Goal: Task Accomplishment & Management: Complete application form

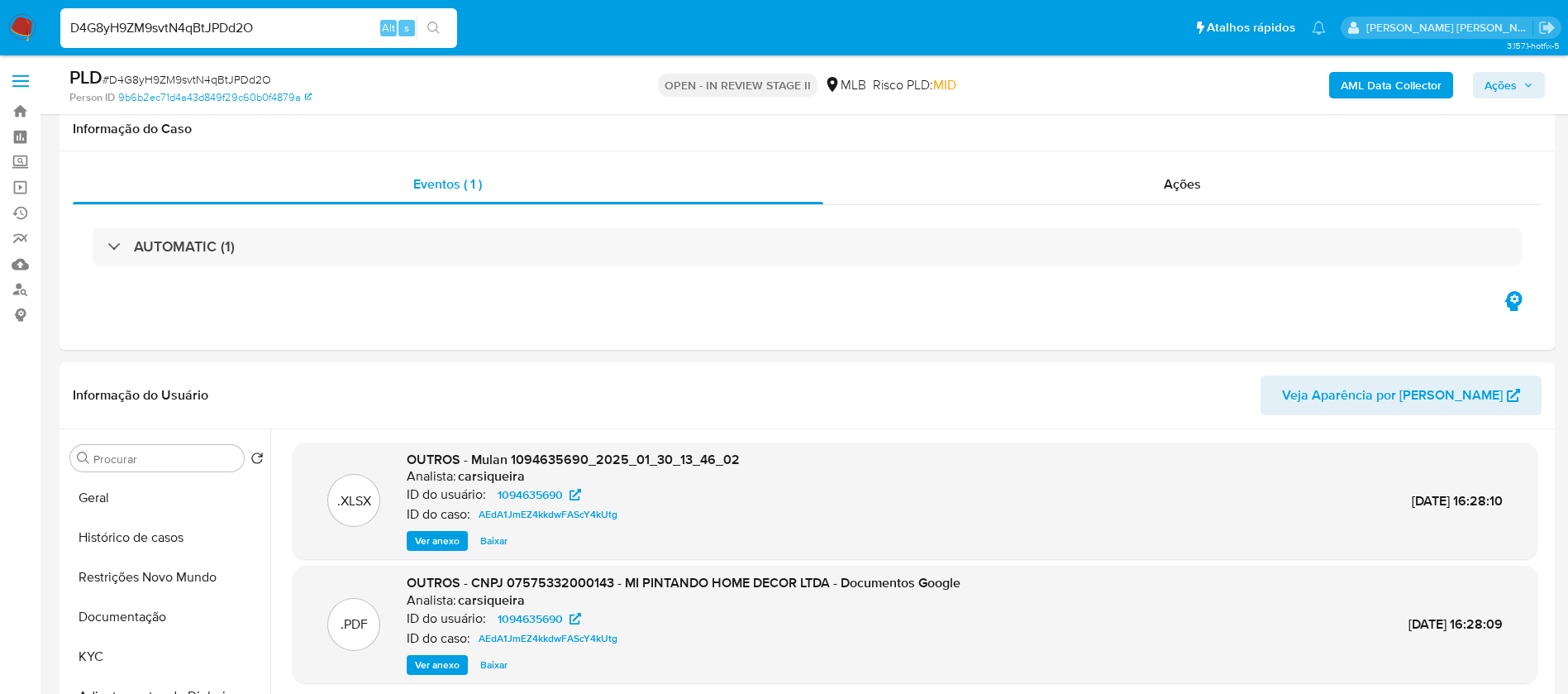
select select "10"
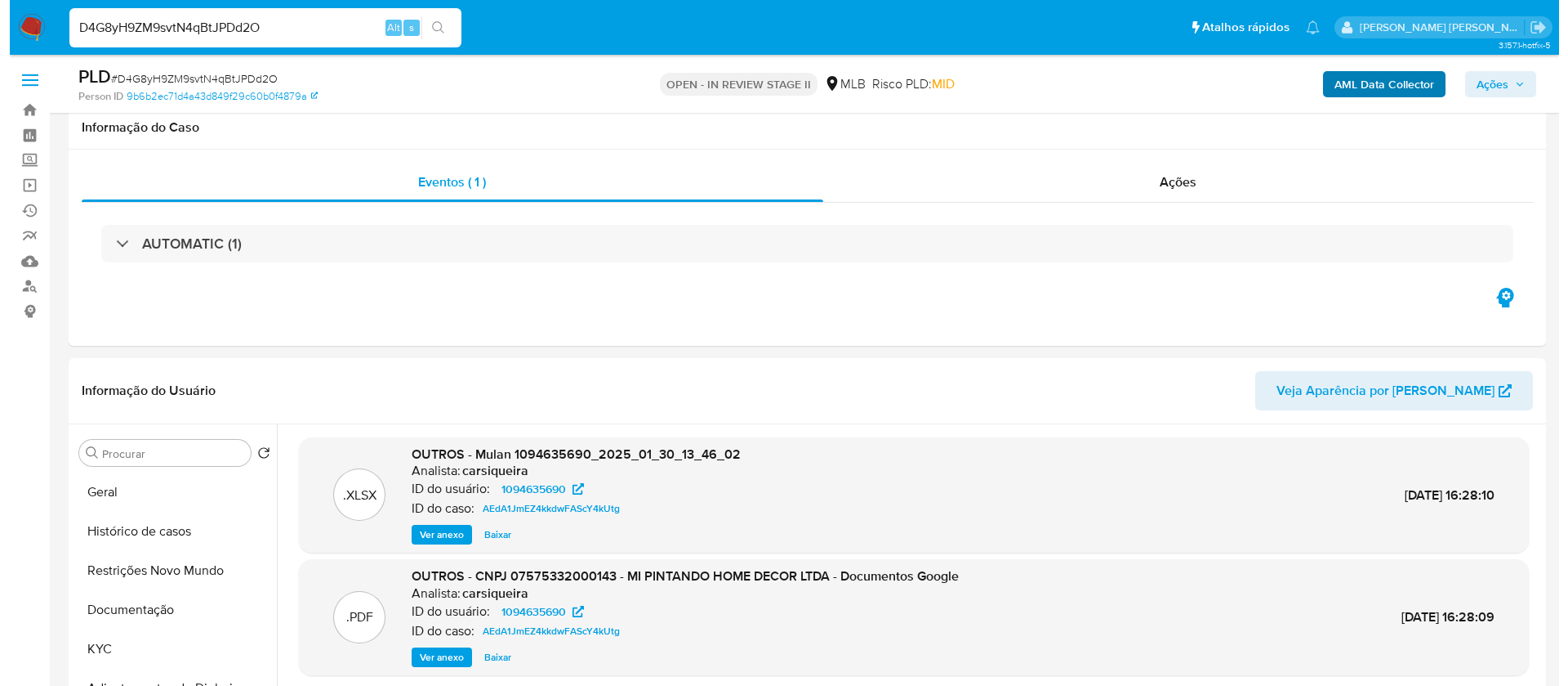
scroll to position [245, 0]
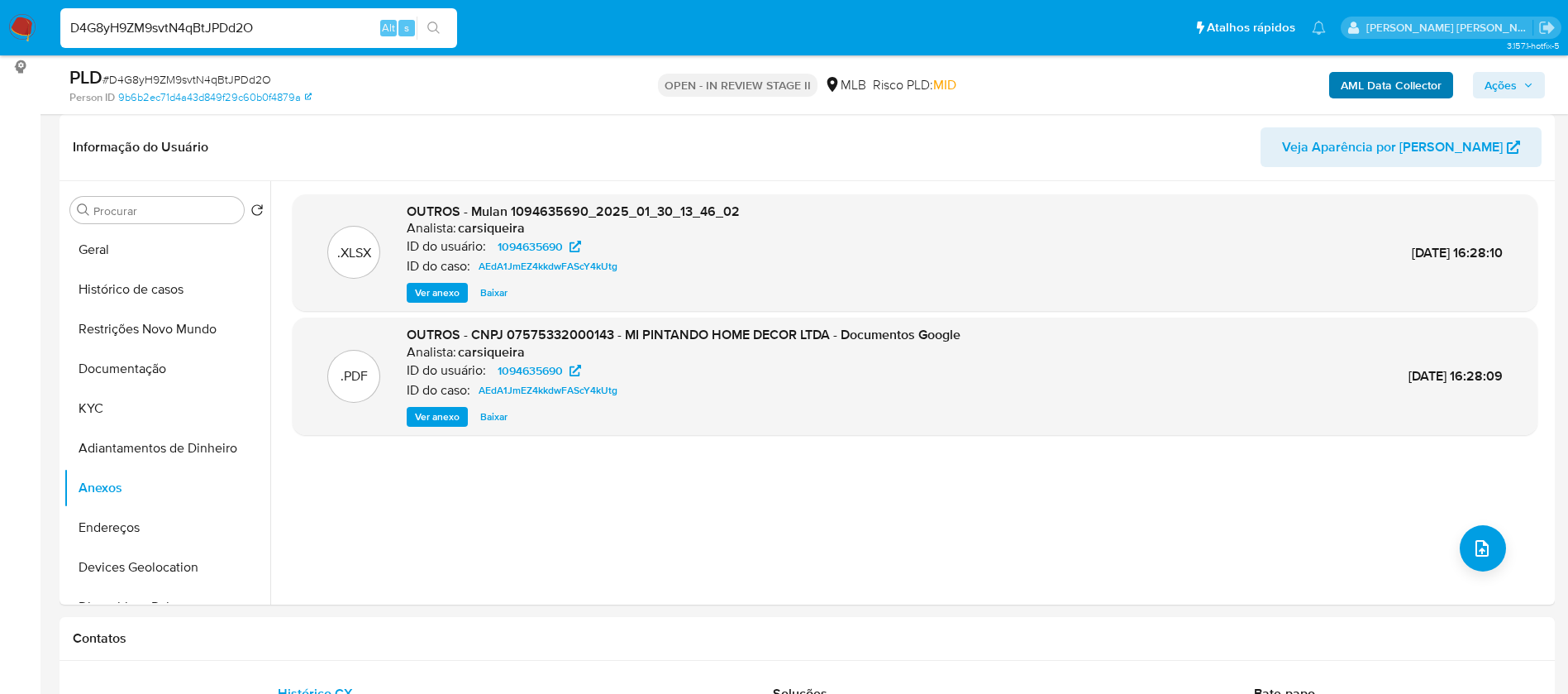
click at [1412, 92] on b "AML Data Collector" at bounding box center [1390, 85] width 101 height 26
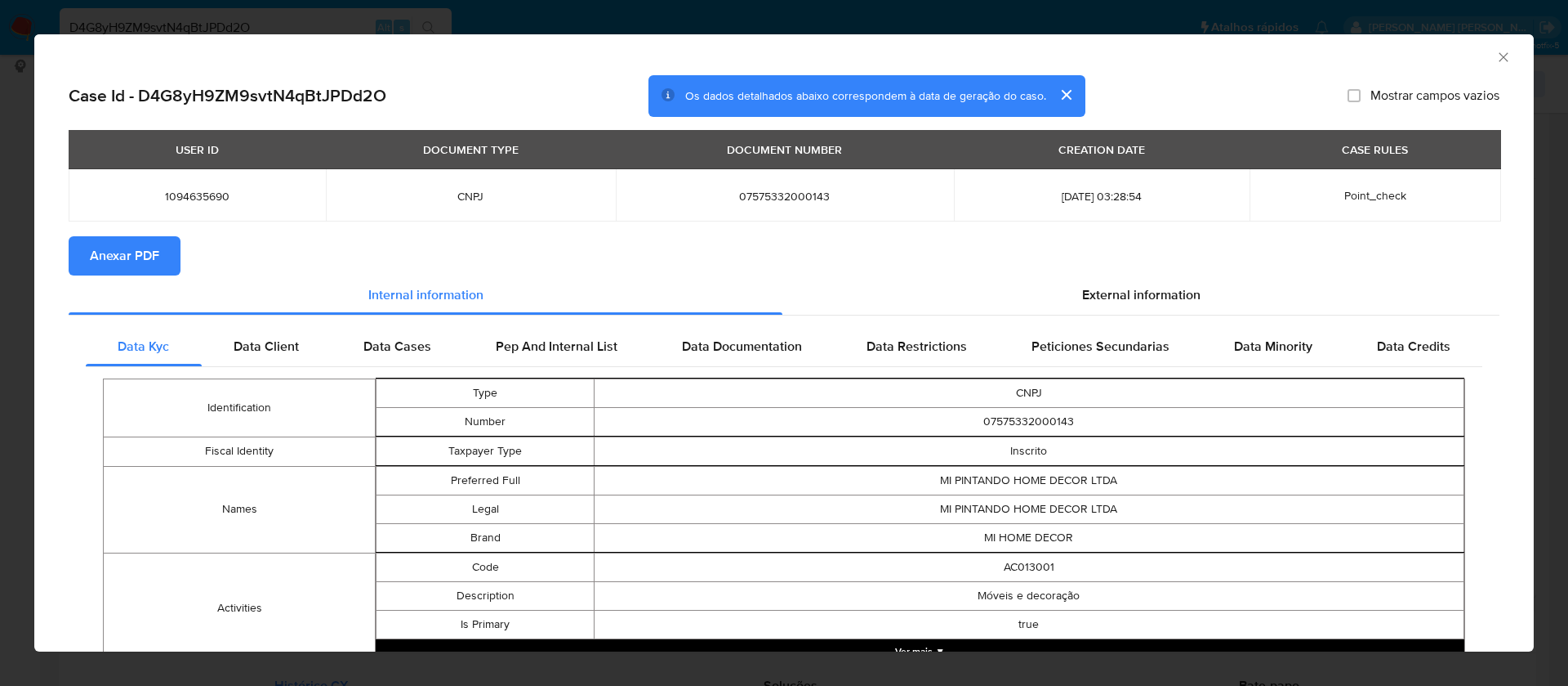
click at [1496, 55] on icon "Fechar a janela" at bounding box center [1504, 57] width 16 height 16
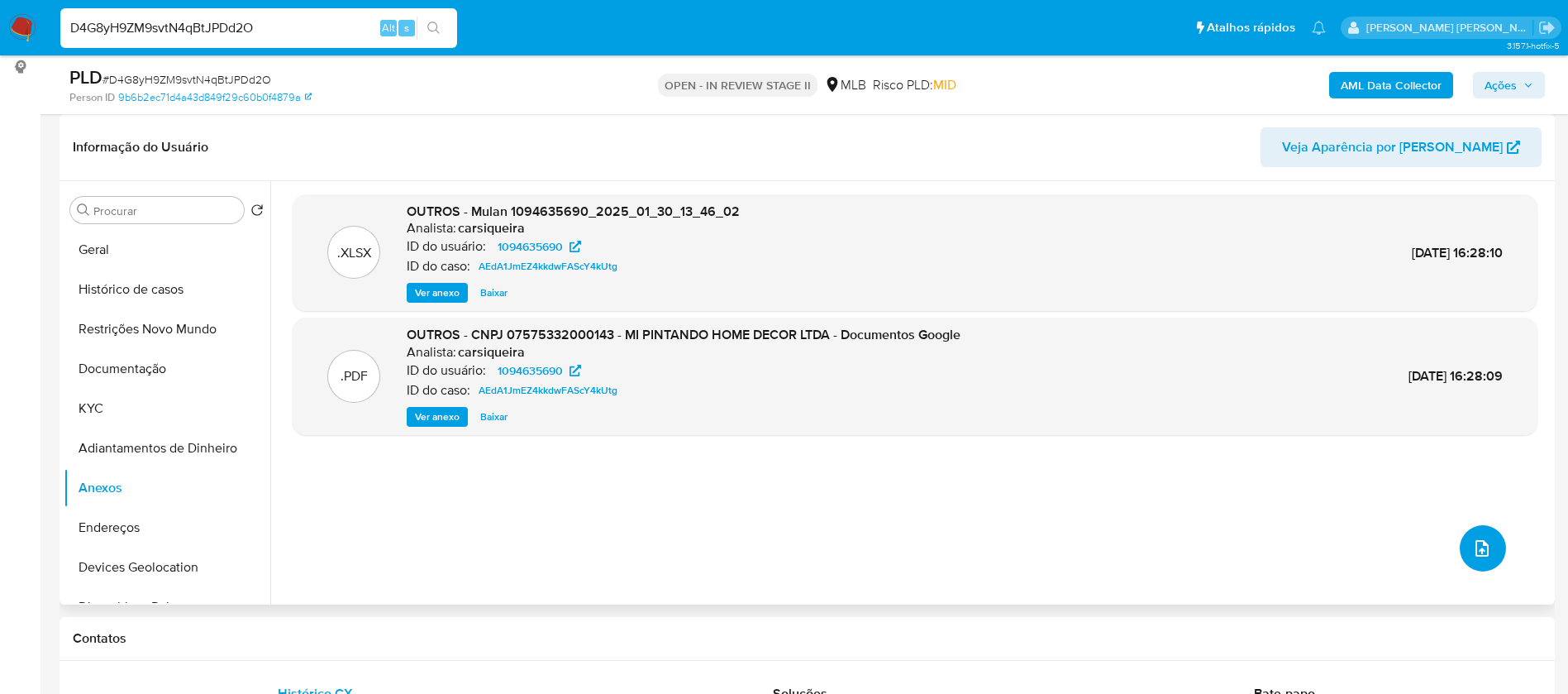
click at [1484, 553] on span "upload-file" at bounding box center [1481, 548] width 20 height 20
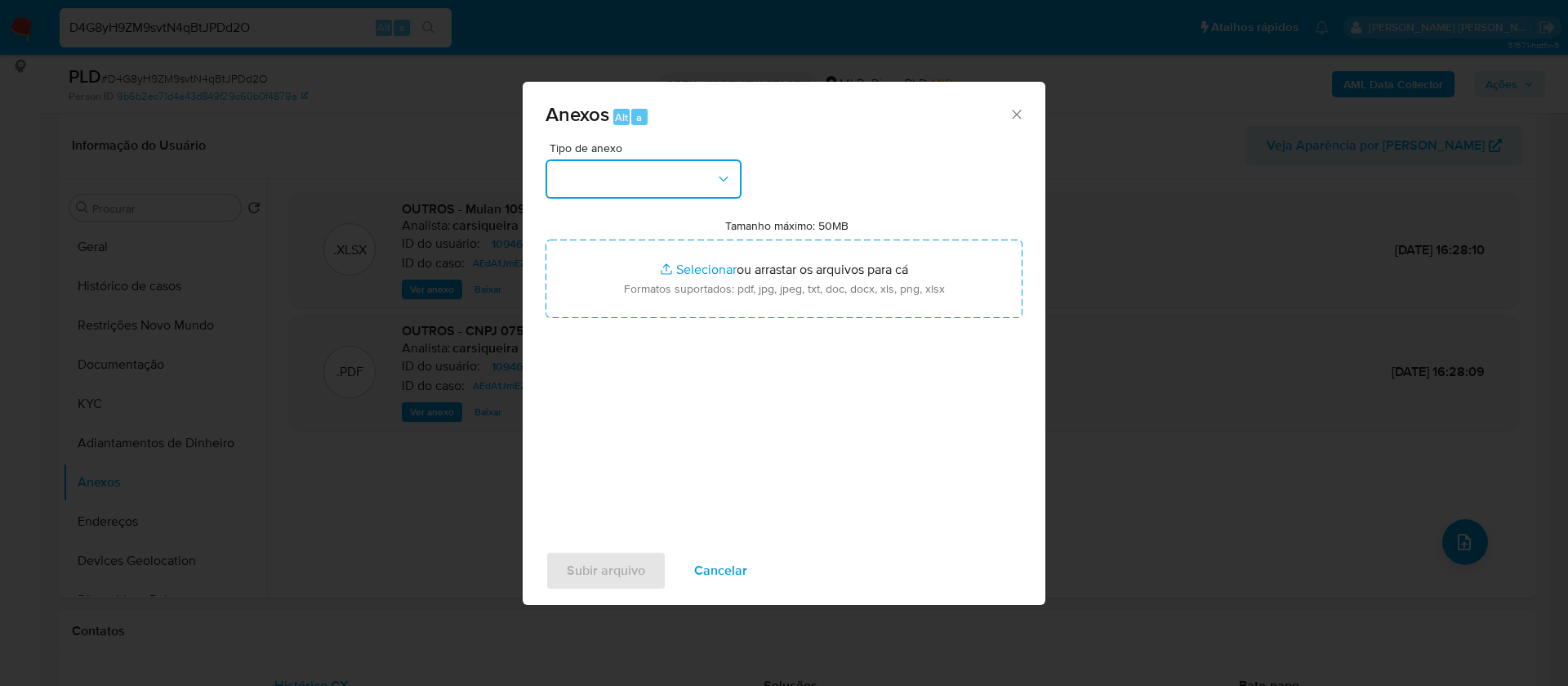
click at [710, 172] on button "button" at bounding box center [644, 179] width 196 height 40
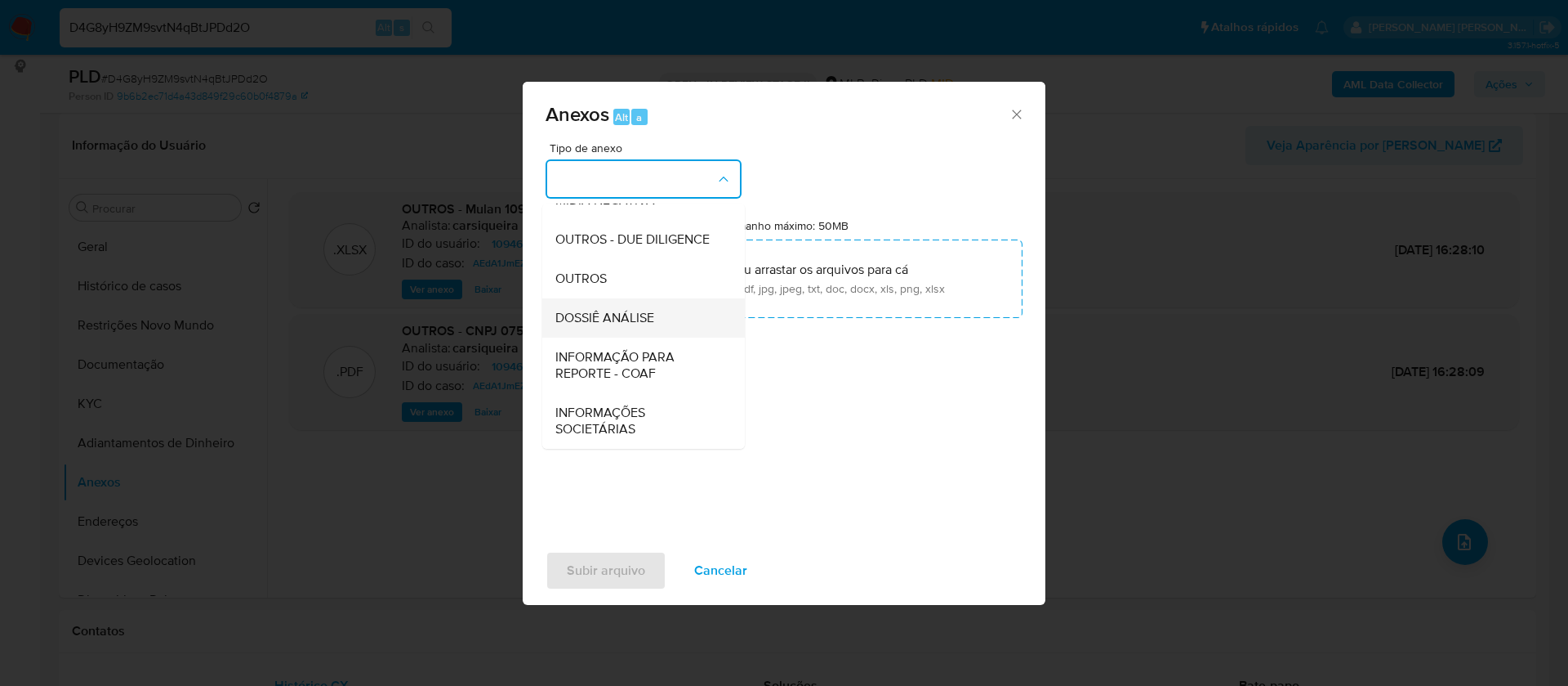
click at [680, 316] on div "DOSSIÊ ANÁLISE" at bounding box center [638, 318] width 167 height 40
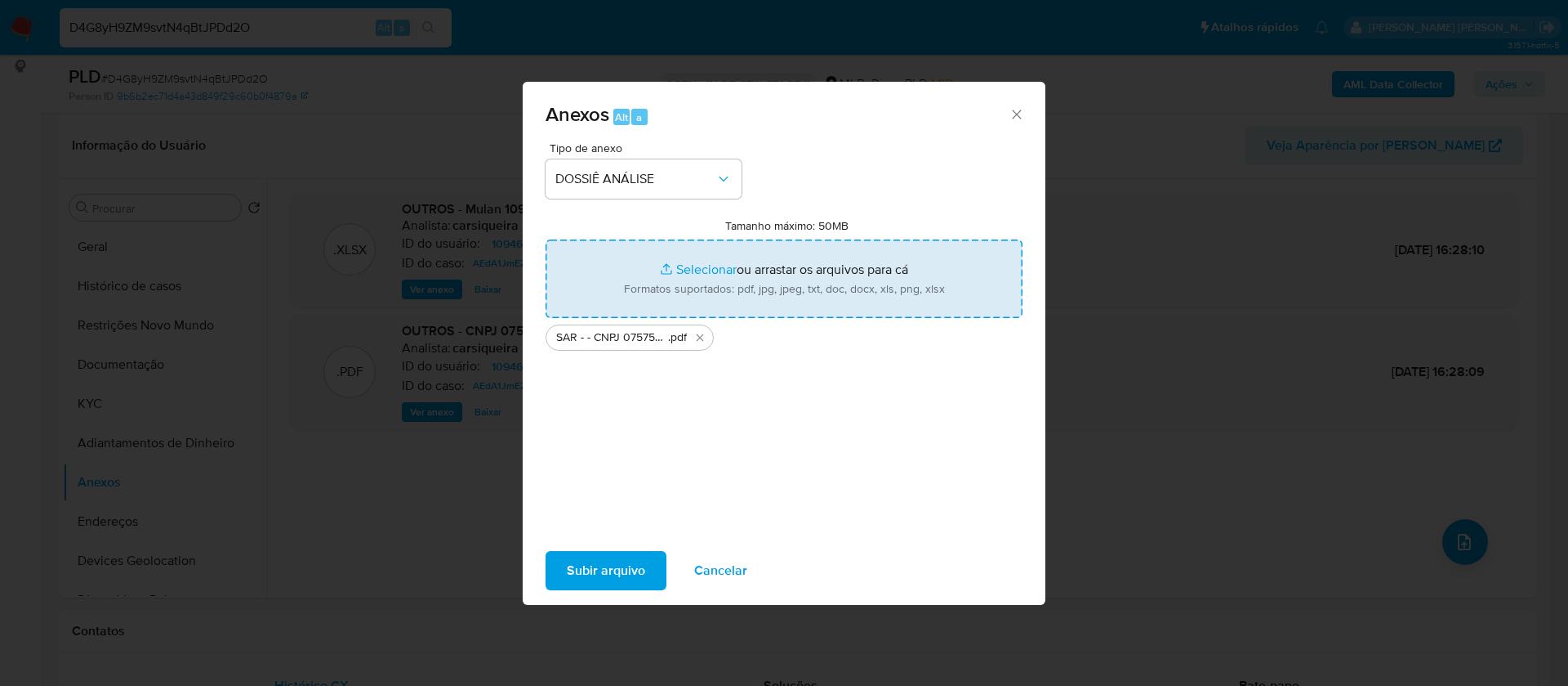
type input "C:\fakepath\Mulan 1094635690_2025_09_01_16_59_16.xlsx"
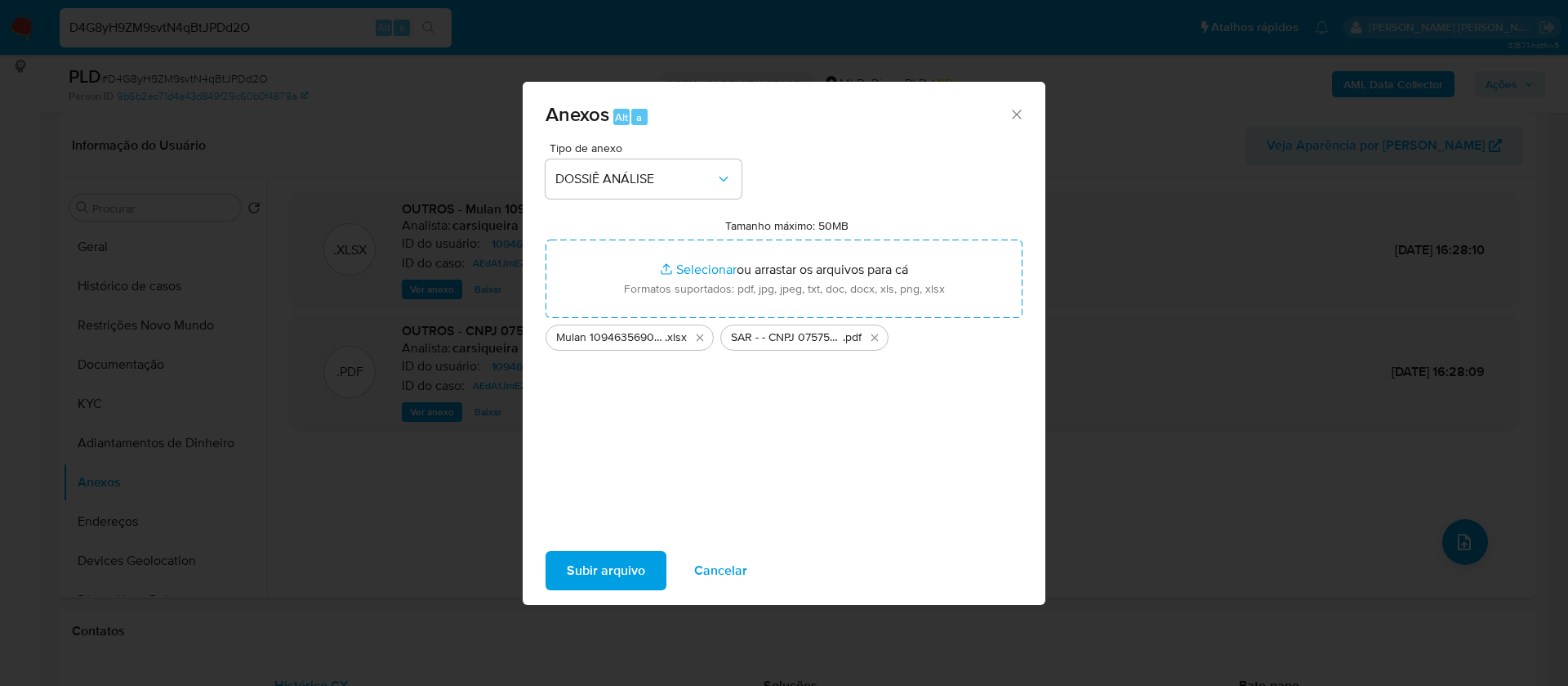
click at [615, 565] on span "Subir arquivo" at bounding box center [606, 571] width 78 height 36
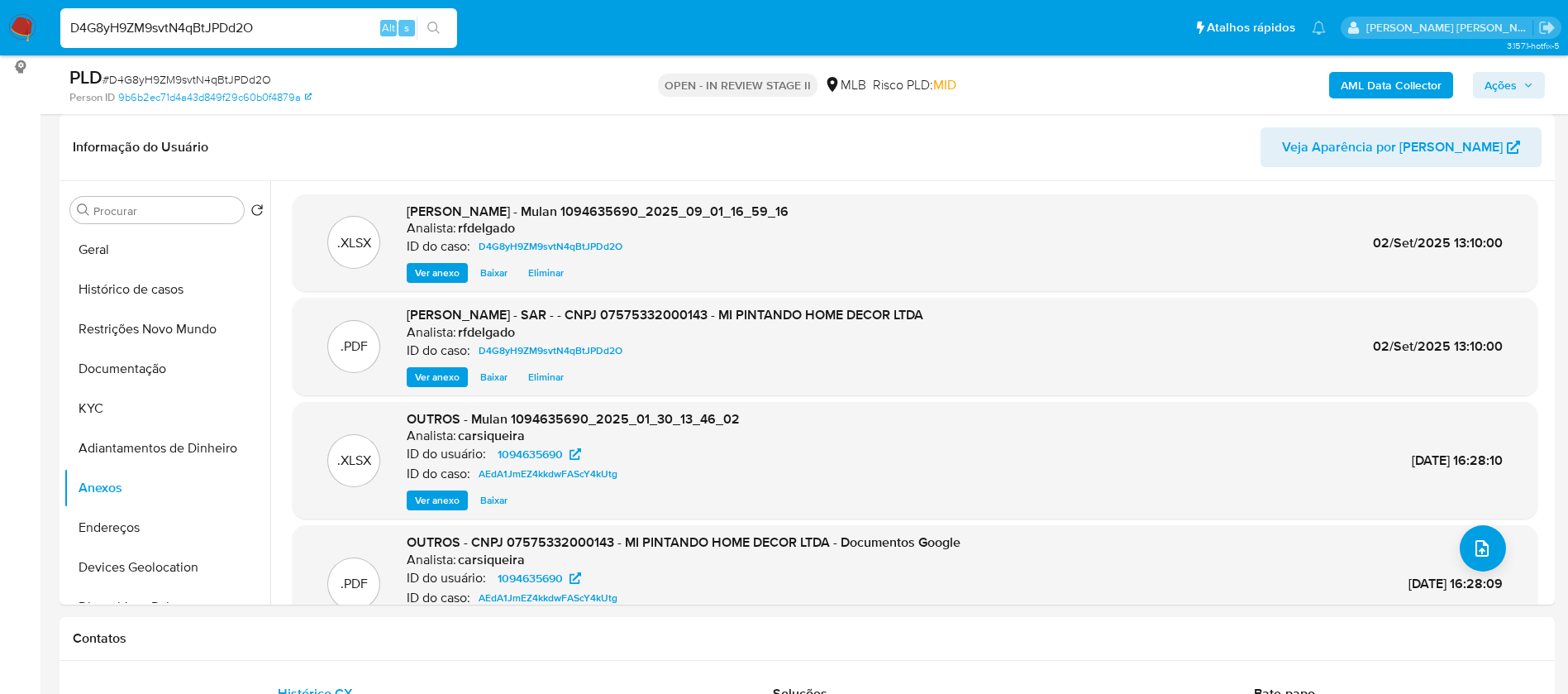
click at [1530, 88] on icon "button" at bounding box center [1528, 85] width 10 height 10
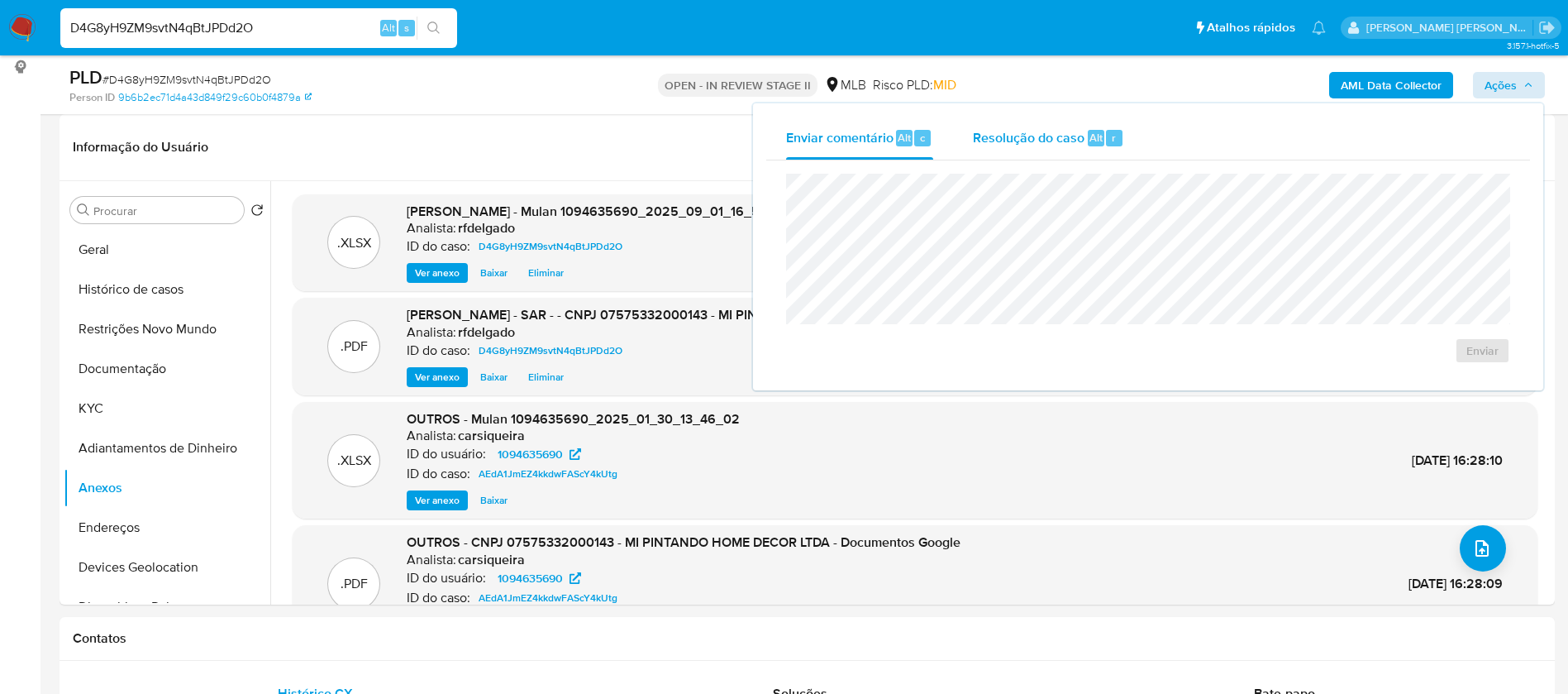
click at [1048, 139] on span "Resolução do caso" at bounding box center [1028, 137] width 111 height 19
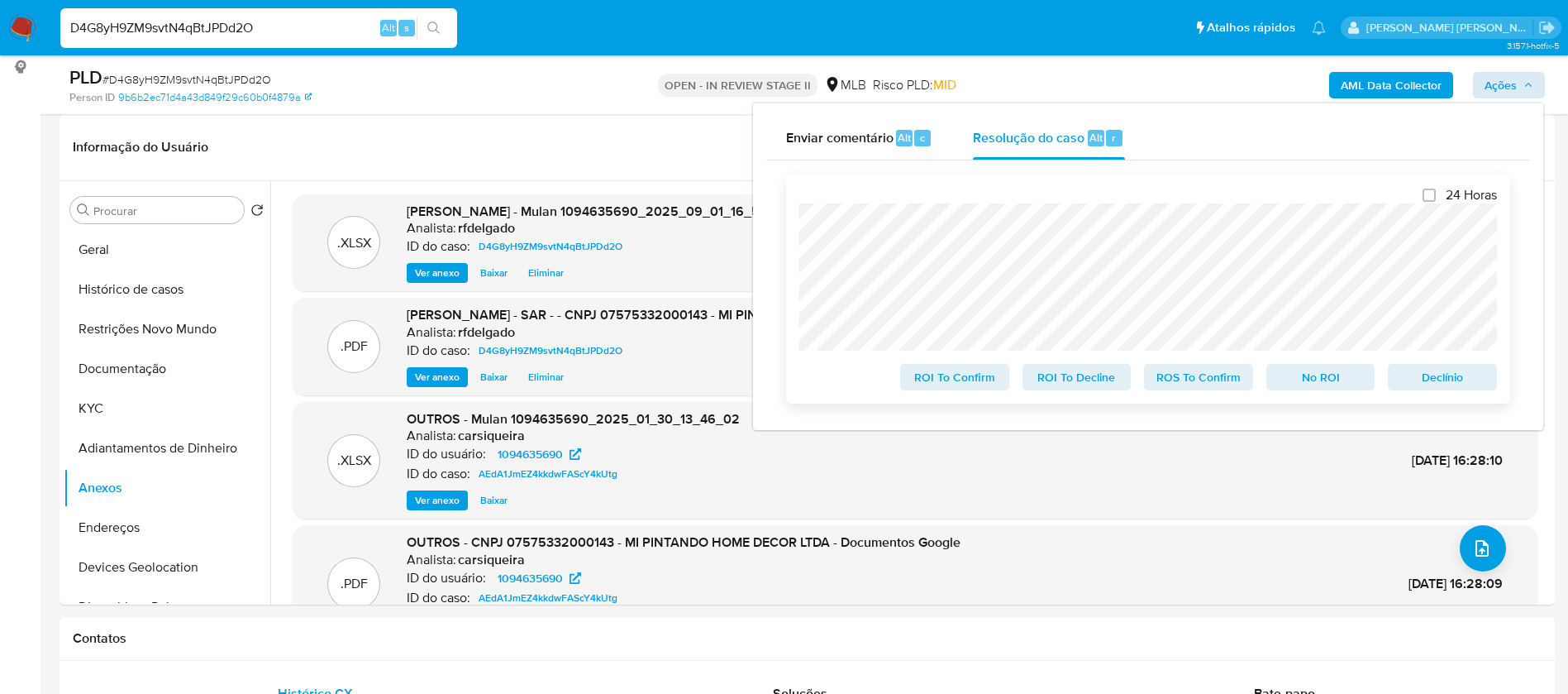
click at [1326, 387] on span "No ROI" at bounding box center [1320, 377] width 86 height 23
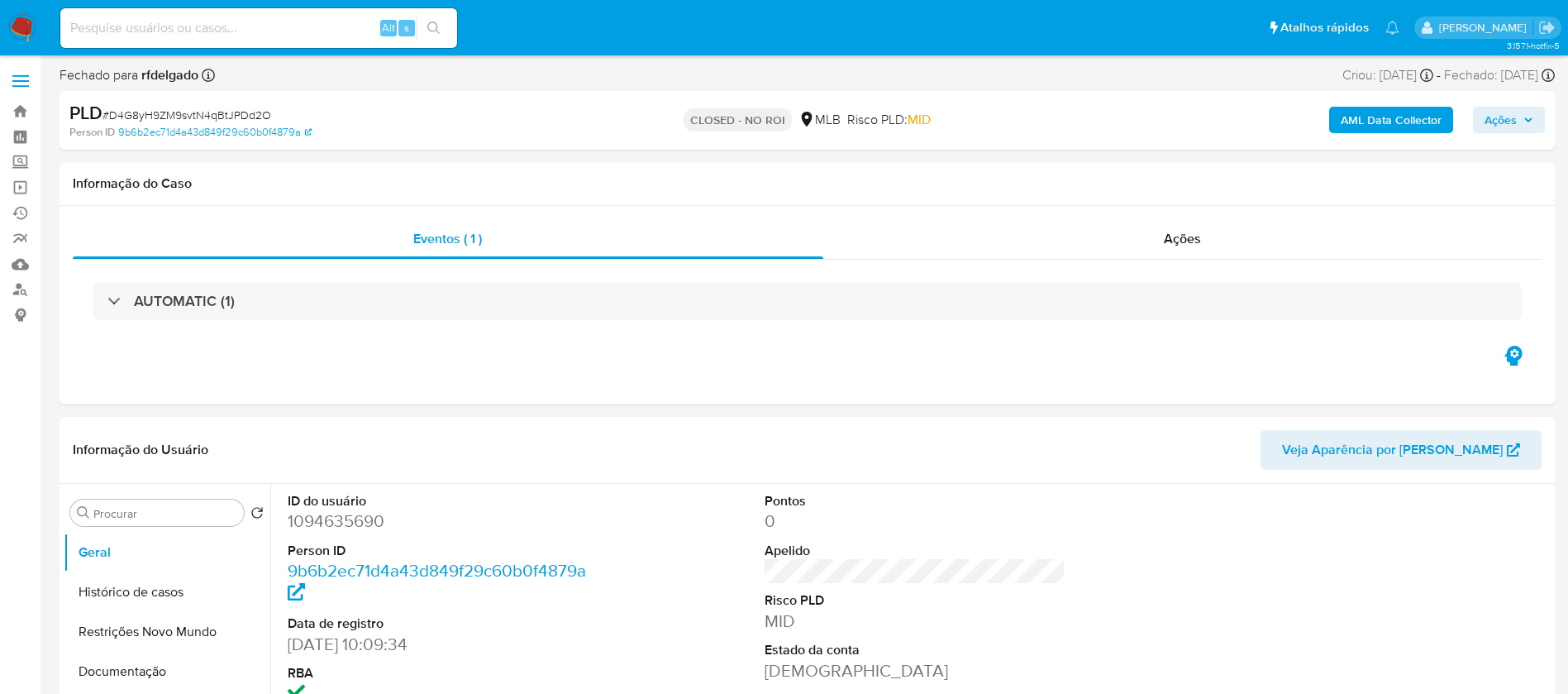
select select "10"
click at [309, 22] on input at bounding box center [258, 28] width 397 height 22
paste input "ndW7mg0KB9VZWSpSIghBFgc6"
type input "ndW7mg0KB9VZWSpSIghBFgc6"
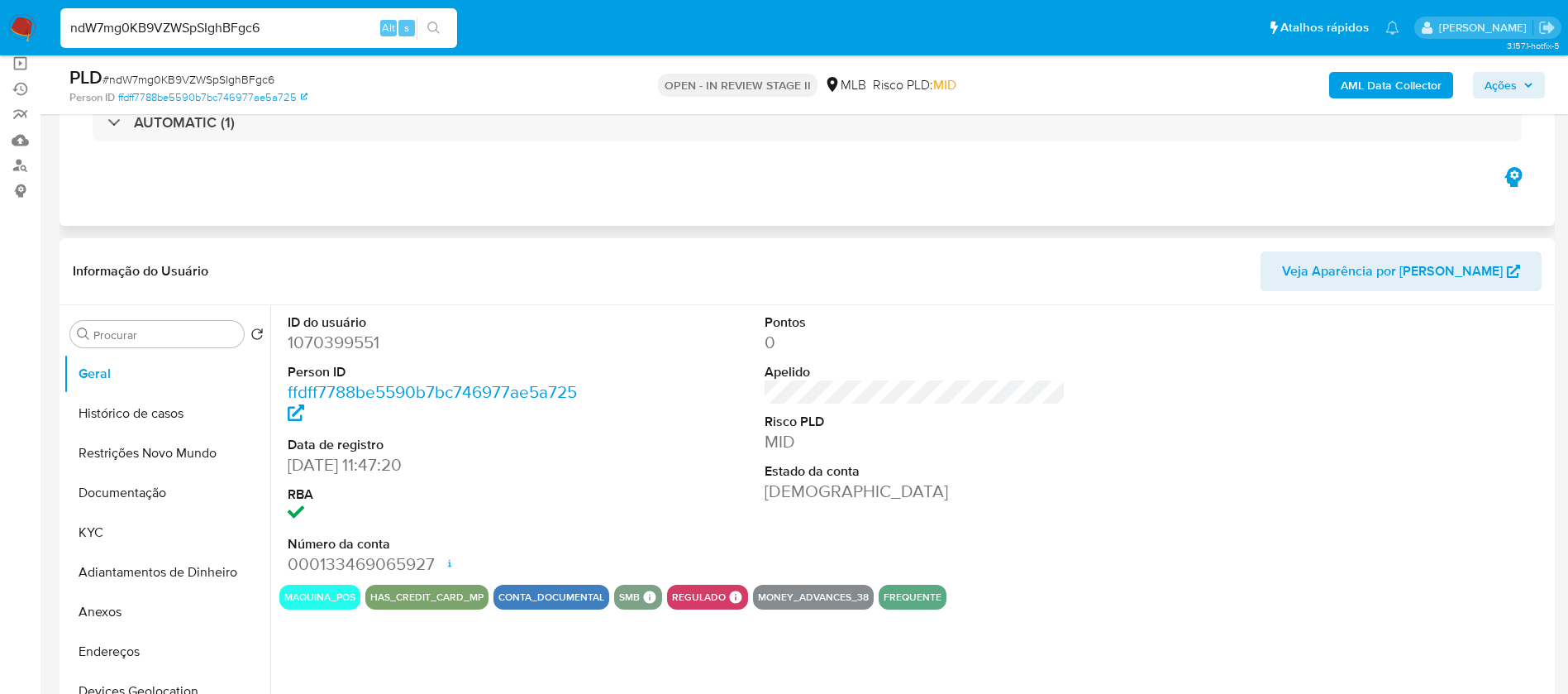
select select "10"
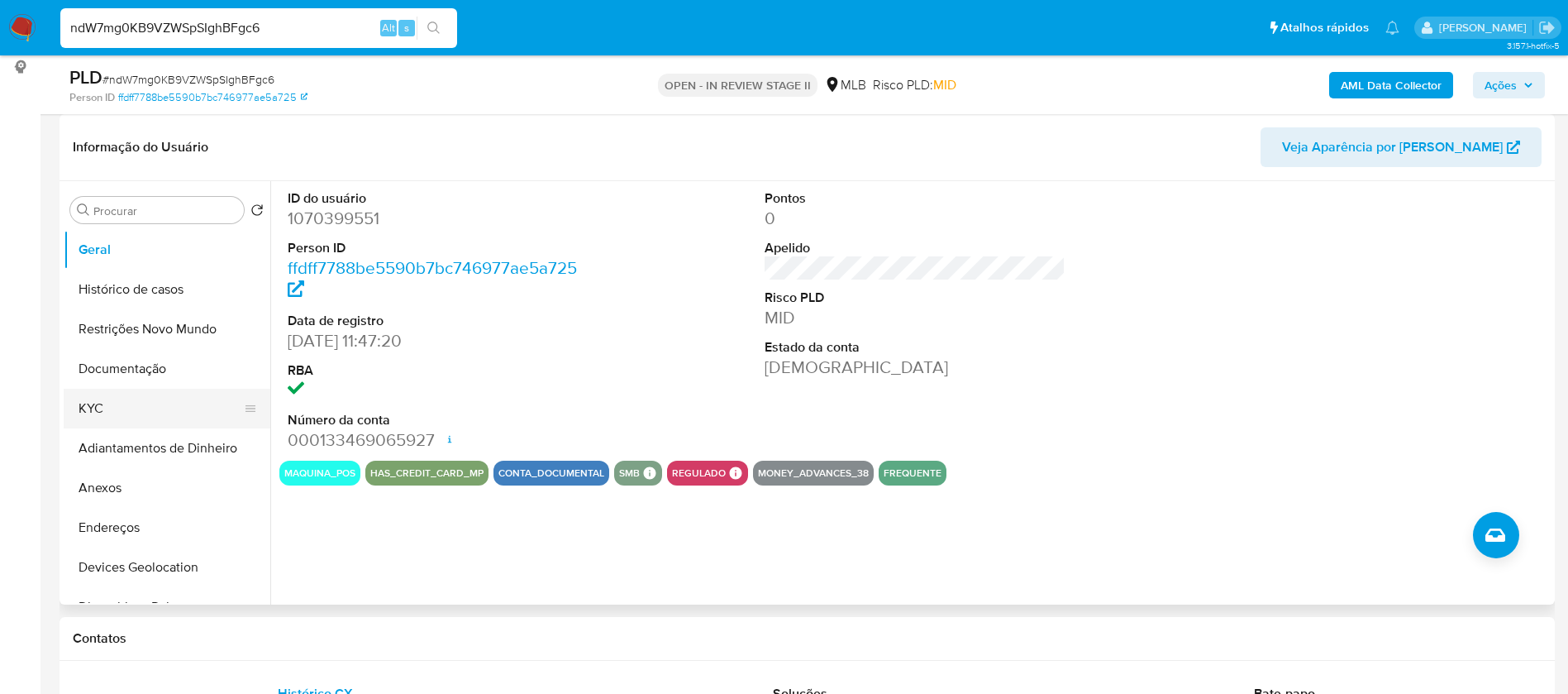
click at [111, 420] on button "KYC" at bounding box center [160, 409] width 193 height 40
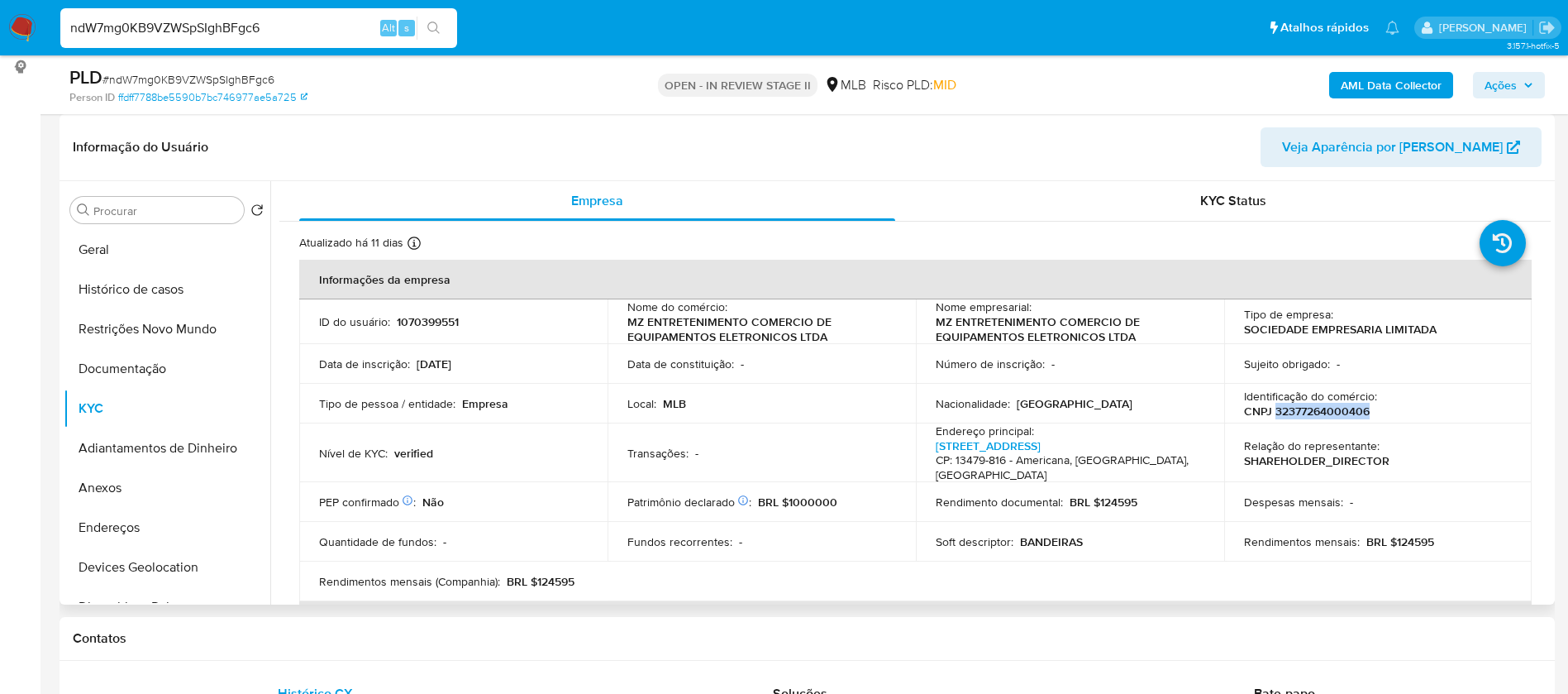
drag, startPoint x: 1372, startPoint y: 412, endPoint x: 1269, endPoint y: 413, distance: 103.0
click at [1269, 413] on div "Identificação do comércio : CNPJ 32377264000406" at bounding box center [1377, 403] width 269 height 30
copy p "32377264000406"
click at [168, 373] on button "Documentação" at bounding box center [160, 369] width 193 height 40
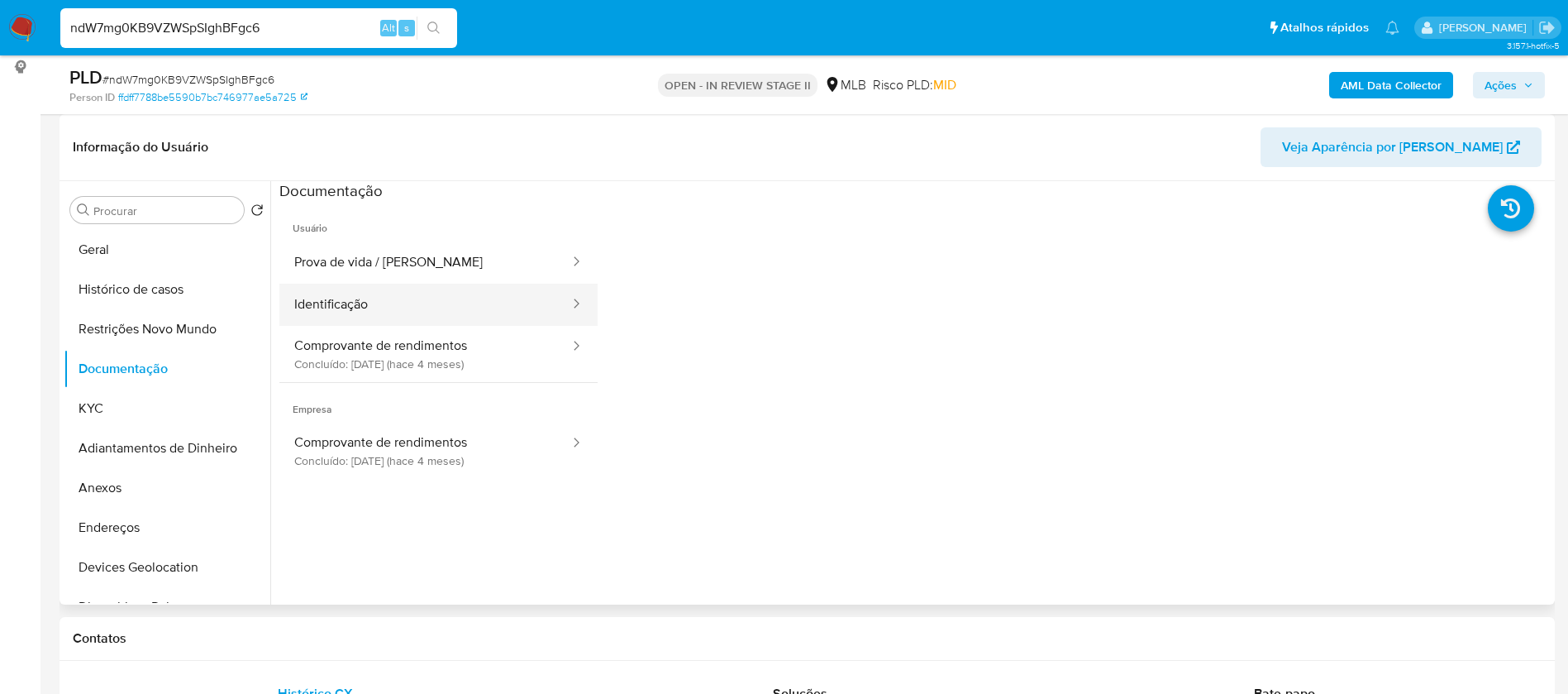
click at [387, 307] on button "Identificação" at bounding box center [425, 305] width 292 height 42
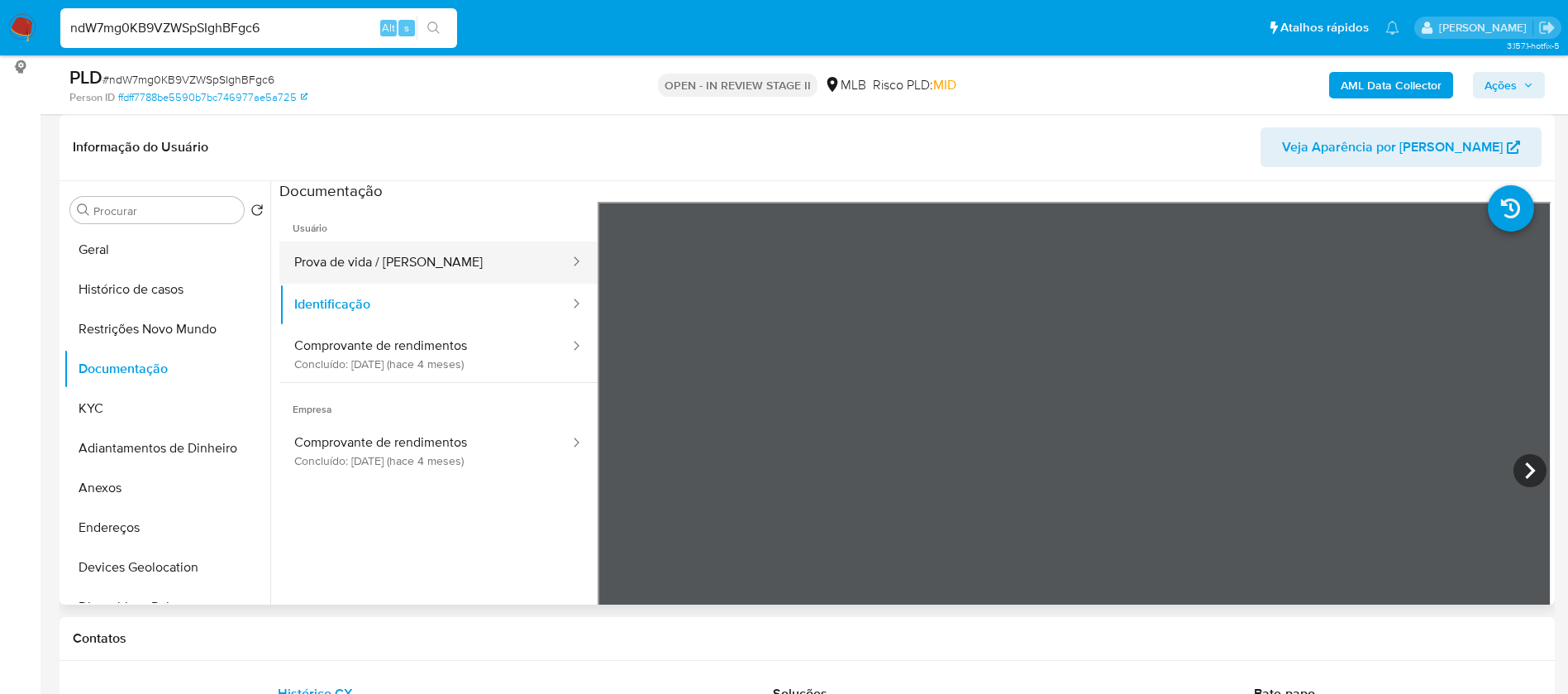
click at [438, 264] on button "Prova de vida / Selfie" at bounding box center [425, 263] width 292 height 42
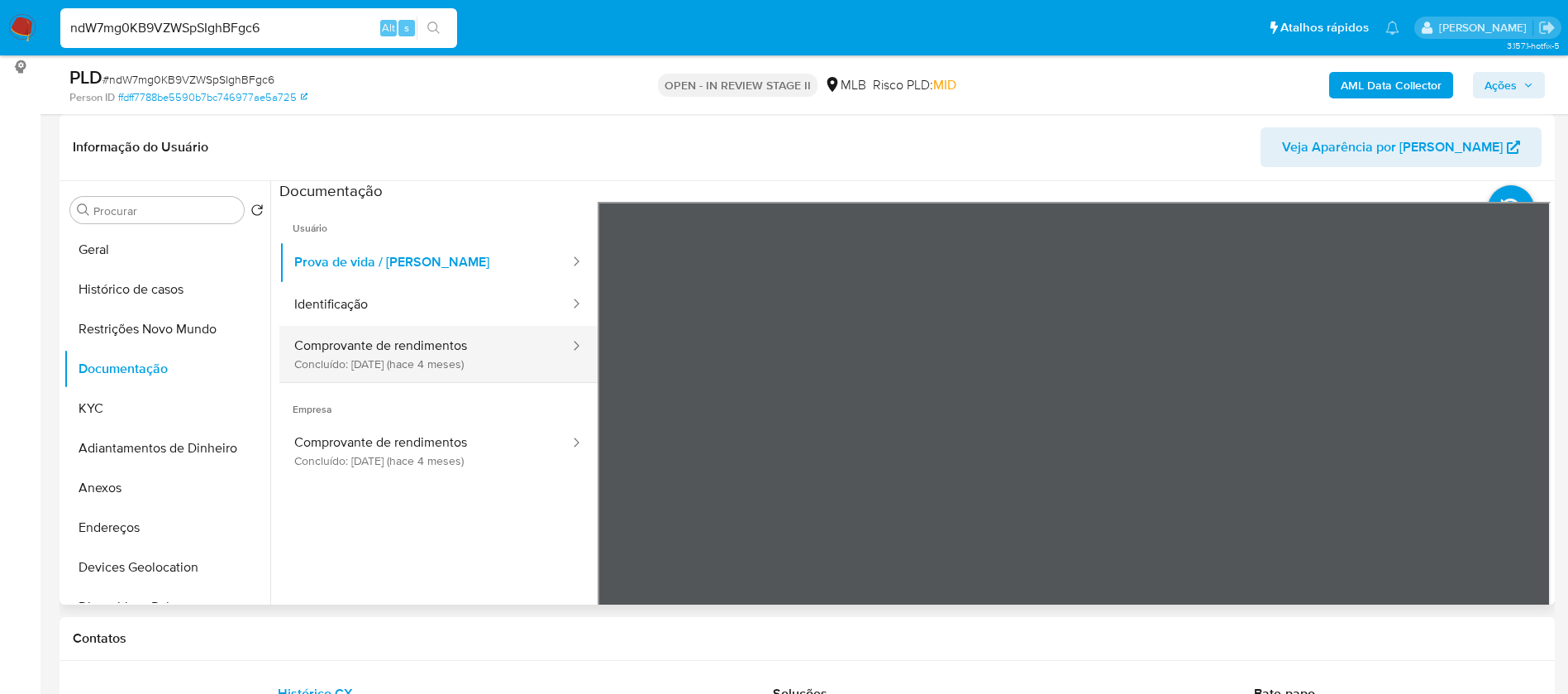
click at [465, 366] on button "Comprovante de rendimentos Concluído: 07/05/2025 (hace 4 meses)" at bounding box center [425, 354] width 292 height 57
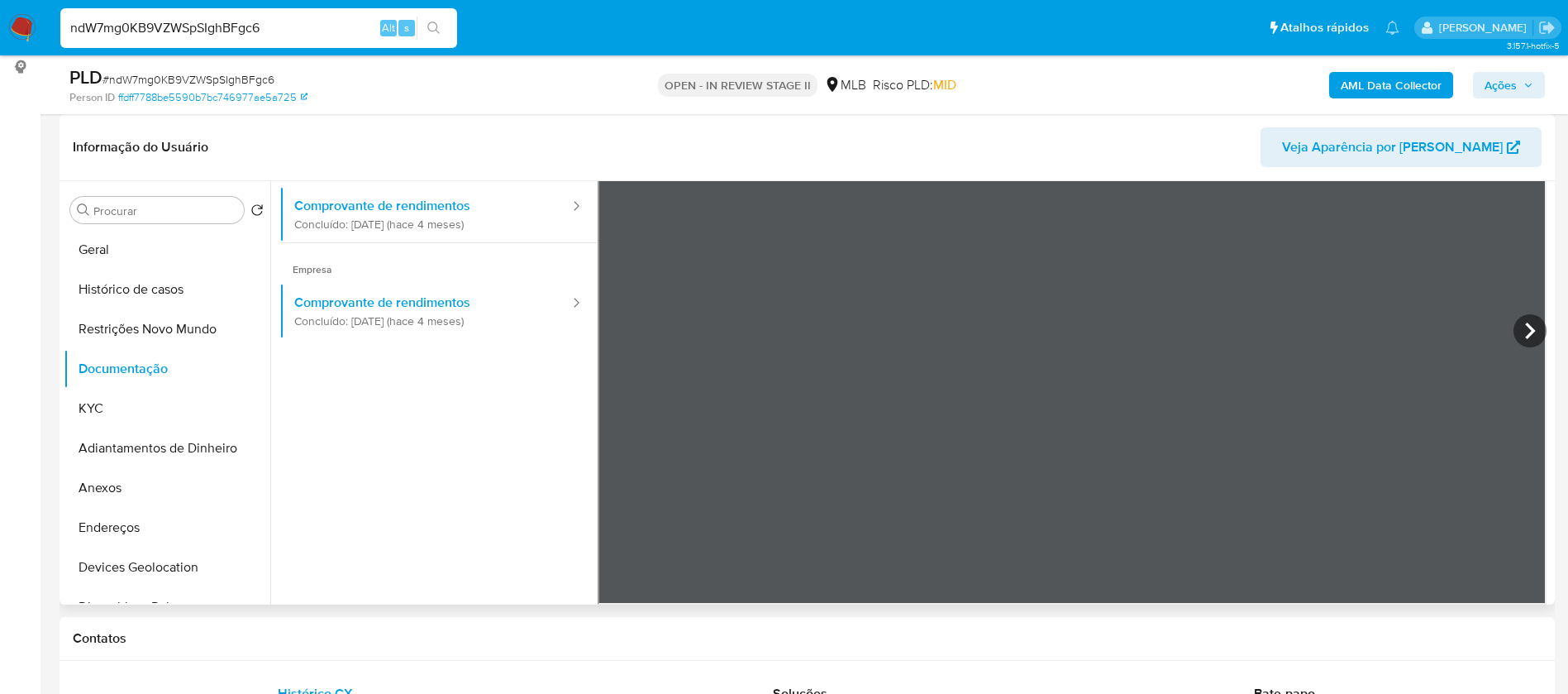
scroll to position [144, 0]
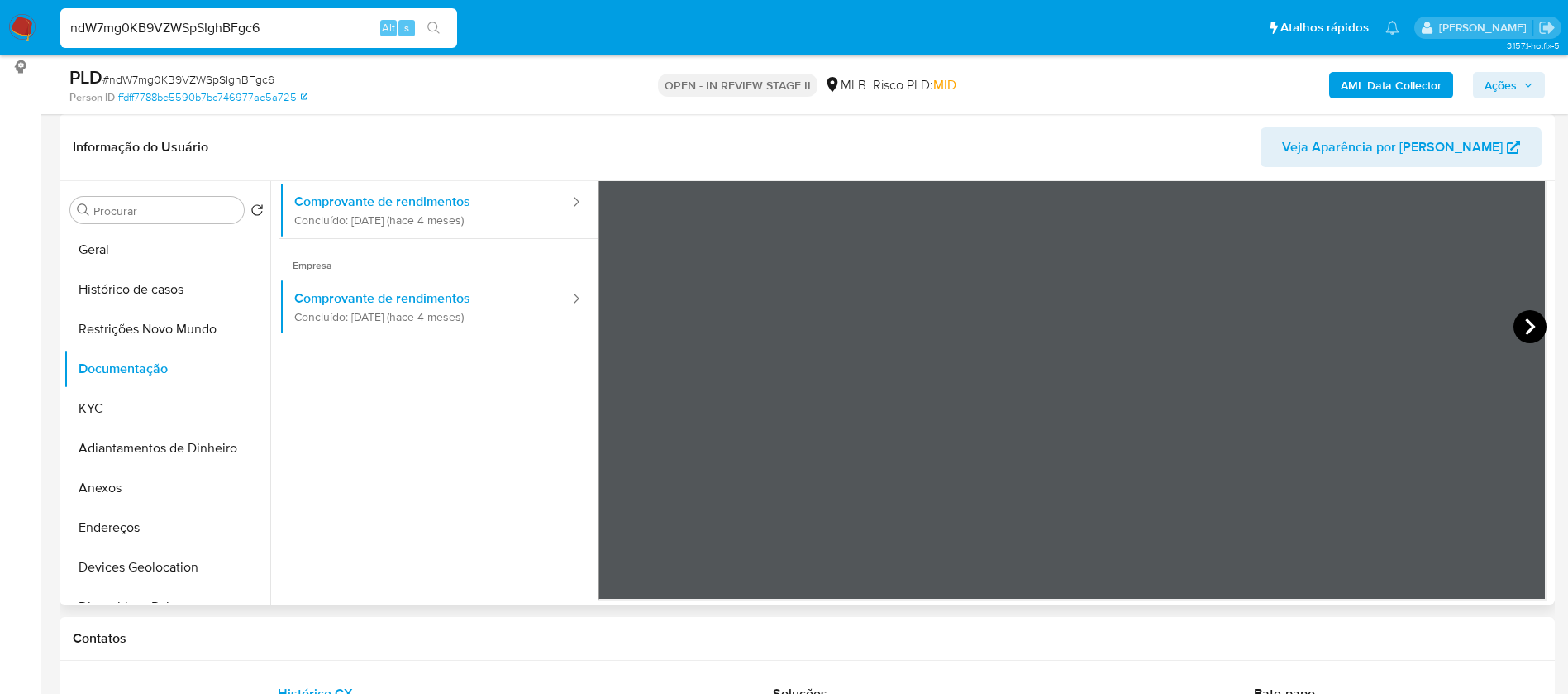
click at [1515, 325] on icon at bounding box center [1530, 326] width 33 height 33
click at [130, 241] on button "Geral" at bounding box center [160, 250] width 193 height 40
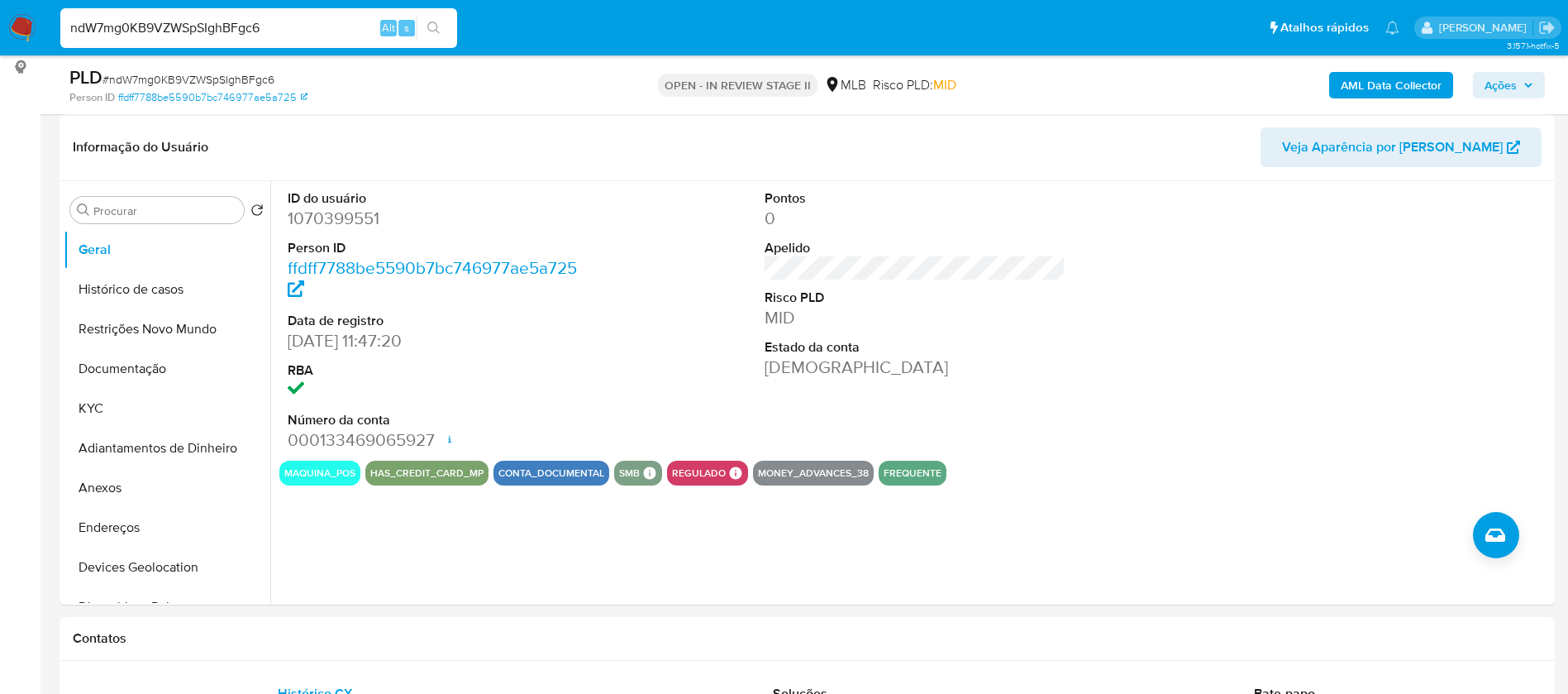
click at [360, 221] on dd "1070399551" at bounding box center [438, 218] width 302 height 23
copy dd "1070399551"
click at [91, 290] on button "Histórico de casos" at bounding box center [160, 290] width 193 height 40
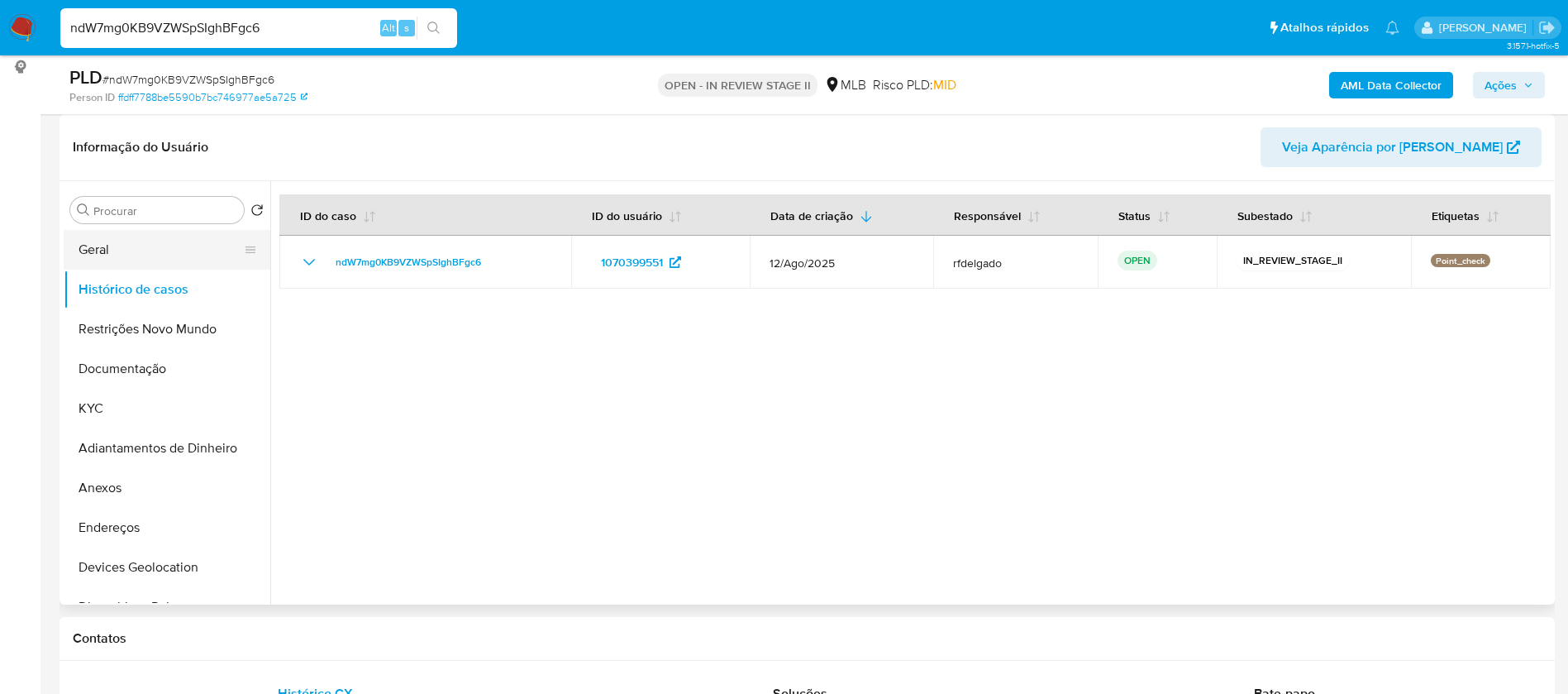
click at [70, 249] on button "Geral" at bounding box center [160, 250] width 193 height 40
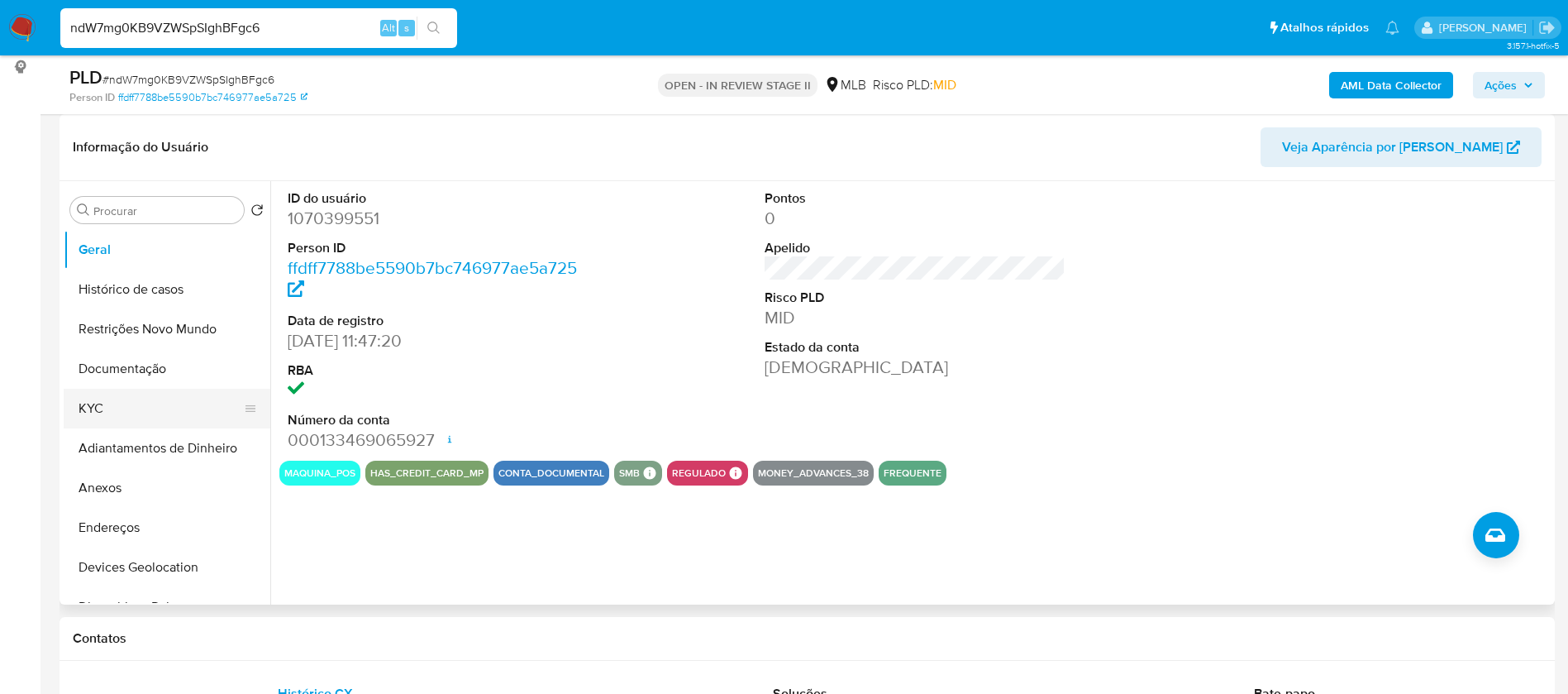
click at [131, 411] on button "KYC" at bounding box center [160, 409] width 193 height 40
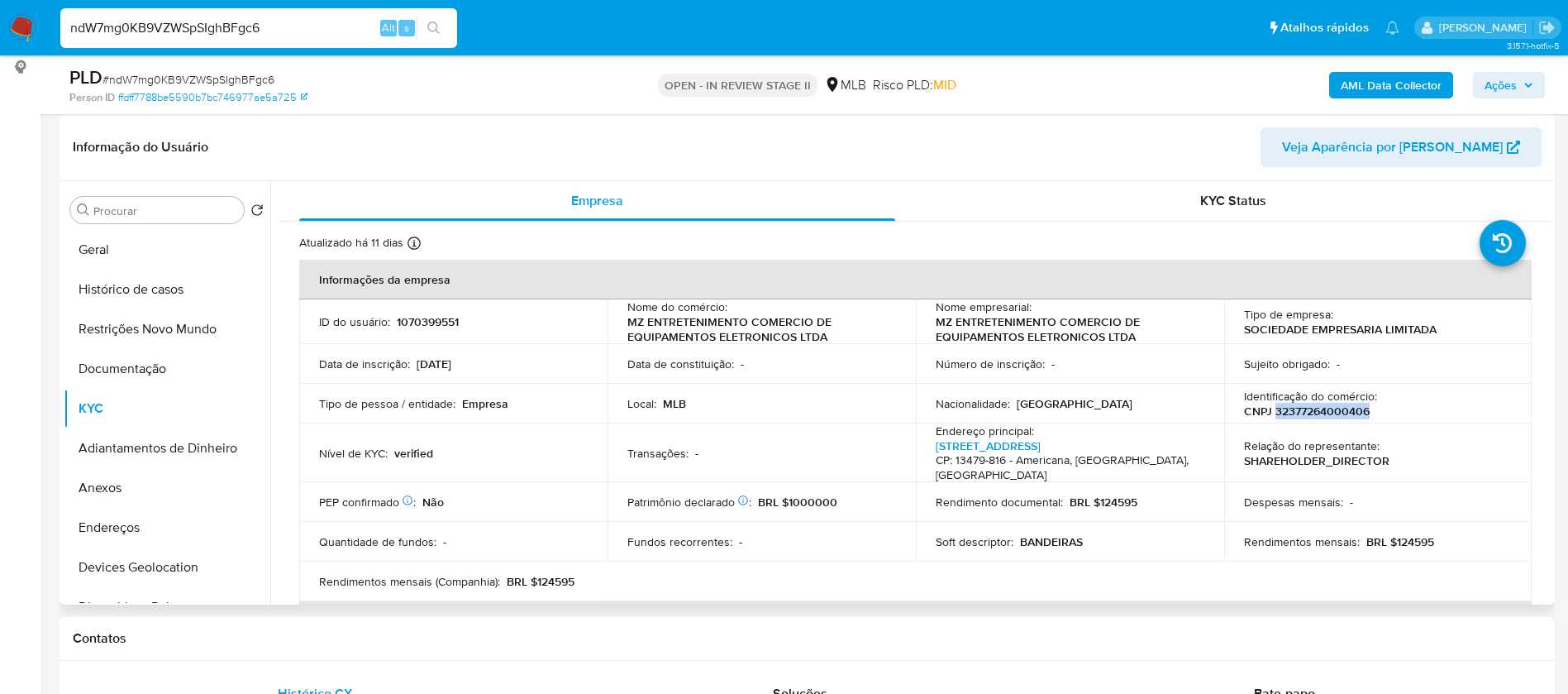
drag, startPoint x: 1364, startPoint y: 411, endPoint x: 1268, endPoint y: 410, distance: 96.0
click at [1268, 410] on p "CNPJ 32377264000406" at bounding box center [1306, 410] width 126 height 15
copy p "32377264000406"
click at [120, 252] on button "Geral" at bounding box center [160, 250] width 193 height 40
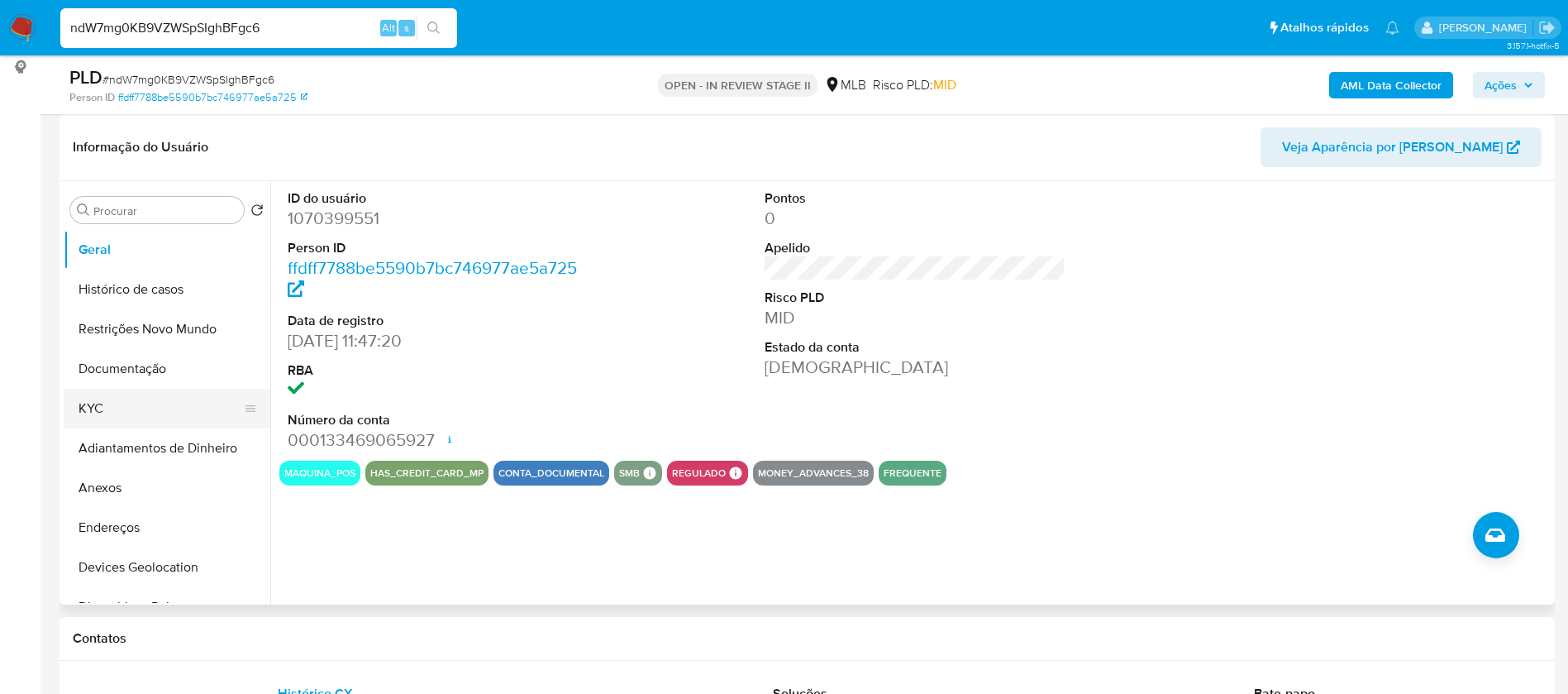
click at [98, 402] on button "KYC" at bounding box center [160, 409] width 193 height 40
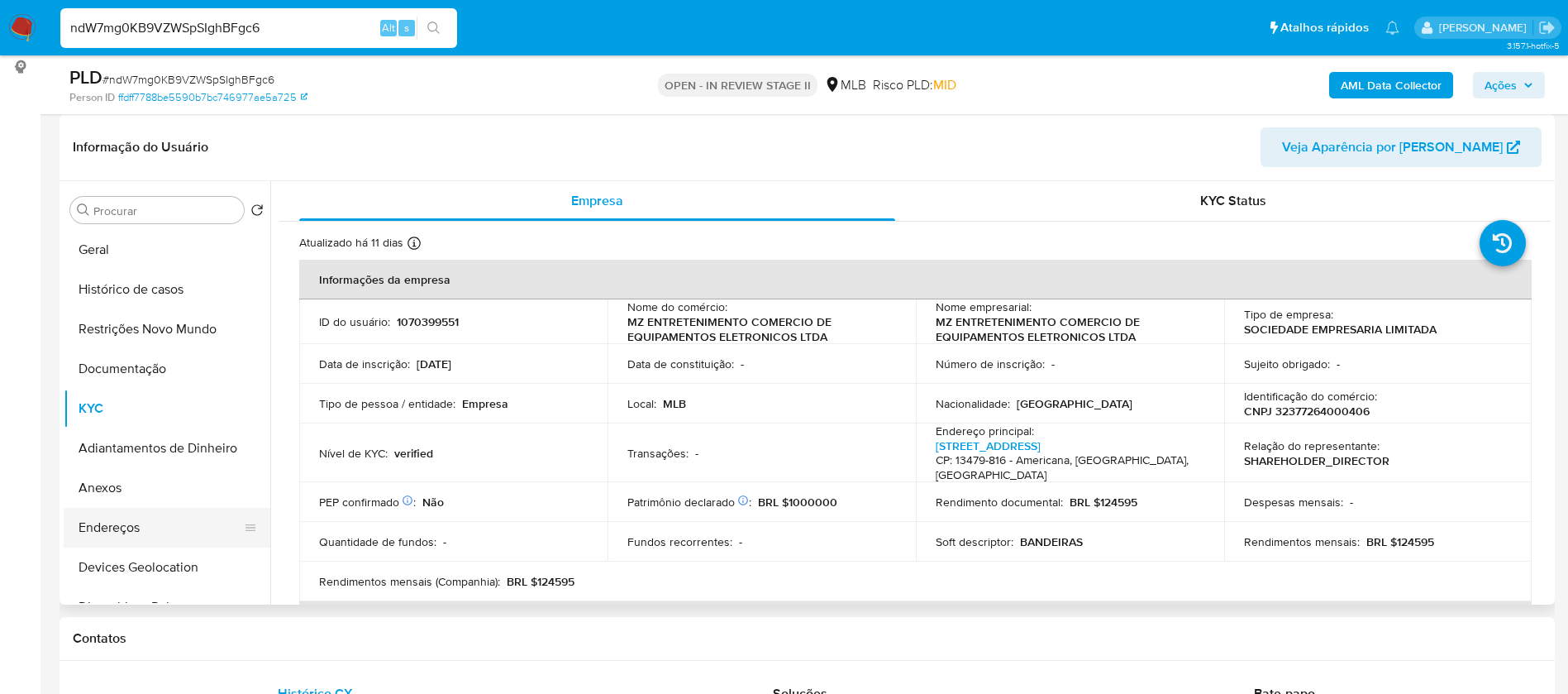
click at [110, 533] on button "Endereços" at bounding box center [160, 528] width 193 height 40
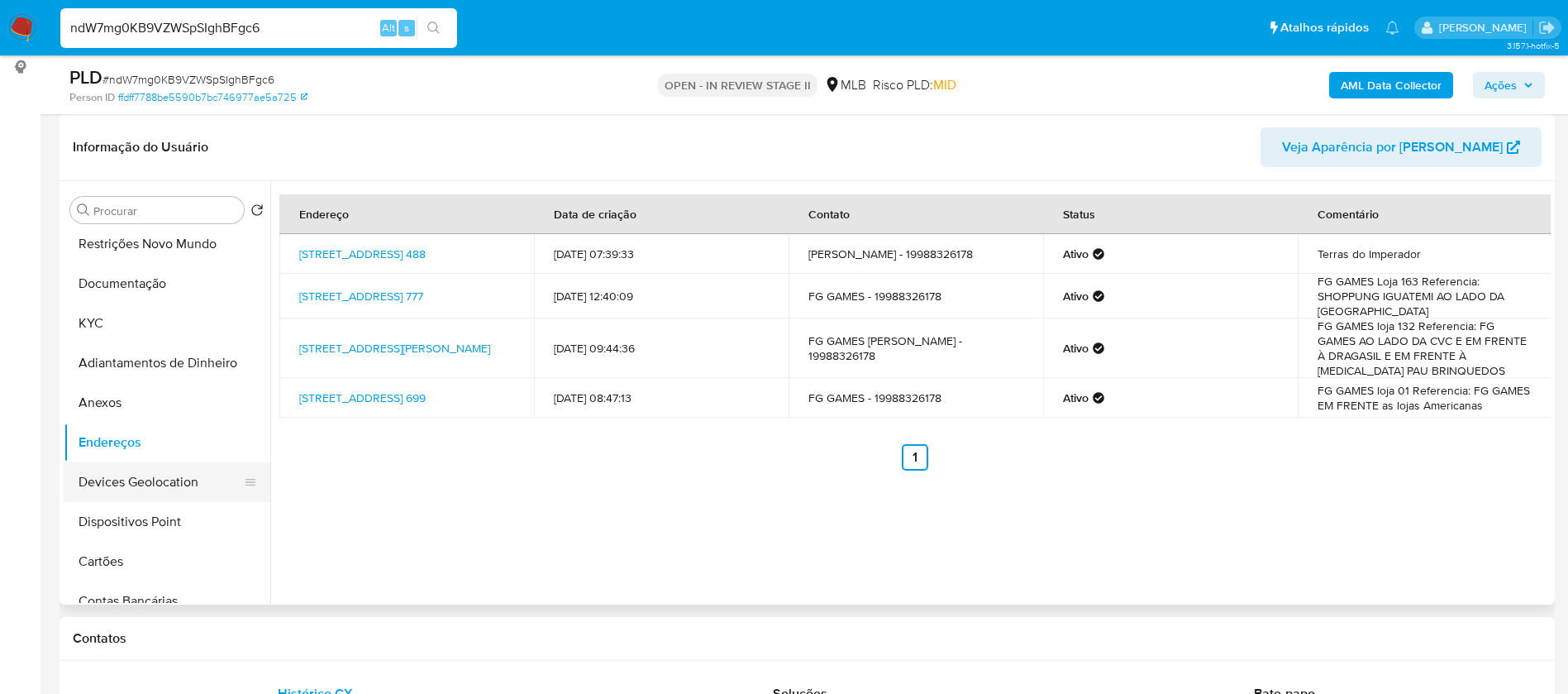
scroll to position [124, 0]
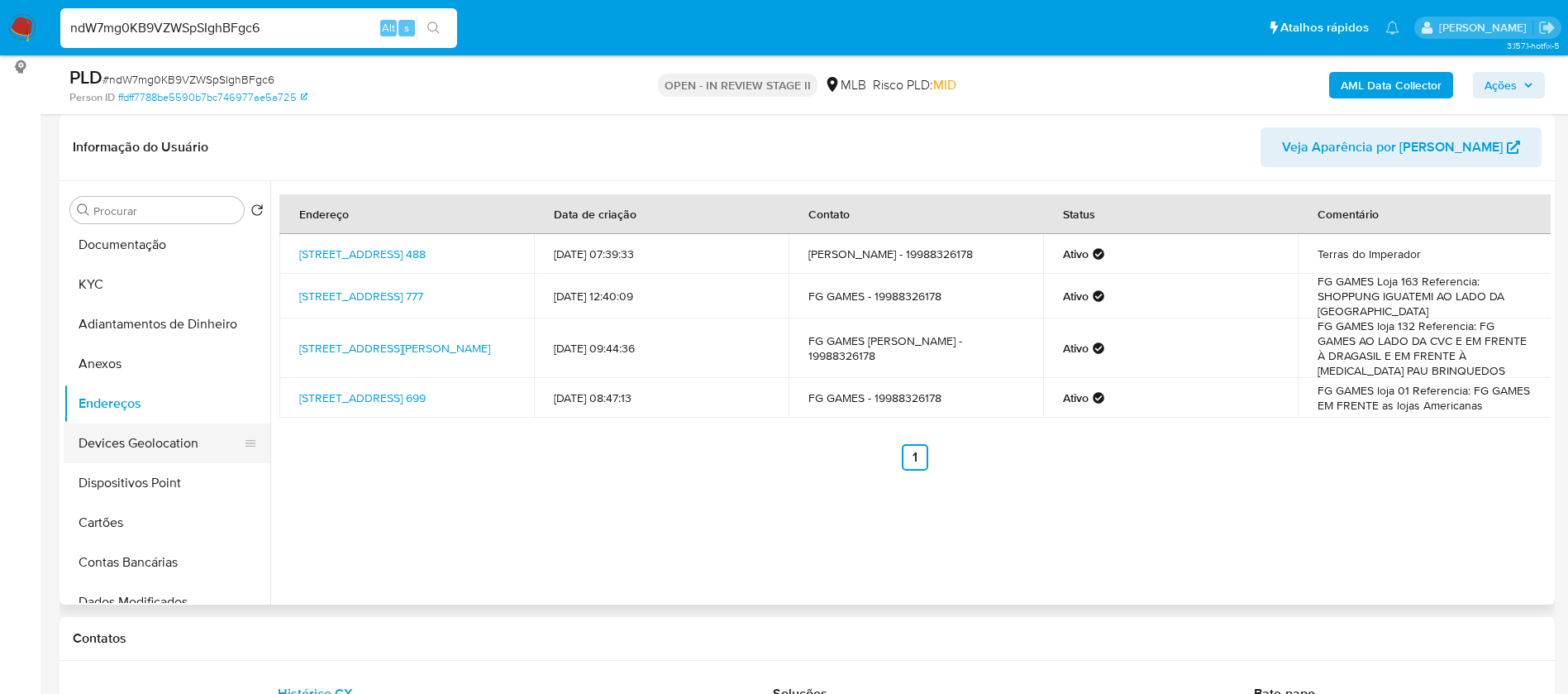
click at [163, 436] on button "Devices Geolocation" at bounding box center [160, 443] width 193 height 40
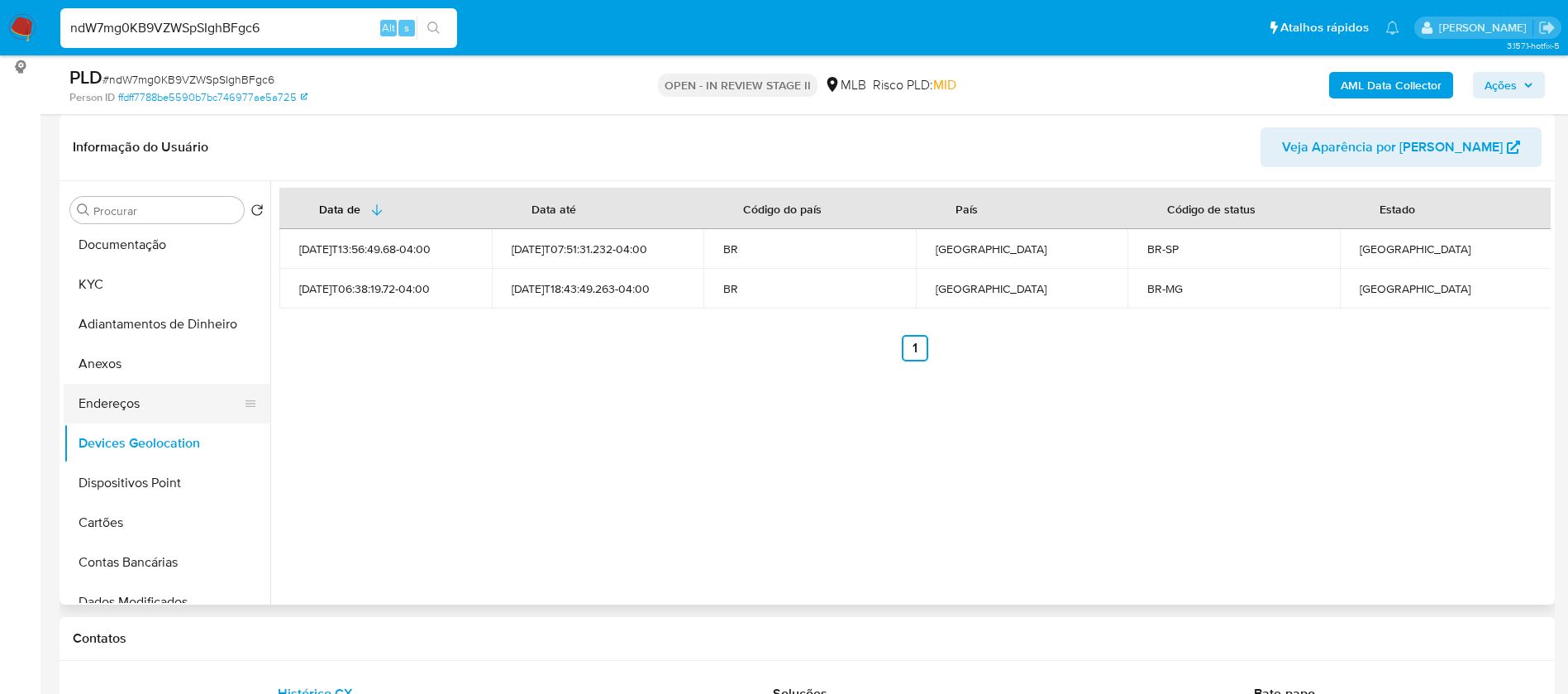
scroll to position [0, 0]
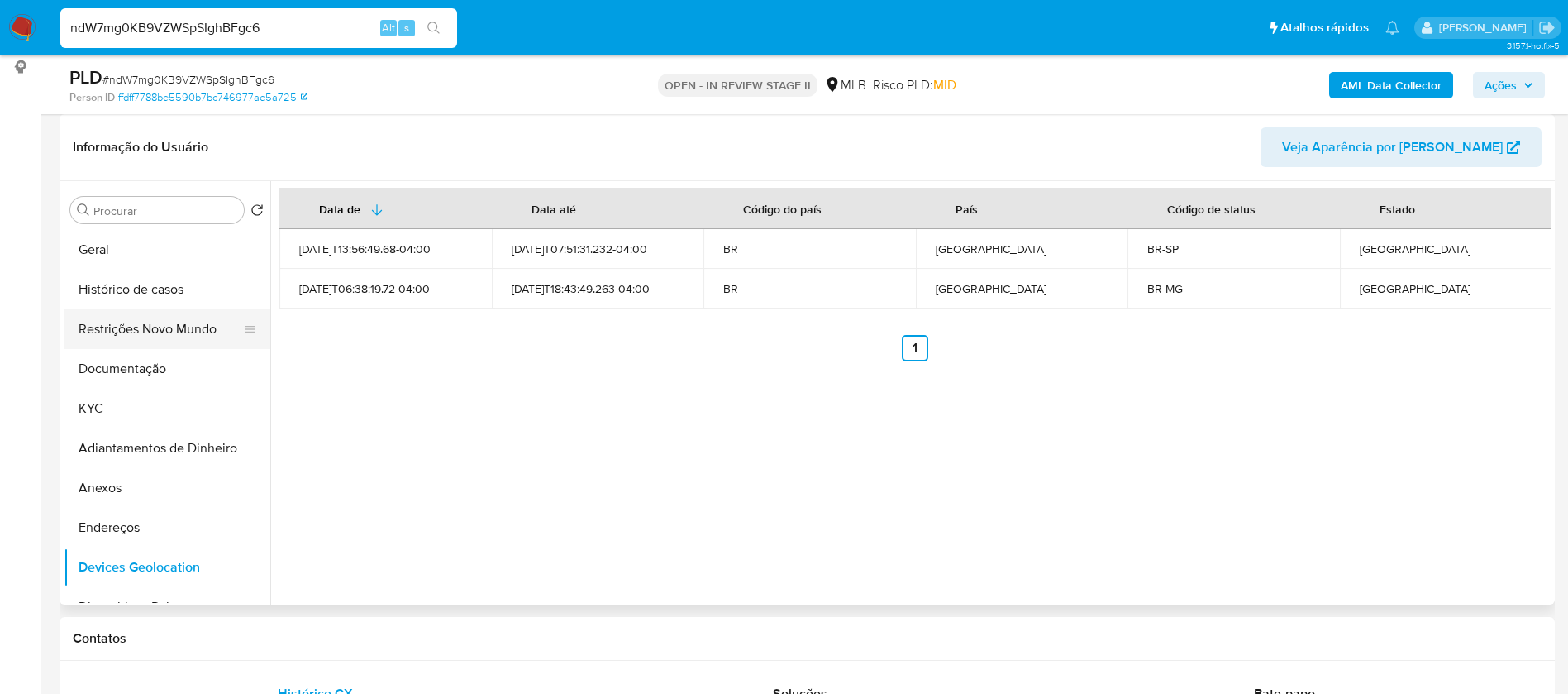
click at [140, 329] on button "Restrições Novo Mundo" at bounding box center [160, 329] width 193 height 40
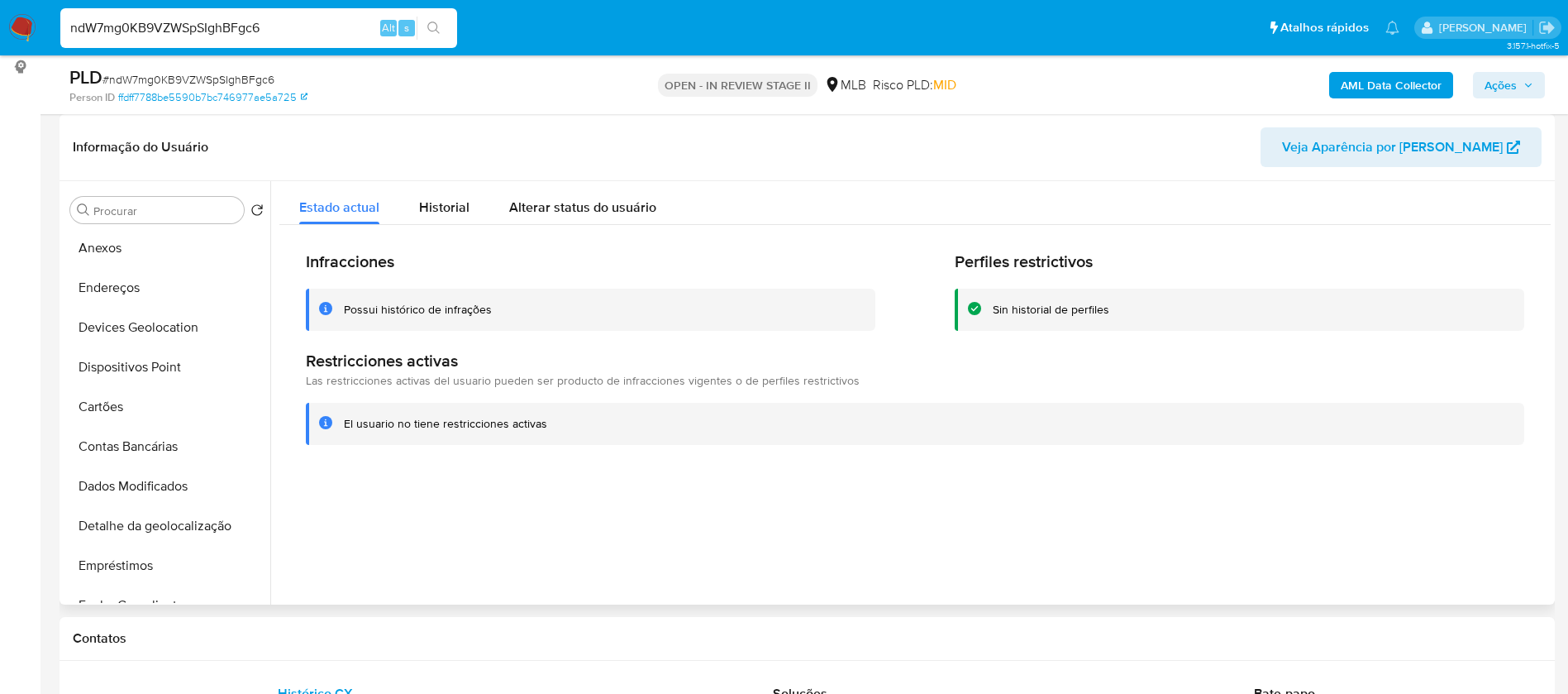
scroll to position [248, 0]
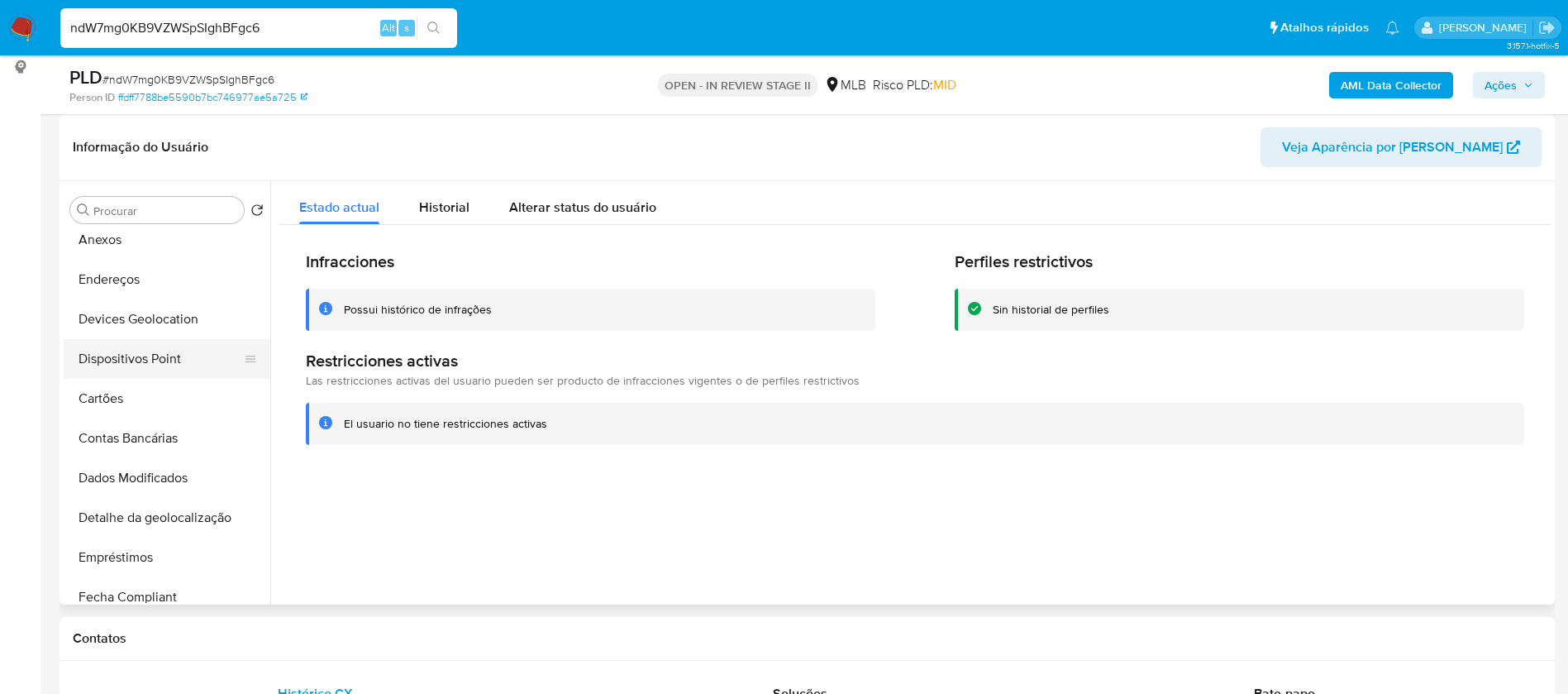
click at [185, 358] on button "Dispositivos Point" at bounding box center [160, 359] width 193 height 40
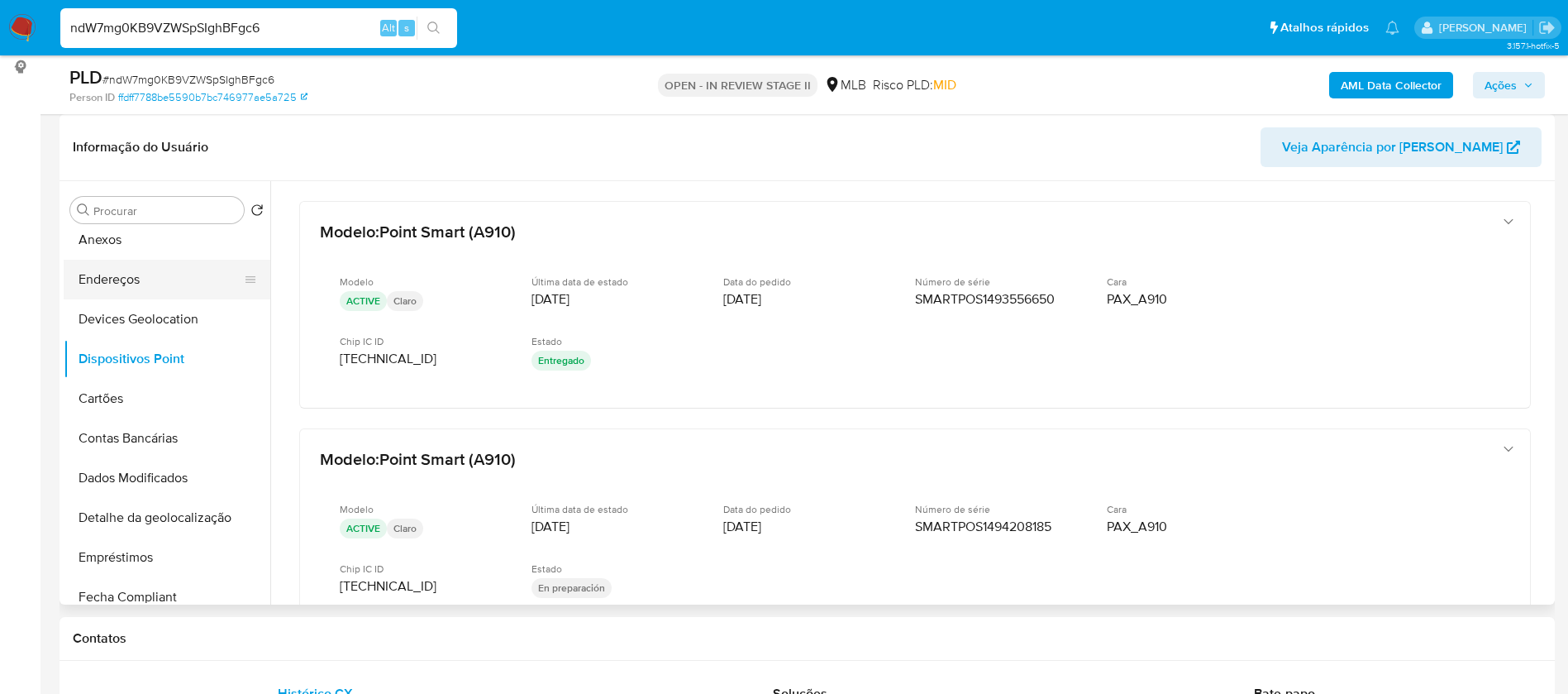
click at [137, 270] on button "Endereços" at bounding box center [160, 280] width 193 height 40
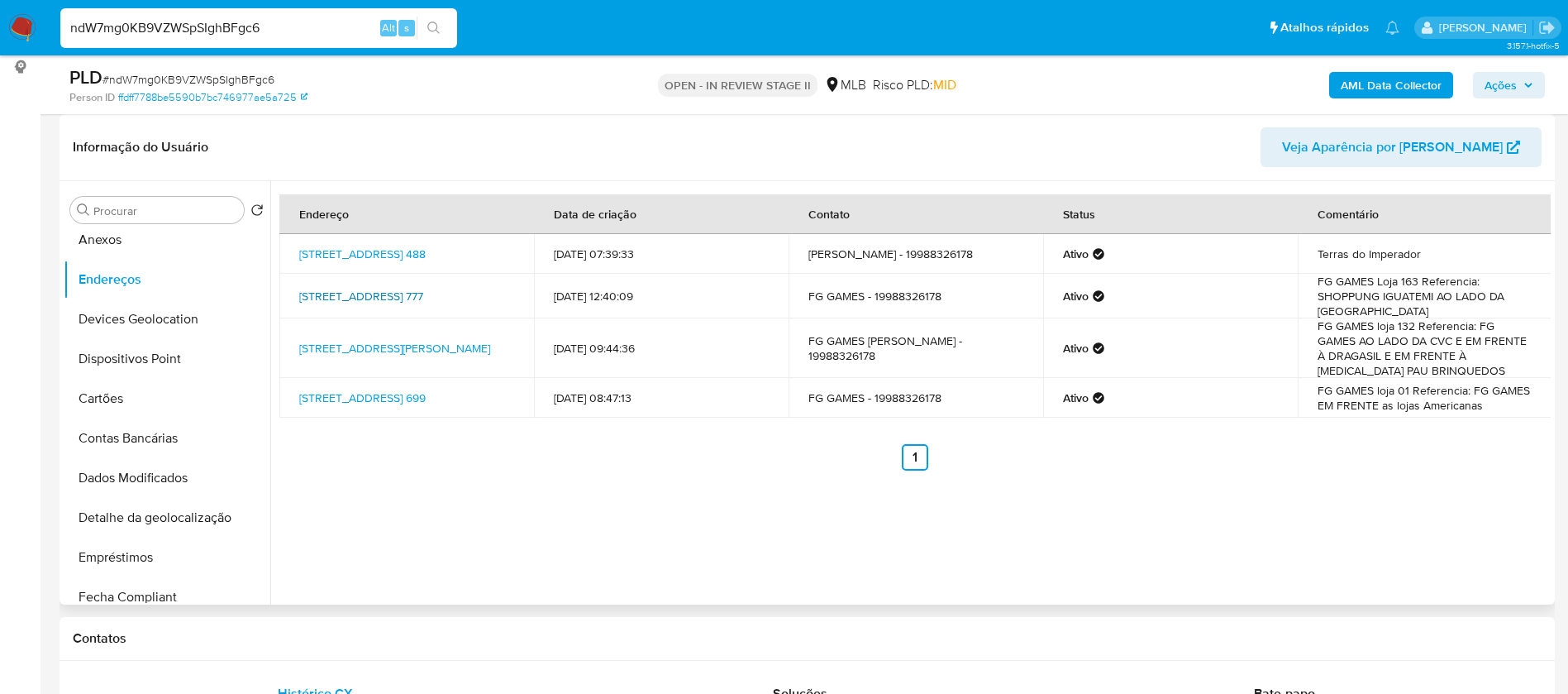
click at [418, 298] on link "Avenida Iguatemi 777, Campinas, São Paulo, 13092902, Brasil 777" at bounding box center [361, 295] width 124 height 16
click at [439, 340] on link "Avenida Guilherme Campos 500, Campinas, São Paulo, 13087901, Brasil 500" at bounding box center [394, 348] width 191 height 16
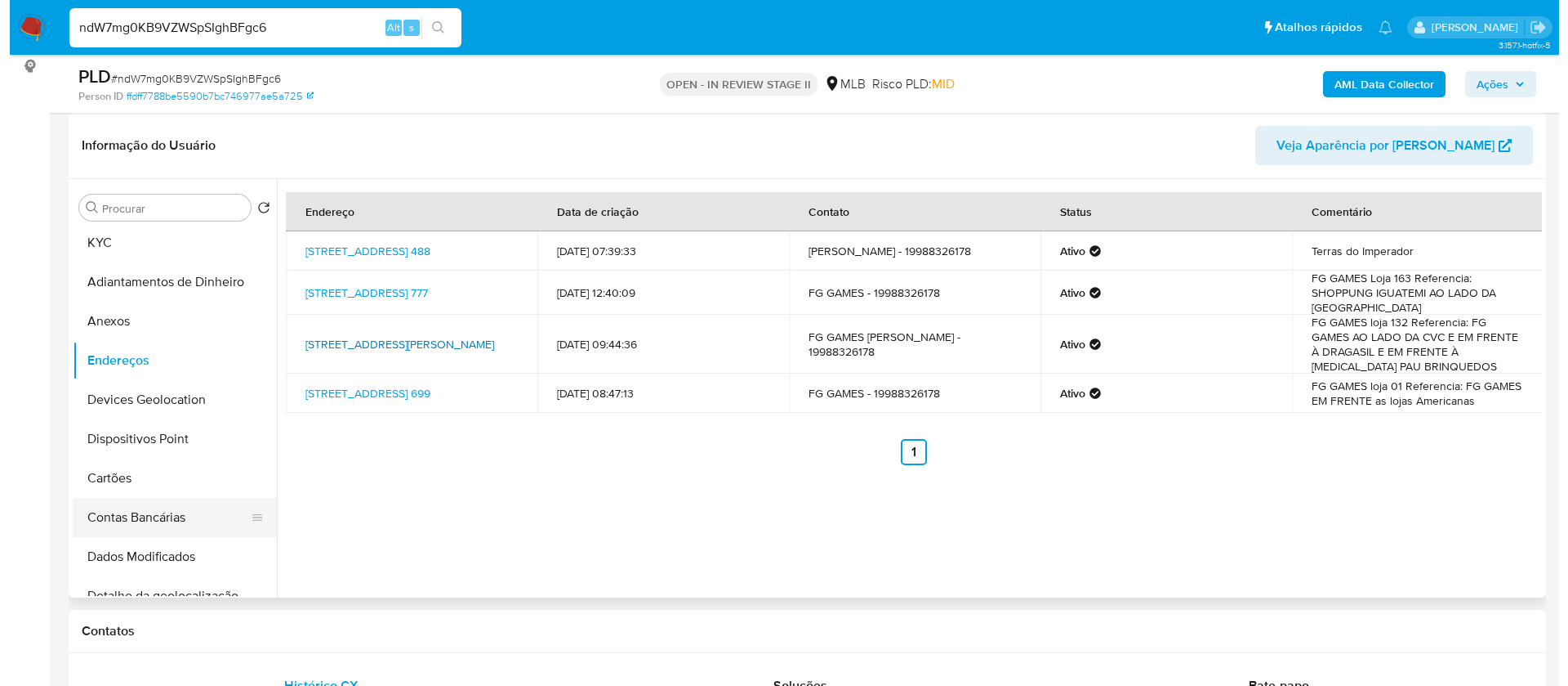
scroll to position [123, 0]
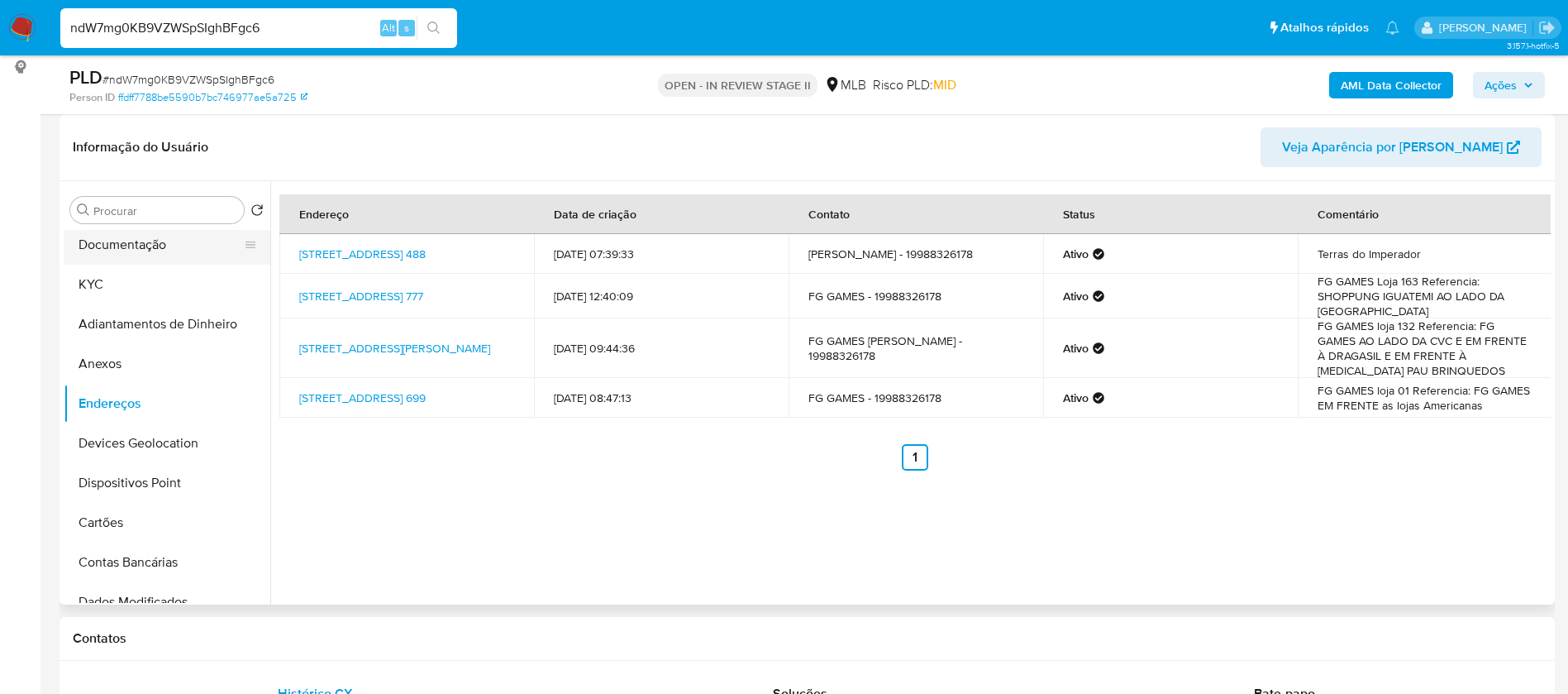
click at [149, 240] on button "Documentação" at bounding box center [160, 245] width 193 height 40
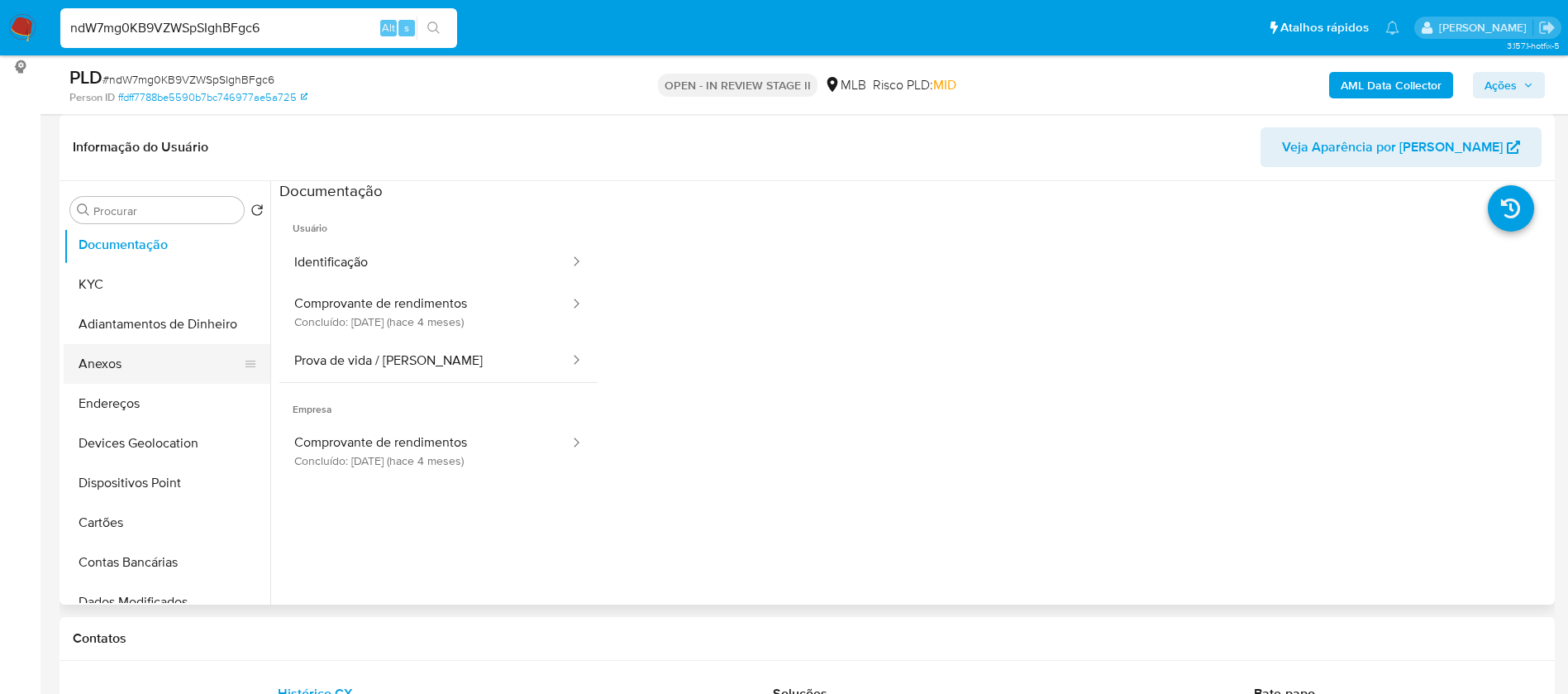
click at [140, 372] on button "Anexos" at bounding box center [160, 364] width 193 height 40
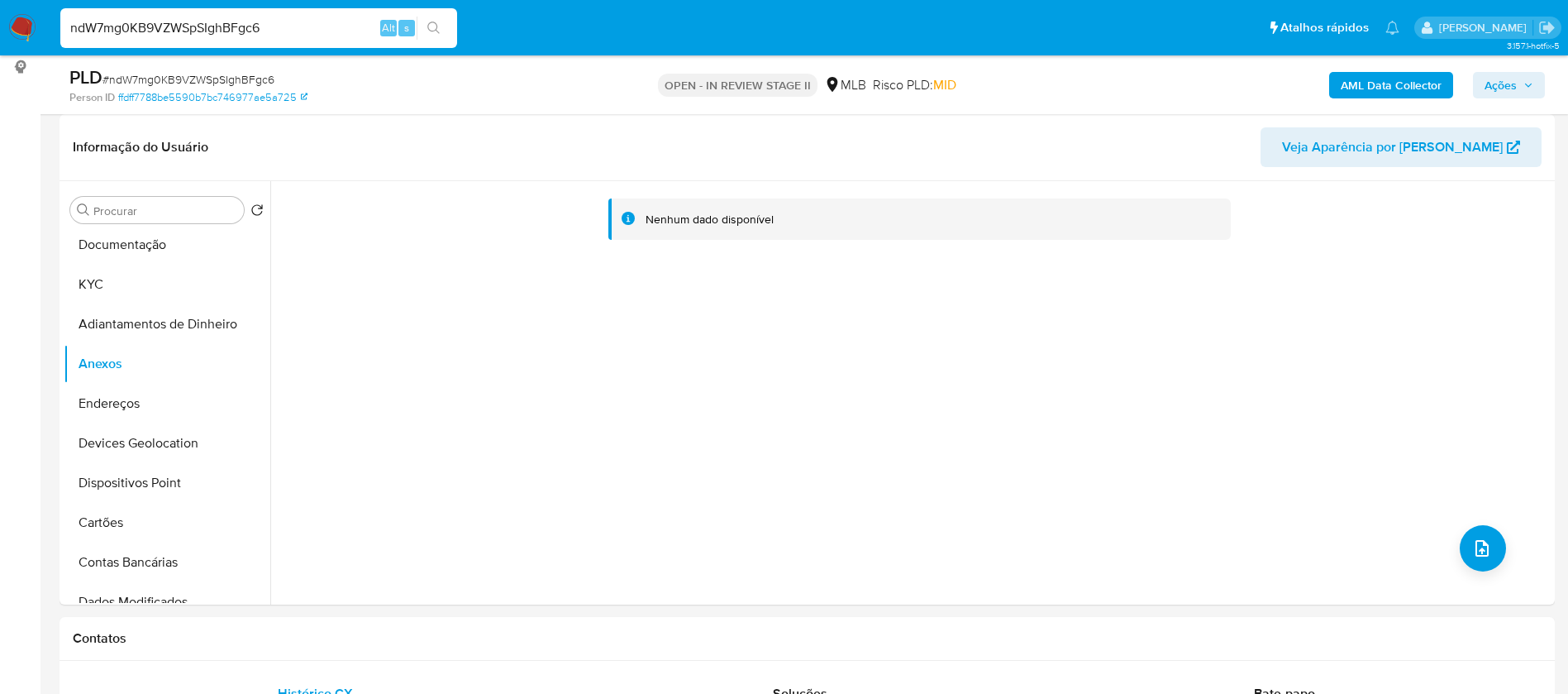
click at [1376, 88] on b "AML Data Collector" at bounding box center [1390, 85] width 101 height 26
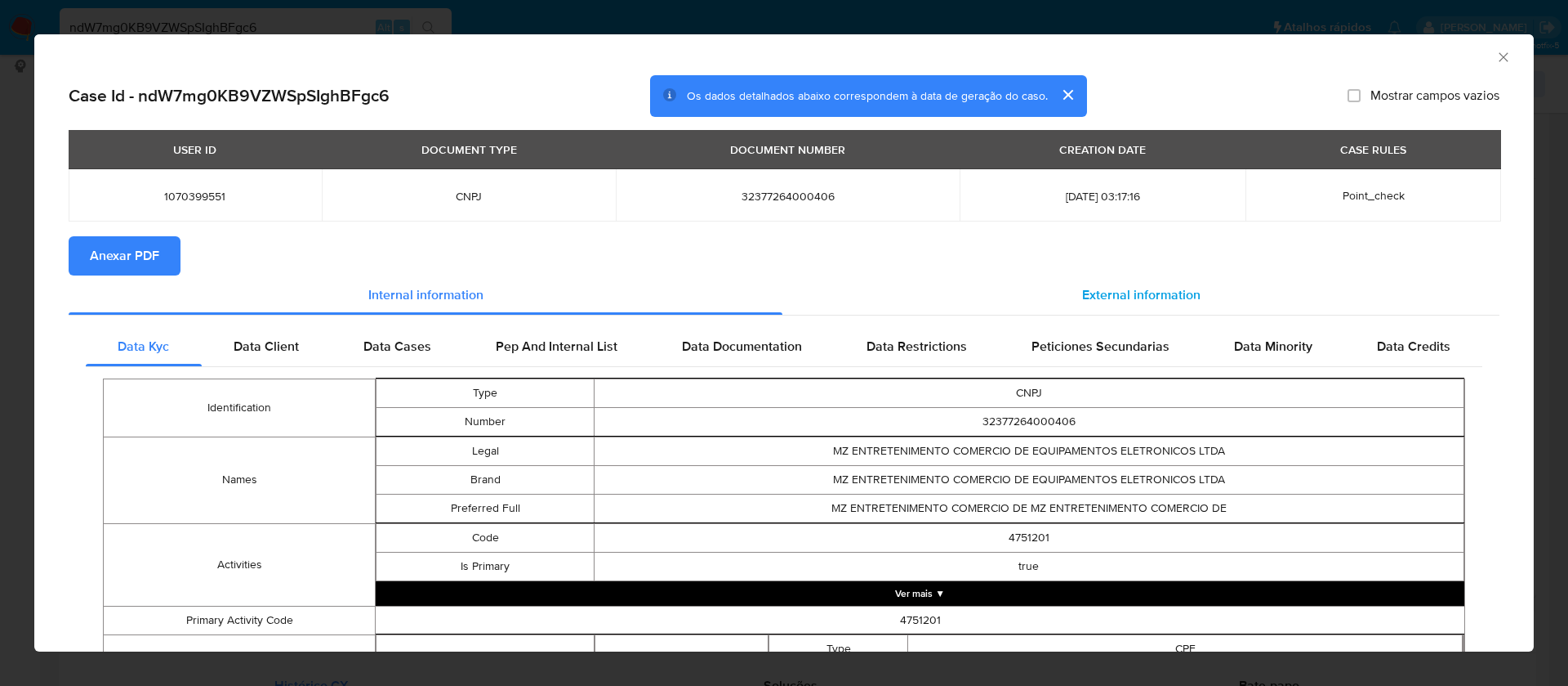
click at [1120, 278] on div "External information" at bounding box center [1141, 295] width 717 height 40
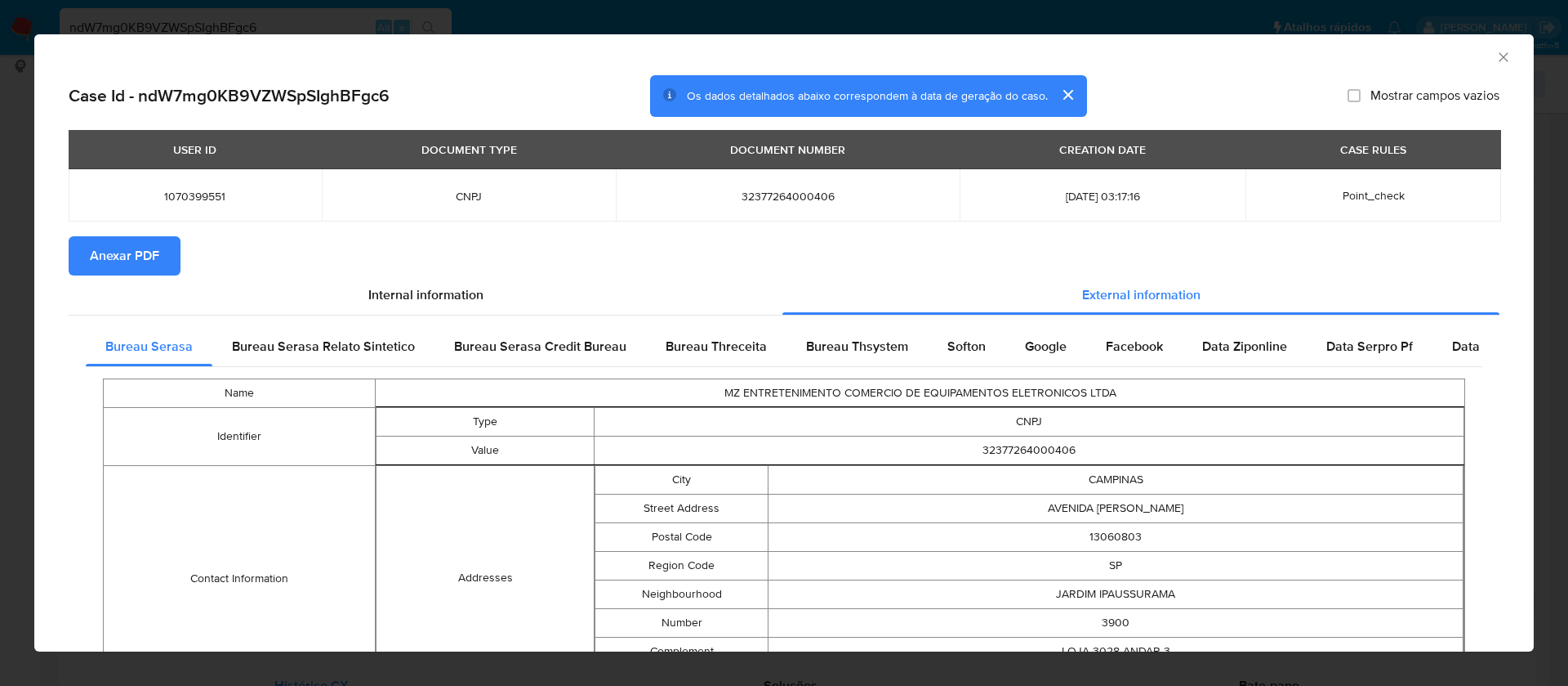
click at [130, 259] on span "Anexar PDF" at bounding box center [124, 256] width 69 height 36
click at [1496, 52] on icon "Fechar a janela" at bounding box center [1504, 57] width 16 height 16
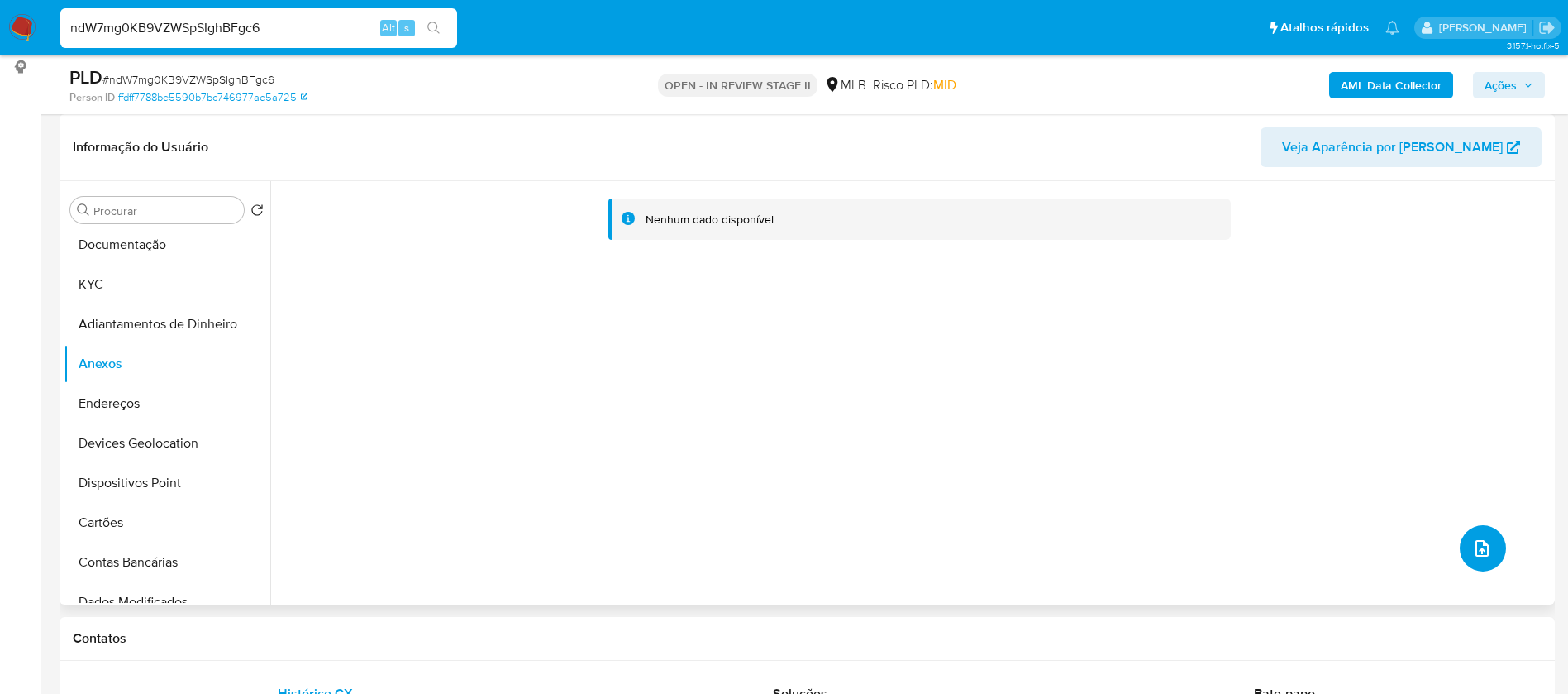
click at [1478, 546] on icon "upload-file" at bounding box center [1481, 548] width 20 height 20
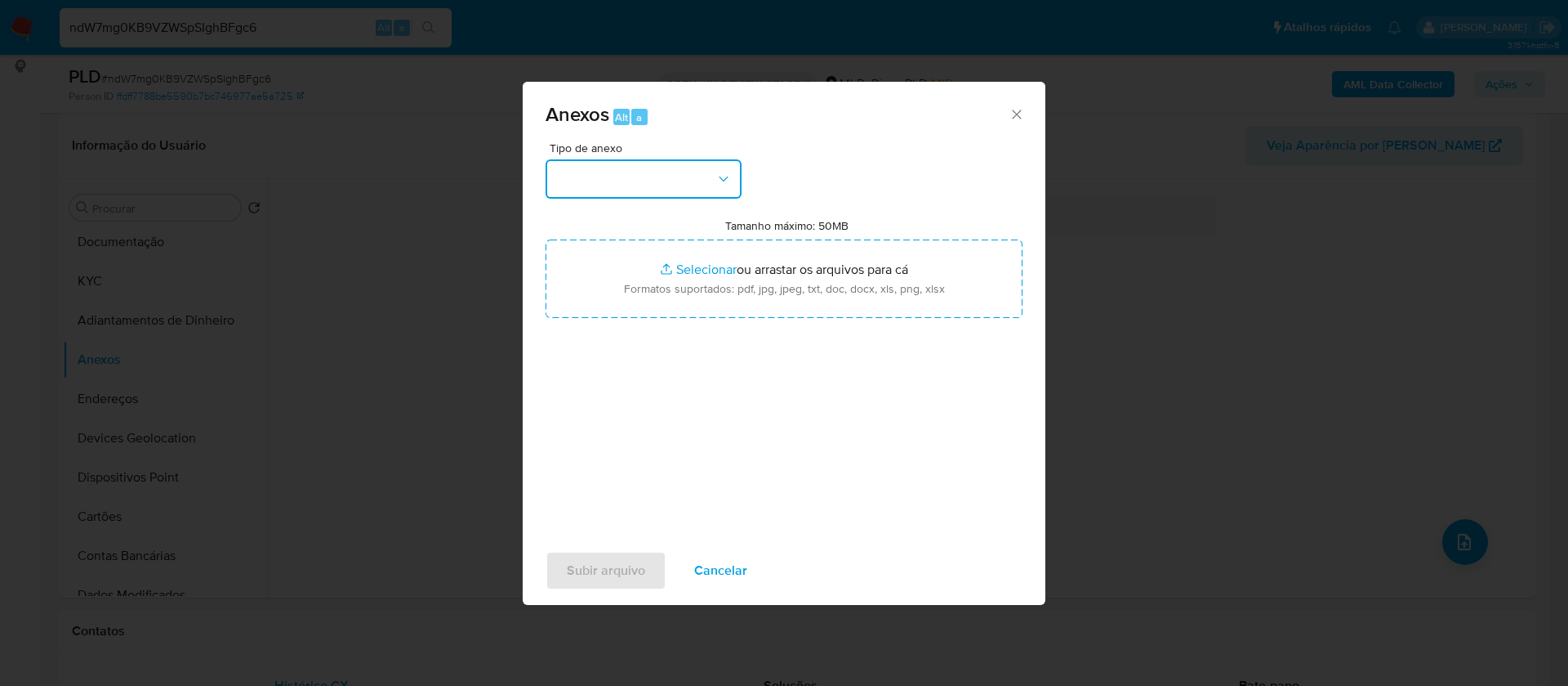
click at [670, 178] on button "button" at bounding box center [644, 179] width 196 height 40
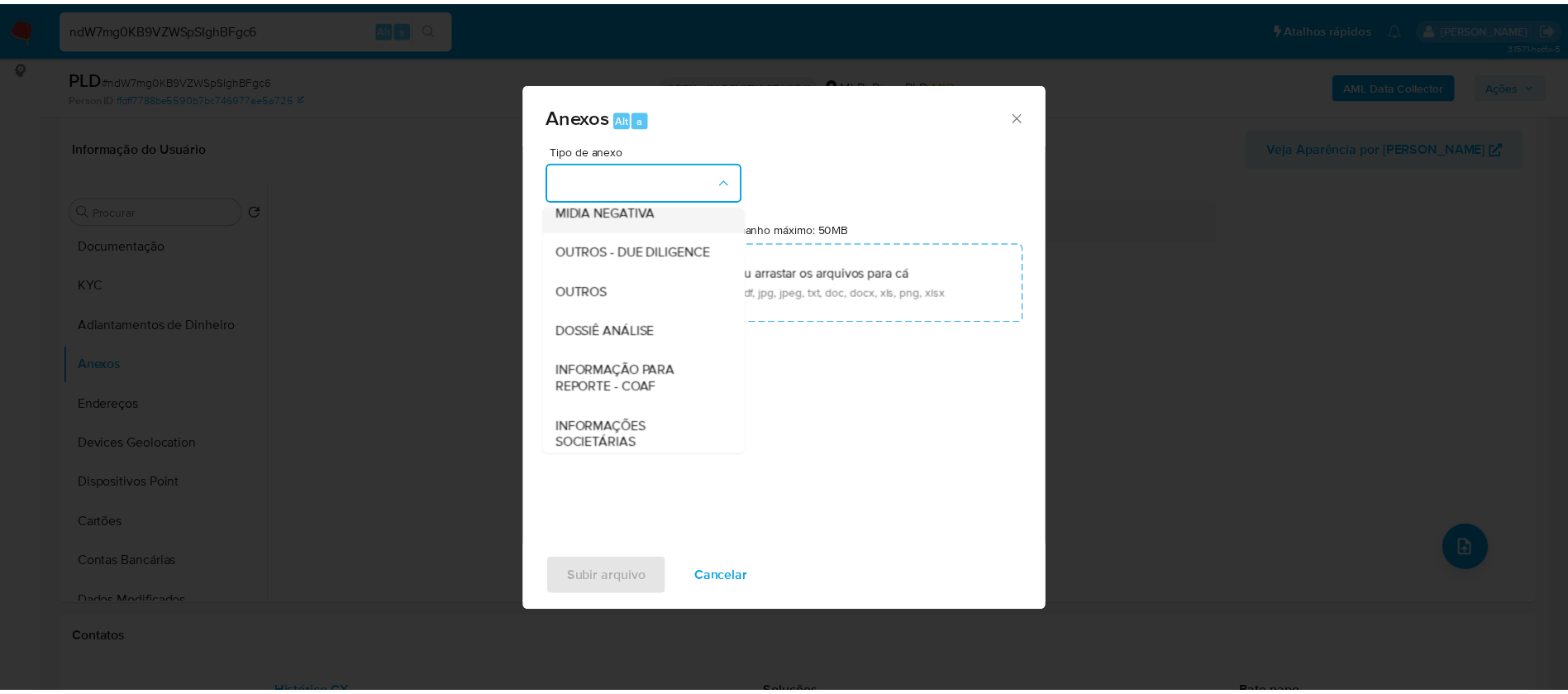
scroll to position [248, 0]
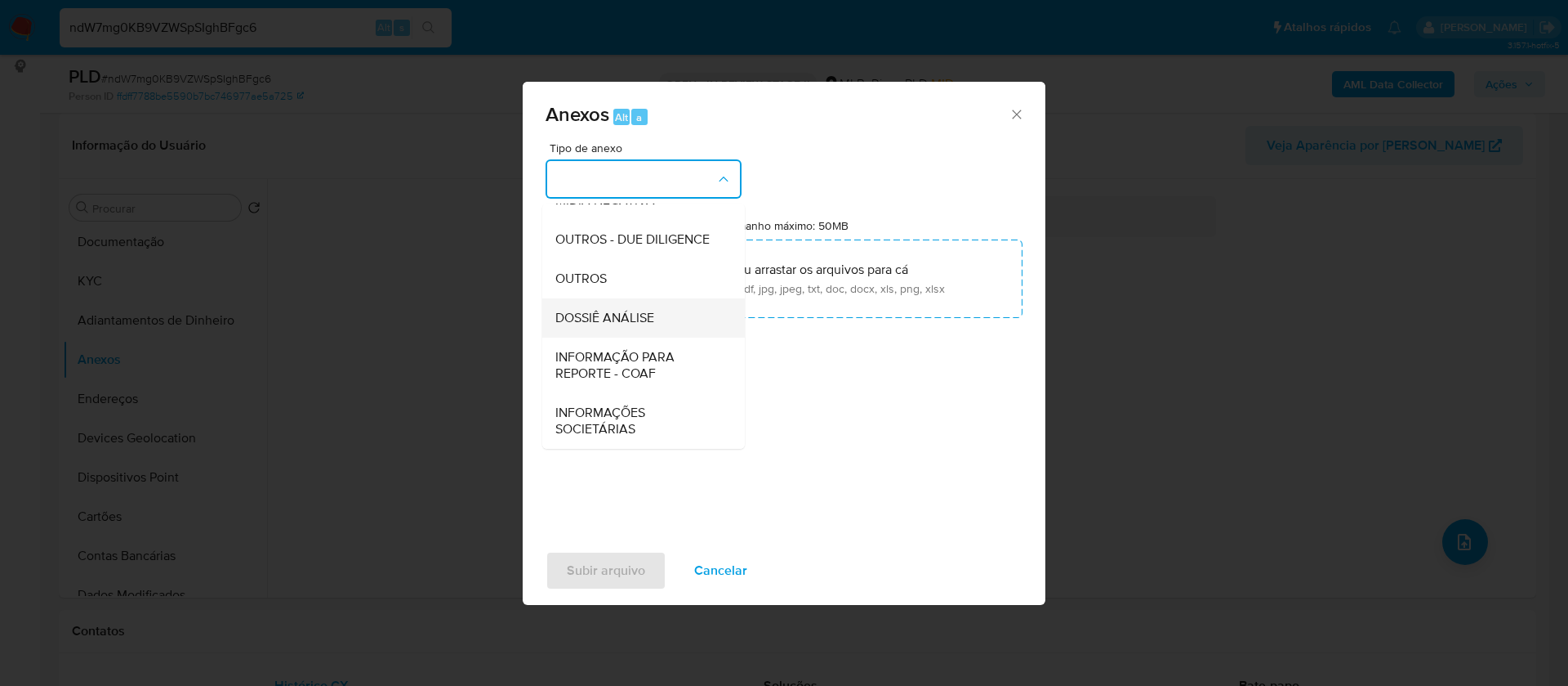
click at [642, 326] on span "DOSSIÊ ANÁLISE" at bounding box center [605, 318] width 99 height 16
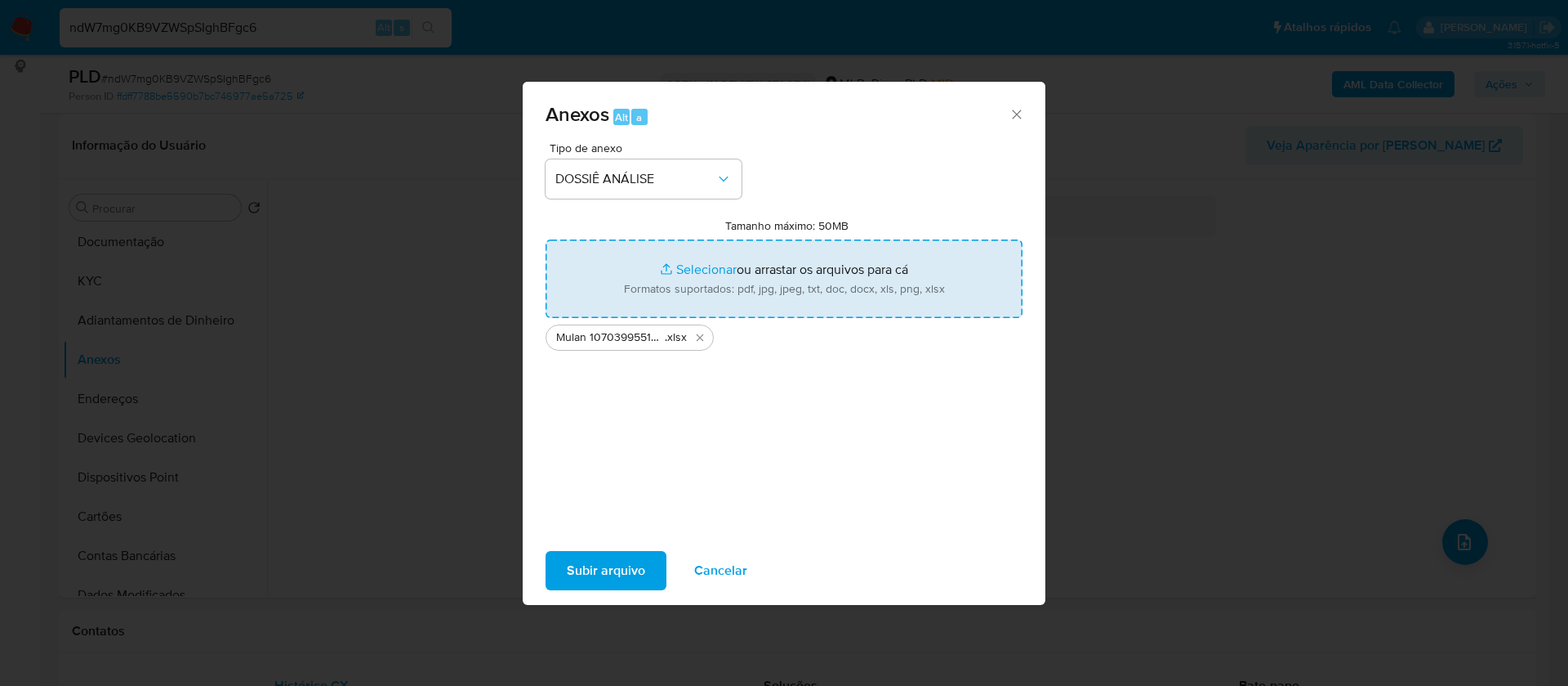
type input "C:\fakepath\SAR - - CNPJ 32377264000406 - MZ ENTRETENIMENTO COMERCIO DE EQUIPAM…"
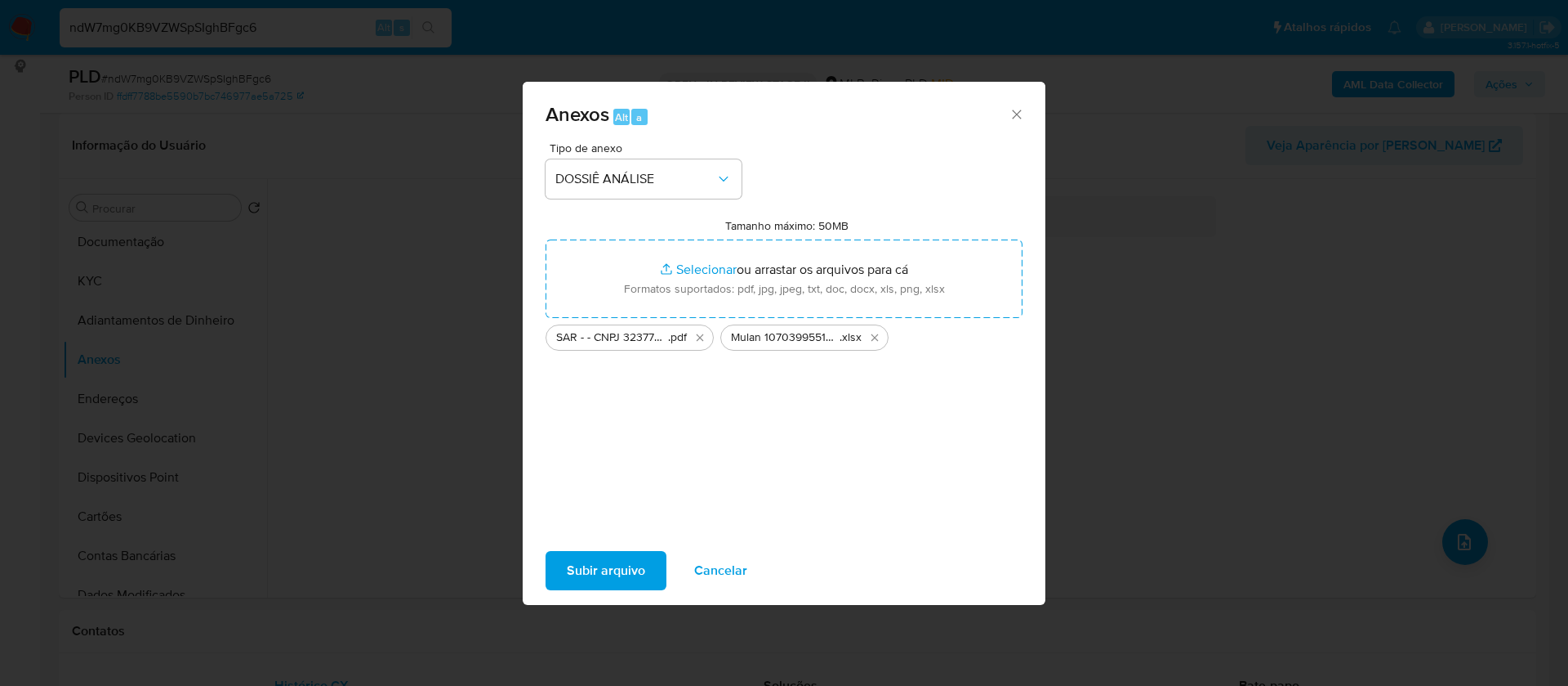
click at [622, 576] on span "Subir arquivo" at bounding box center [606, 571] width 78 height 36
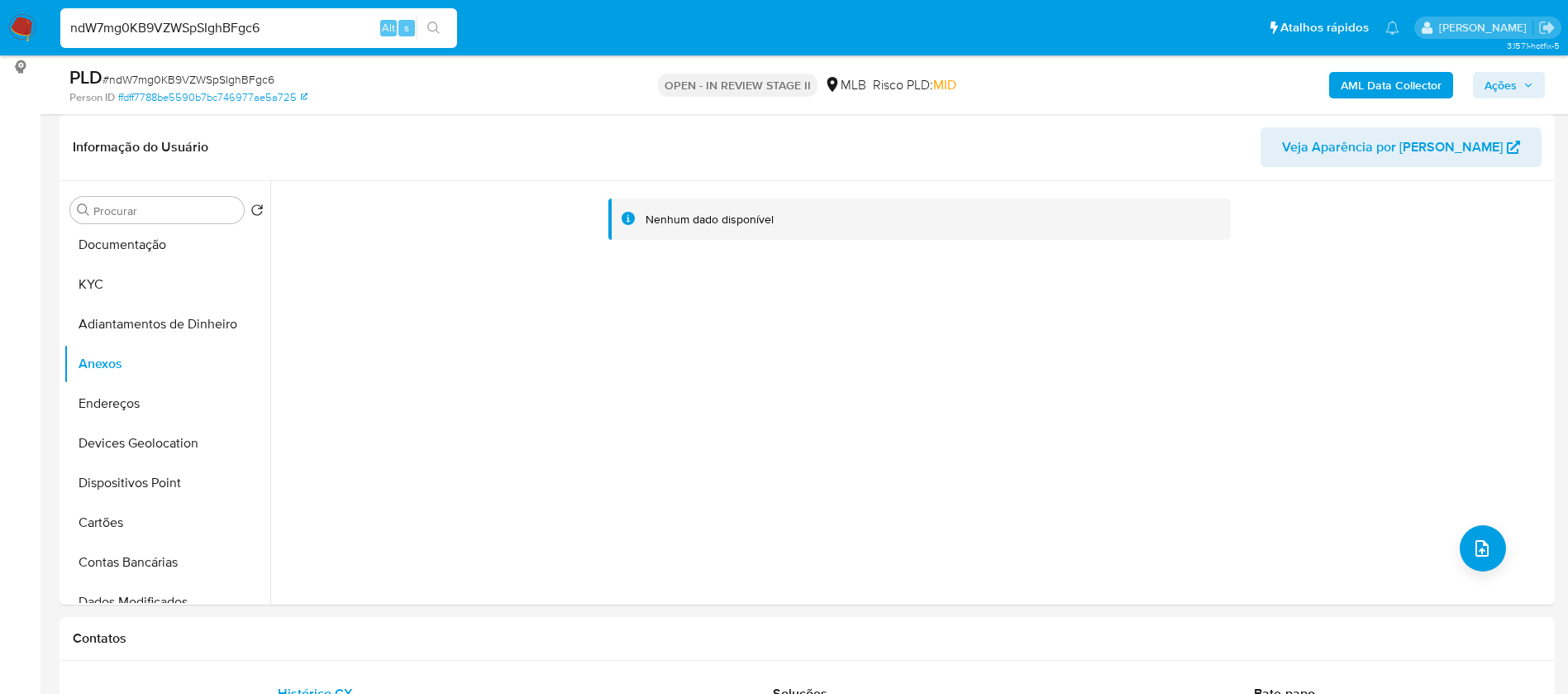
click at [1506, 79] on span "Ações" at bounding box center [1500, 85] width 32 height 26
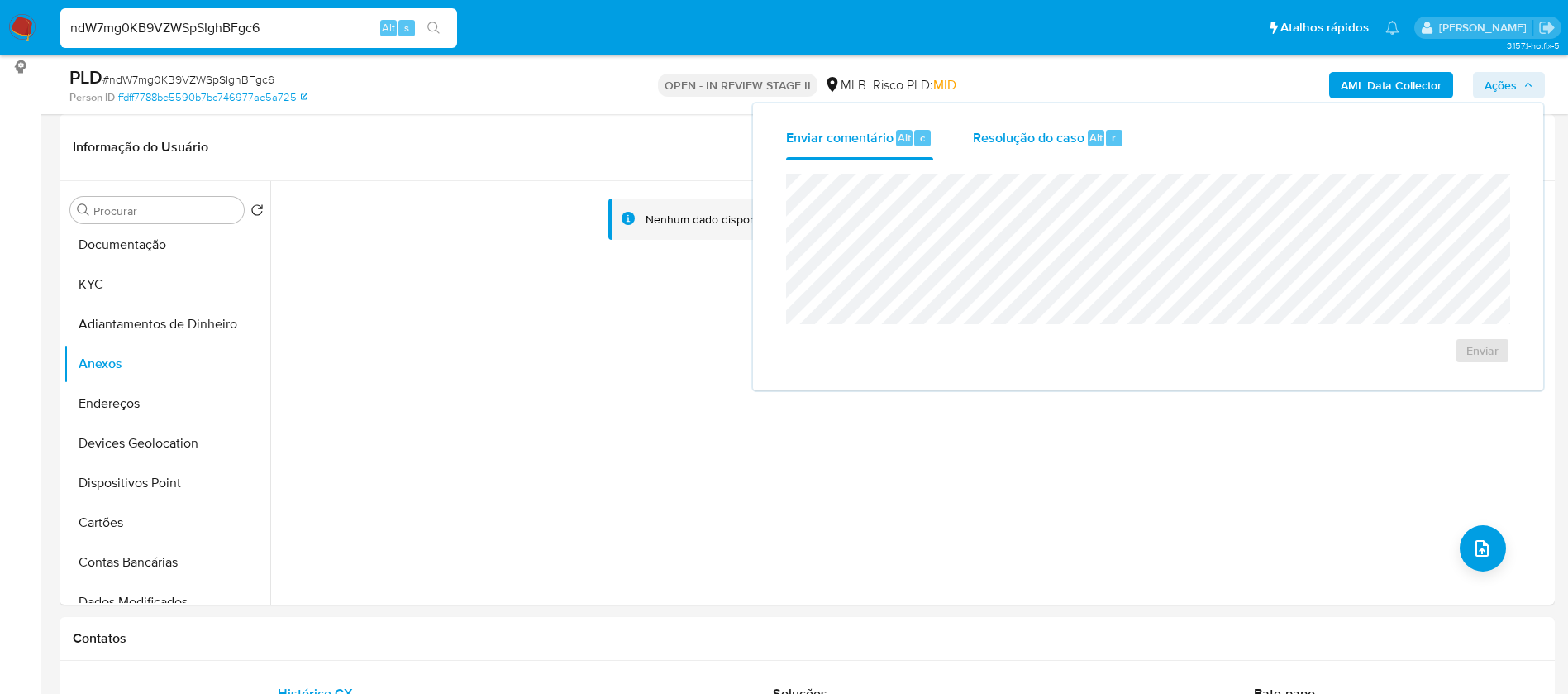
click at [1069, 146] on div "Resolução do caso Alt r" at bounding box center [1048, 138] width 151 height 43
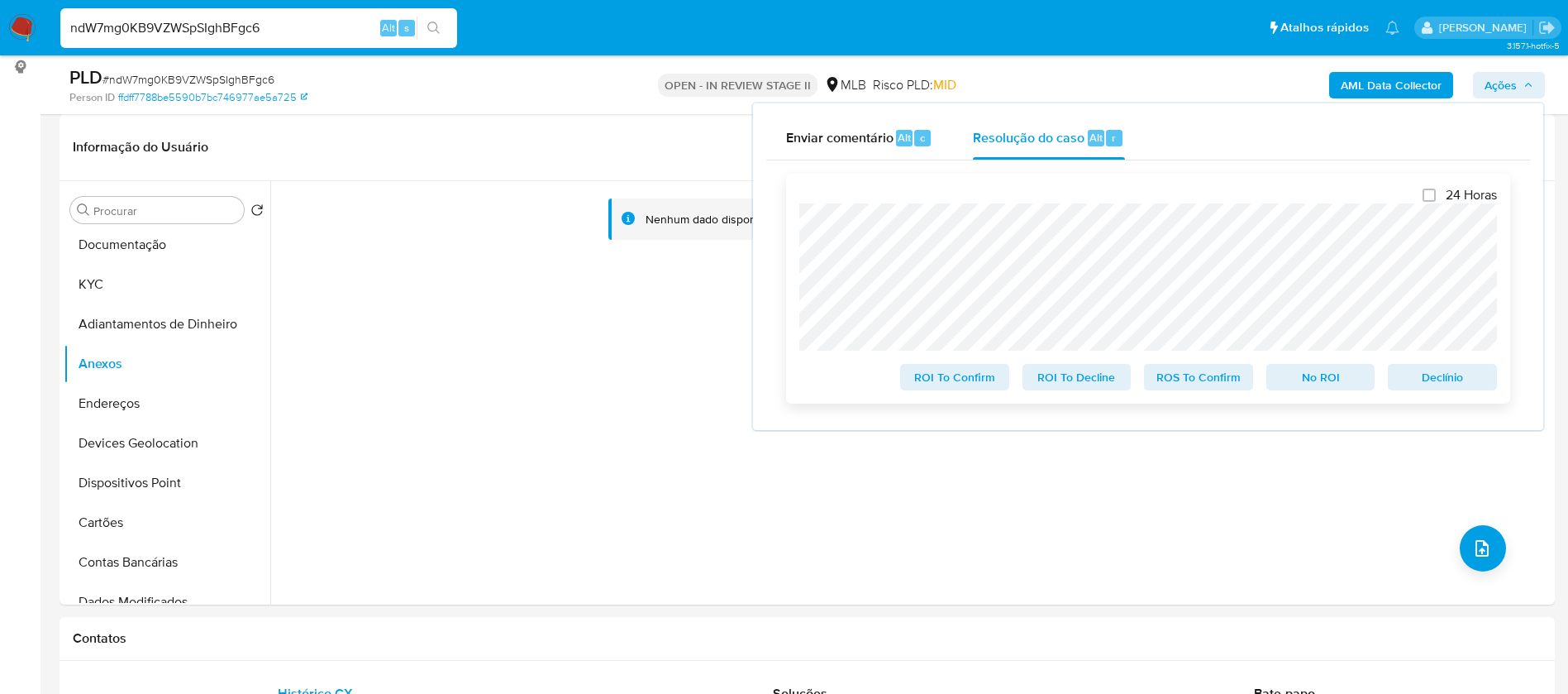
click at [1464, 380] on span "Declínio" at bounding box center [1442, 377] width 86 height 23
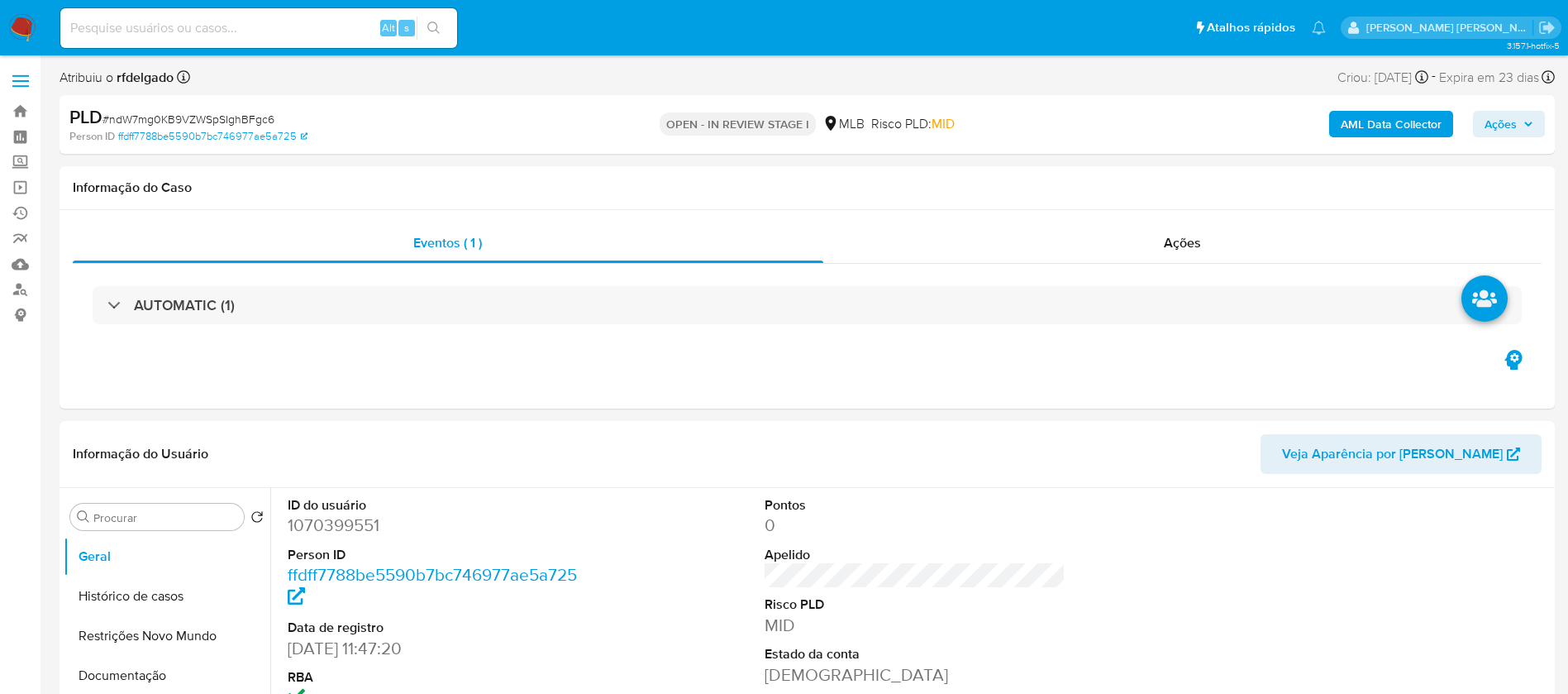
click at [1532, 125] on icon "button" at bounding box center [1528, 124] width 10 height 10
select select "10"
click at [1511, 119] on span "Ações" at bounding box center [1500, 123] width 32 height 26
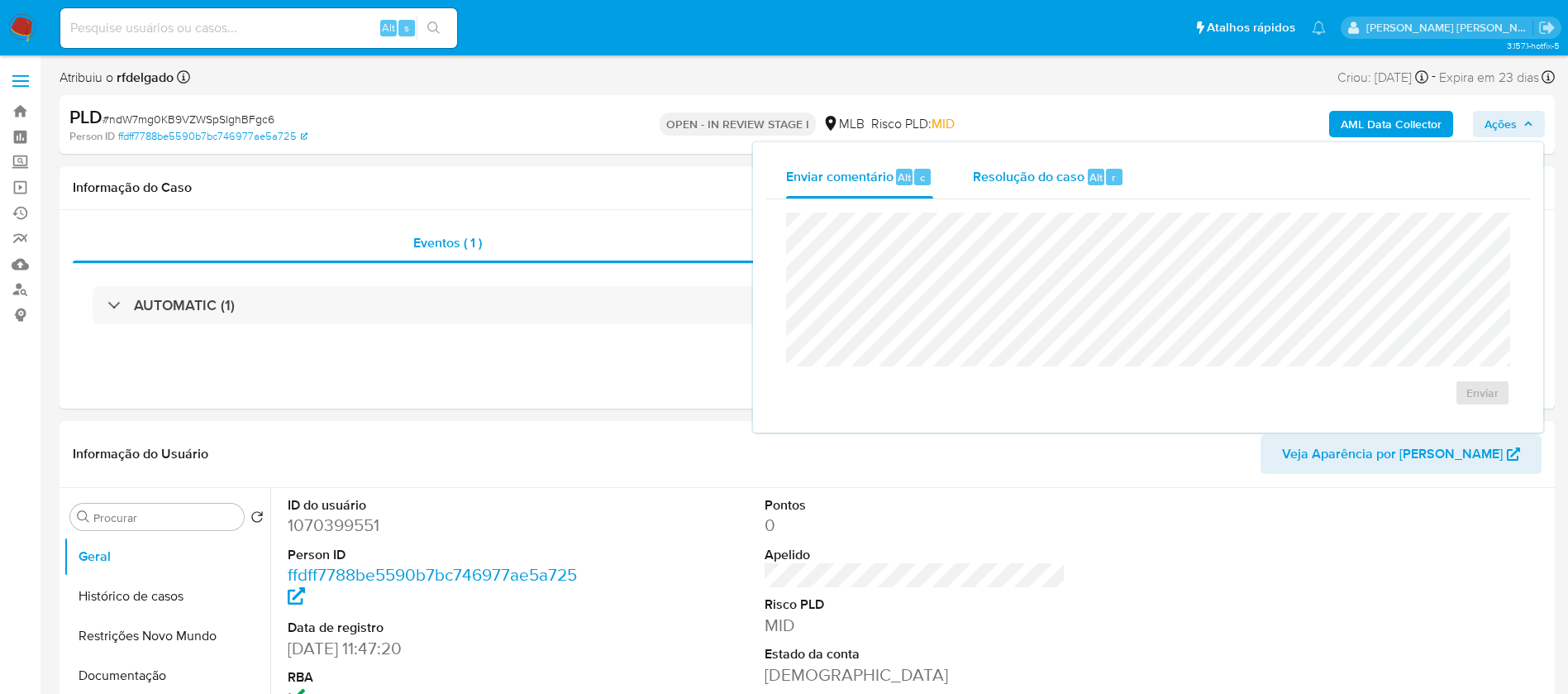
click at [1063, 181] on span "Resolução do caso" at bounding box center [1028, 176] width 111 height 19
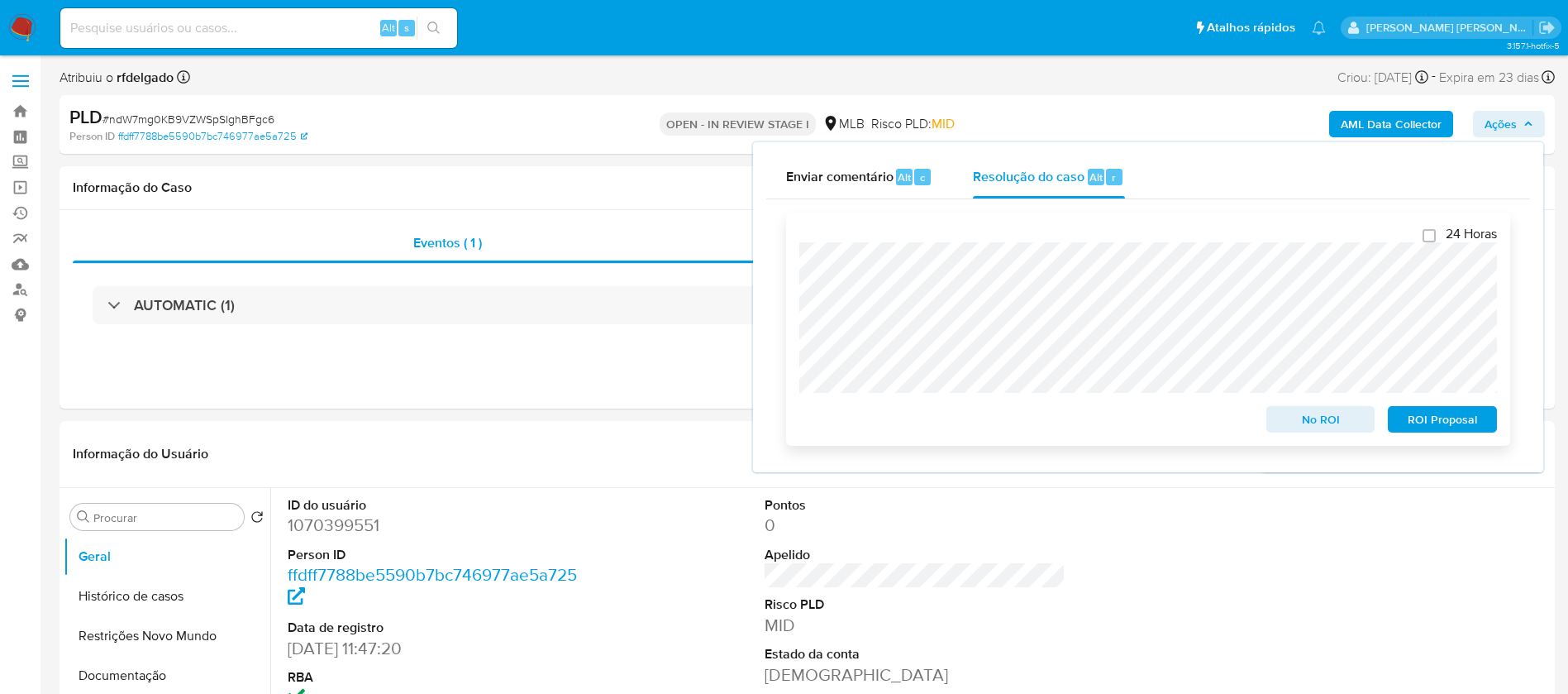
click at [1441, 423] on span "ROI Proposal" at bounding box center [1442, 419] width 86 height 23
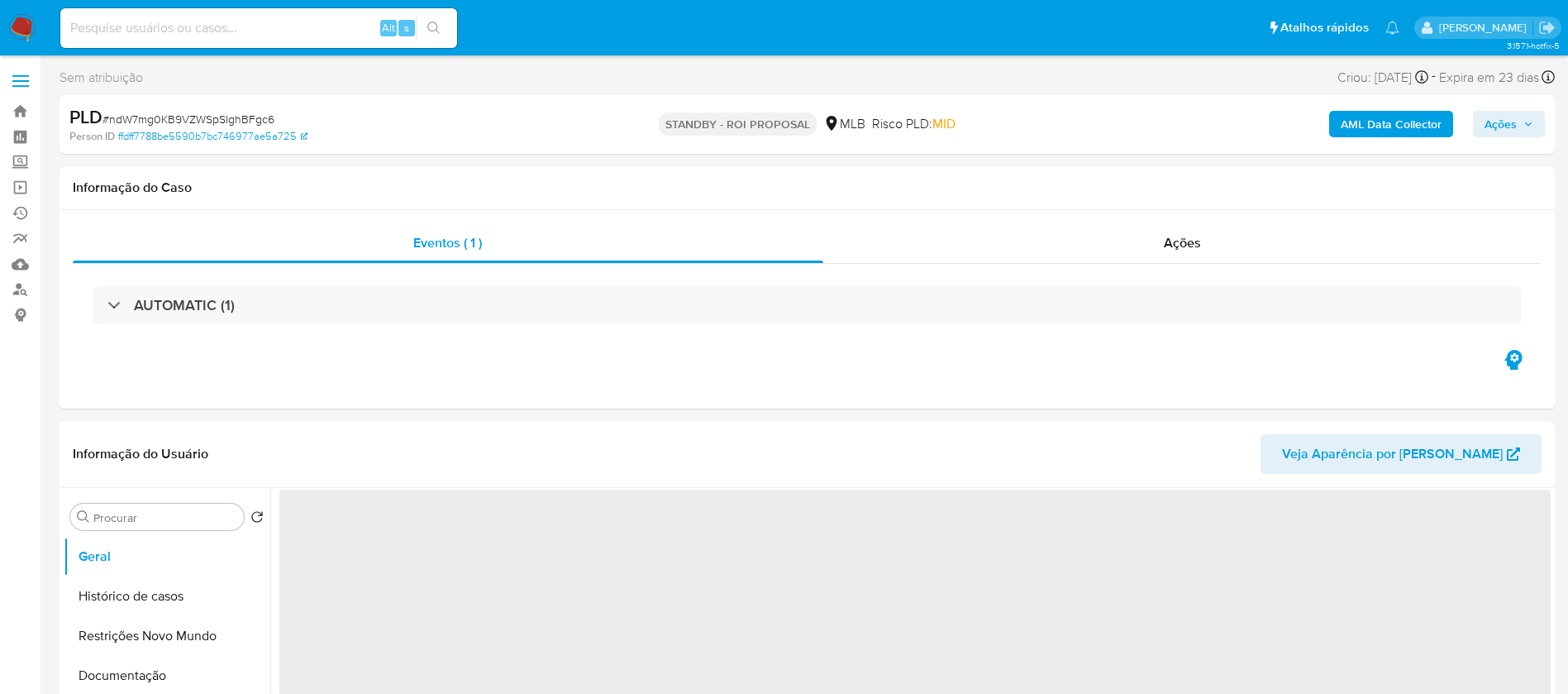
select select "10"
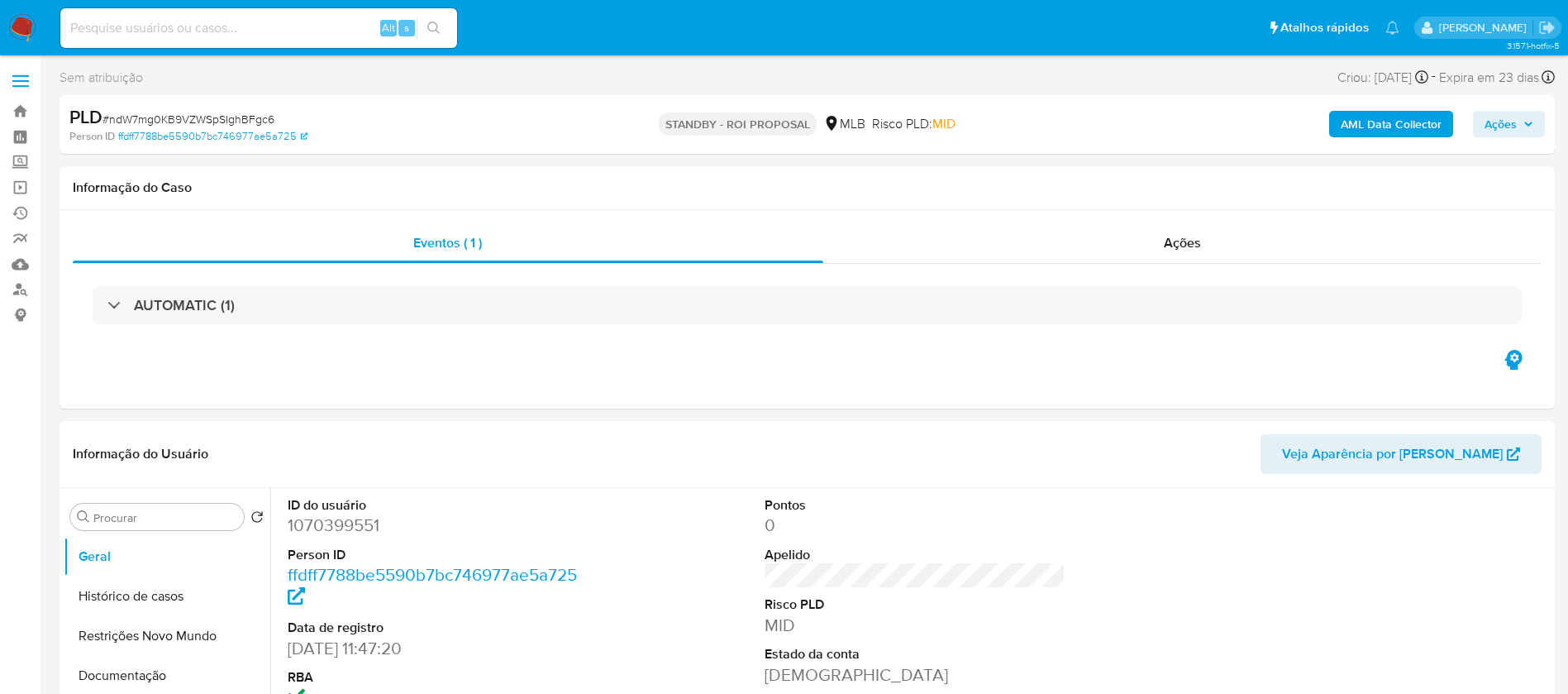
click at [304, 24] on input at bounding box center [258, 28] width 397 height 22
paste input "n6RSivs6I7pM9ubhneI3fKEM"
type input "n6RSivs6I7pM9ubhneI3fKEM"
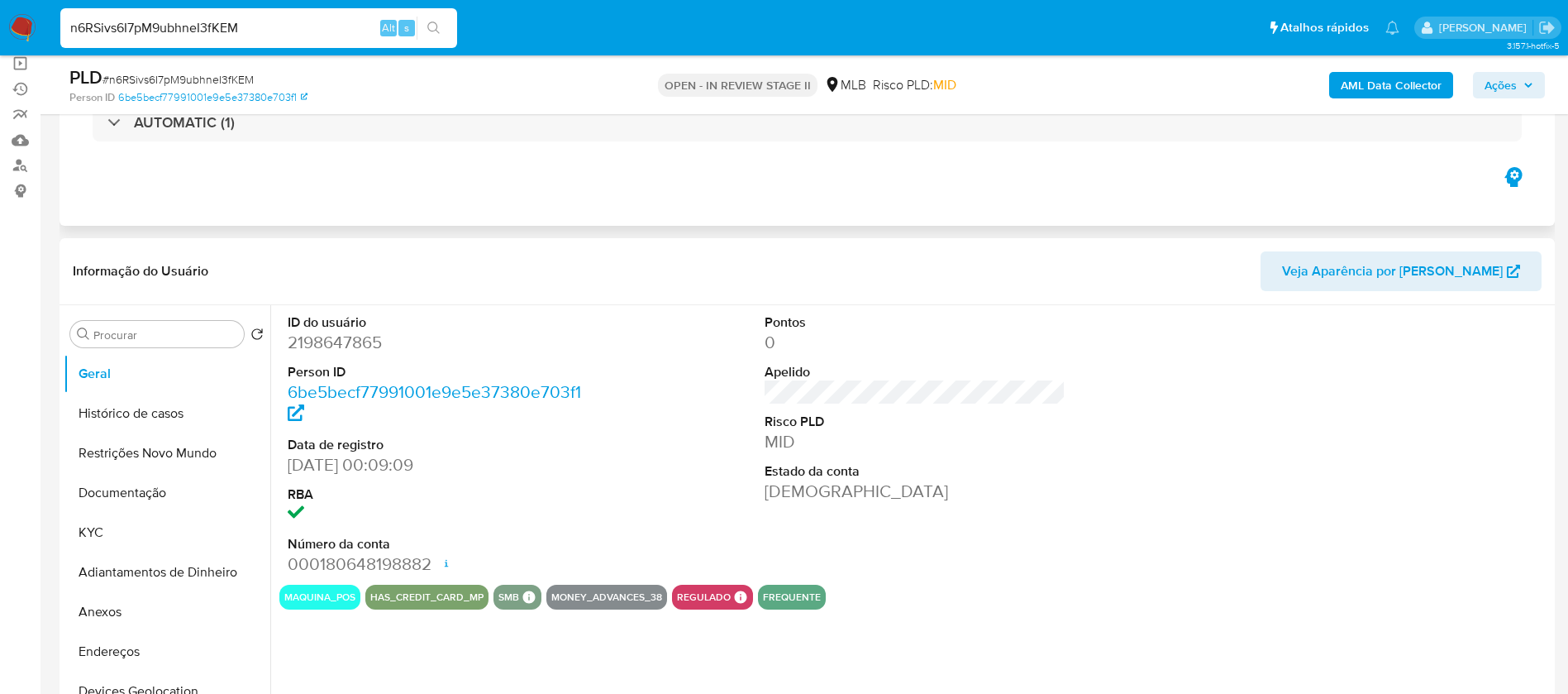
select select "10"
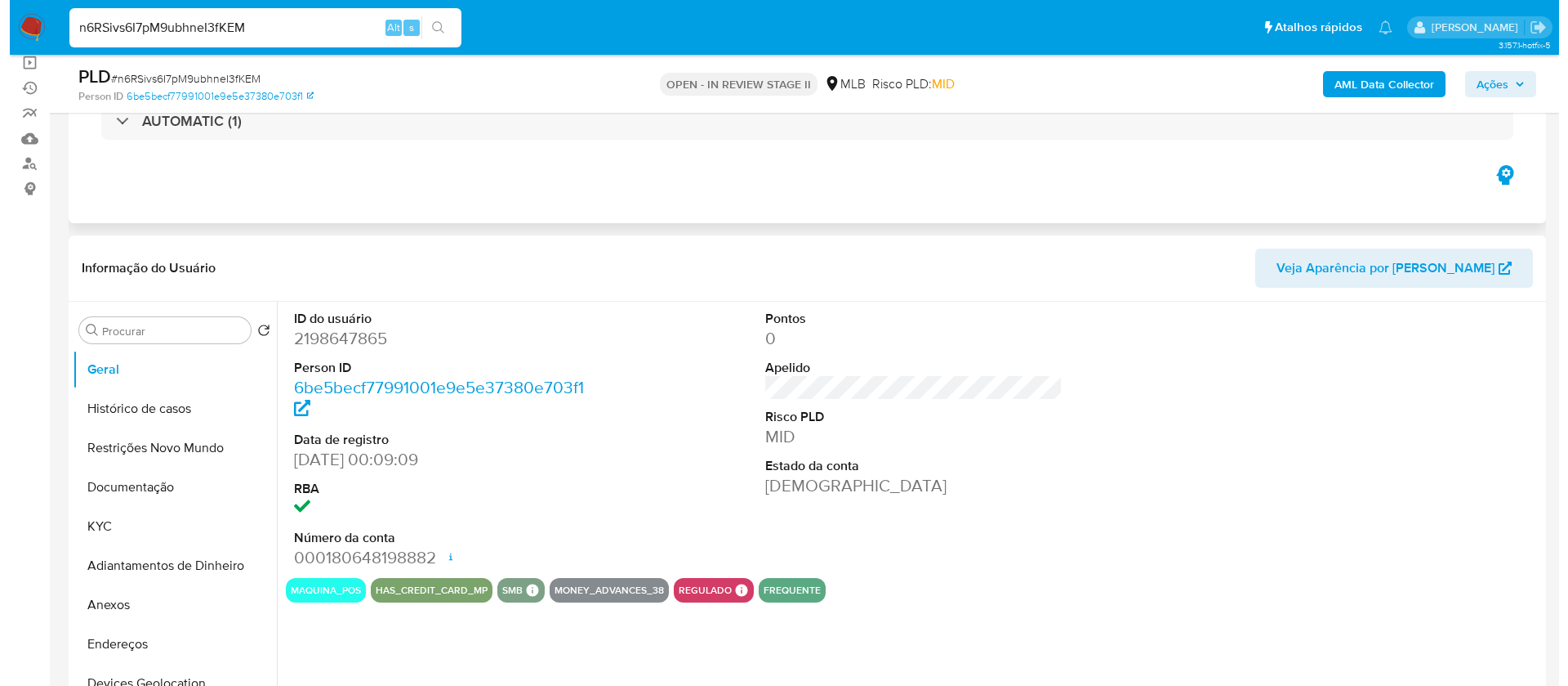
scroll to position [245, 0]
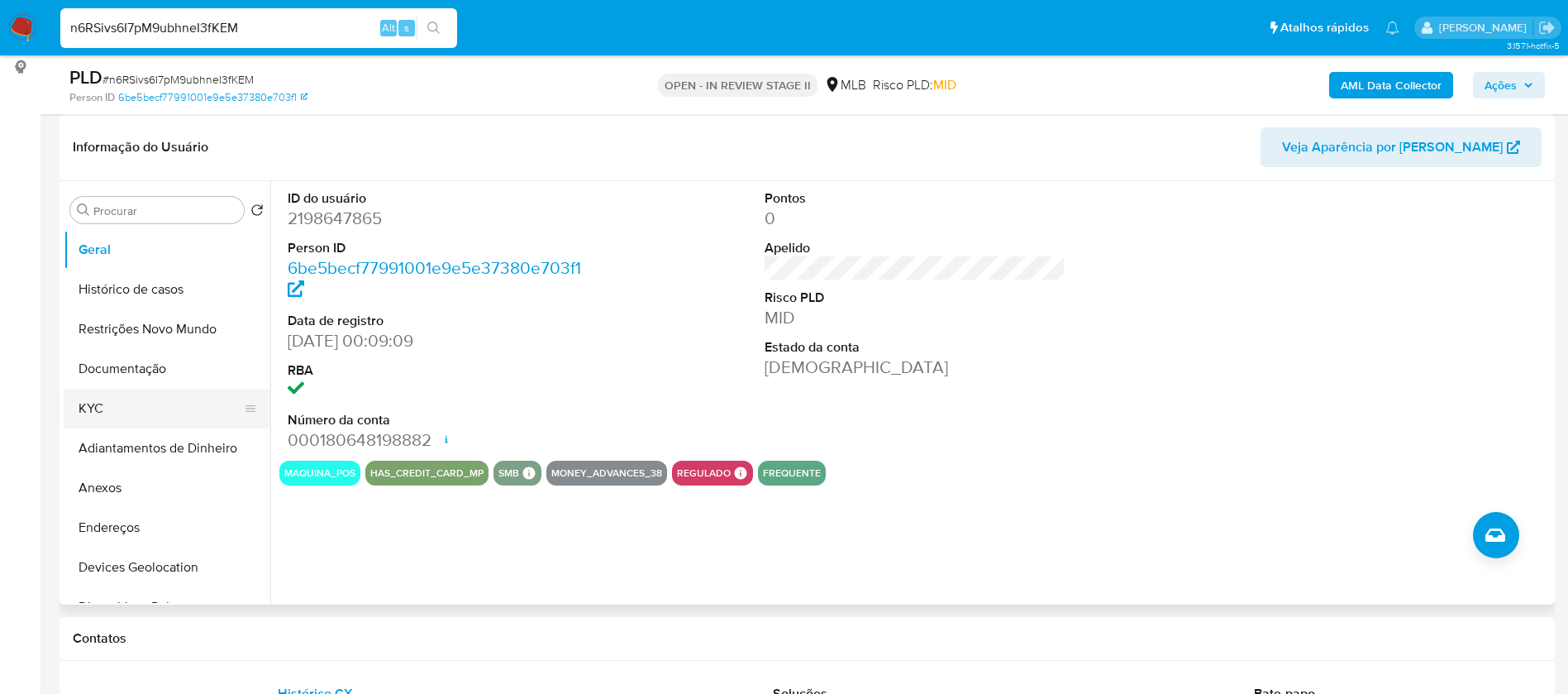
click at [142, 411] on button "KYC" at bounding box center [160, 409] width 193 height 40
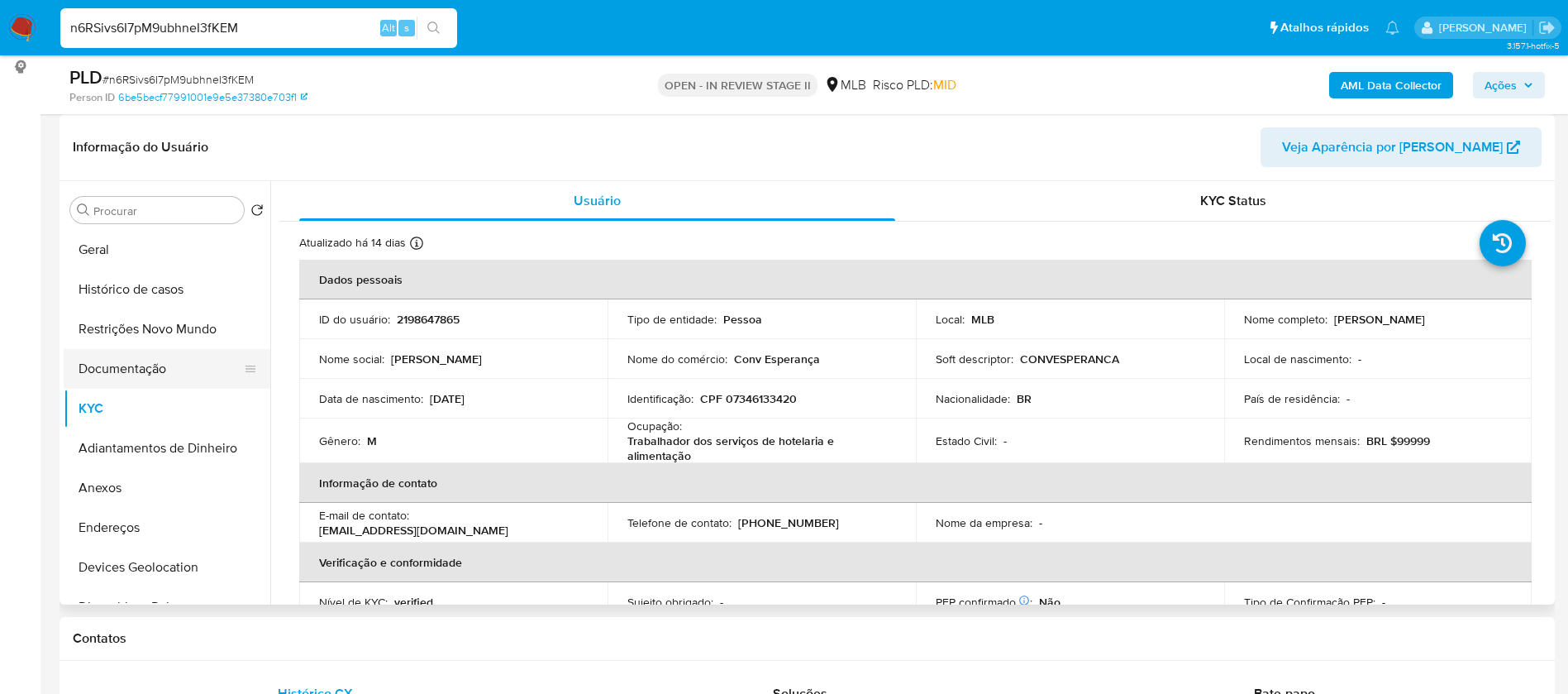
click at [131, 371] on button "Documentação" at bounding box center [160, 369] width 193 height 40
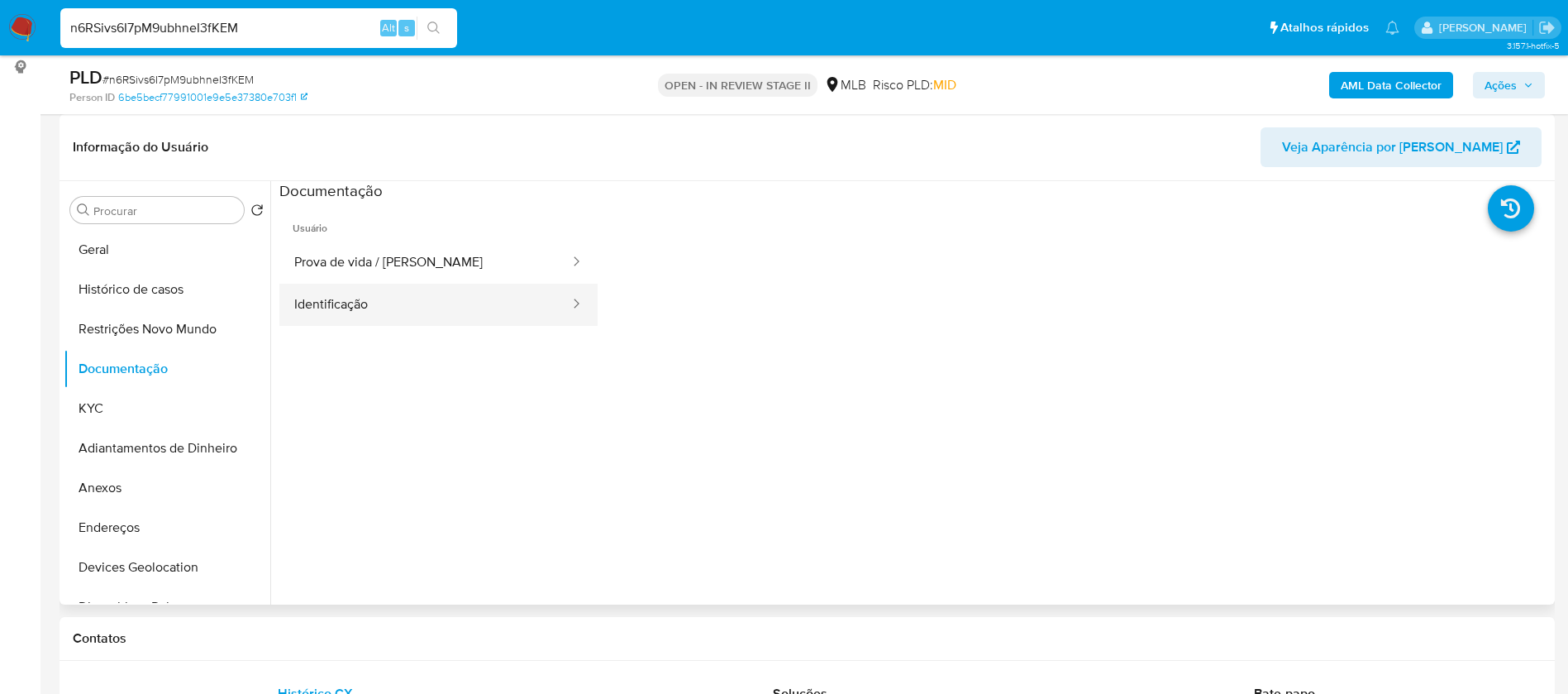
click at [346, 310] on button "Identificação" at bounding box center [425, 305] width 292 height 42
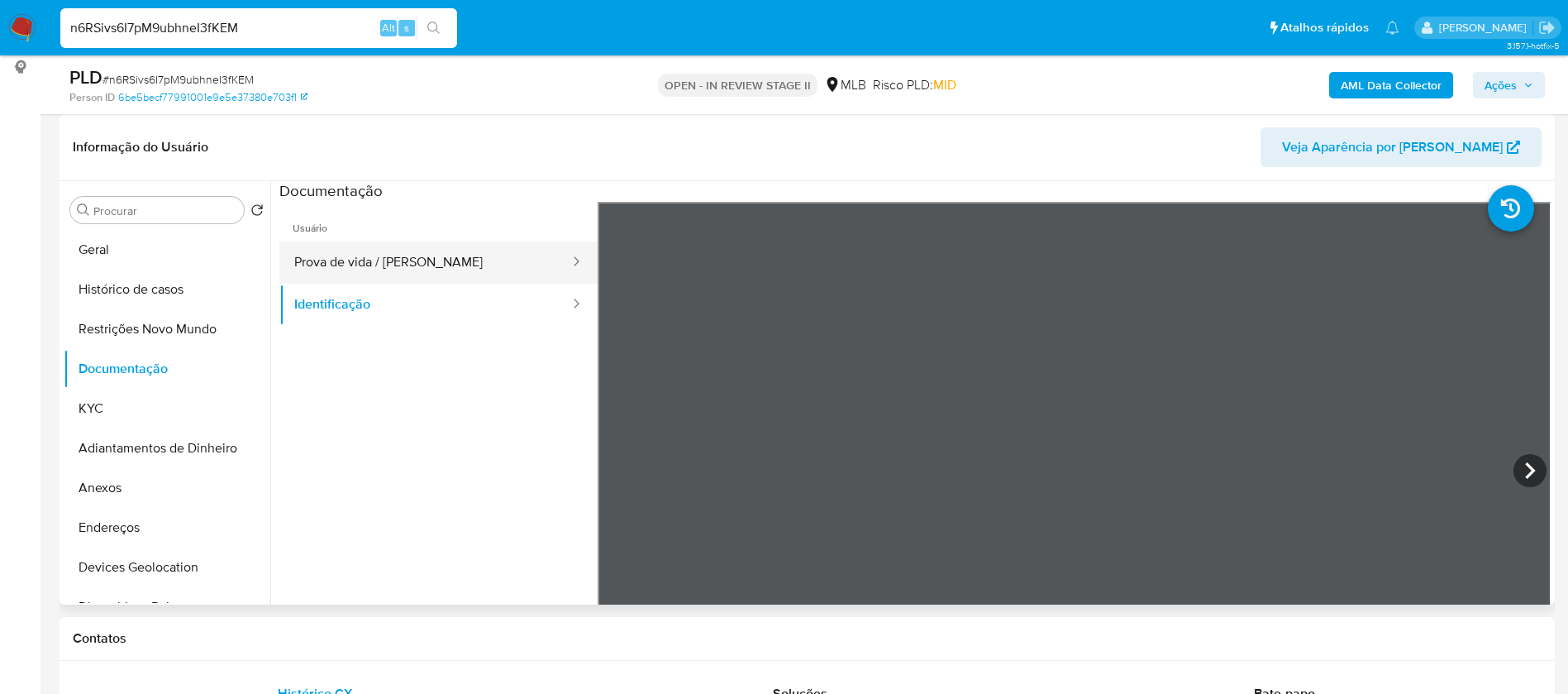
click at [371, 259] on button "Prova de vida / Selfie" at bounding box center [425, 263] width 292 height 42
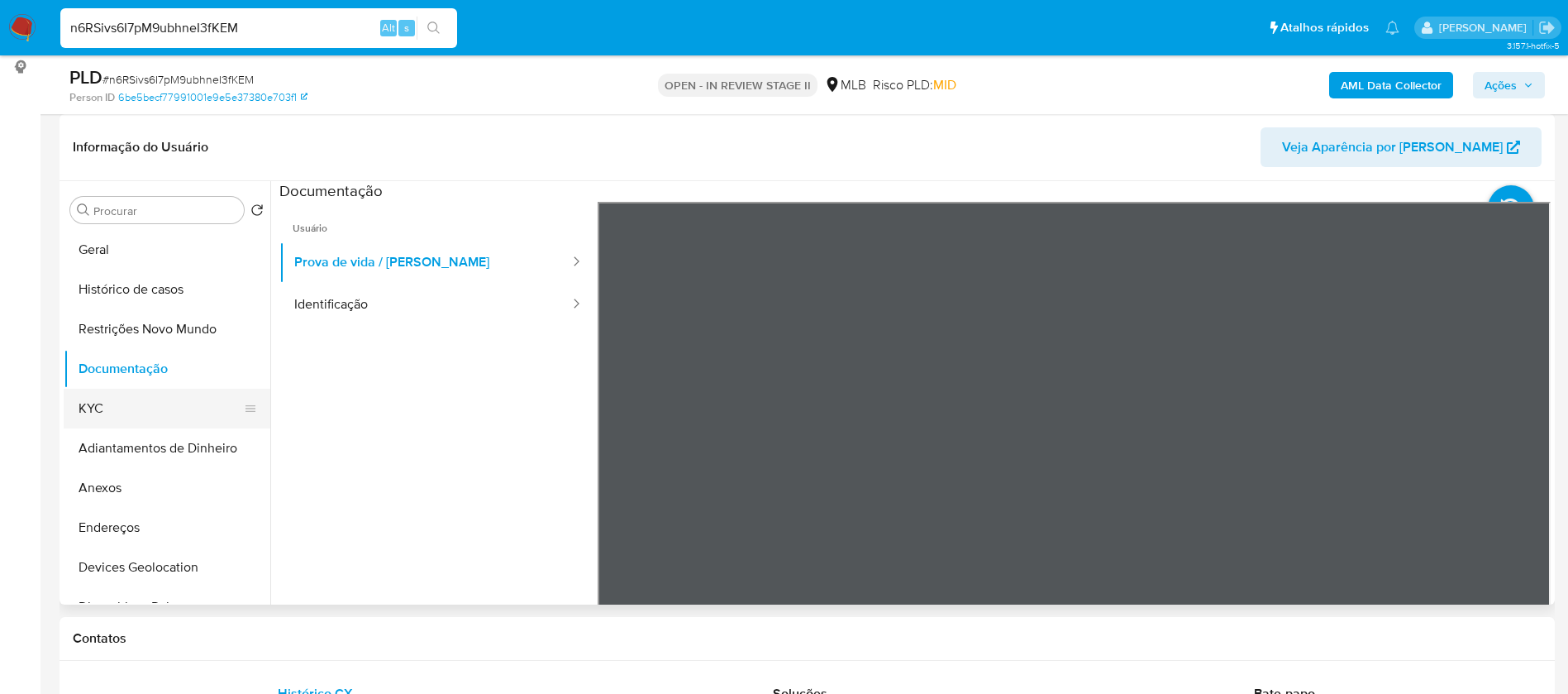
click at [163, 391] on button "KYC" at bounding box center [160, 409] width 193 height 40
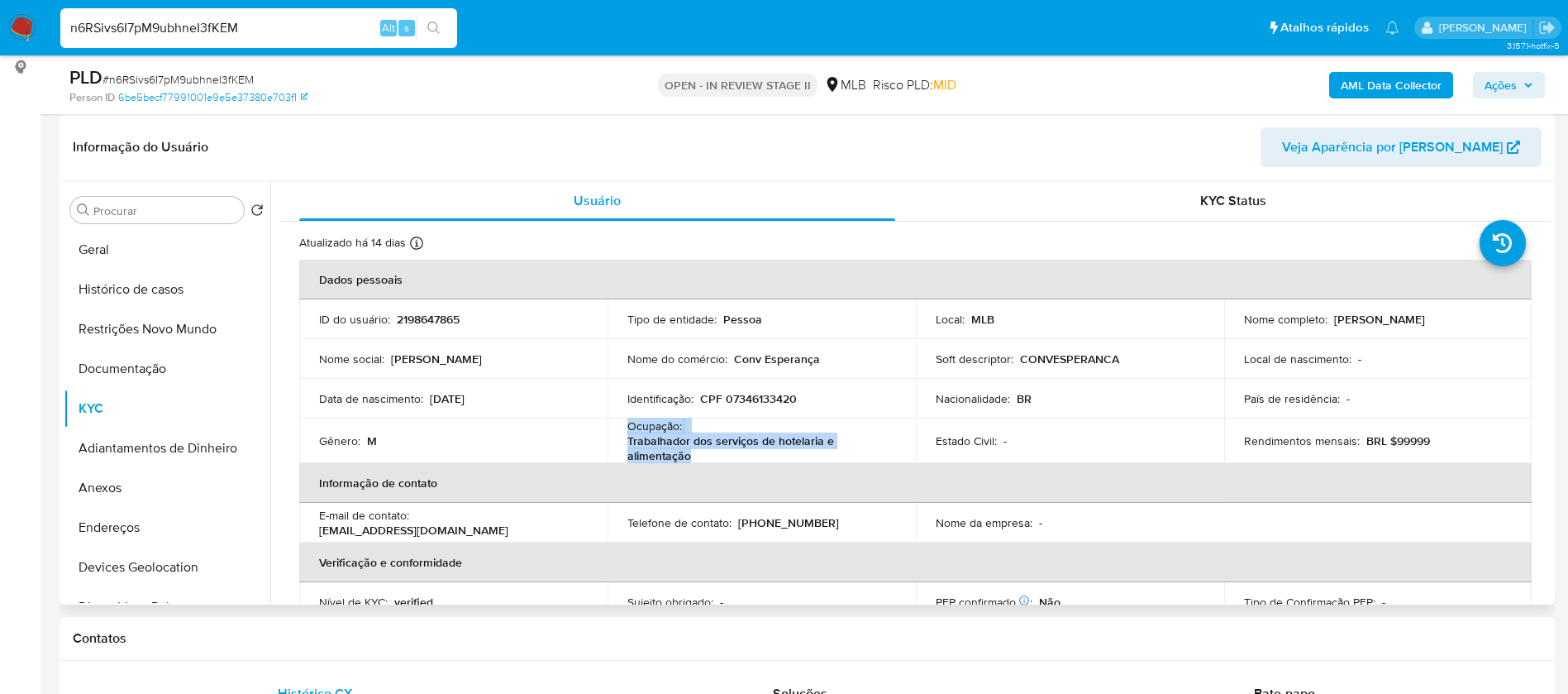
drag, startPoint x: 694, startPoint y: 453, endPoint x: 622, endPoint y: 429, distance: 75.9
click at [622, 429] on td "Ocupação : Trabalhador dos serviços de hotelaria e alimentação" at bounding box center [761, 440] width 308 height 45
copy div "Ocupação : Trabalhador dos serviços de hotelaria e alimentação"
click at [1381, 82] on b "AML Data Collector" at bounding box center [1390, 85] width 101 height 26
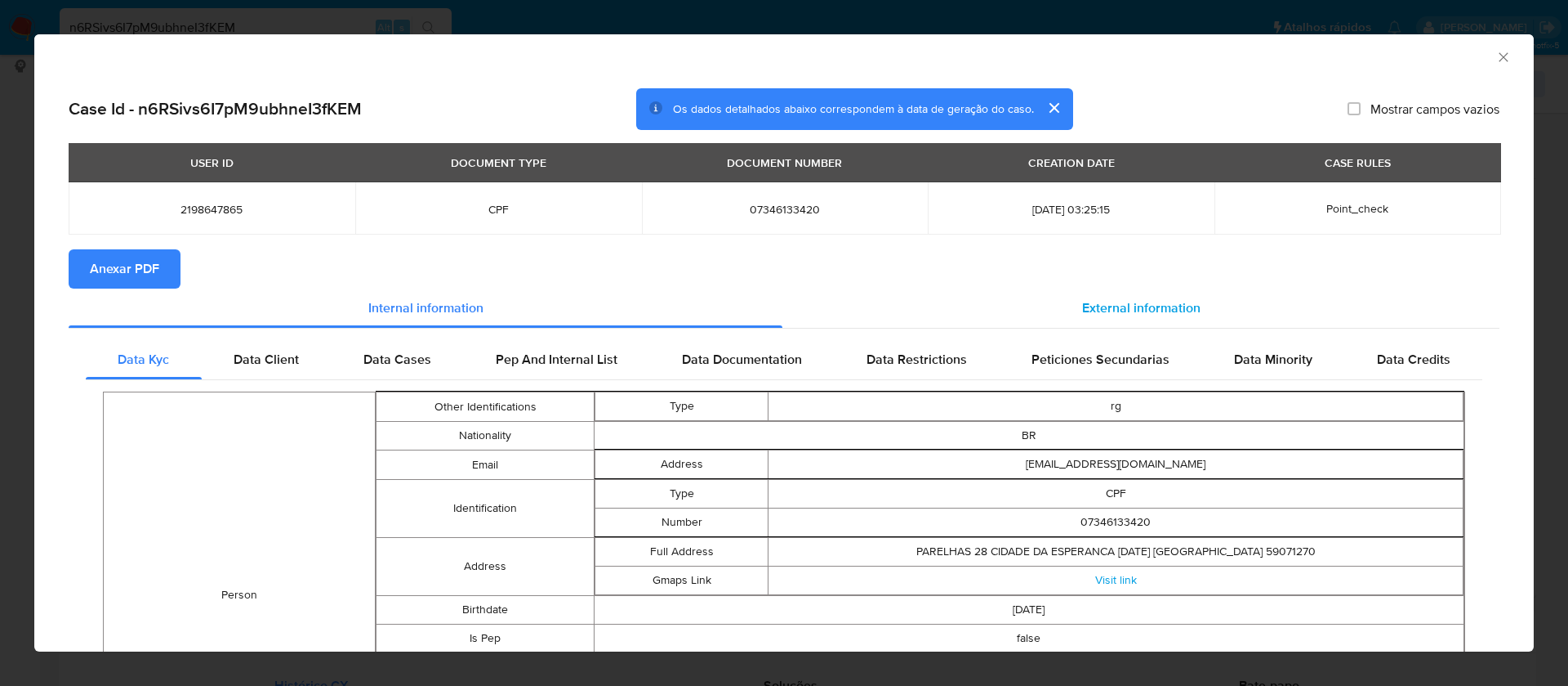
click at [1154, 310] on span "External information" at bounding box center [1141, 307] width 118 height 19
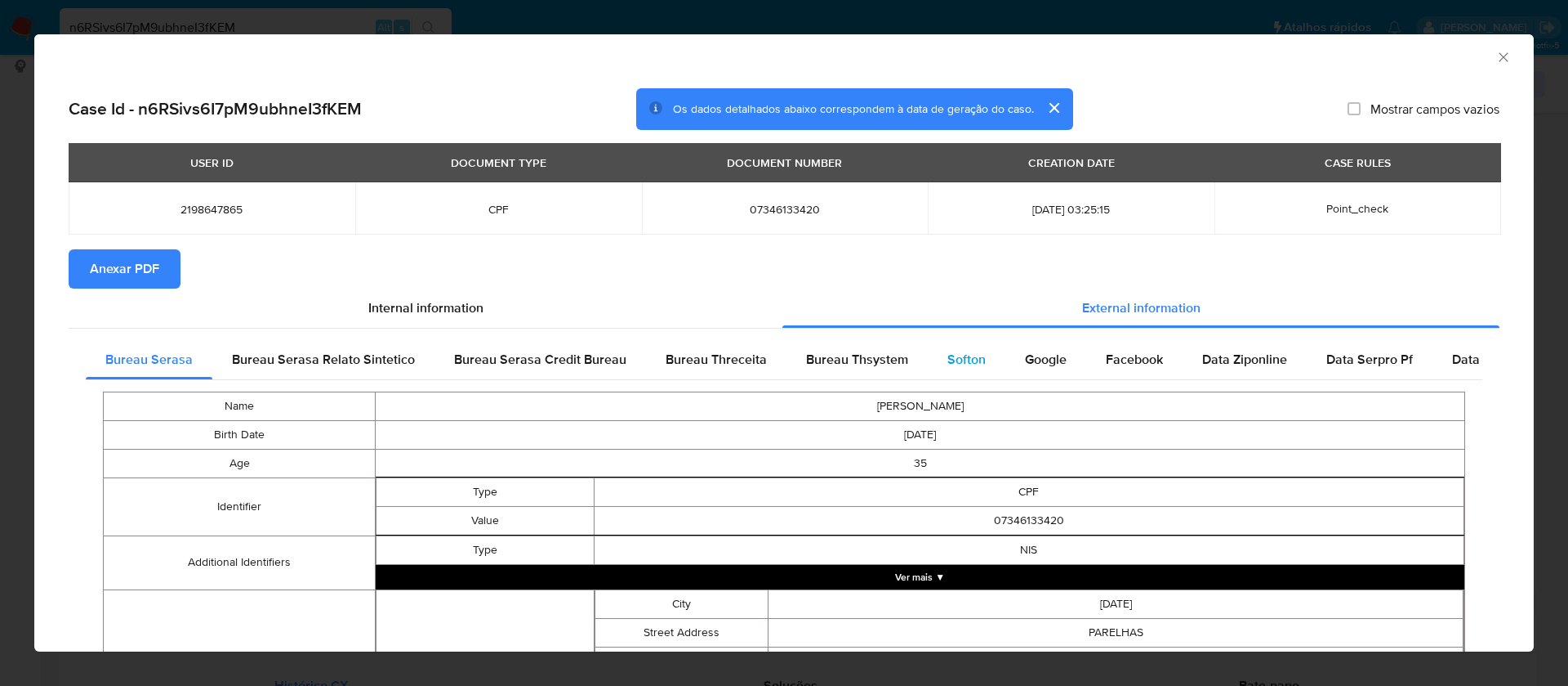
click at [965, 352] on span "Softon" at bounding box center [966, 359] width 39 height 19
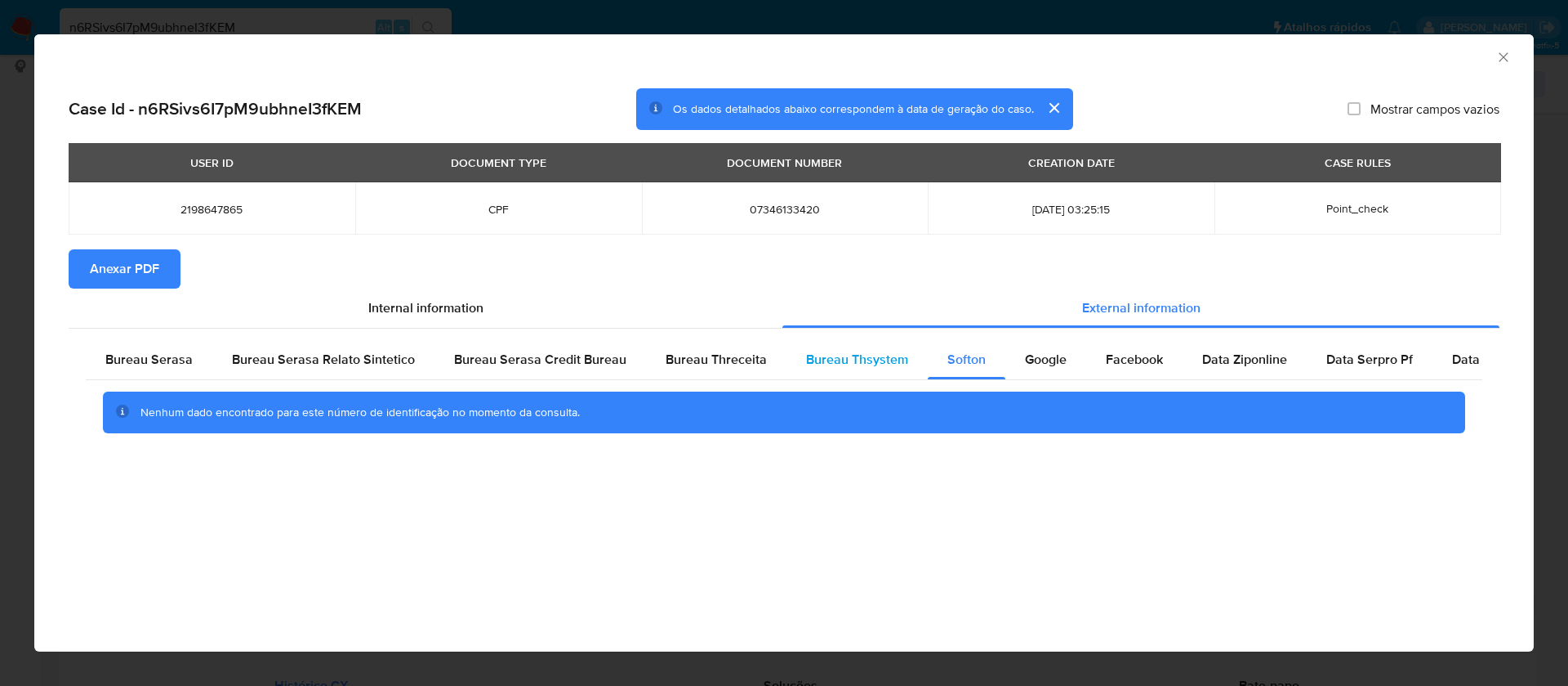
click at [873, 353] on span "Bureau Thsystem" at bounding box center [857, 359] width 102 height 19
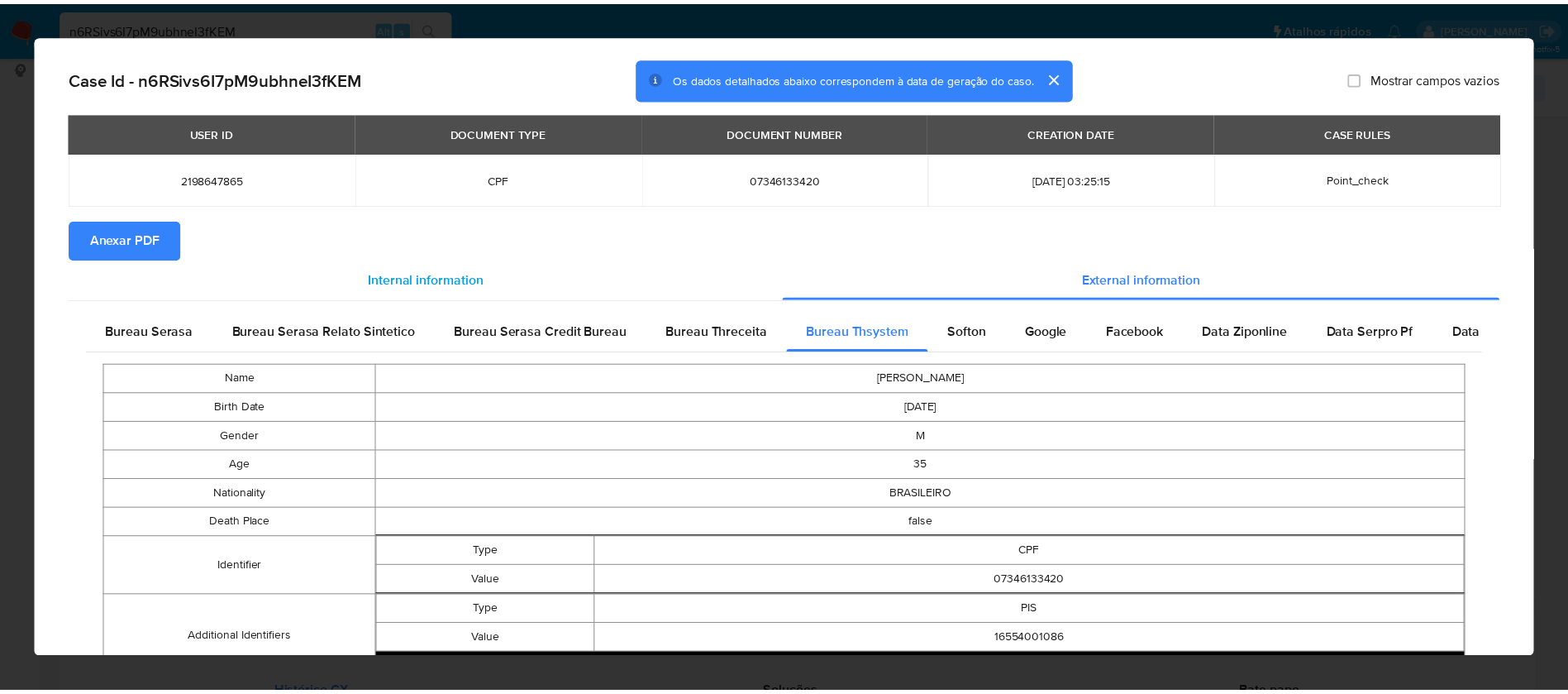
scroll to position [0, 0]
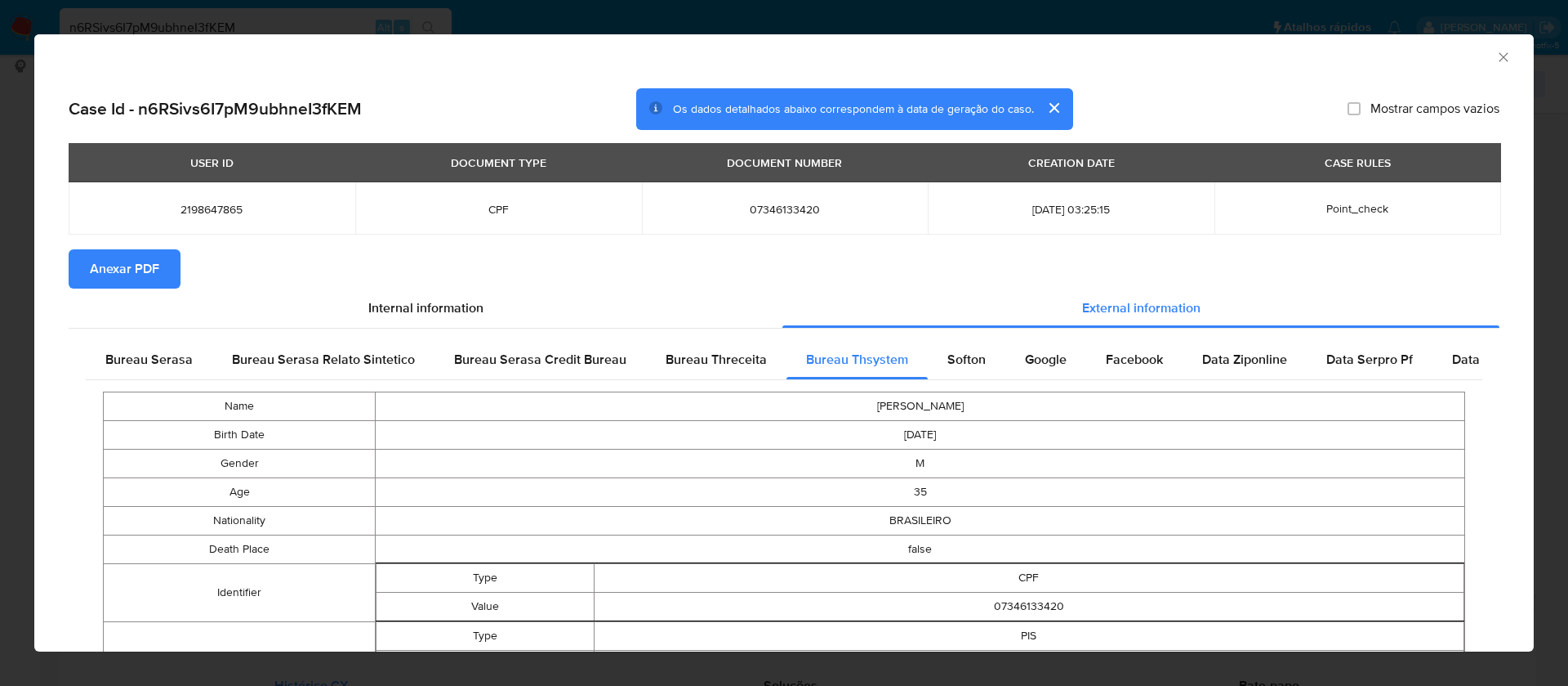
click at [128, 267] on span "Anexar PDF" at bounding box center [124, 269] width 69 height 36
click at [1496, 55] on icon "Fechar a janela" at bounding box center [1504, 57] width 16 height 16
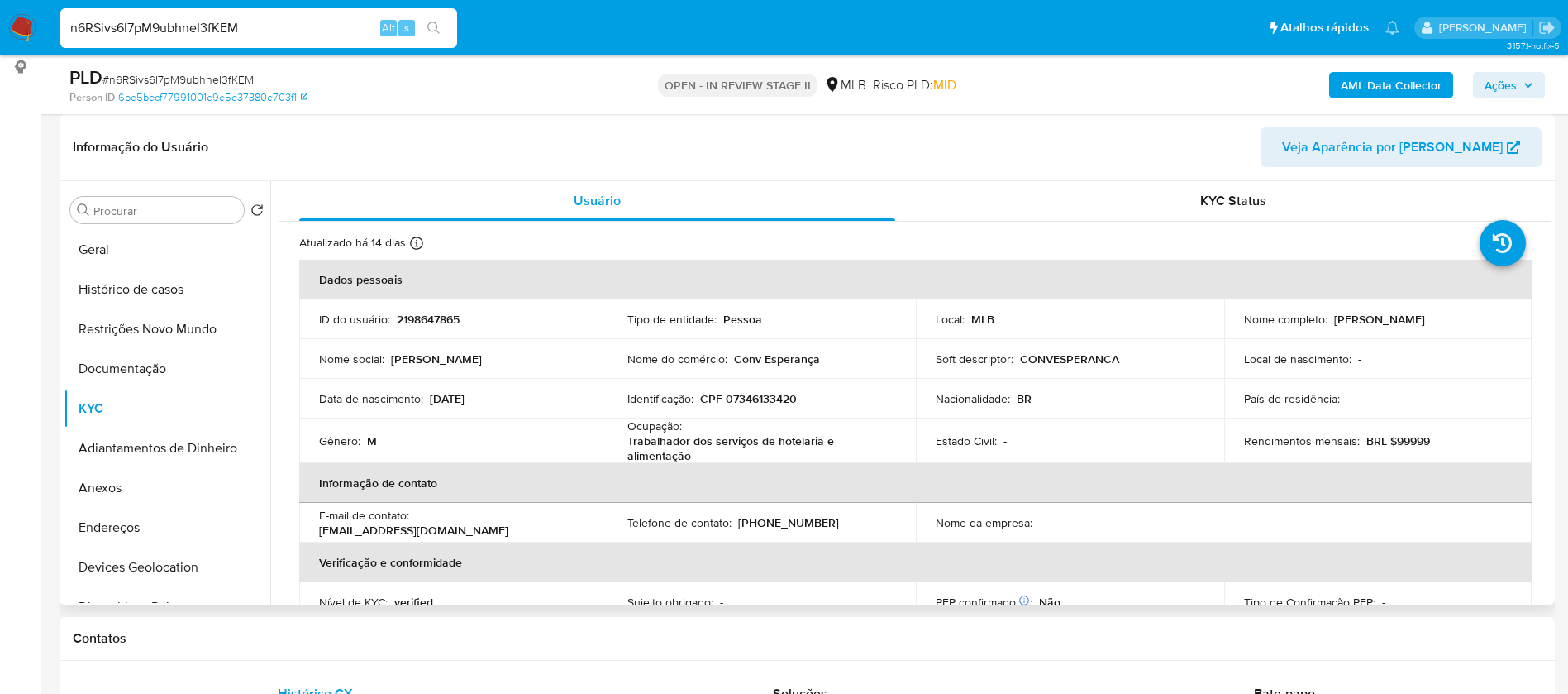
click at [431, 321] on p "2198647865" at bounding box center [428, 319] width 63 height 15
copy p "2198647865"
drag, startPoint x: 1439, startPoint y: 319, endPoint x: 1329, endPoint y: 318, distance: 110.0
click at [1329, 318] on div "Nome completo : Rafael Silva de Lima" at bounding box center [1377, 319] width 269 height 15
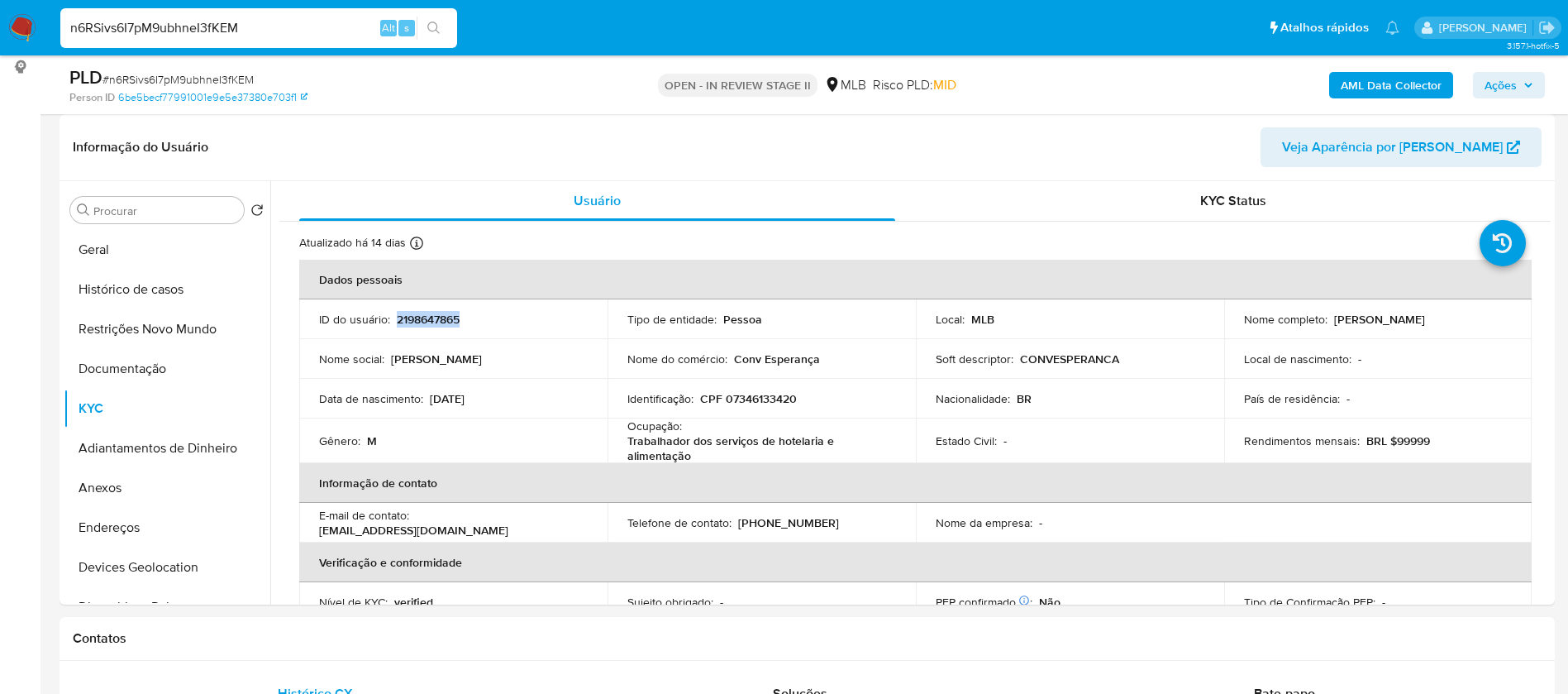
copy p "Rafael Silva de Lima"
drag, startPoint x: 790, startPoint y: 399, endPoint x: 725, endPoint y: 404, distance: 65.2
click at [725, 404] on p "CPF 07346133420" at bounding box center [748, 399] width 97 height 15
drag, startPoint x: 799, startPoint y: 395, endPoint x: 725, endPoint y: 399, distance: 74.1
click at [725, 399] on div "Identificação : CPF 07346133420" at bounding box center [761, 399] width 269 height 15
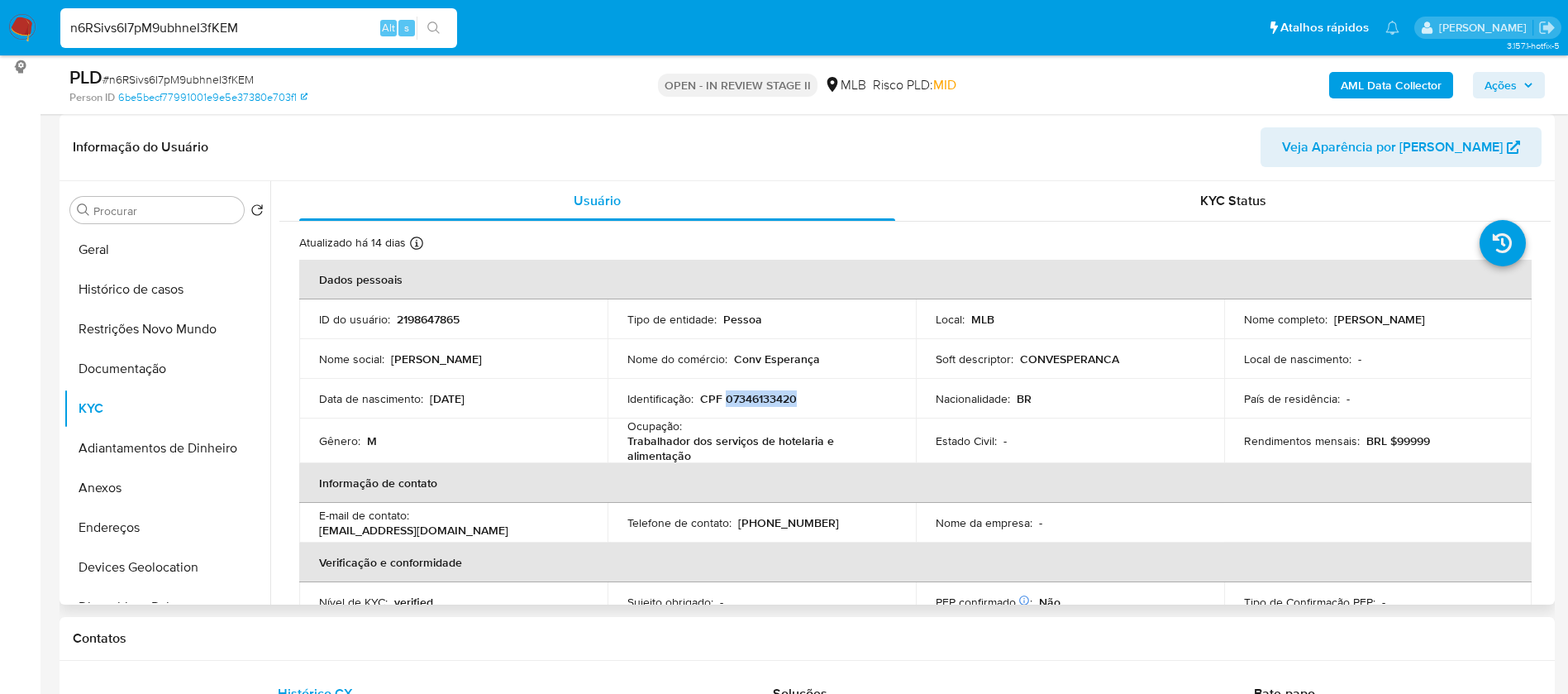
copy p "07346133420"
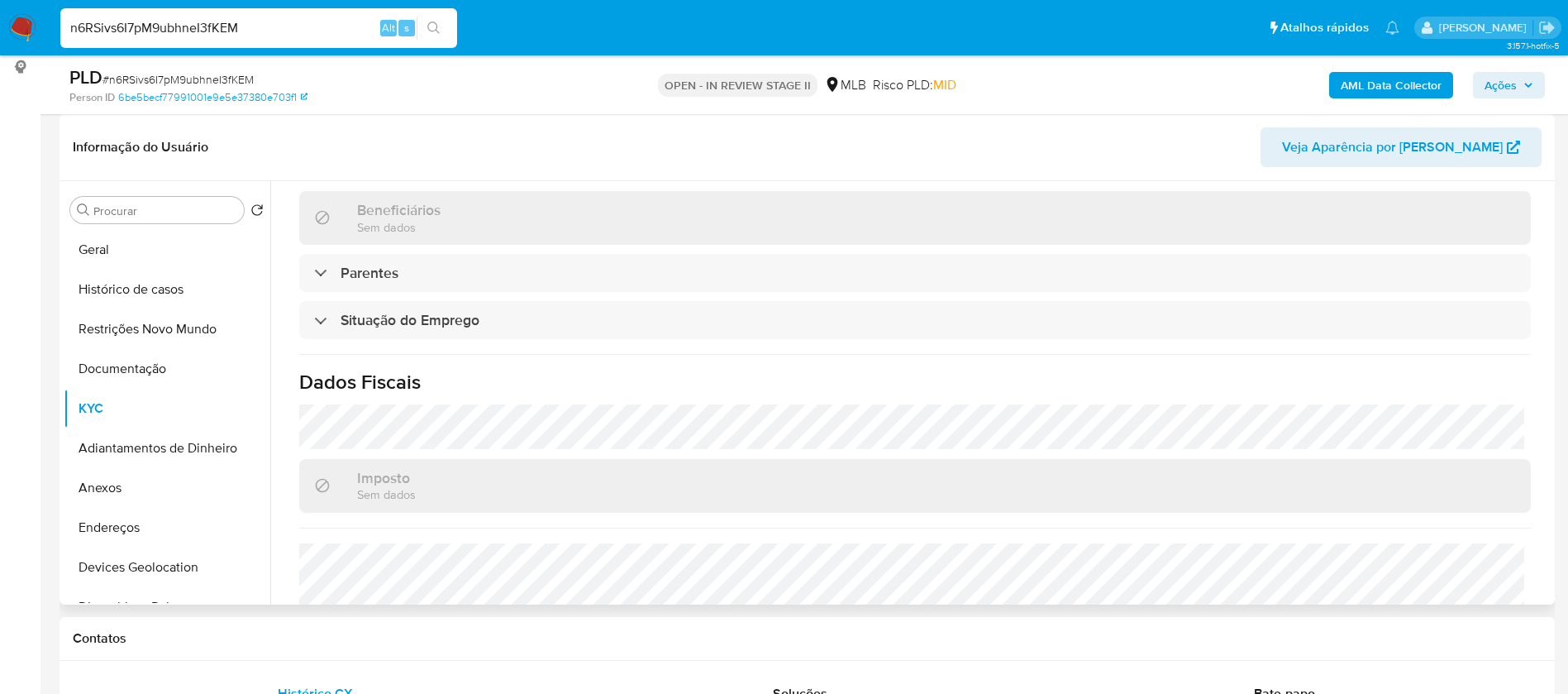
scroll to position [694, 0]
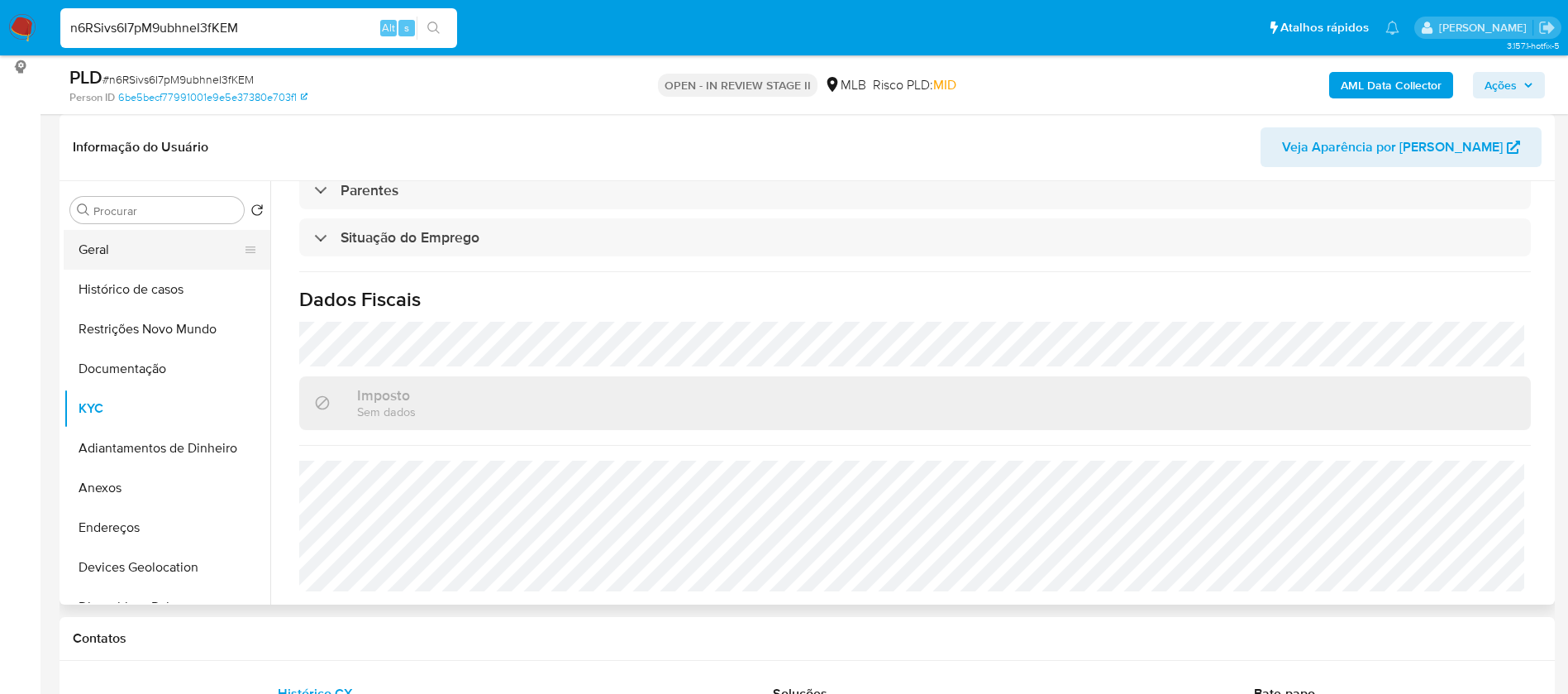
click at [90, 254] on button "Geral" at bounding box center [160, 250] width 193 height 40
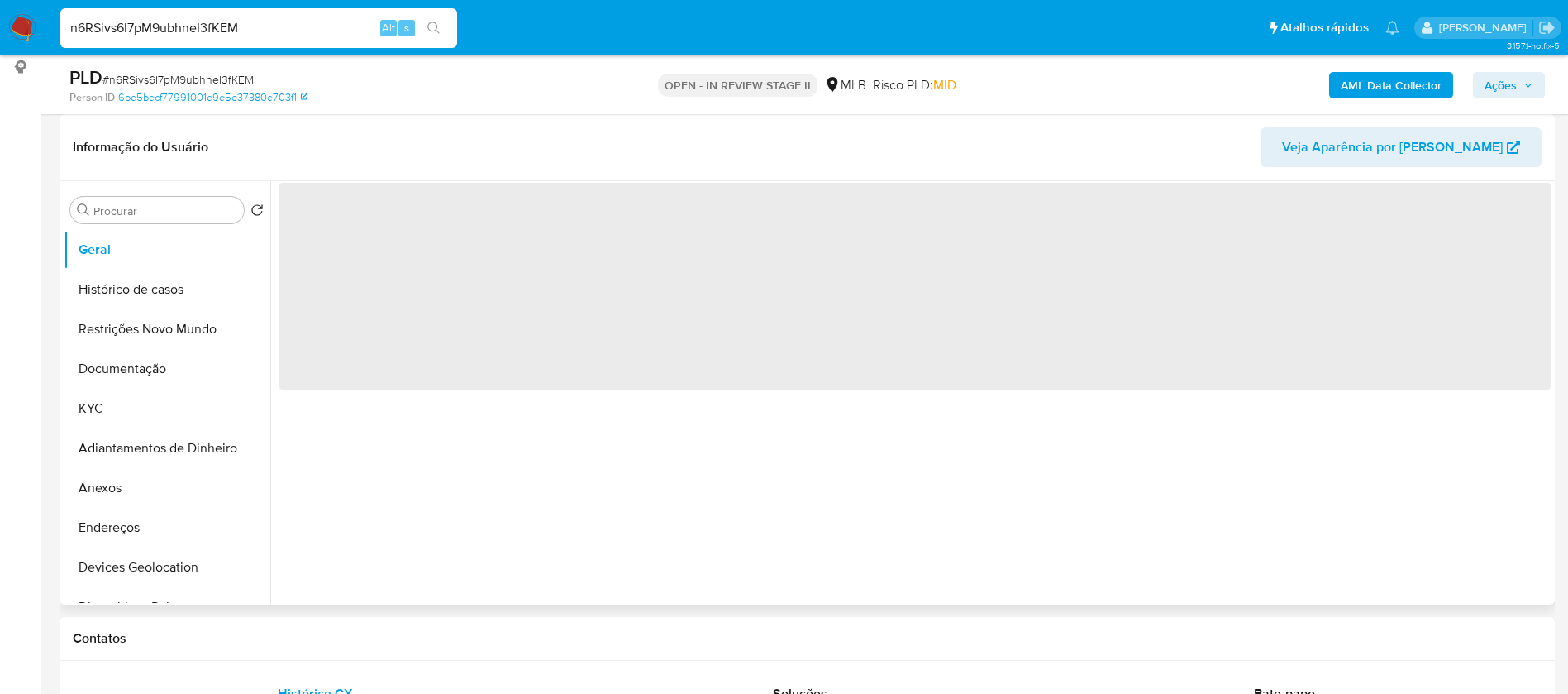
scroll to position [0, 0]
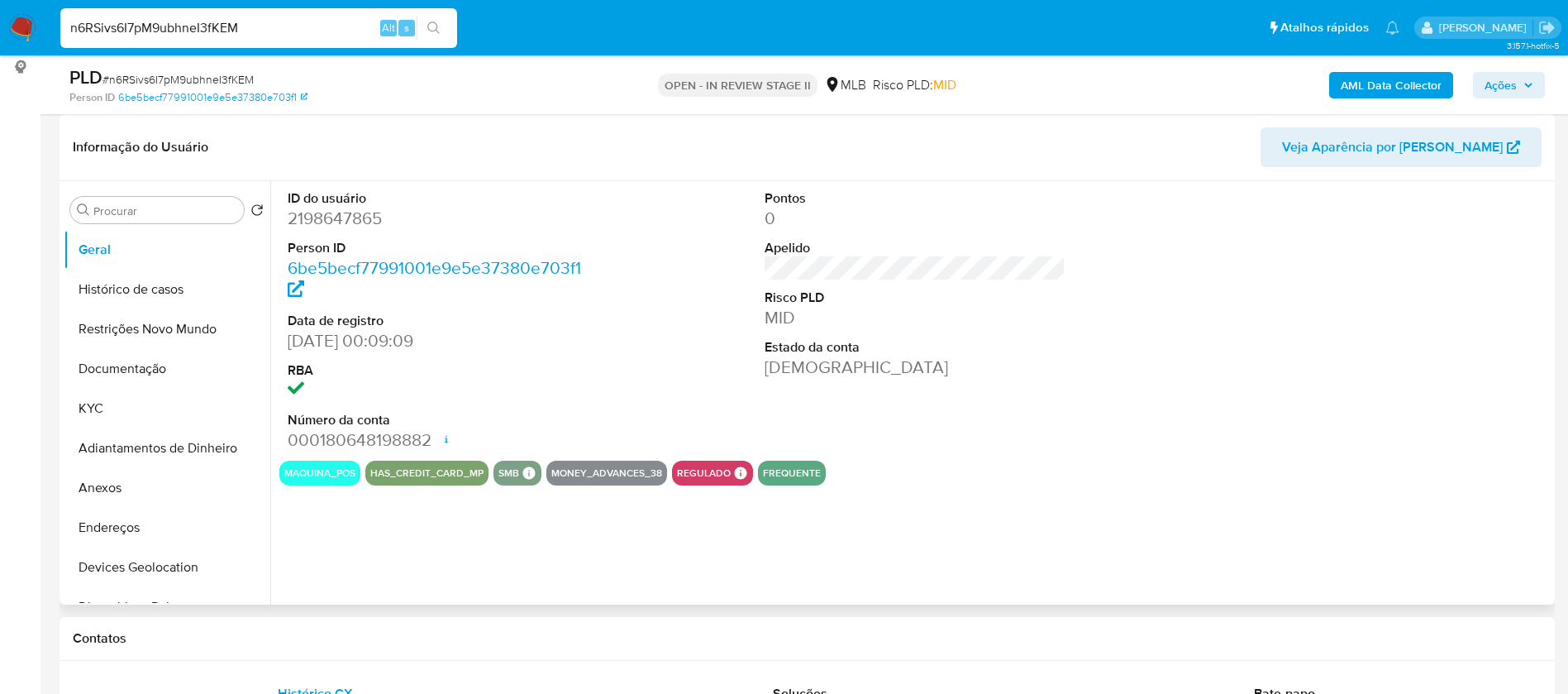
click at [356, 223] on dd "2198647865" at bounding box center [438, 218] width 302 height 23
copy dd "2198647865"
click at [759, 373] on div "Pontos 0 Apelido Risco PLD MID Estado da conta Ativa" at bounding box center [914, 321] width 318 height 279
click at [110, 402] on button "KYC" at bounding box center [160, 409] width 193 height 40
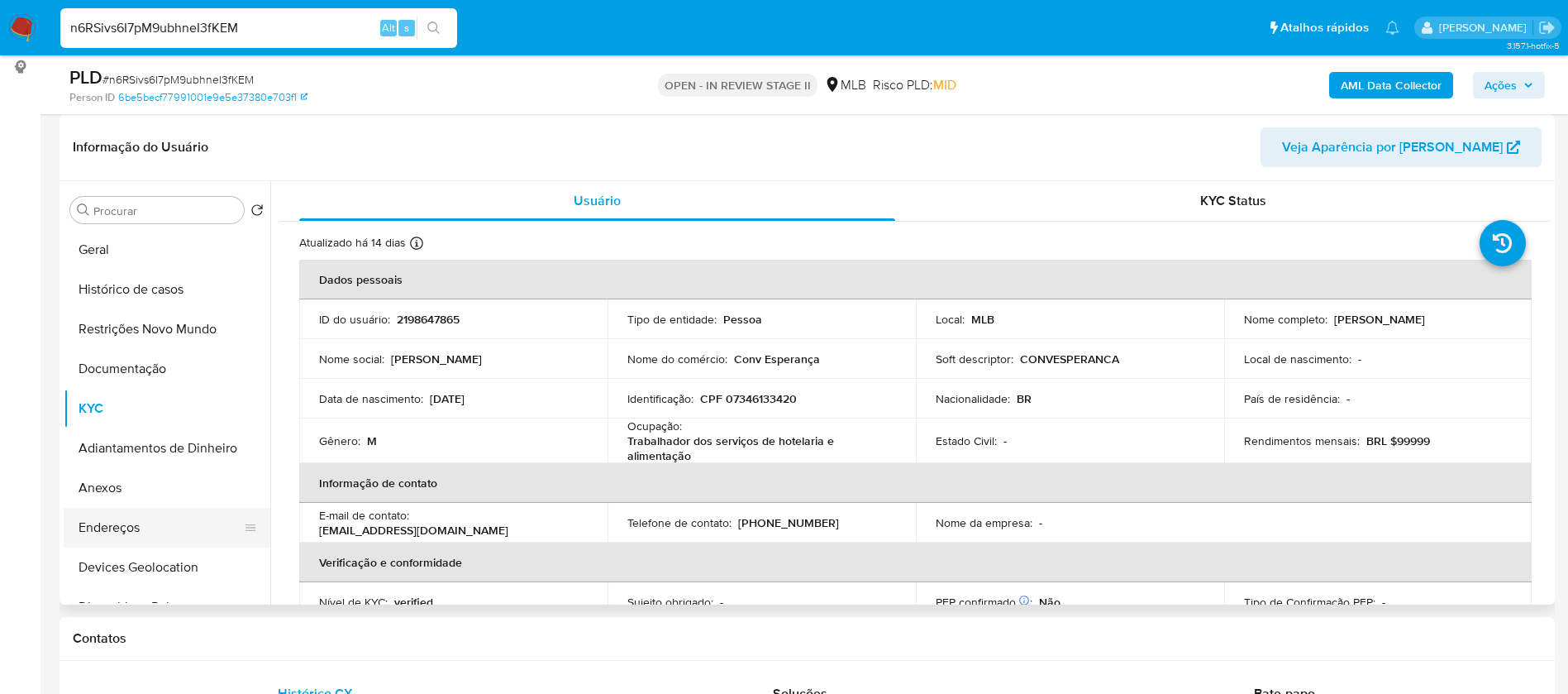
click at [170, 529] on button "Endereços" at bounding box center [160, 528] width 193 height 40
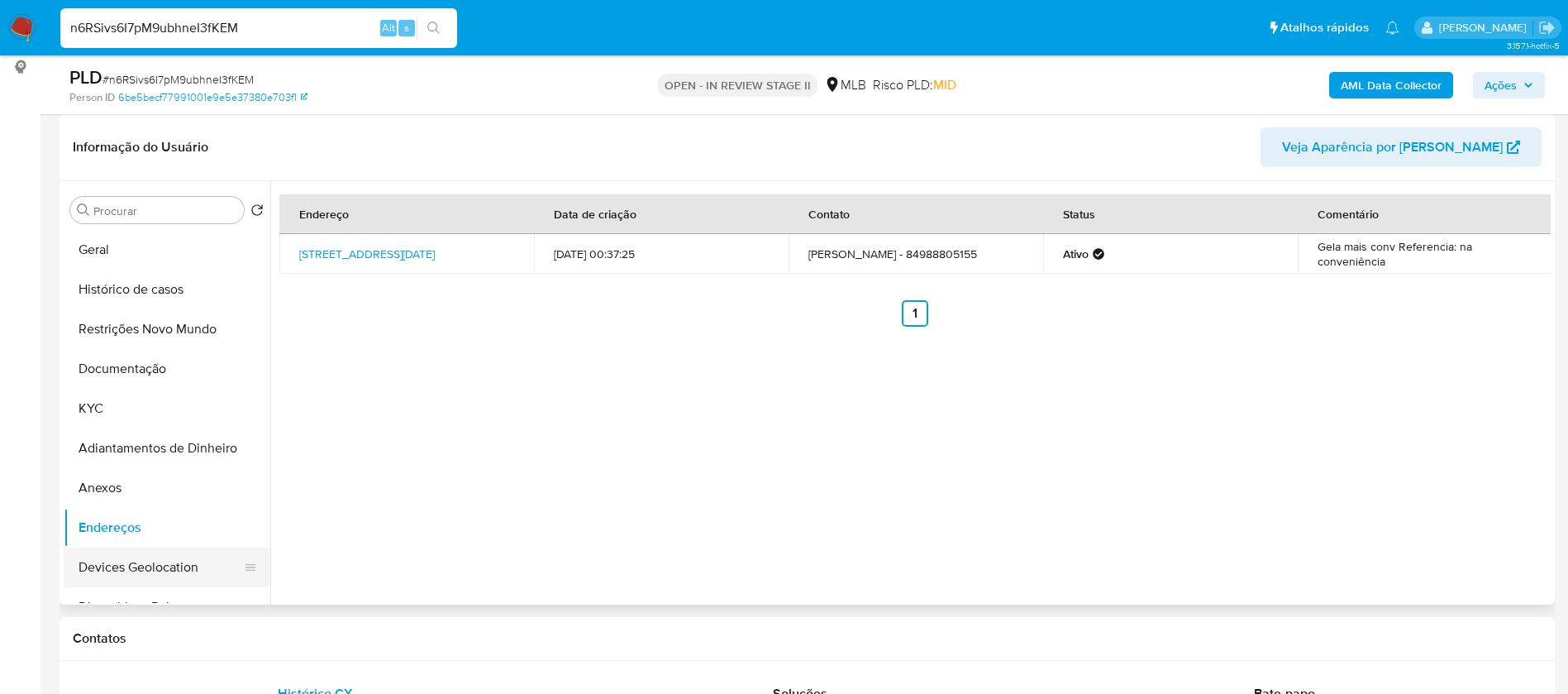
click at [161, 568] on button "Devices Geolocation" at bounding box center [160, 567] width 193 height 40
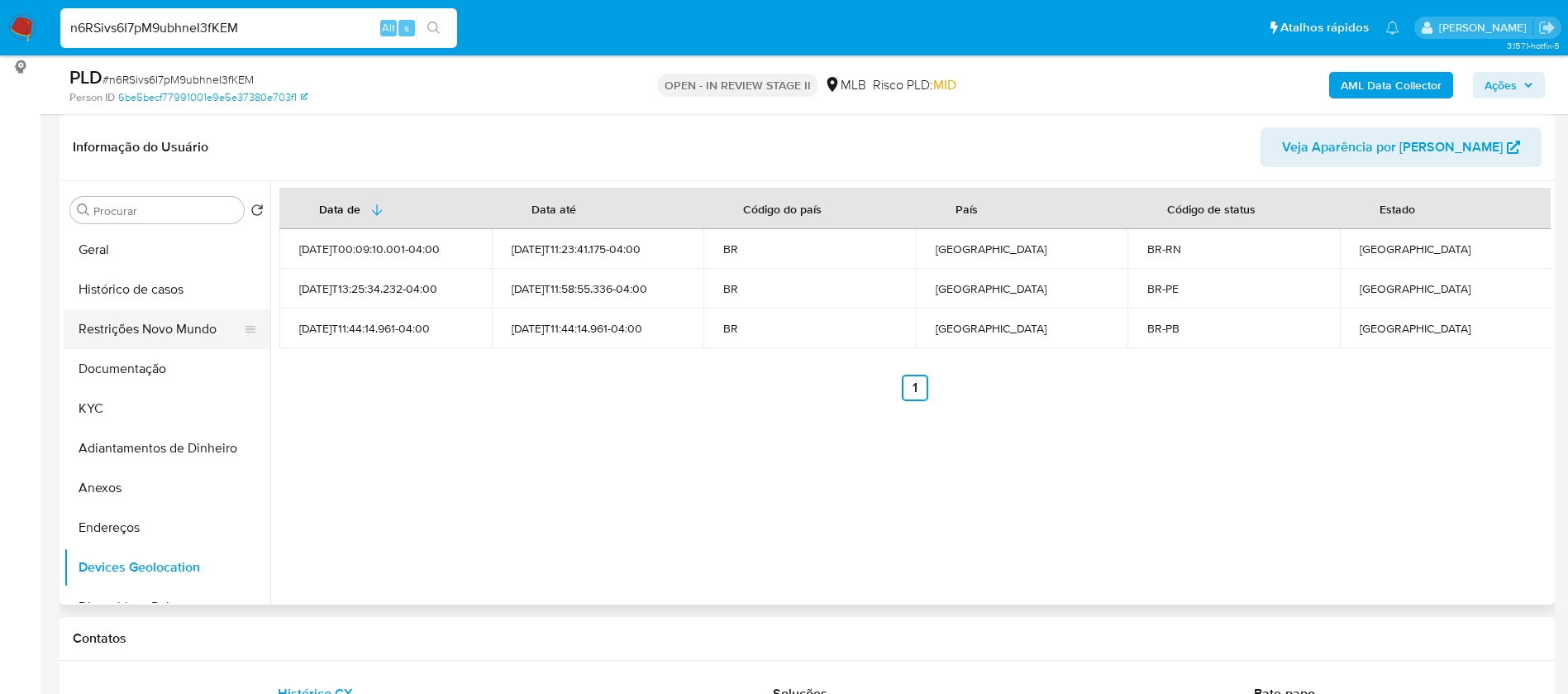
click at [172, 326] on button "Restrições Novo Mundo" at bounding box center [160, 329] width 193 height 40
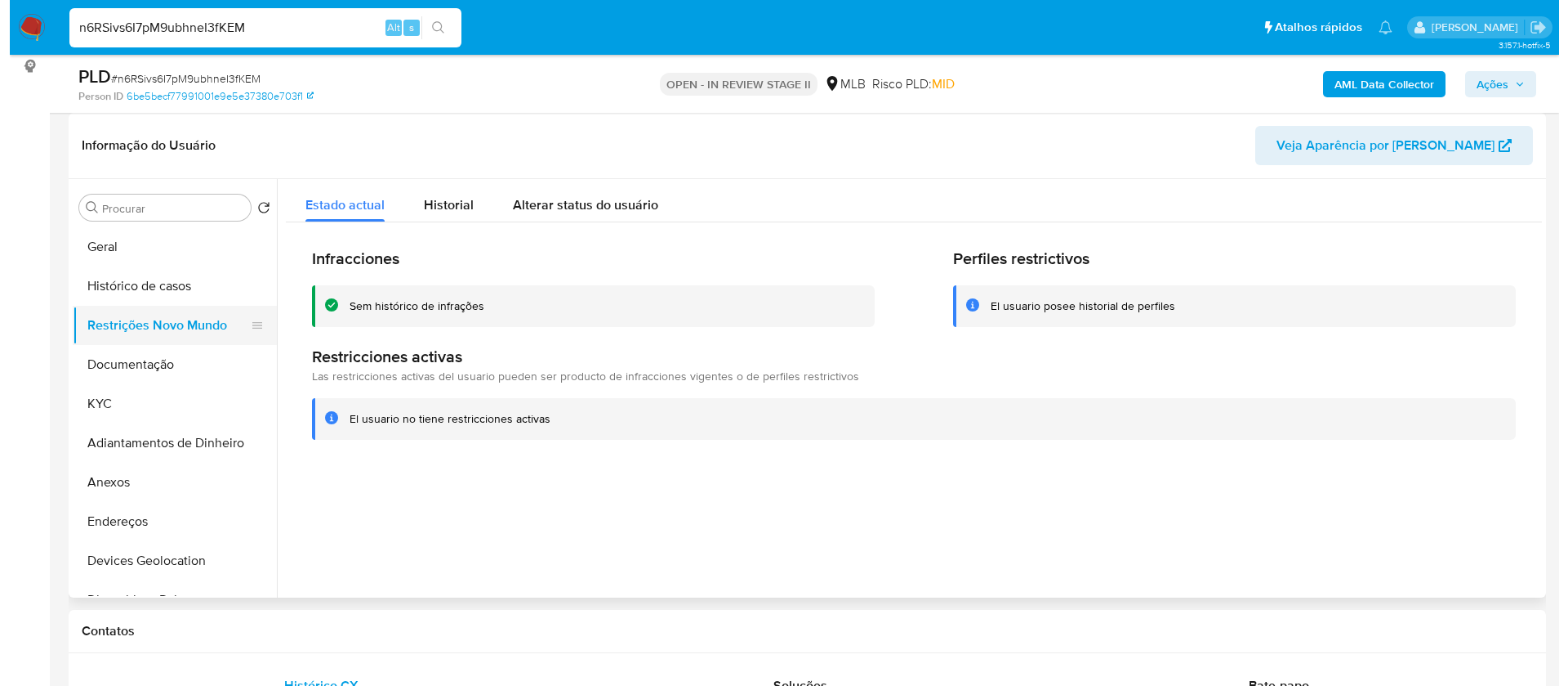
scroll to position [123, 0]
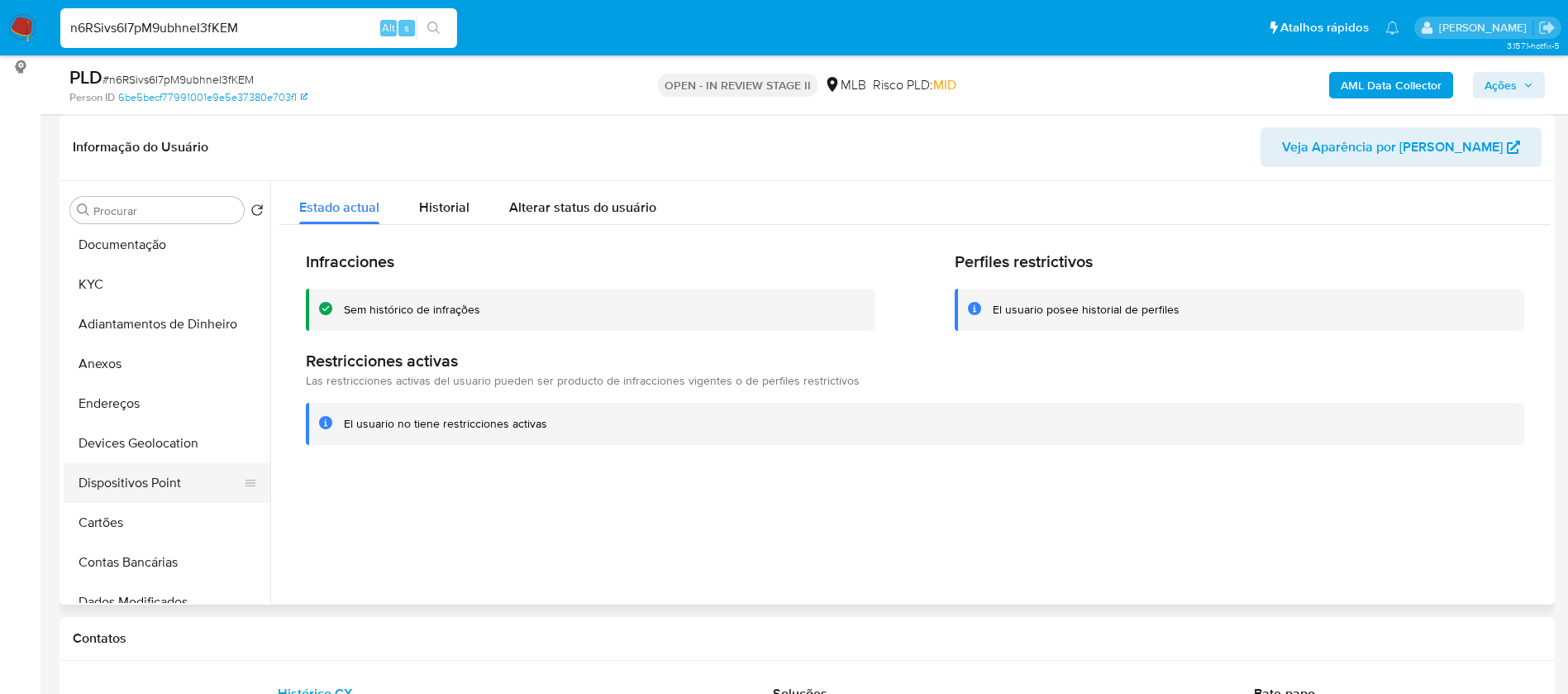
click at [184, 477] on button "Dispositivos Point" at bounding box center [160, 483] width 193 height 40
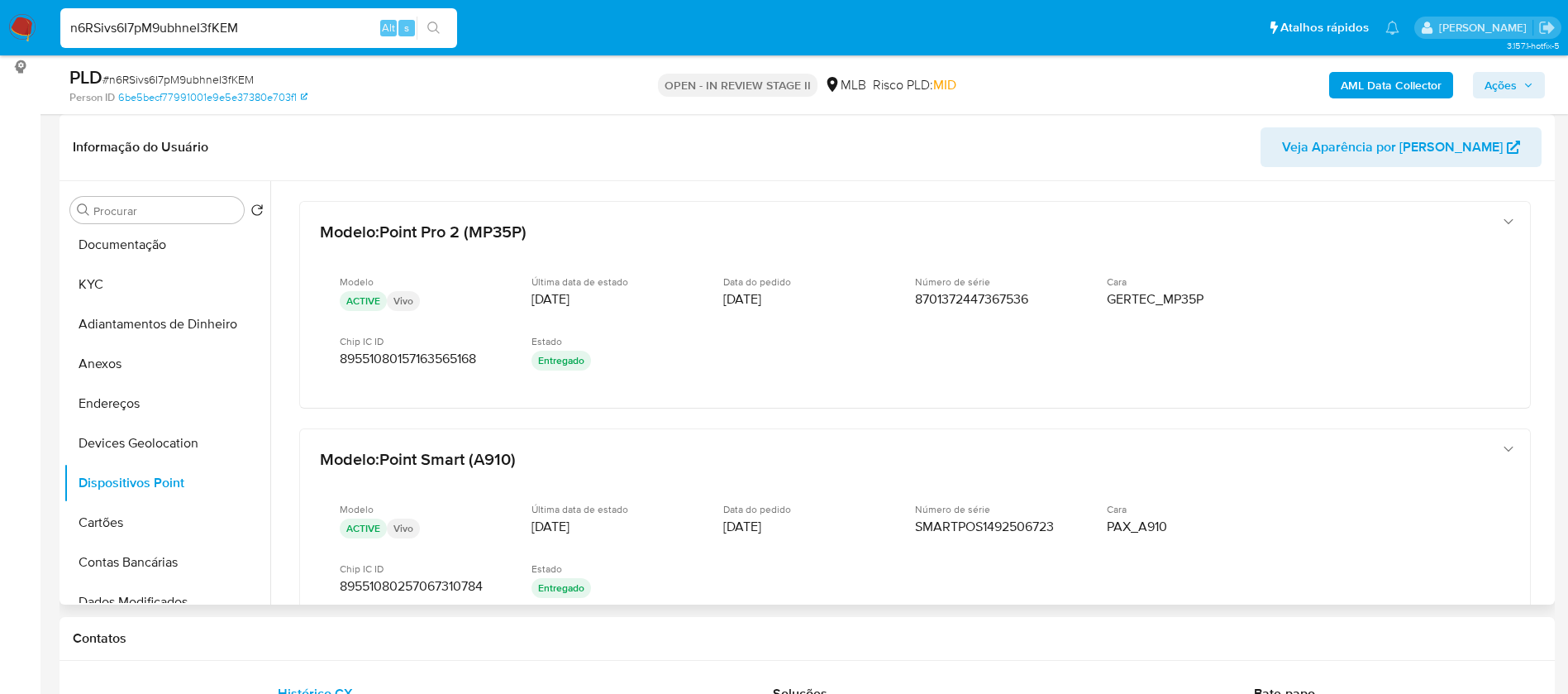
drag, startPoint x: 897, startPoint y: 159, endPoint x: 930, endPoint y: 124, distance: 48.1
click at [897, 158] on header "Informação do Usuário Veja Aparência por Pessoa" at bounding box center [807, 148] width 1469 height 40
click at [129, 393] on button "Endereços" at bounding box center [160, 404] width 193 height 40
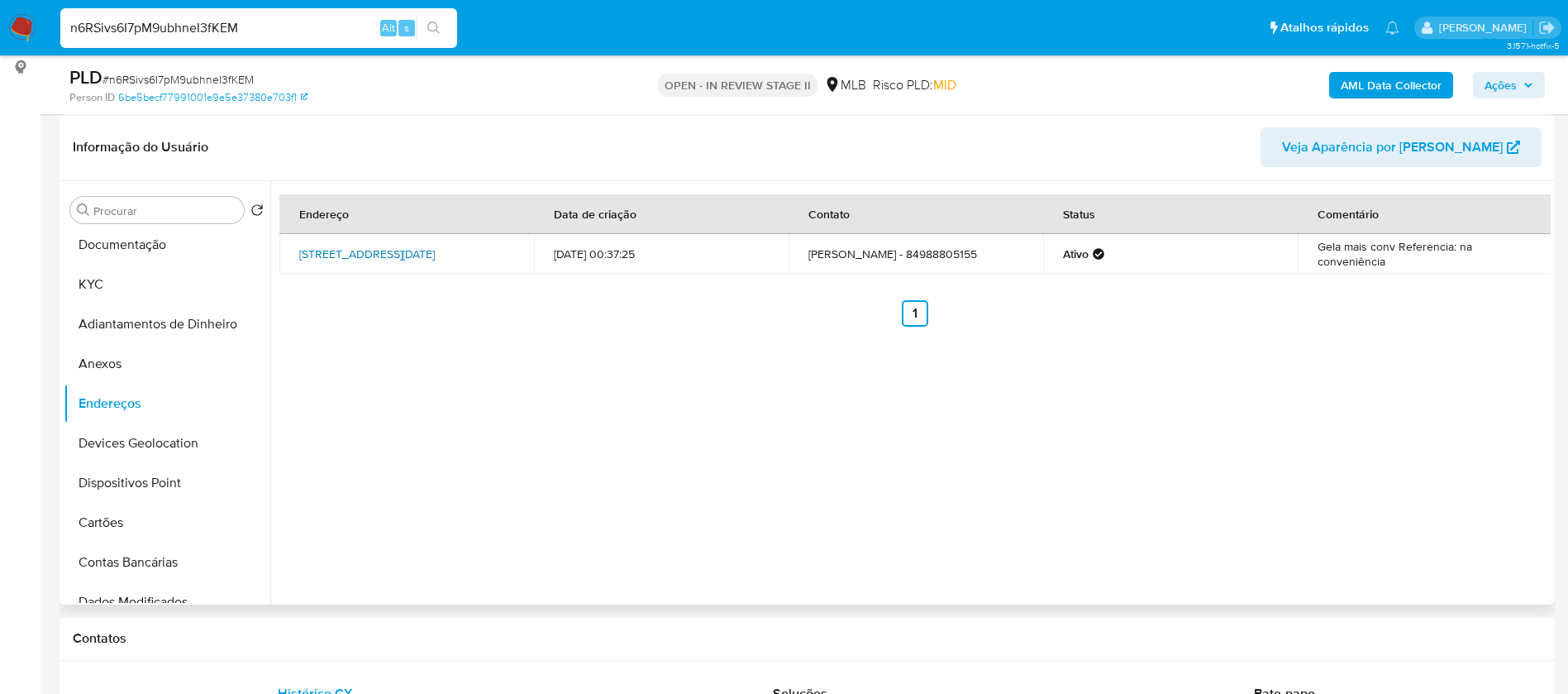
click at [421, 236] on td "Avenida Rio Grande Do Sul 46, Natal, Rio Grande Do Norte, 59071300, Brasil 46" at bounding box center [406, 254] width 254 height 40
click at [764, 421] on div "Endereço Data de criação Contato Status Comentário Avenida Rio Grande Do Sul 46…" at bounding box center [910, 393] width 1280 height 423
click at [435, 252] on link "Avenida Rio Grande Do Sul 46, Natal, Rio Grande Do Norte, 59071300, Brasil 46" at bounding box center [366, 254] width 136 height 16
drag, startPoint x: 767, startPoint y: 483, endPoint x: 770, endPoint y: 463, distance: 20.2
click at [767, 482] on div "Endereço Data de criação Contato Status Comentário Avenida Rio Grande Do Sul 46…" at bounding box center [910, 393] width 1280 height 423
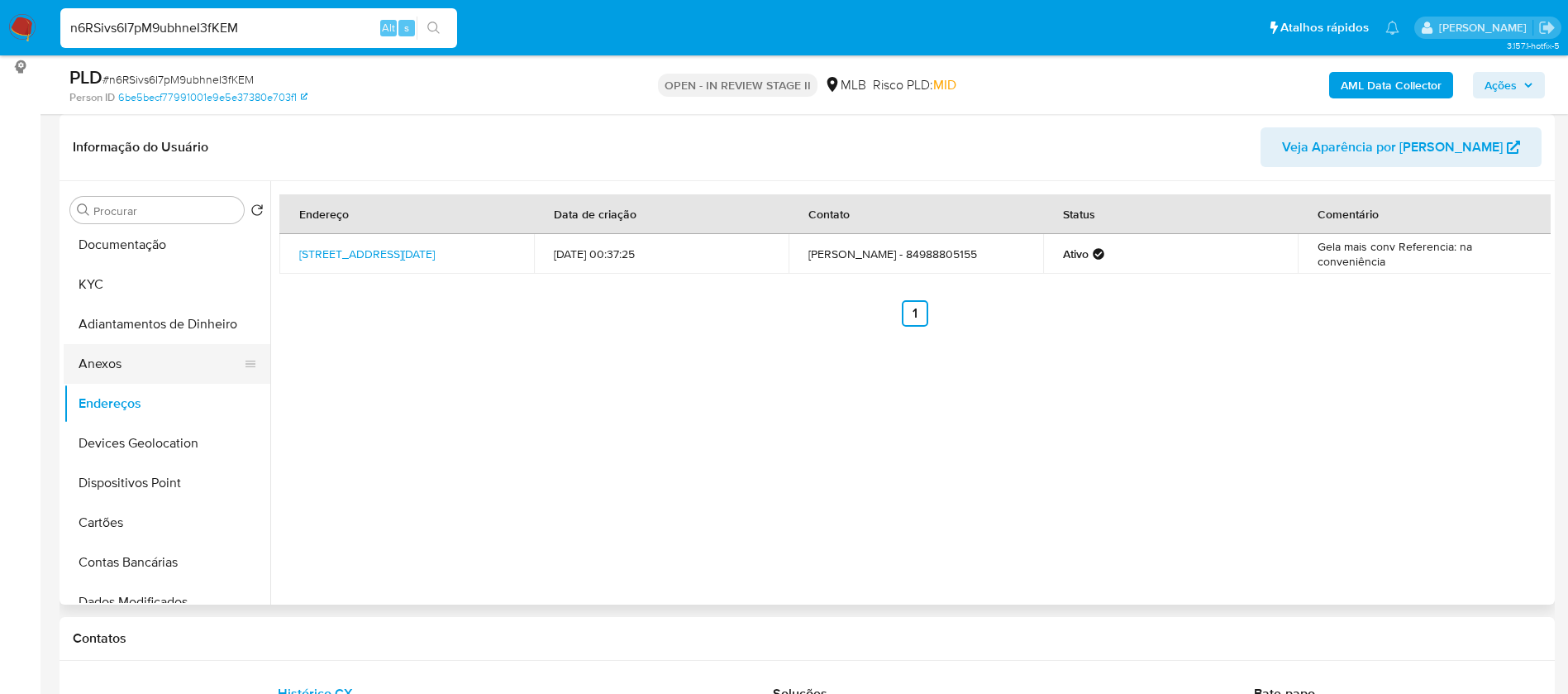
click at [178, 370] on button "Anexos" at bounding box center [160, 364] width 193 height 40
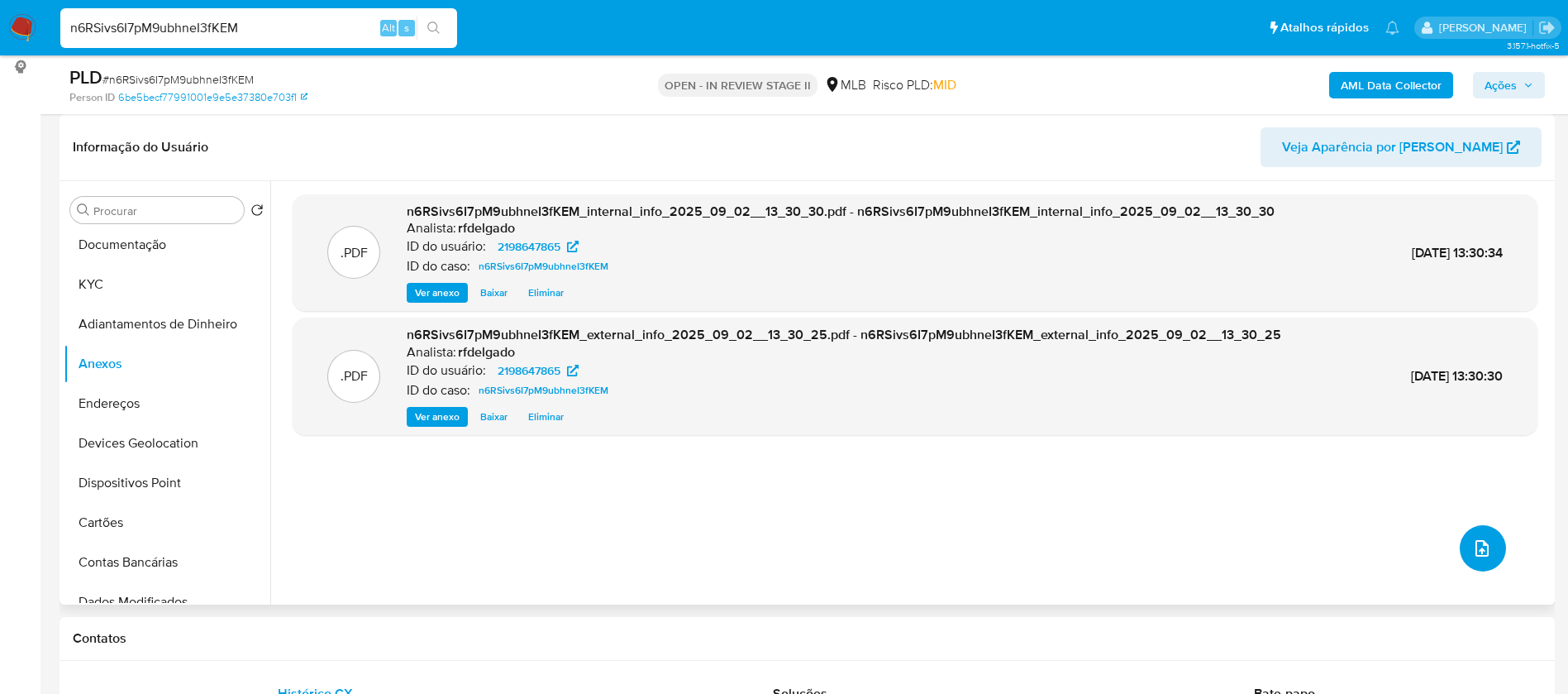
click at [1481, 541] on span "upload-file" at bounding box center [1481, 548] width 20 height 20
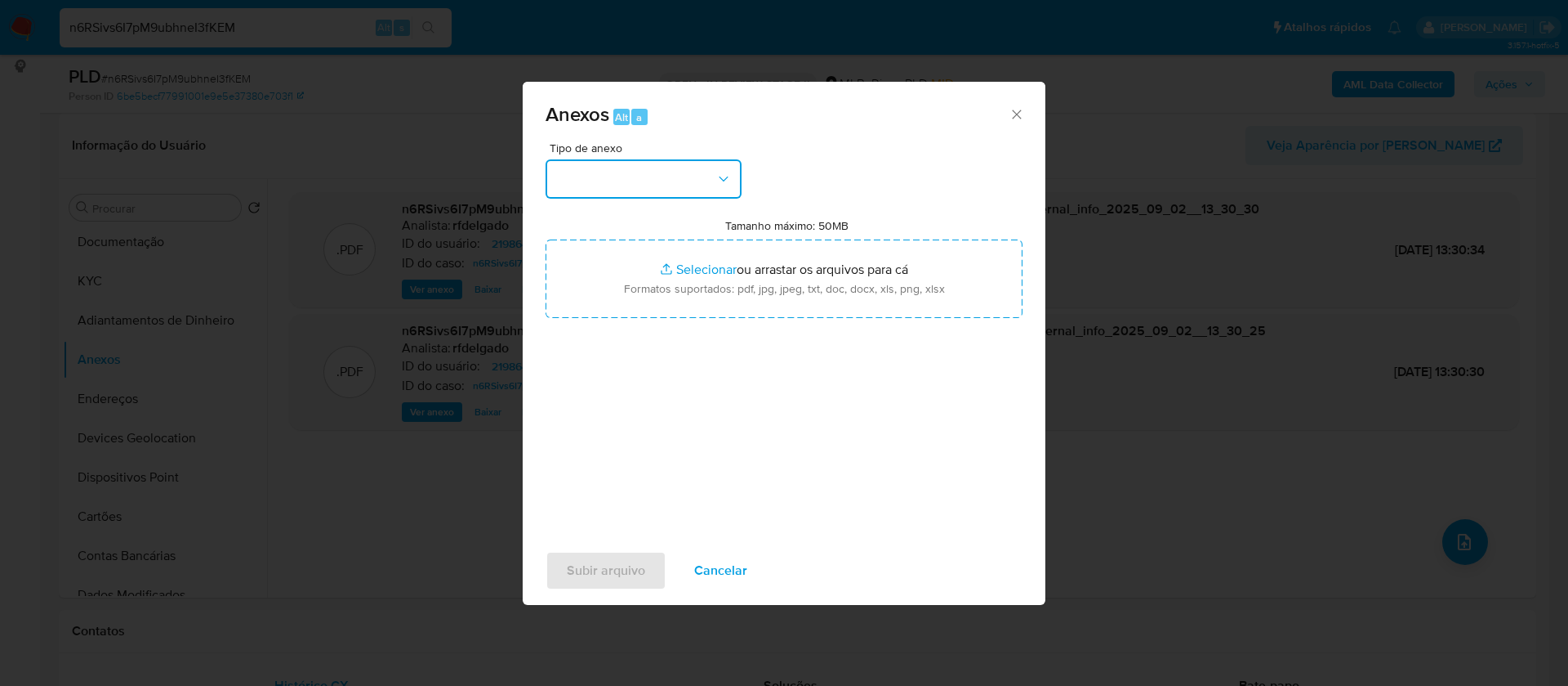
click at [665, 189] on button "button" at bounding box center [644, 179] width 196 height 40
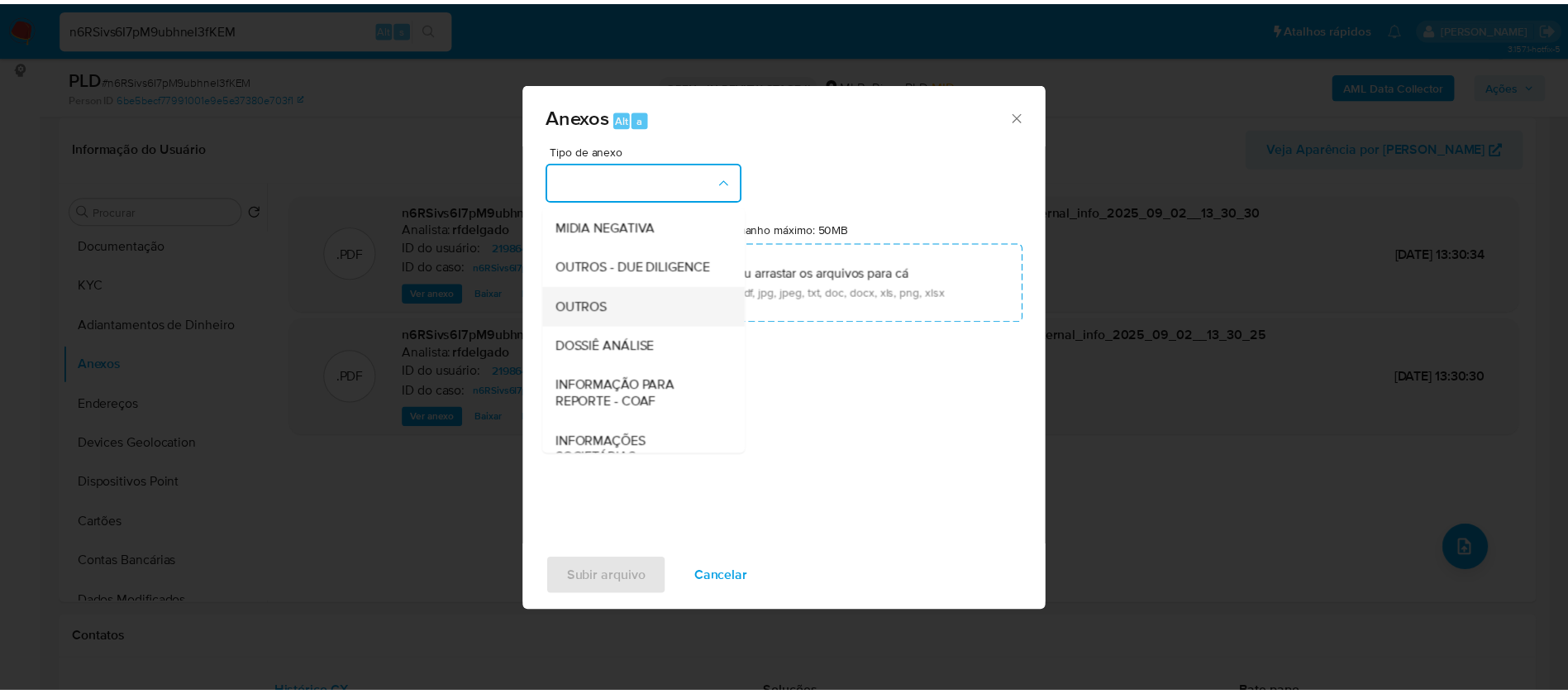
scroll to position [248, 0]
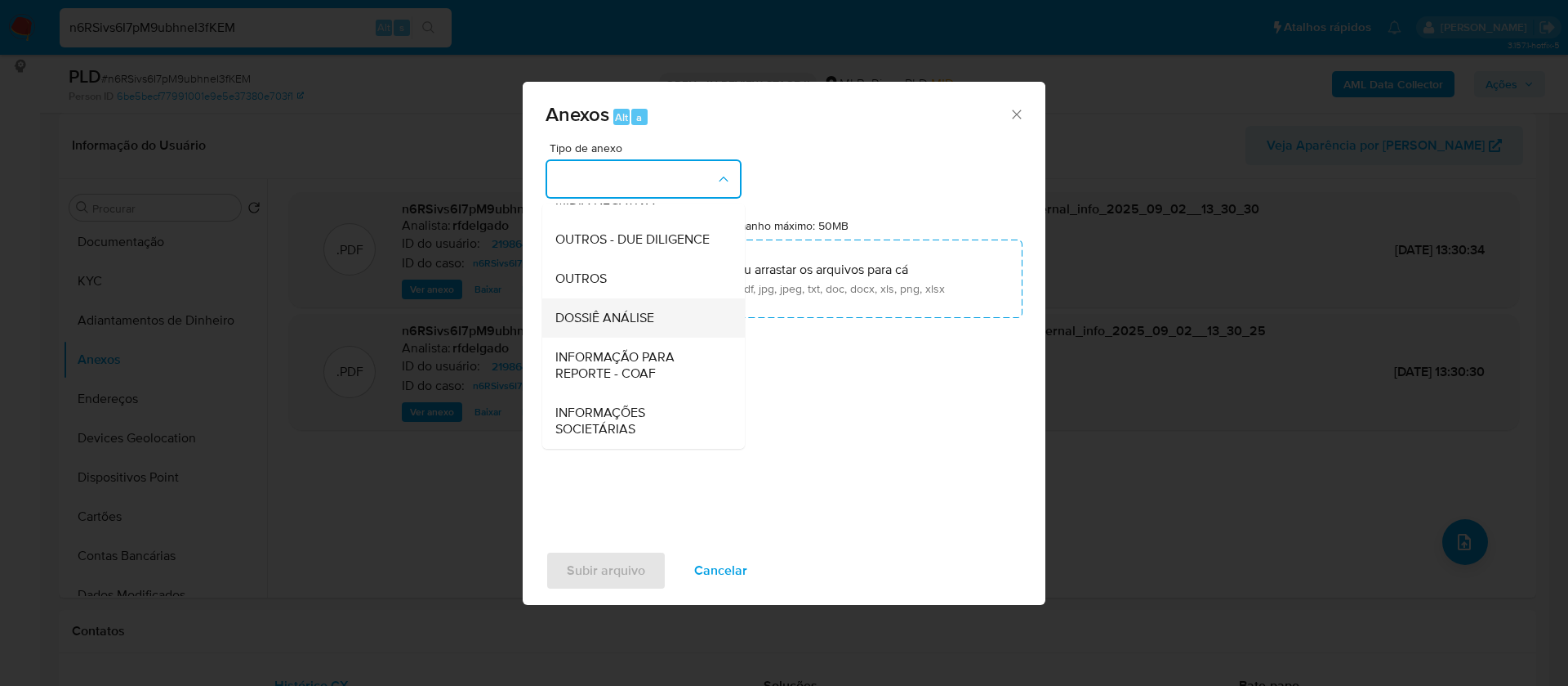
click at [652, 319] on span "DOSSIÊ ANÁLISE" at bounding box center [605, 318] width 99 height 16
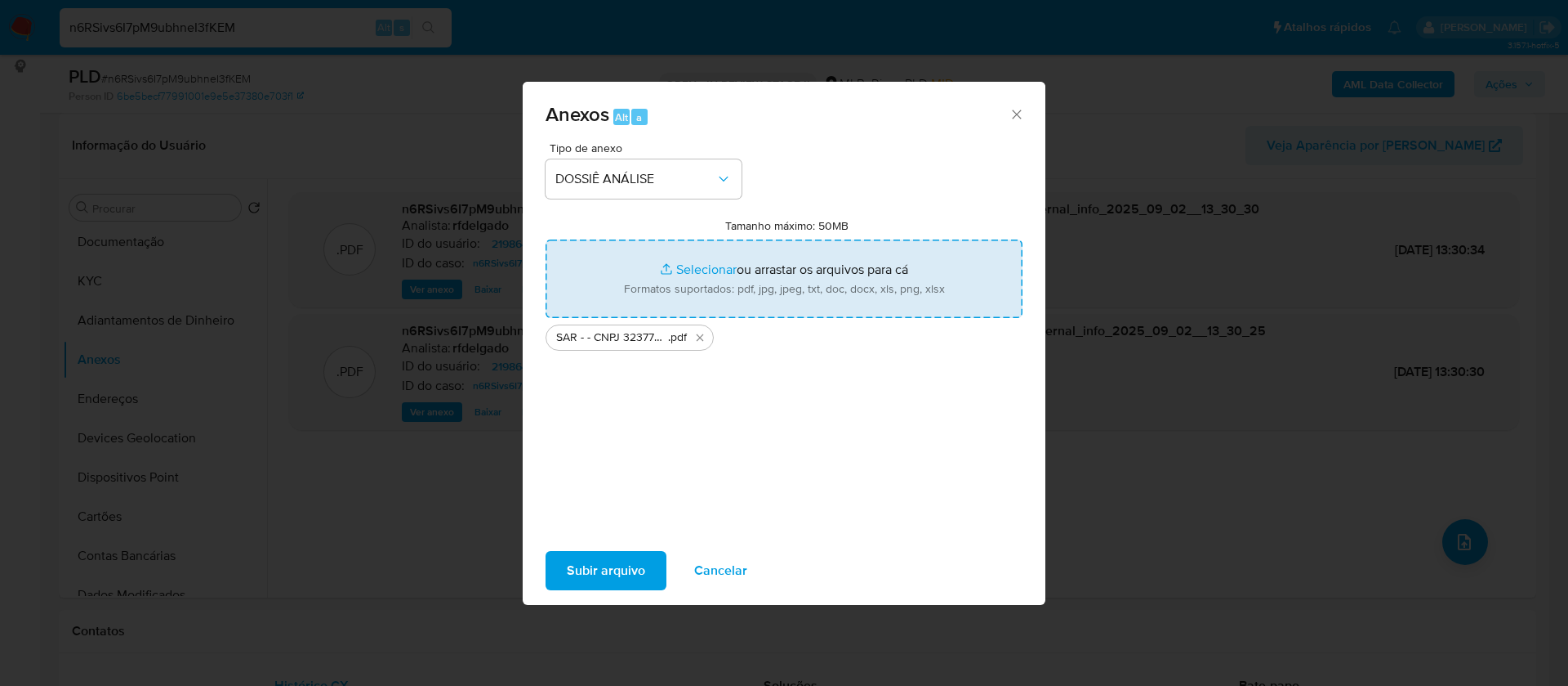
type input "C:\fakepath\Mulan 2198647865_2025_09_01_17_00_17.xlsx"
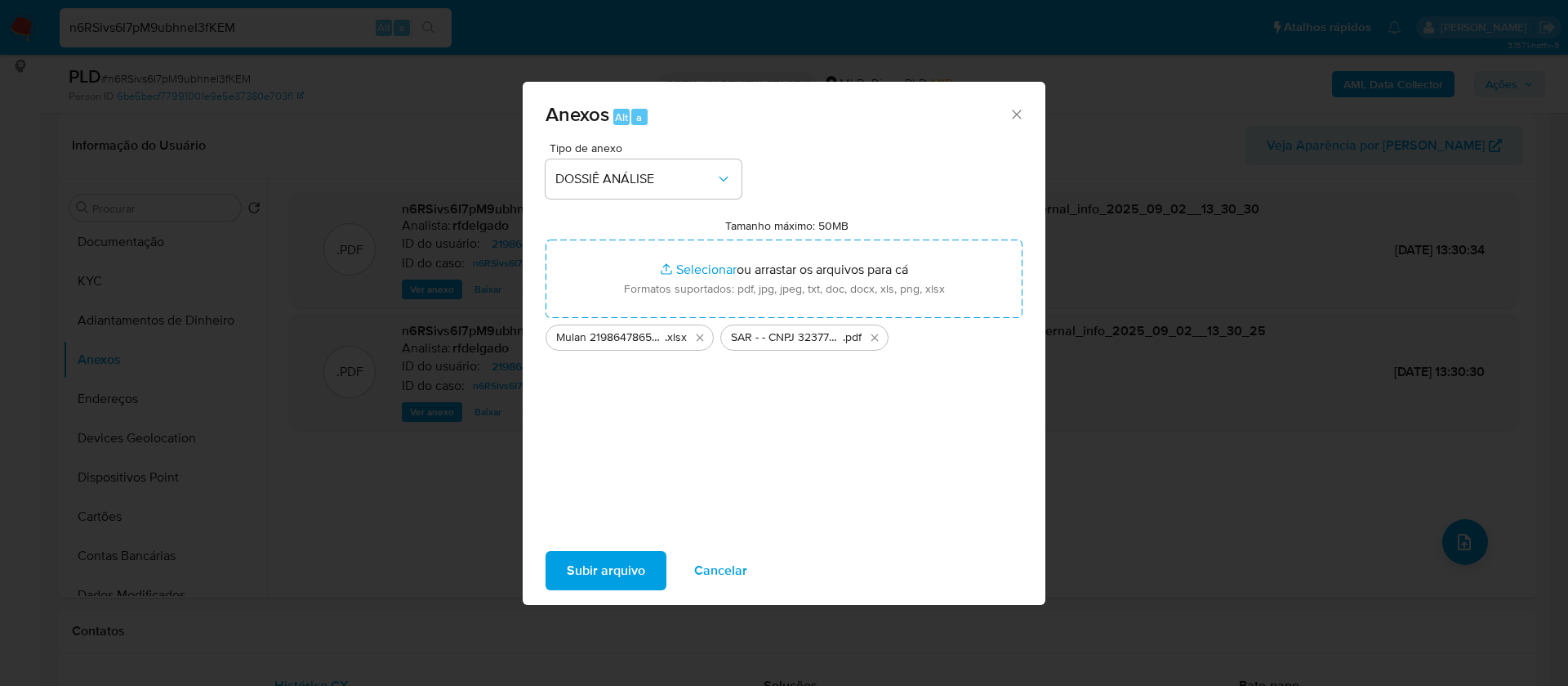
click at [600, 574] on span "Subir arquivo" at bounding box center [606, 571] width 78 height 36
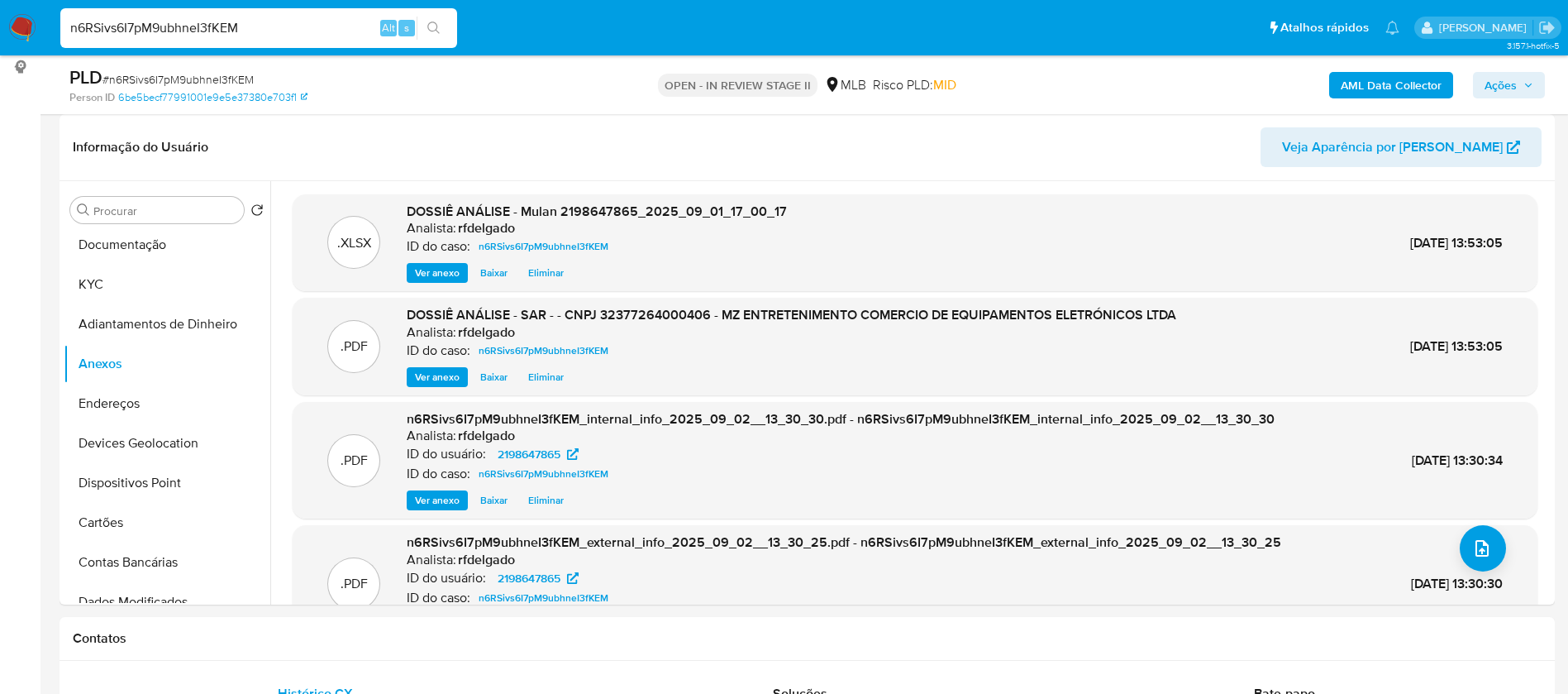
click at [1531, 80] on icon "button" at bounding box center [1528, 85] width 10 height 10
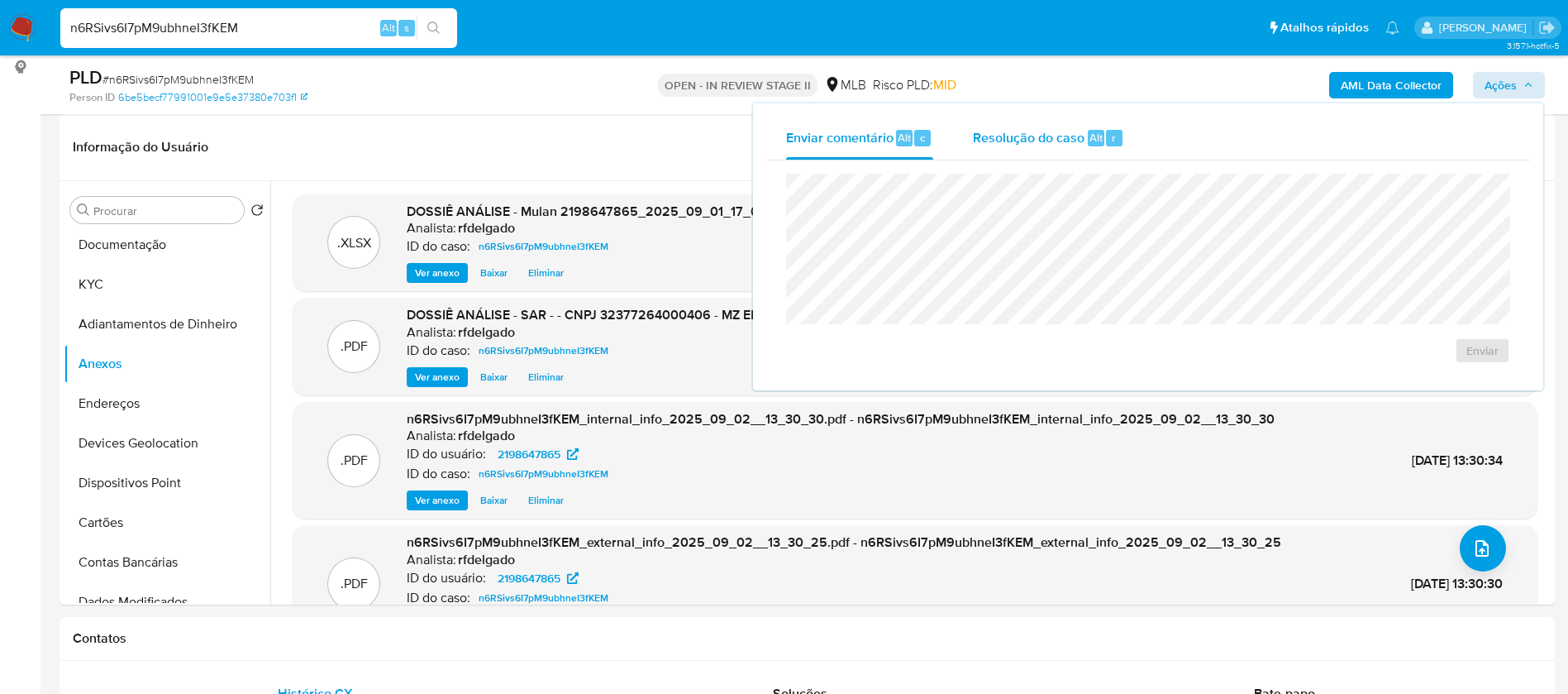
click at [1057, 134] on span "Resolução do caso" at bounding box center [1028, 137] width 111 height 19
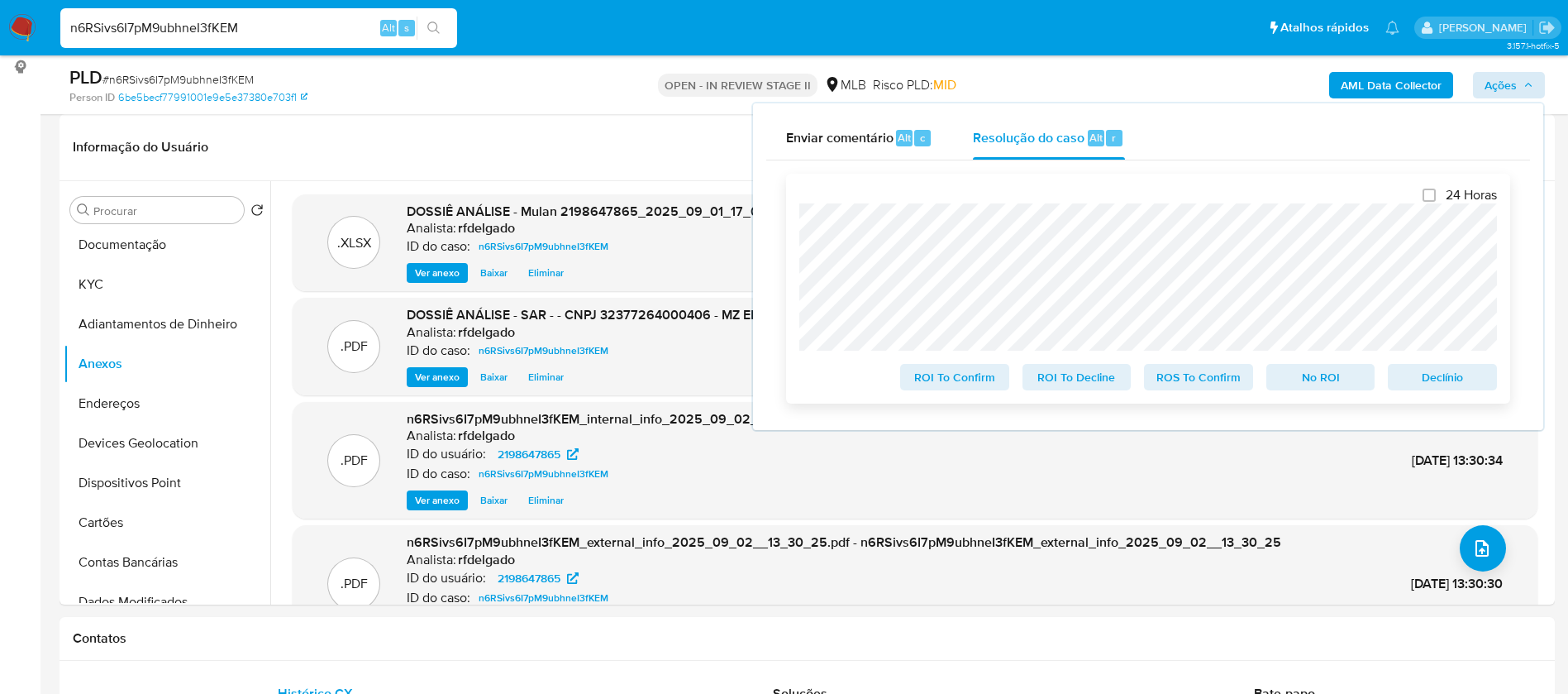
click at [1469, 375] on span "Declínio" at bounding box center [1442, 377] width 86 height 23
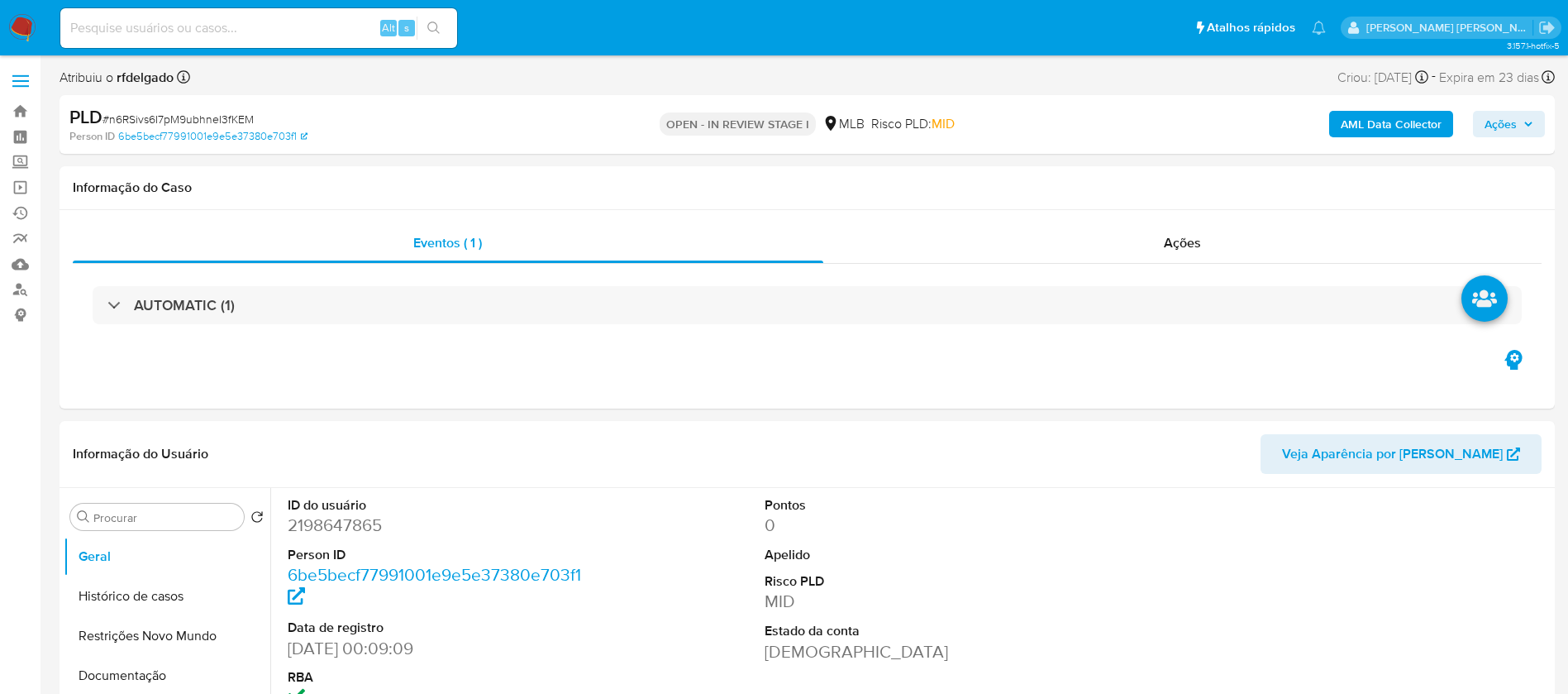
click at [1483, 128] on button "Ações" at bounding box center [1508, 123] width 72 height 26
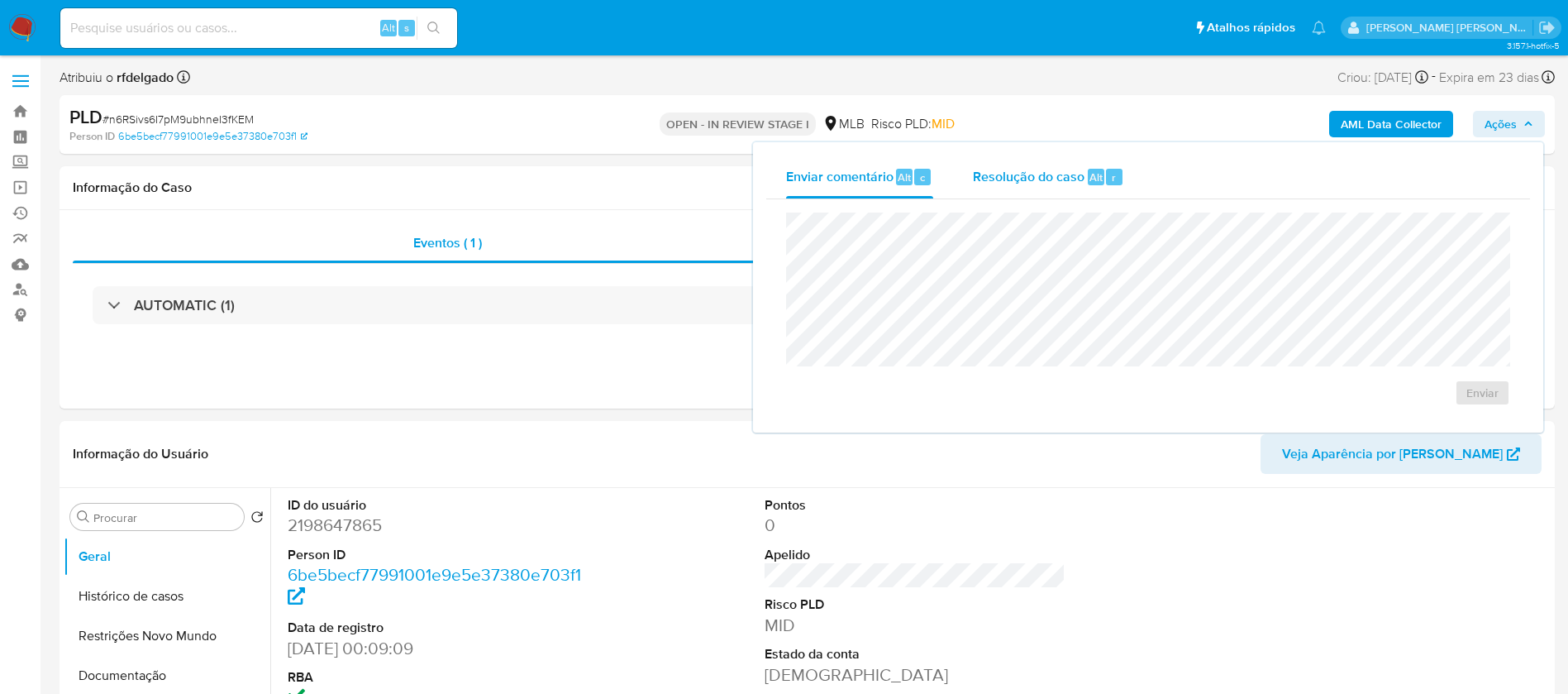
select select "10"
click at [1064, 171] on span "Resolução do caso" at bounding box center [1028, 176] width 111 height 19
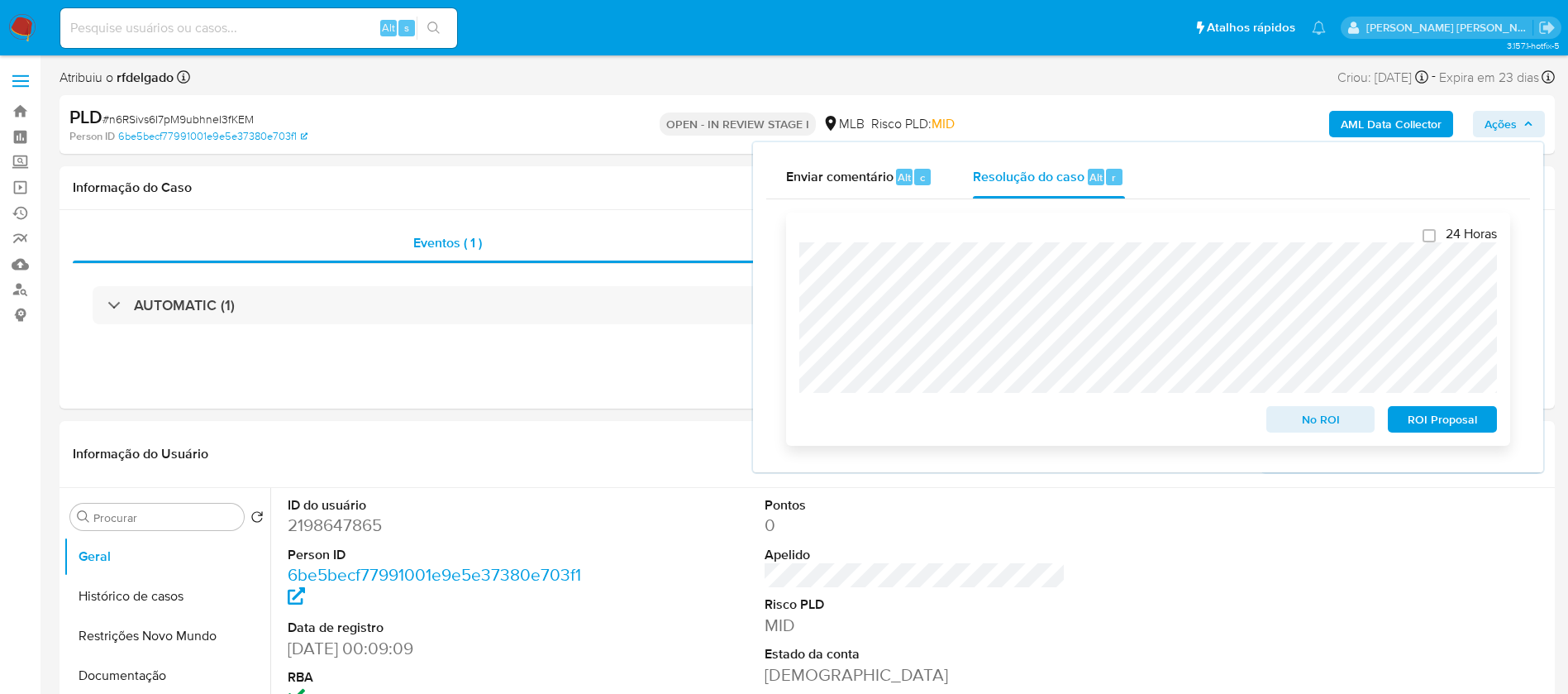
click at [1430, 420] on span "ROI Proposal" at bounding box center [1442, 419] width 86 height 23
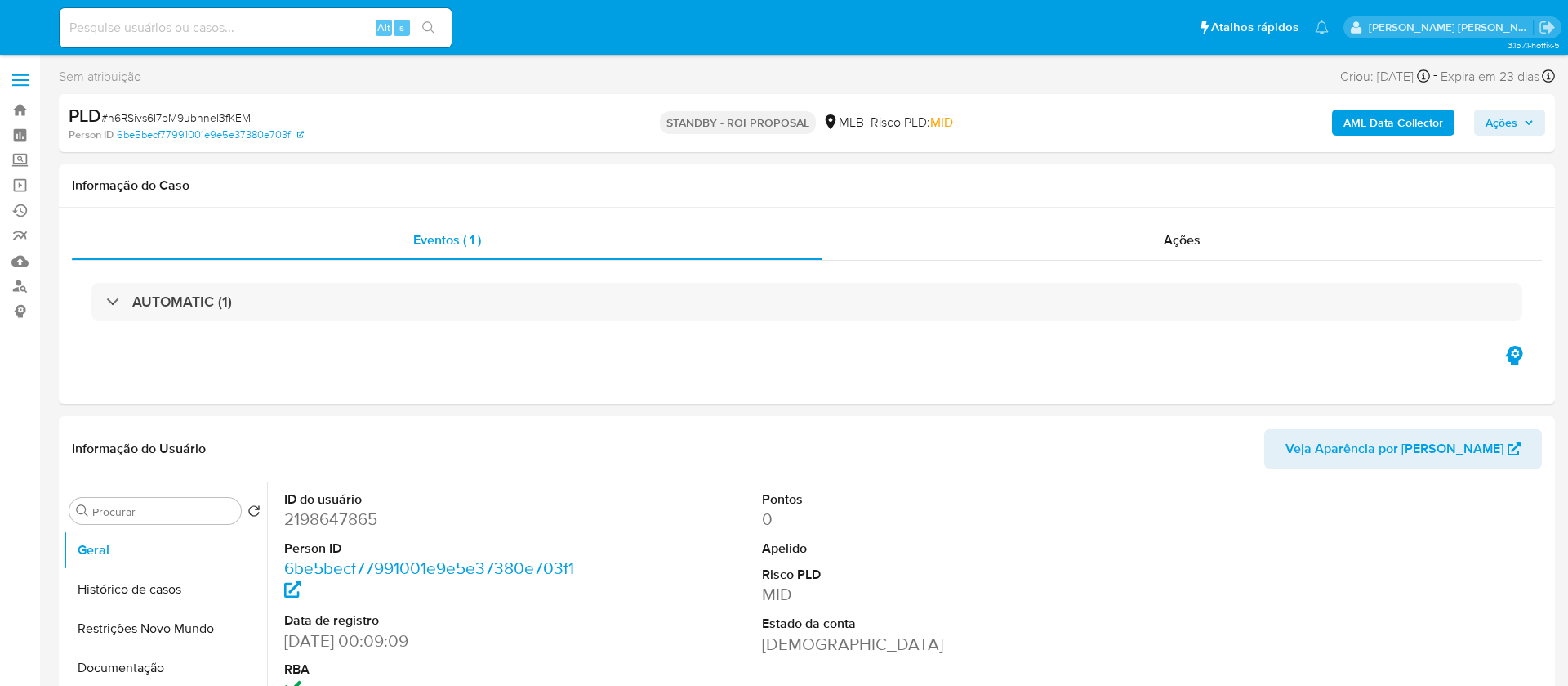
select select "10"
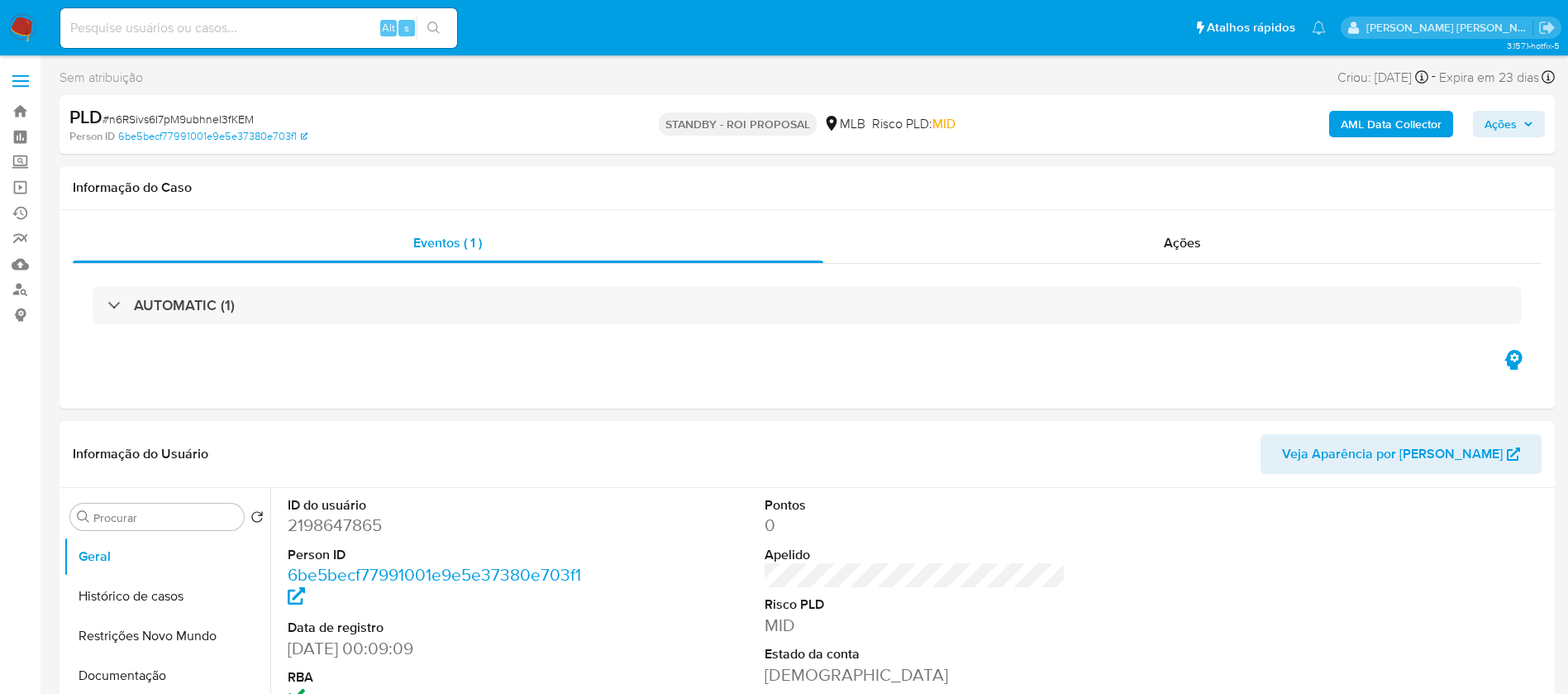
click at [17, 19] on img at bounding box center [22, 27] width 28 height 28
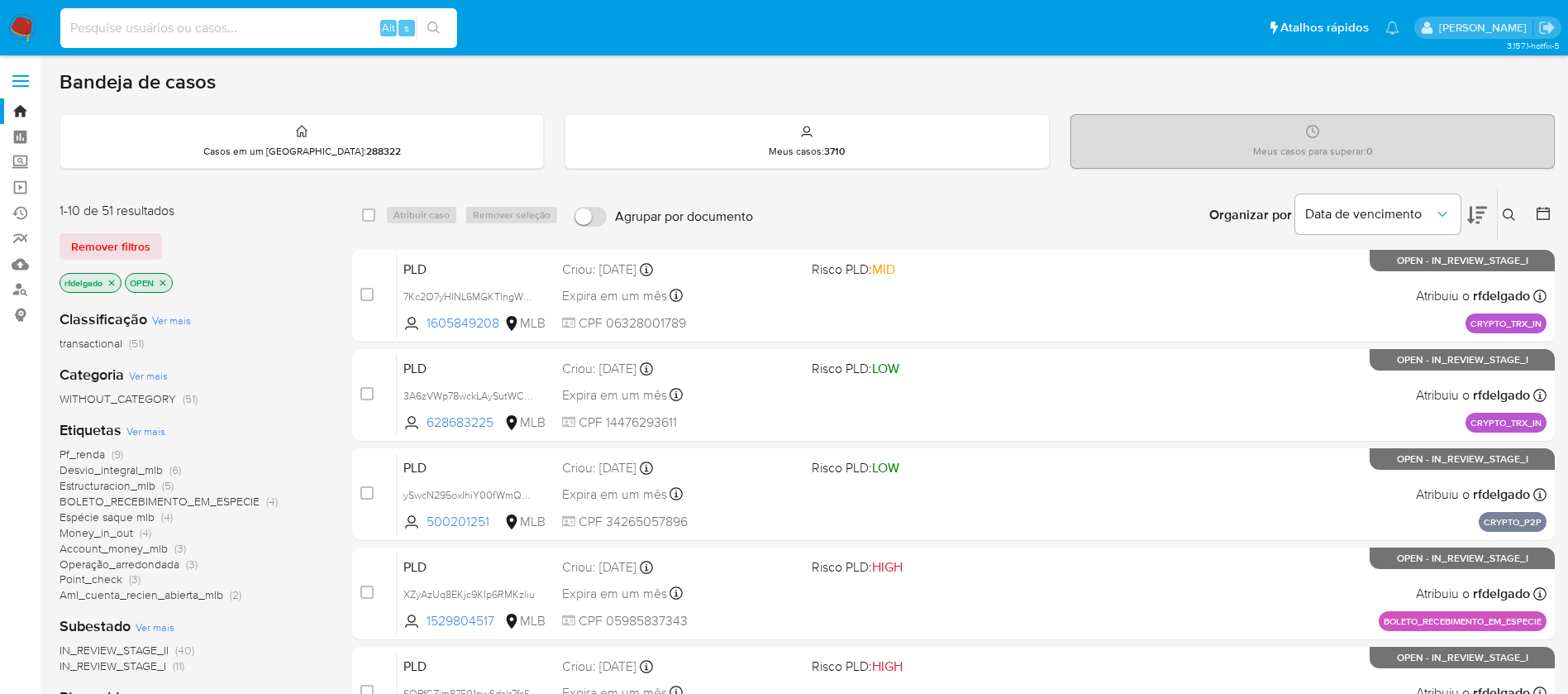
click at [343, 29] on input at bounding box center [258, 28] width 397 height 22
paste input "MOABDsa6MLmWCEipnOeNbdoi"
type input "MOABDsa6MLmWCEipnOeNbdoi"
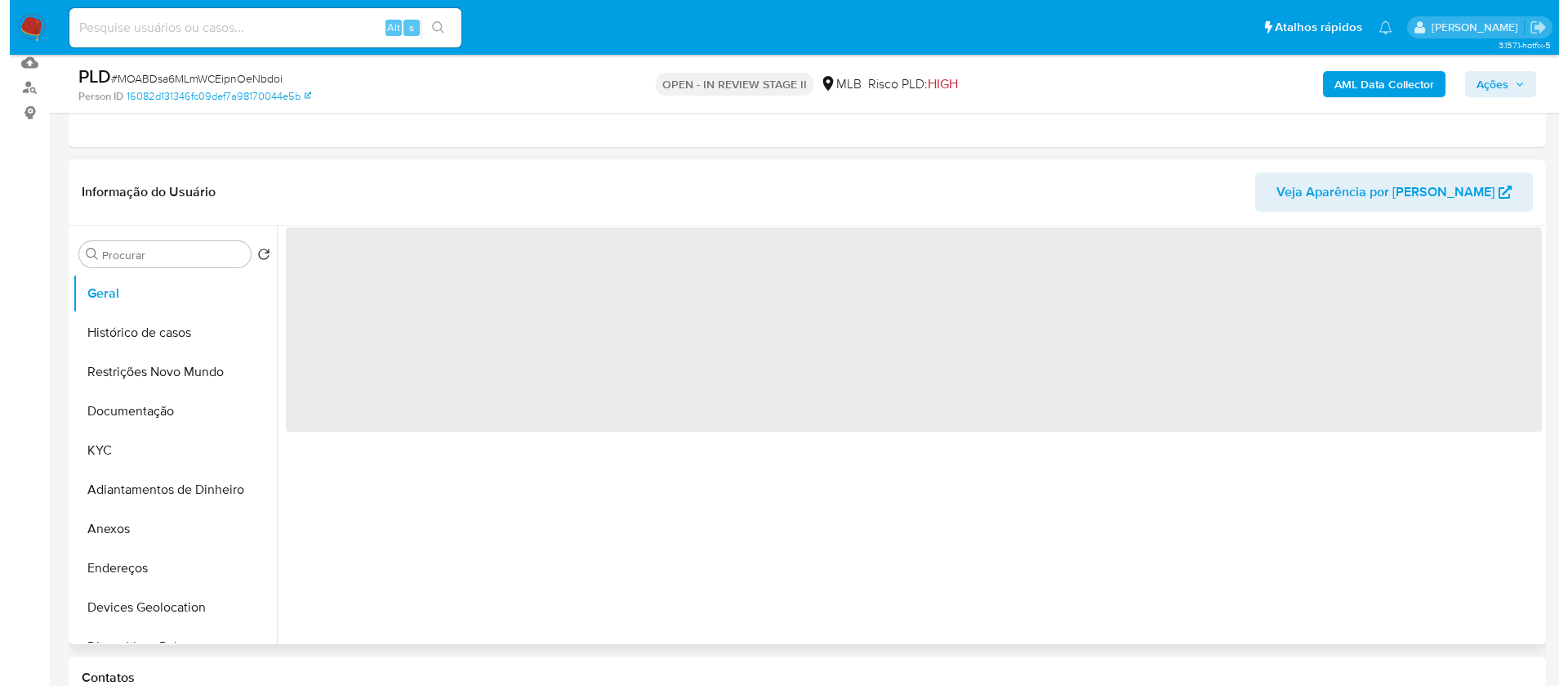
scroll to position [245, 0]
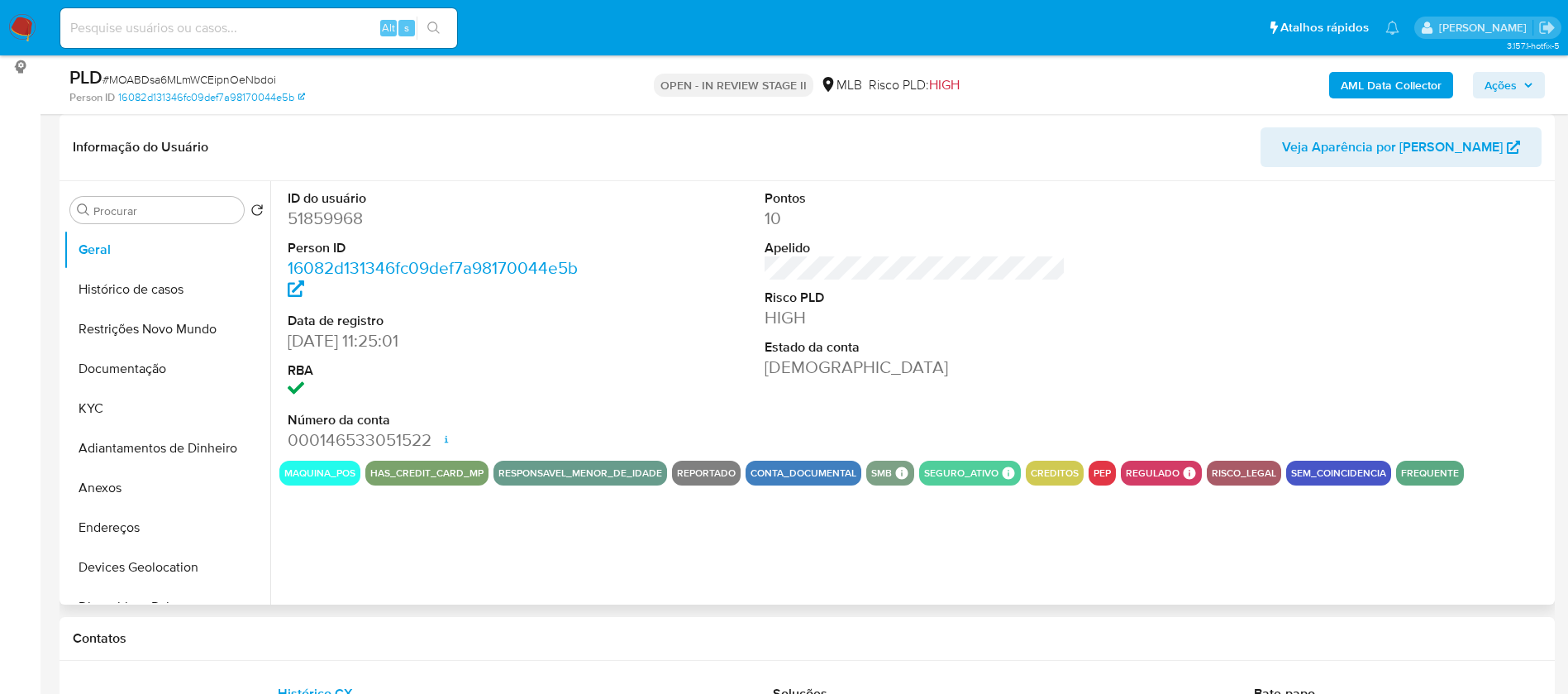
select select "10"
click at [109, 281] on button "Histórico de casos" at bounding box center [160, 290] width 193 height 40
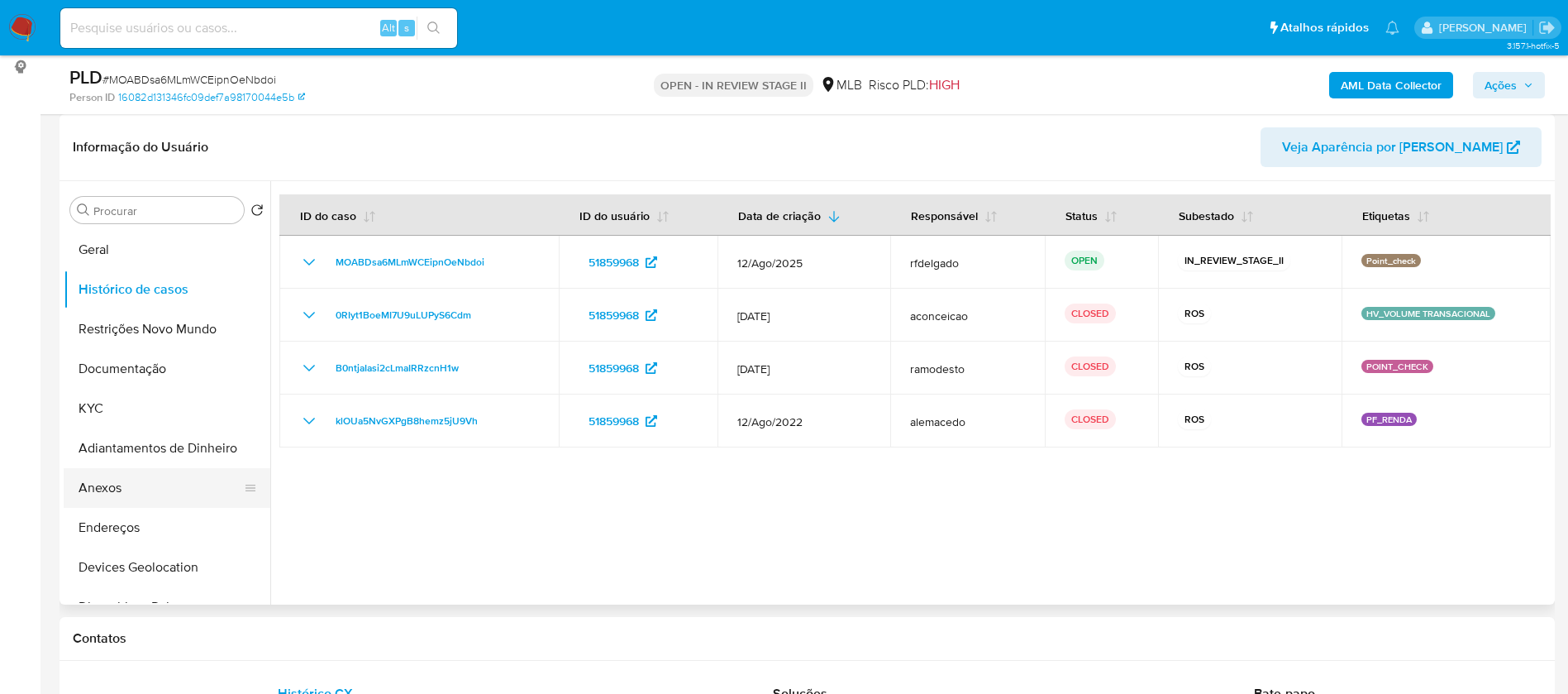
click at [155, 491] on button "Anexos" at bounding box center [160, 488] width 193 height 40
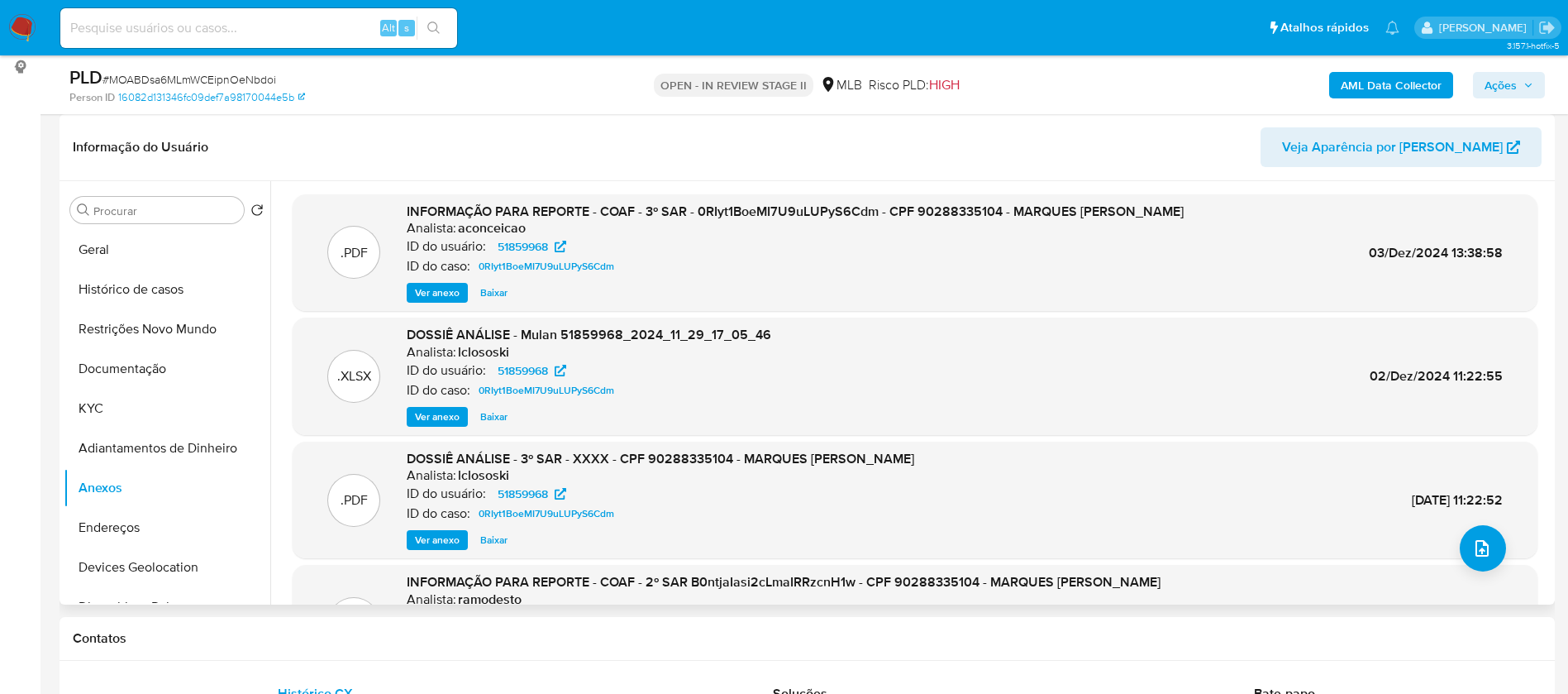
click at [438, 295] on span "Ver anexo" at bounding box center [437, 293] width 45 height 16
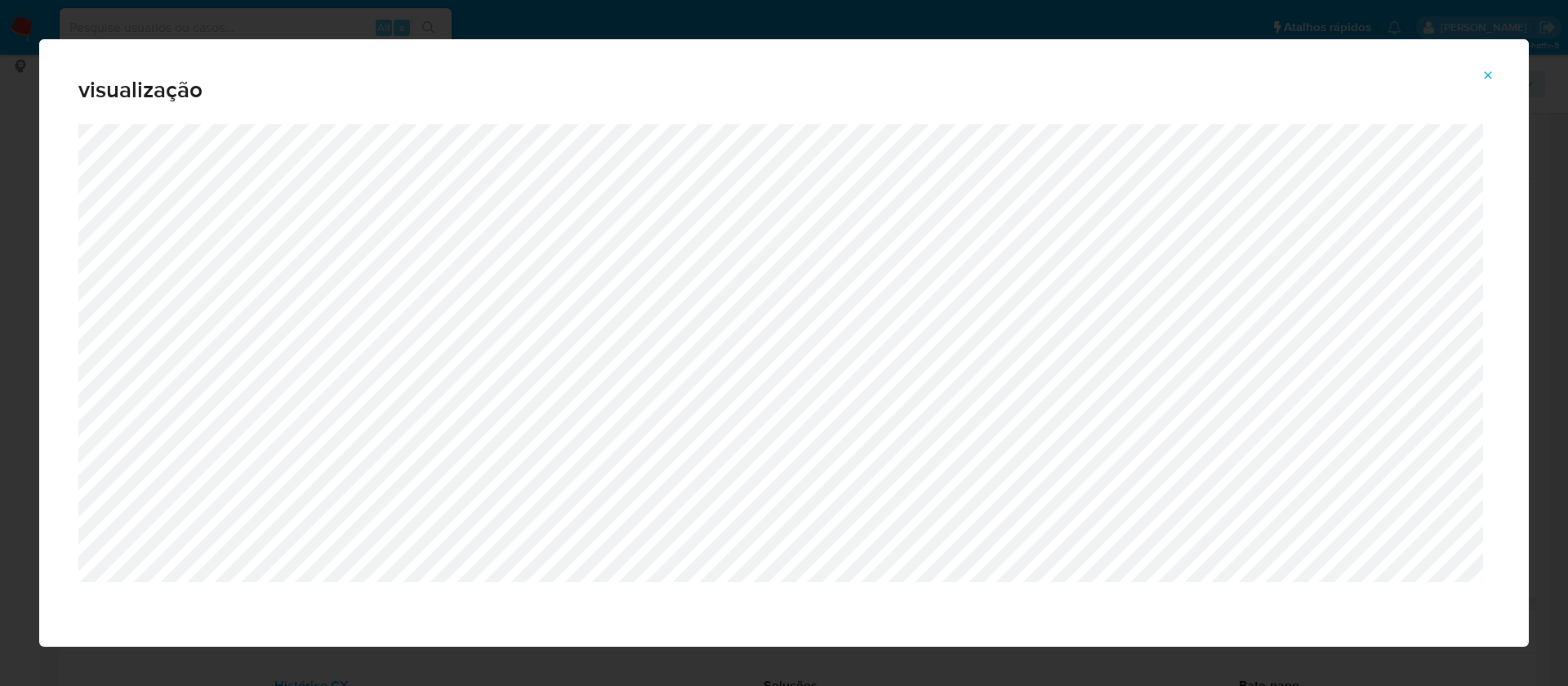
click at [1490, 73] on icon "Attachment preview" at bounding box center [1489, 75] width 7 height 7
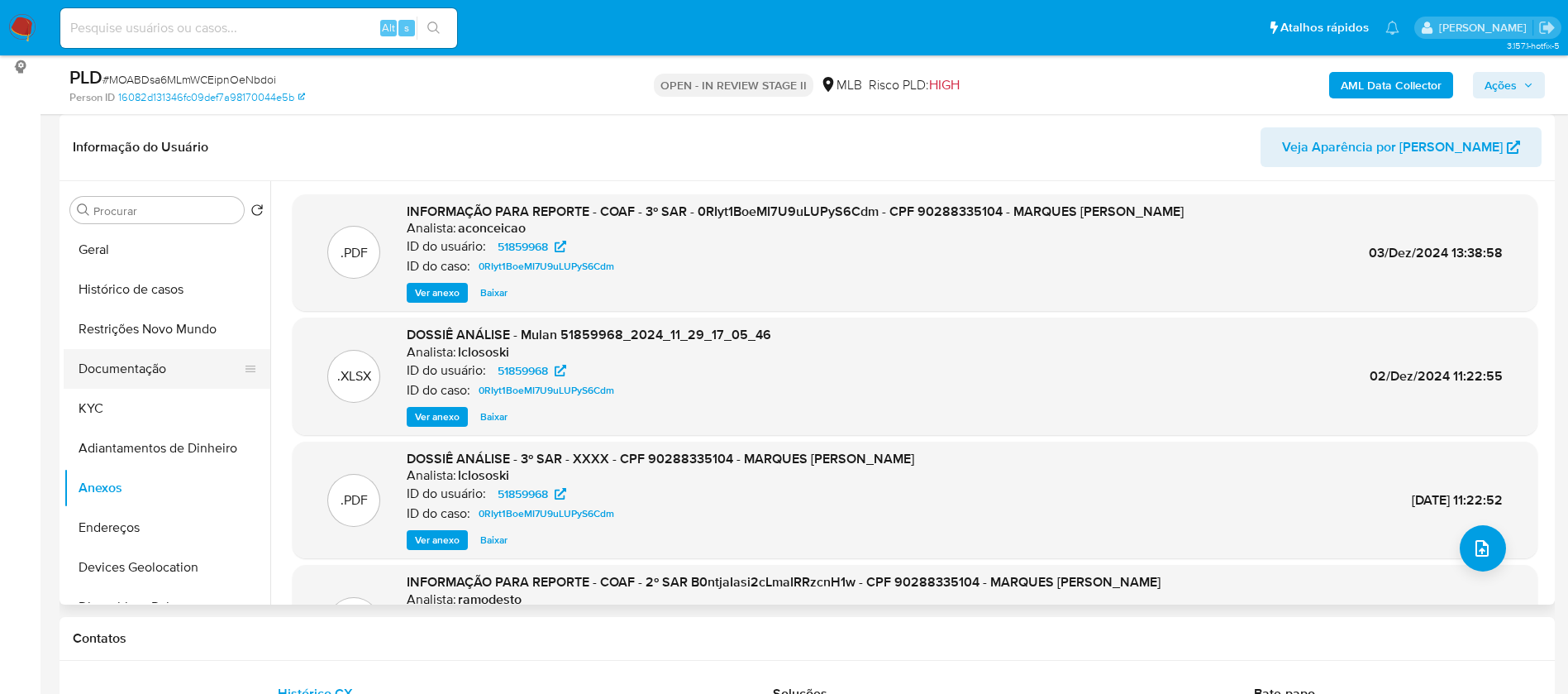
click at [140, 367] on button "Documentação" at bounding box center [160, 369] width 193 height 40
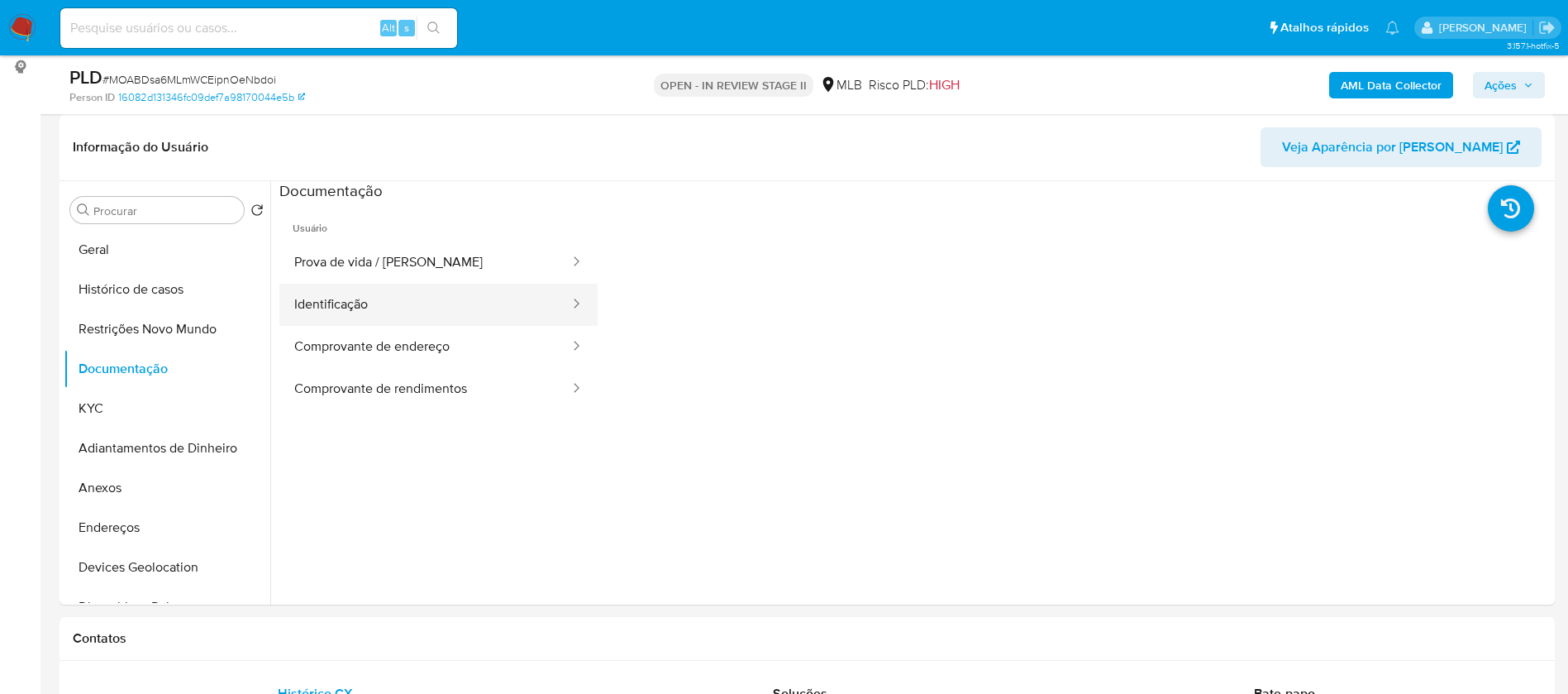
click at [351, 297] on button "Identificação" at bounding box center [425, 305] width 292 height 42
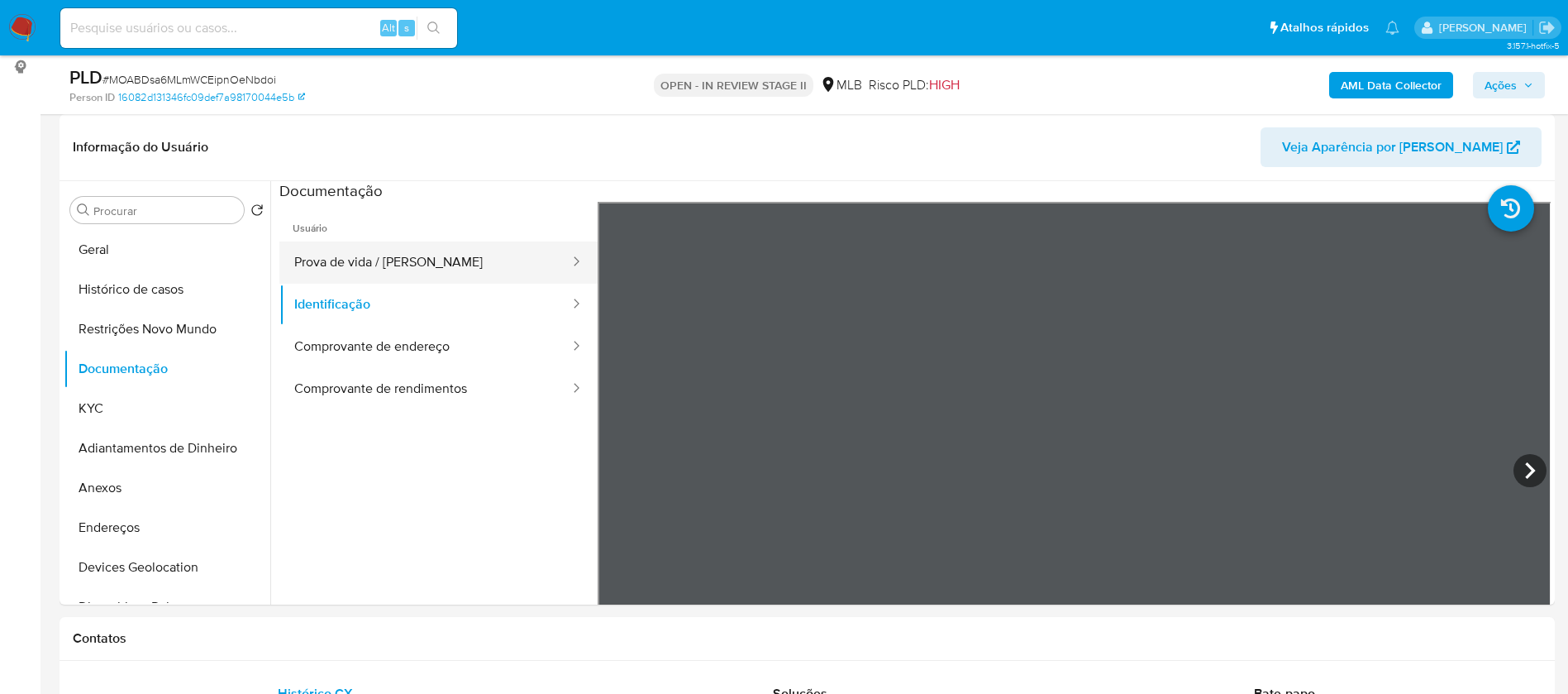
click at [397, 266] on button "Prova de vida / [PERSON_NAME]" at bounding box center [425, 263] width 292 height 42
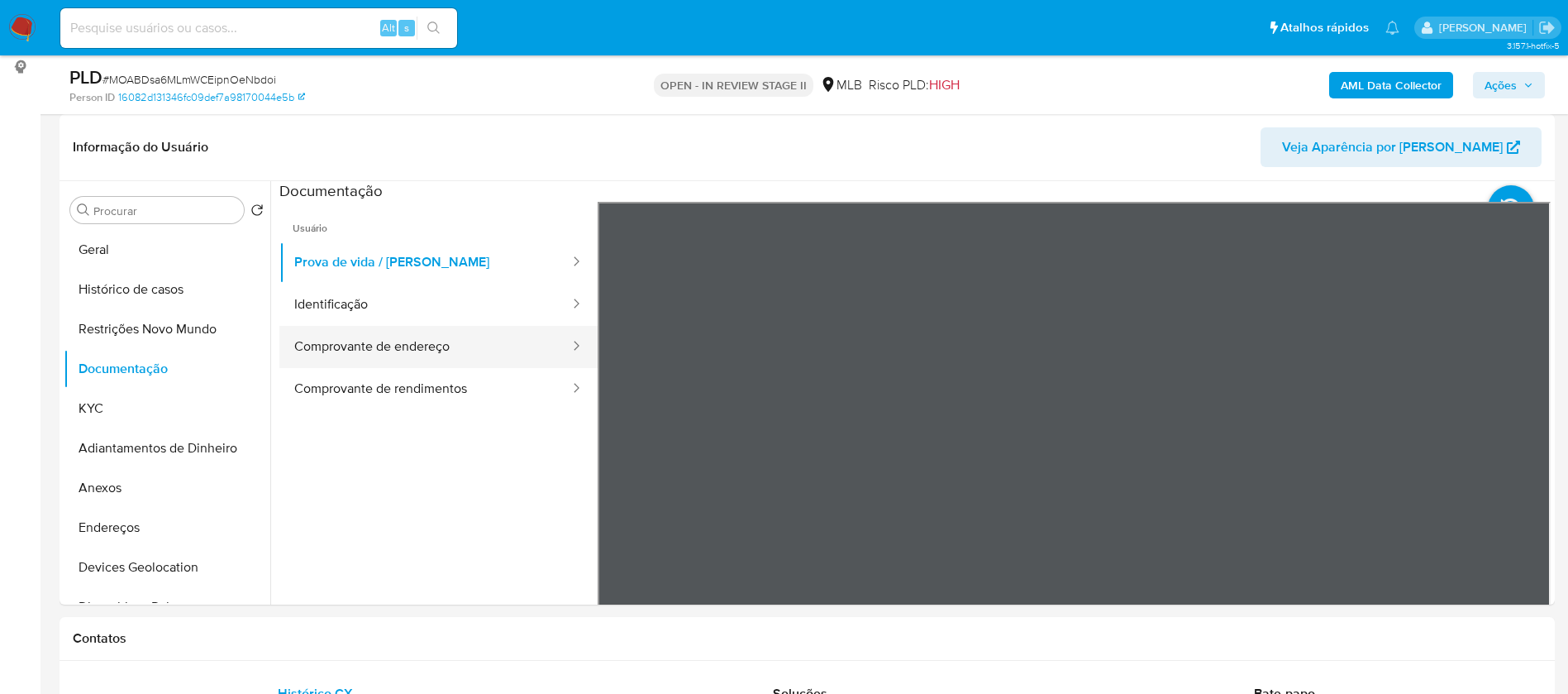
click at [455, 360] on button "Comprovante de endereço" at bounding box center [425, 347] width 292 height 42
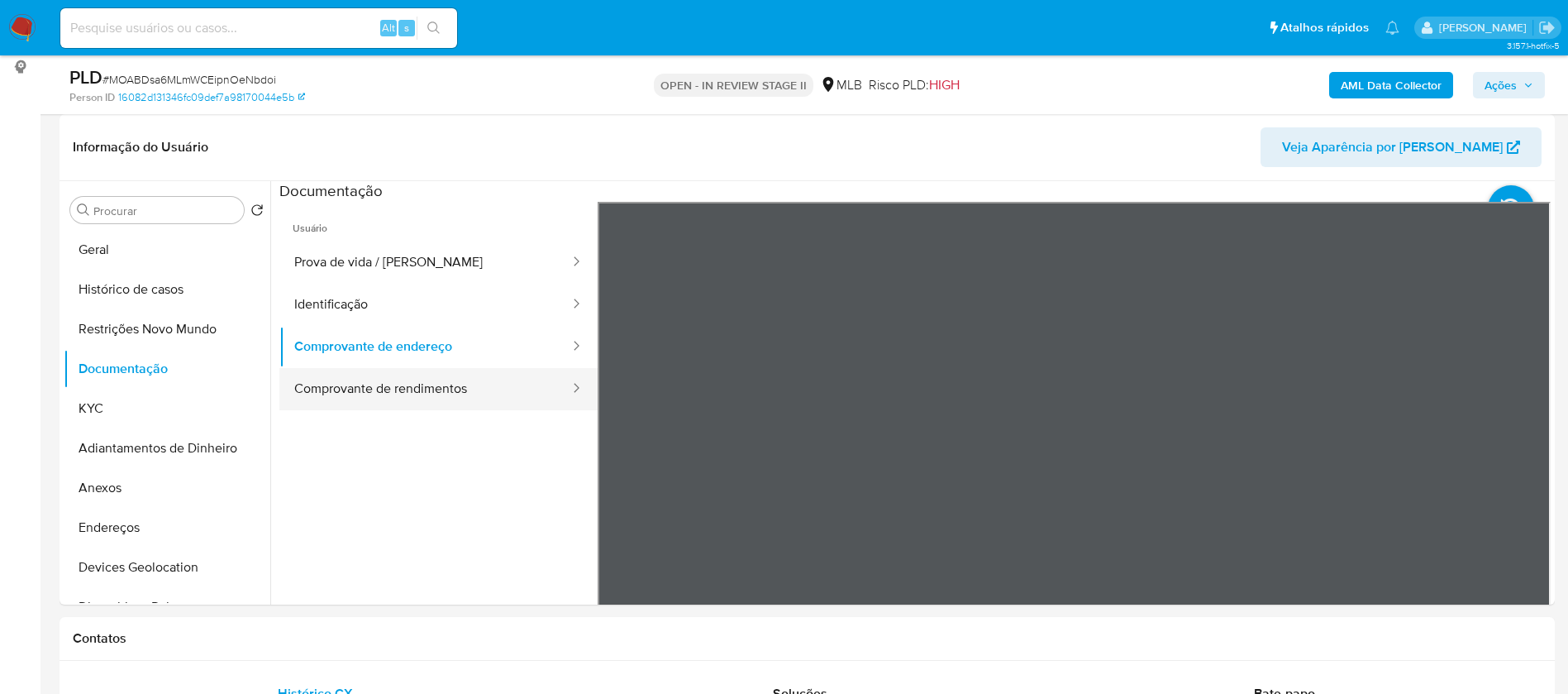
click at [463, 395] on button "Comprovante de rendimentos" at bounding box center [425, 388] width 292 height 42
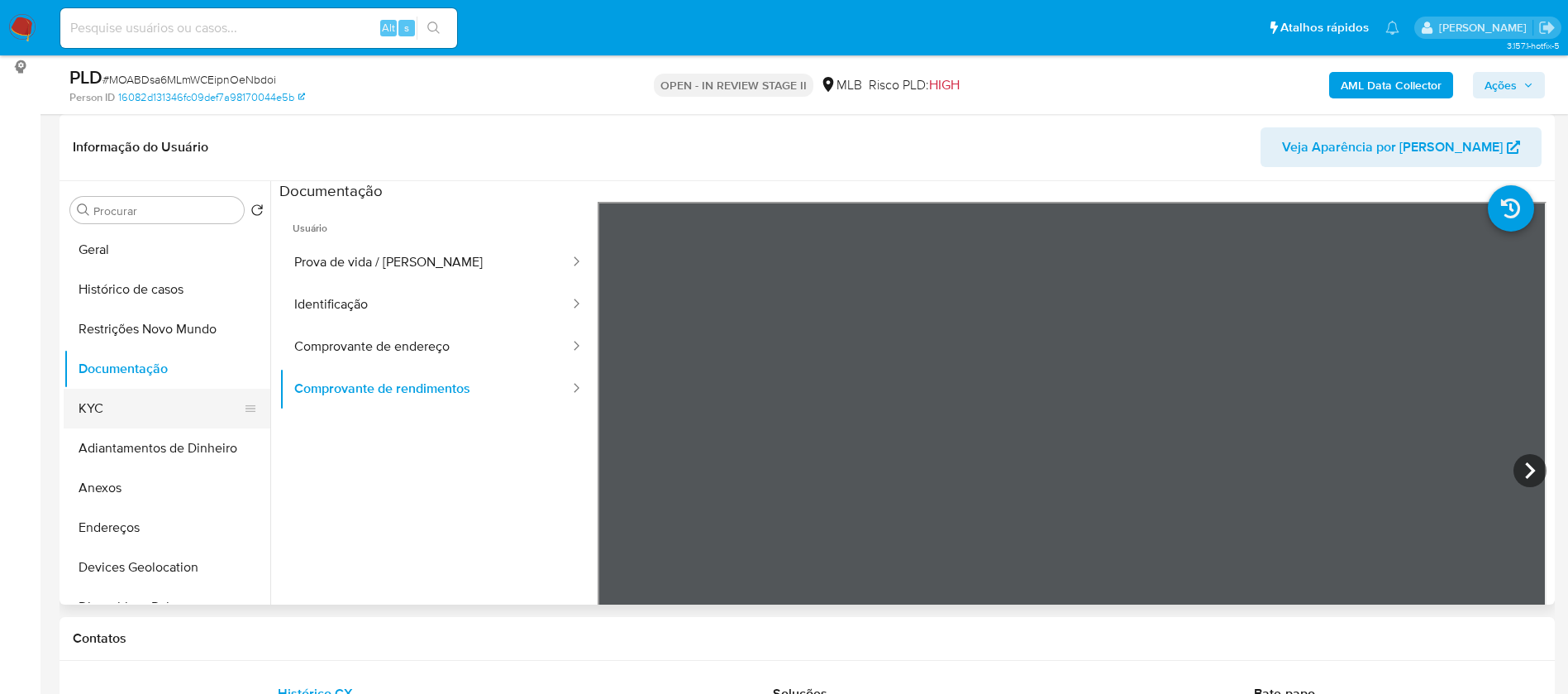
drag, startPoint x: 139, startPoint y: 399, endPoint x: 205, endPoint y: 394, distance: 66.2
click at [139, 398] on button "KYC" at bounding box center [160, 409] width 193 height 40
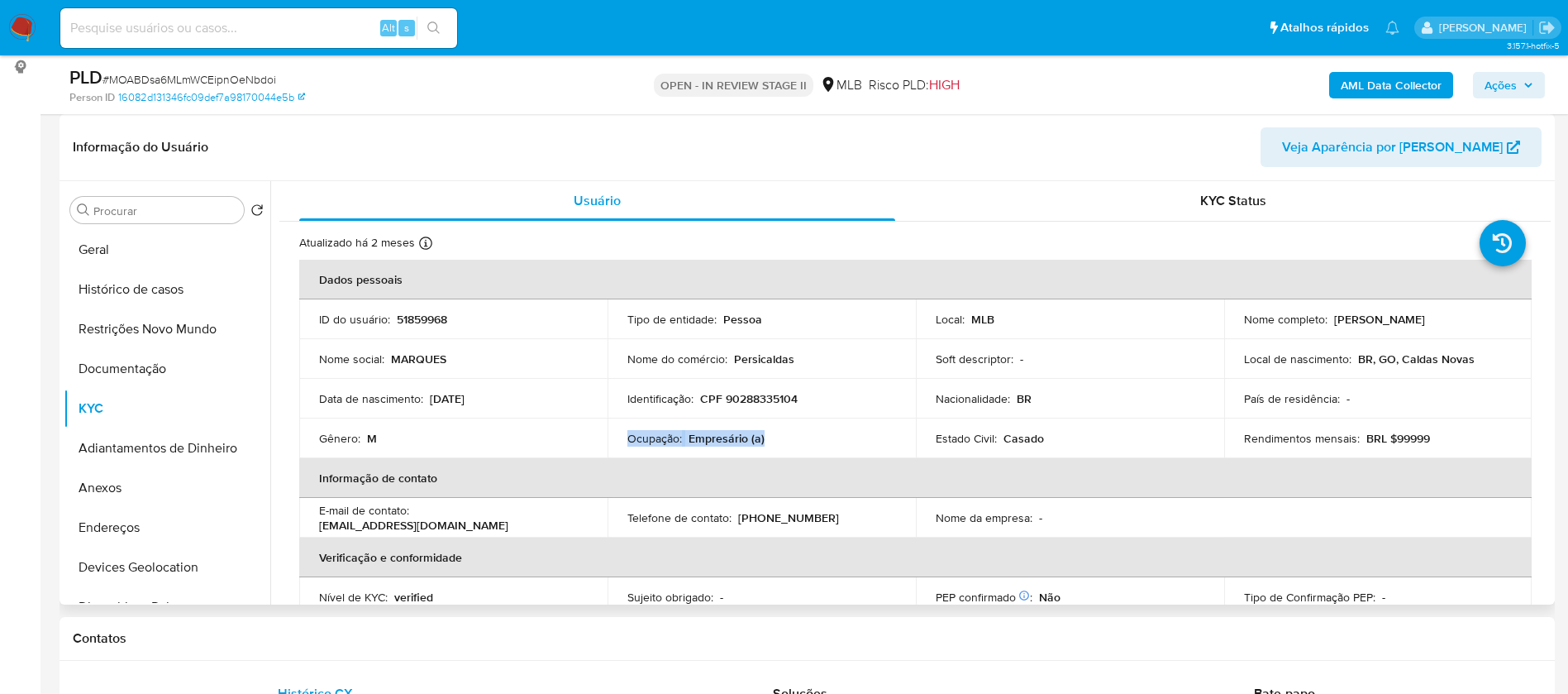
drag, startPoint x: 761, startPoint y: 439, endPoint x: 629, endPoint y: 441, distance: 132.0
click at [627, 441] on div "Ocupação : Empresário (a)" at bounding box center [761, 438] width 269 height 15
copy div "Ocupação : Empresário (a)"
click at [418, 316] on p "51859968" at bounding box center [421, 319] width 50 height 15
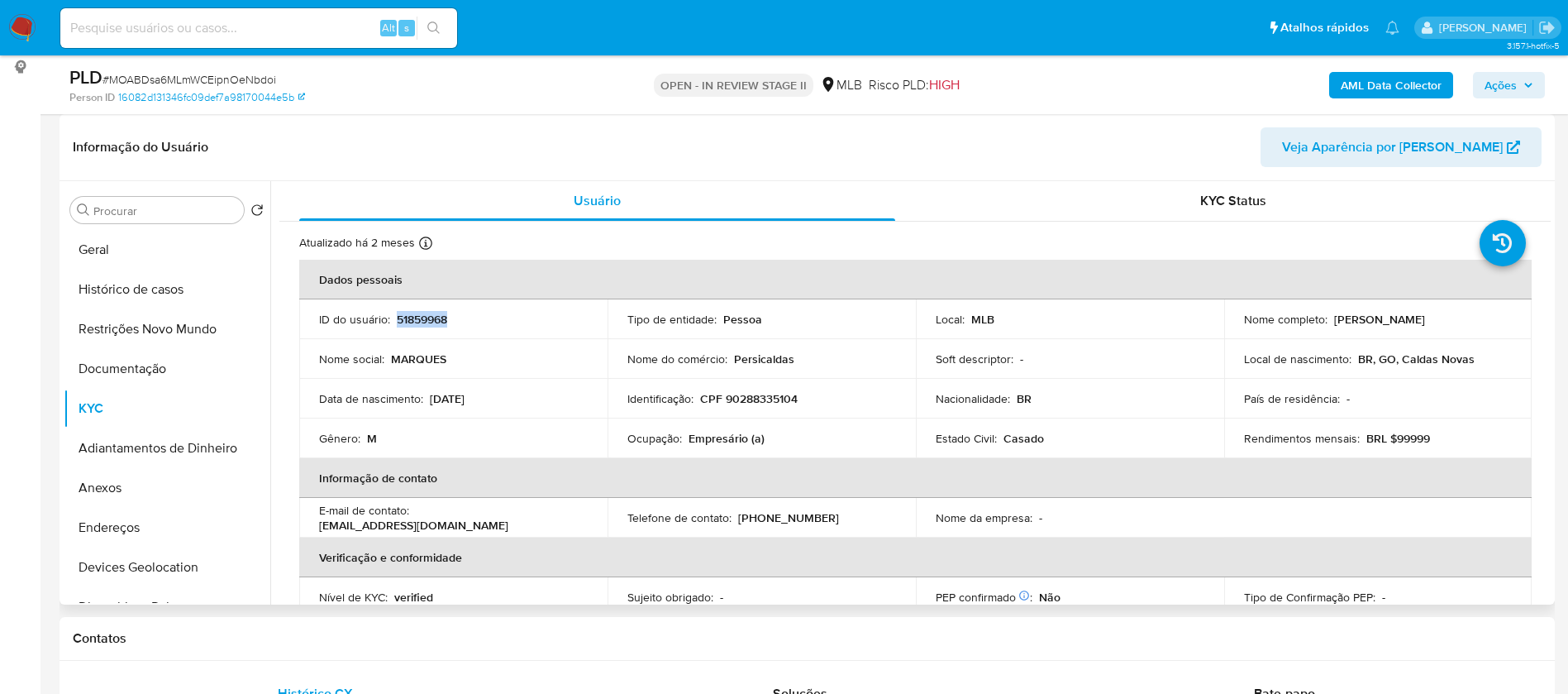
copy p "51859968"
drag, startPoint x: 150, startPoint y: 486, endPoint x: 223, endPoint y: 455, distance: 79.3
click at [151, 486] on button "Anexos" at bounding box center [167, 488] width 207 height 40
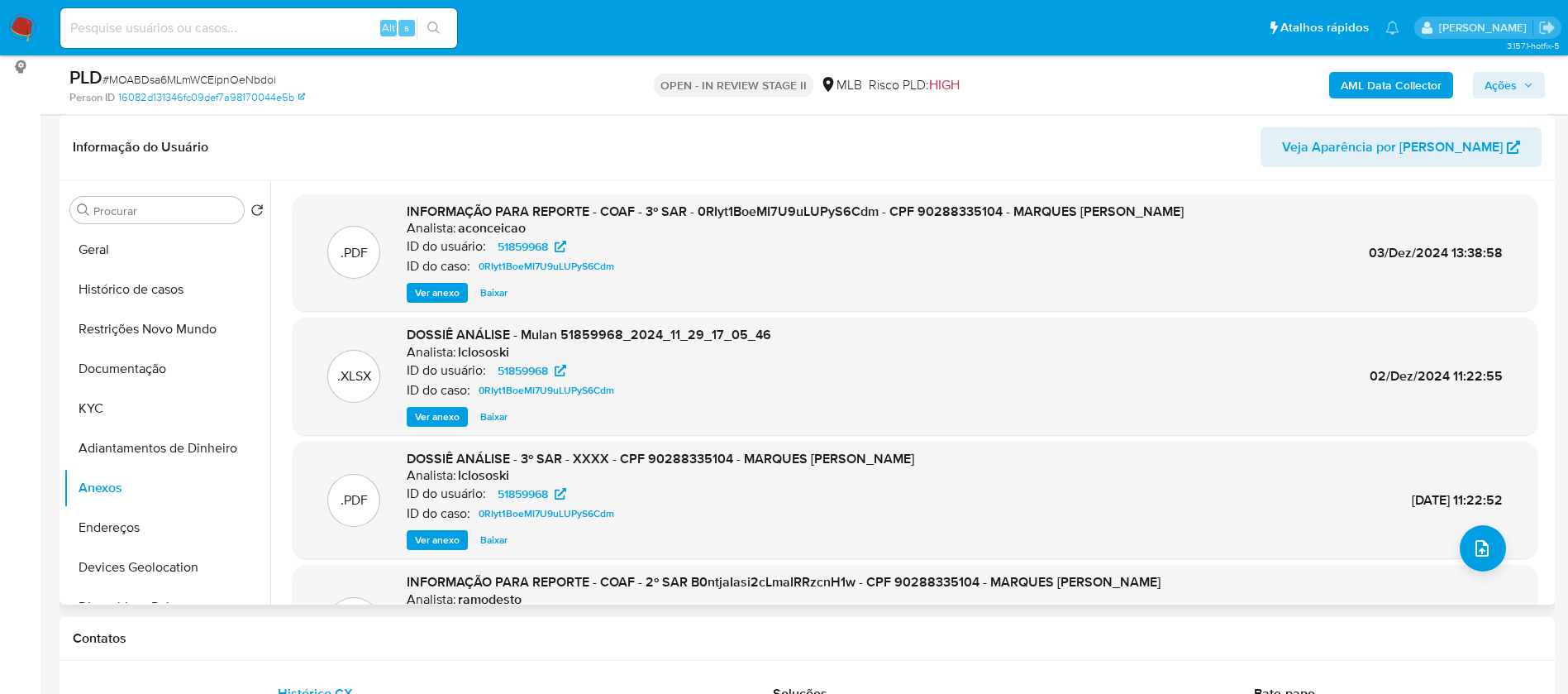
click at [447, 295] on span "Ver anexo" at bounding box center [437, 293] width 45 height 16
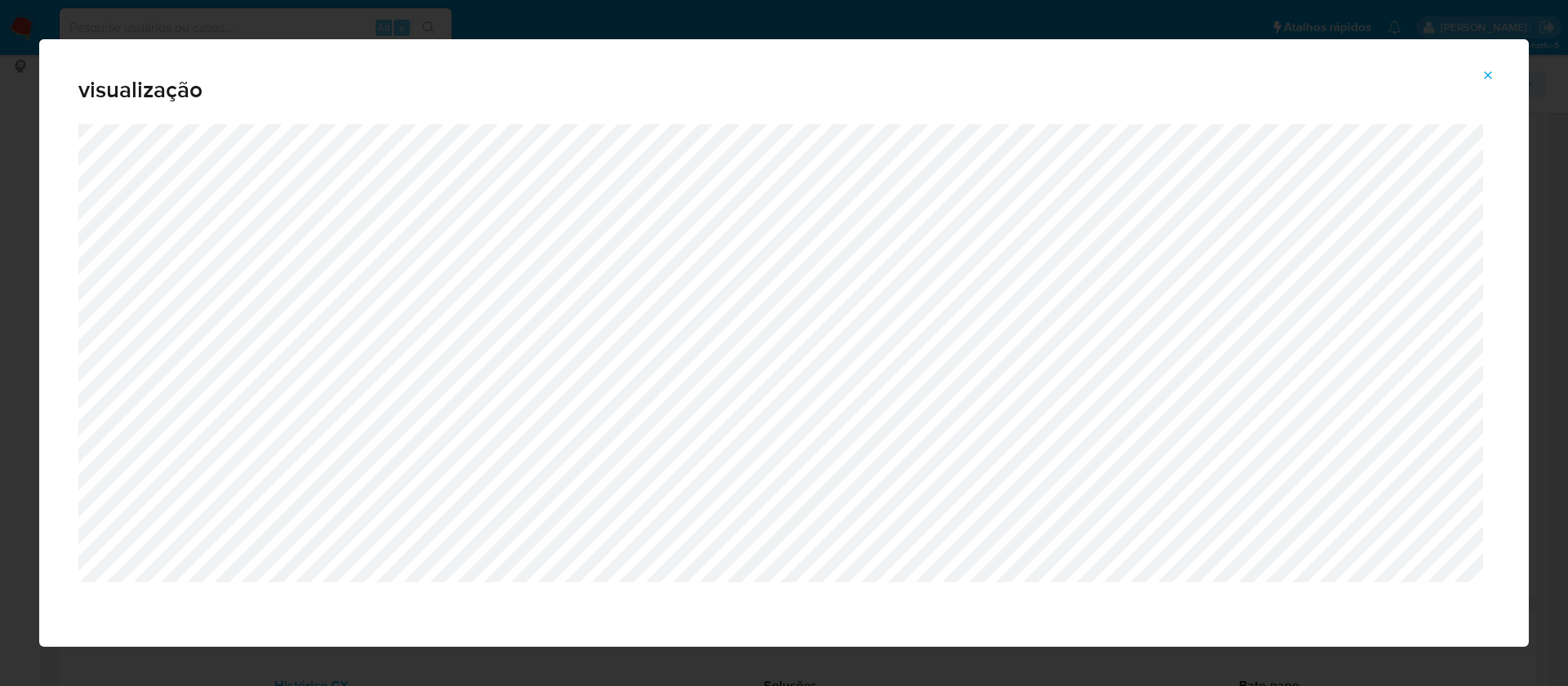
click at [1488, 74] on icon "Attachment preview" at bounding box center [1489, 75] width 7 height 7
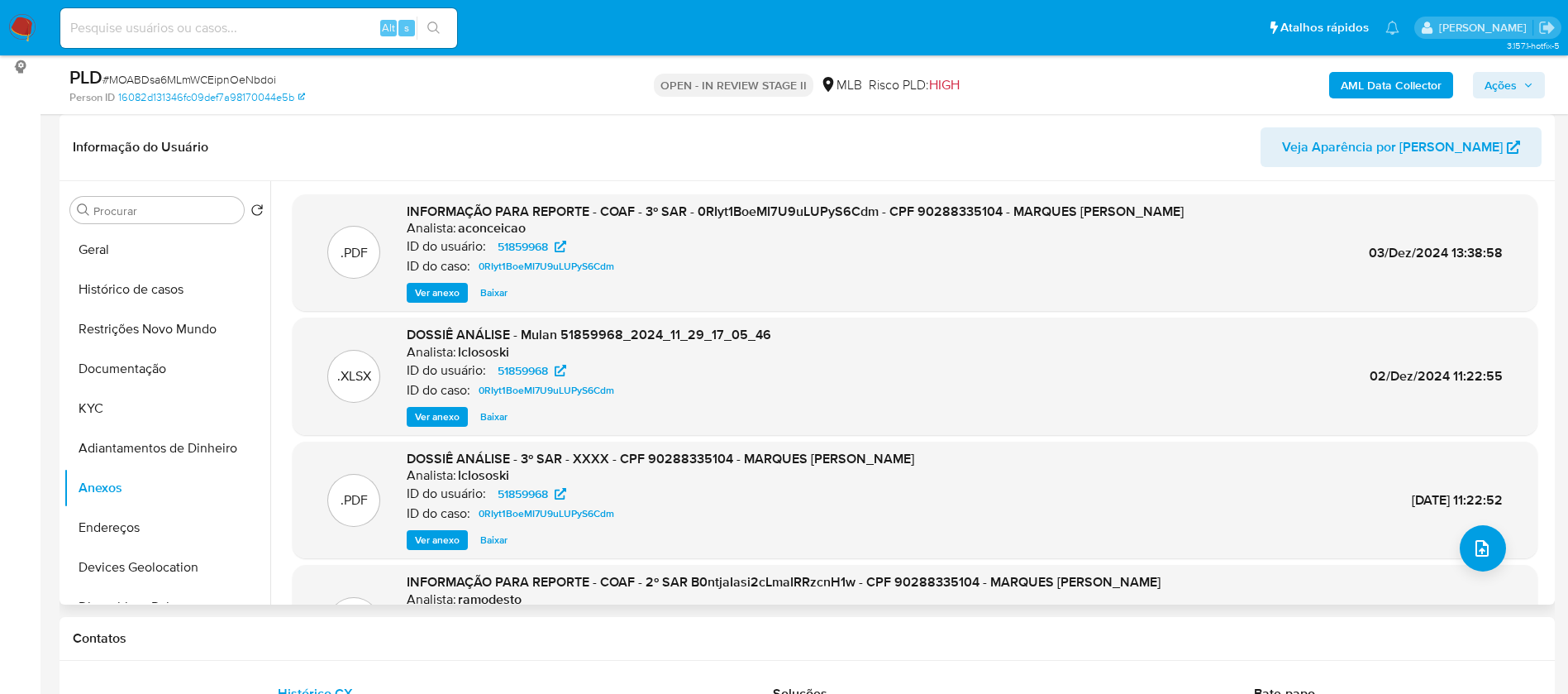
click at [1362, 87] on b "AML Data Collector" at bounding box center [1390, 85] width 101 height 26
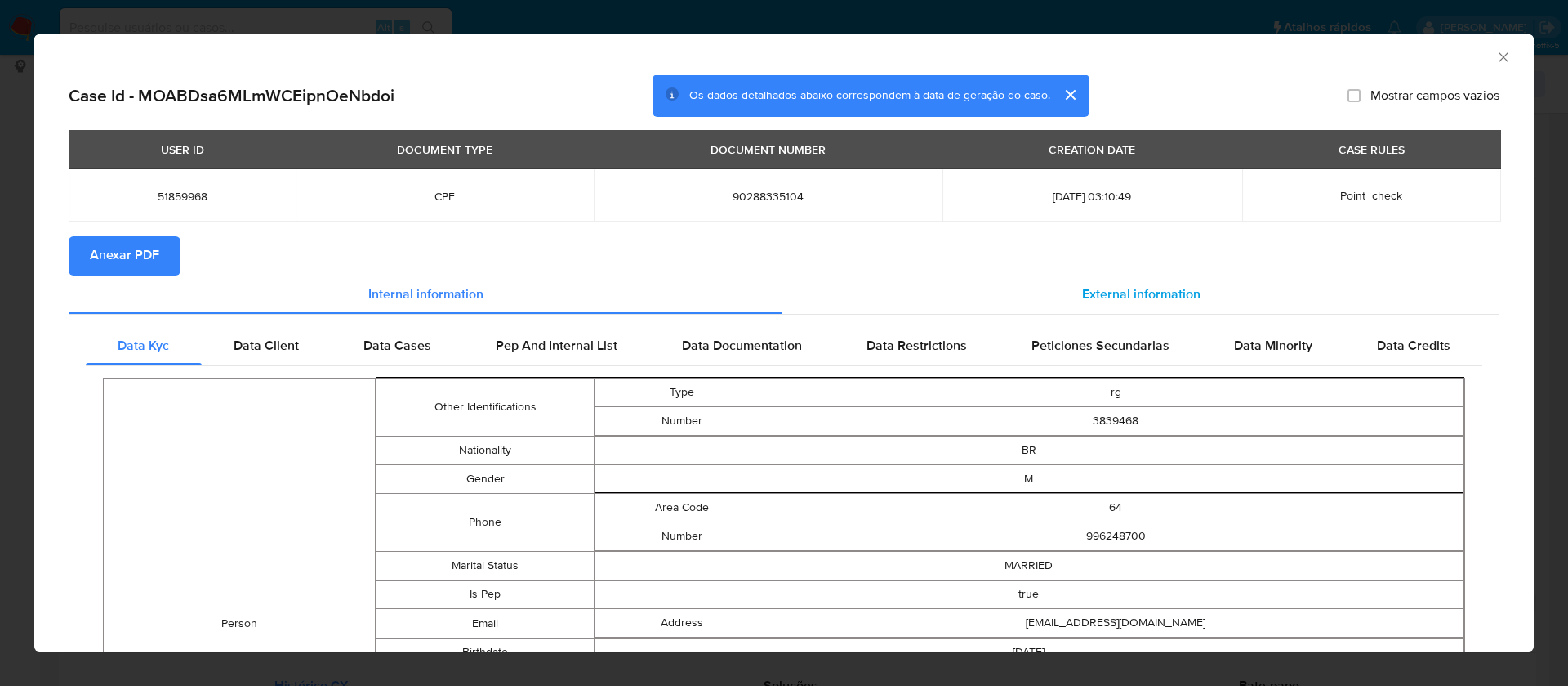
click at [1117, 276] on div "External information" at bounding box center [1141, 295] width 717 height 40
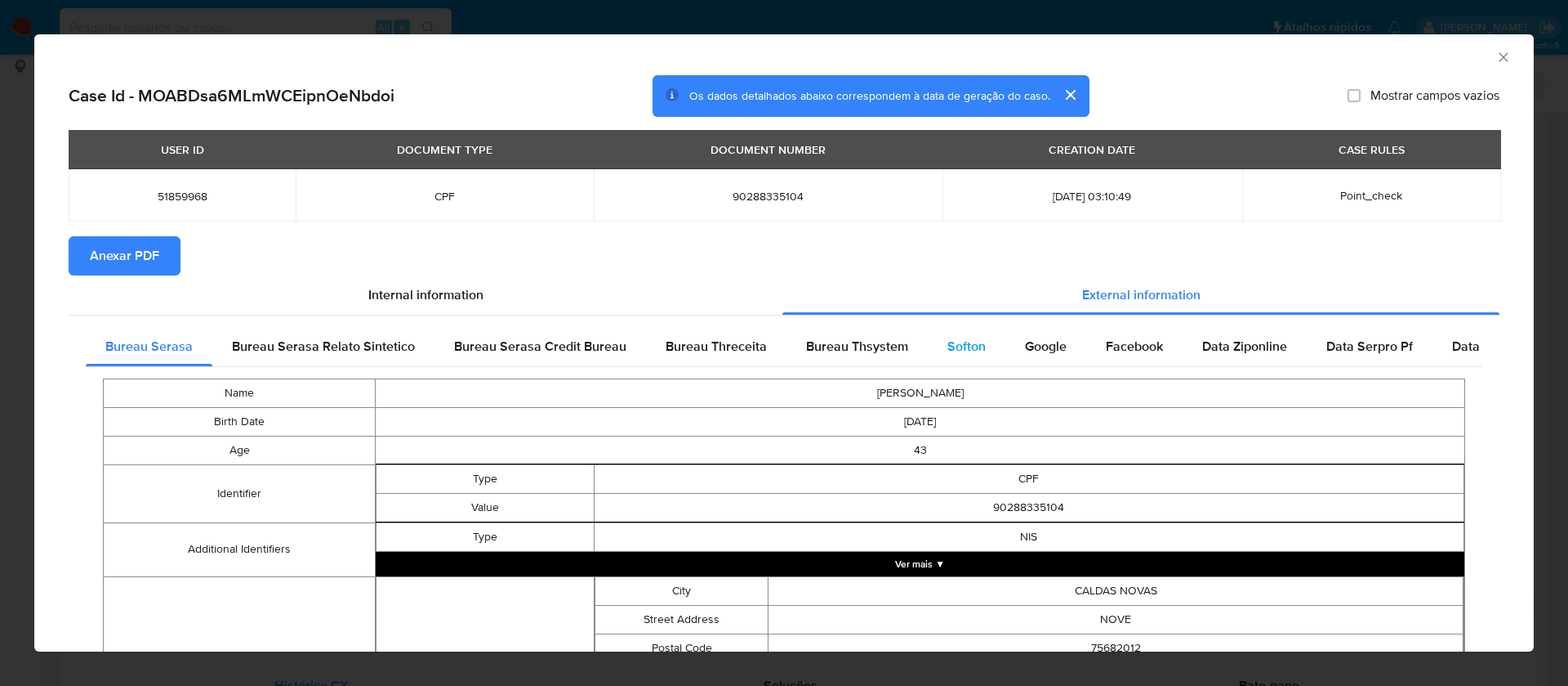
click at [947, 341] on span "Softon" at bounding box center [966, 345] width 39 height 19
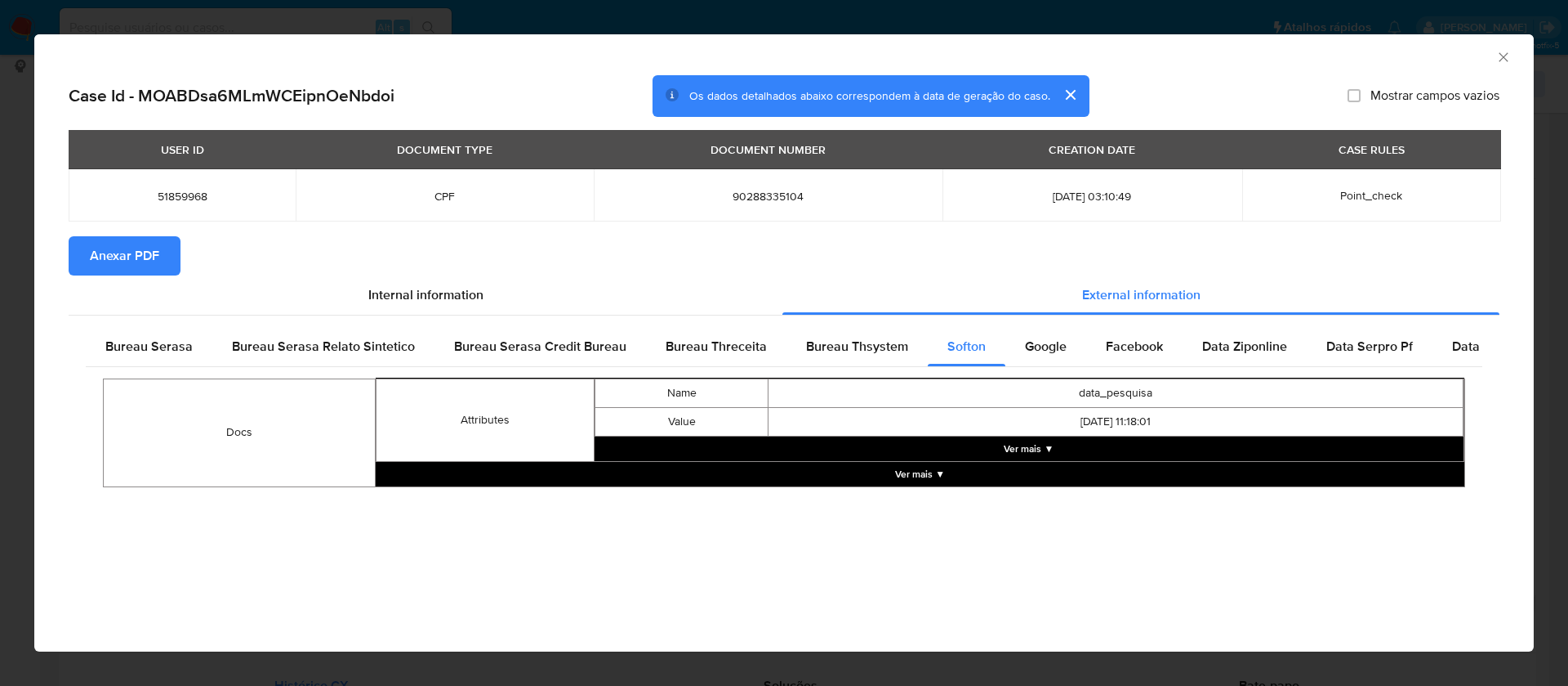
click at [135, 259] on span "Anexar PDF" at bounding box center [124, 256] width 69 height 36
click at [1048, 446] on button "Ver mais ▼" at bounding box center [1029, 448] width 869 height 24
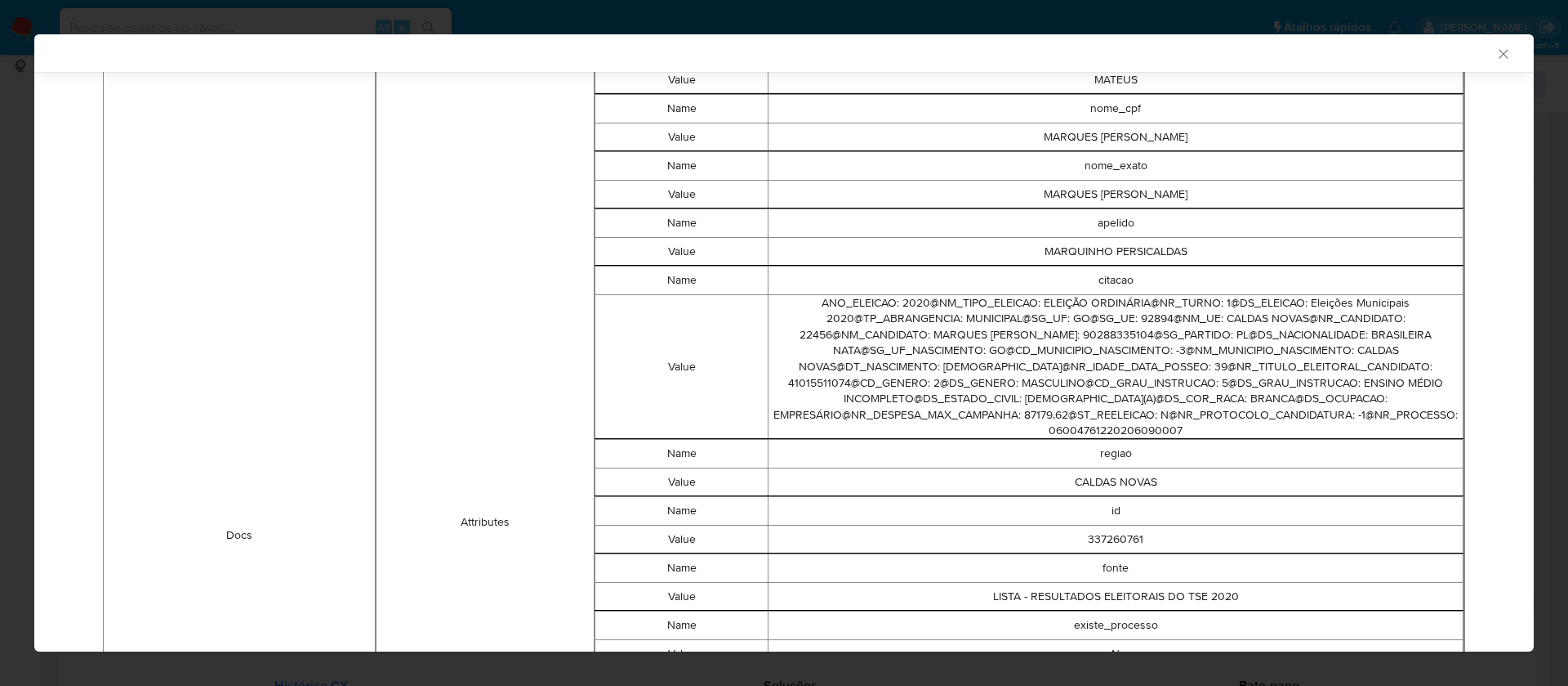
scroll to position [855, 0]
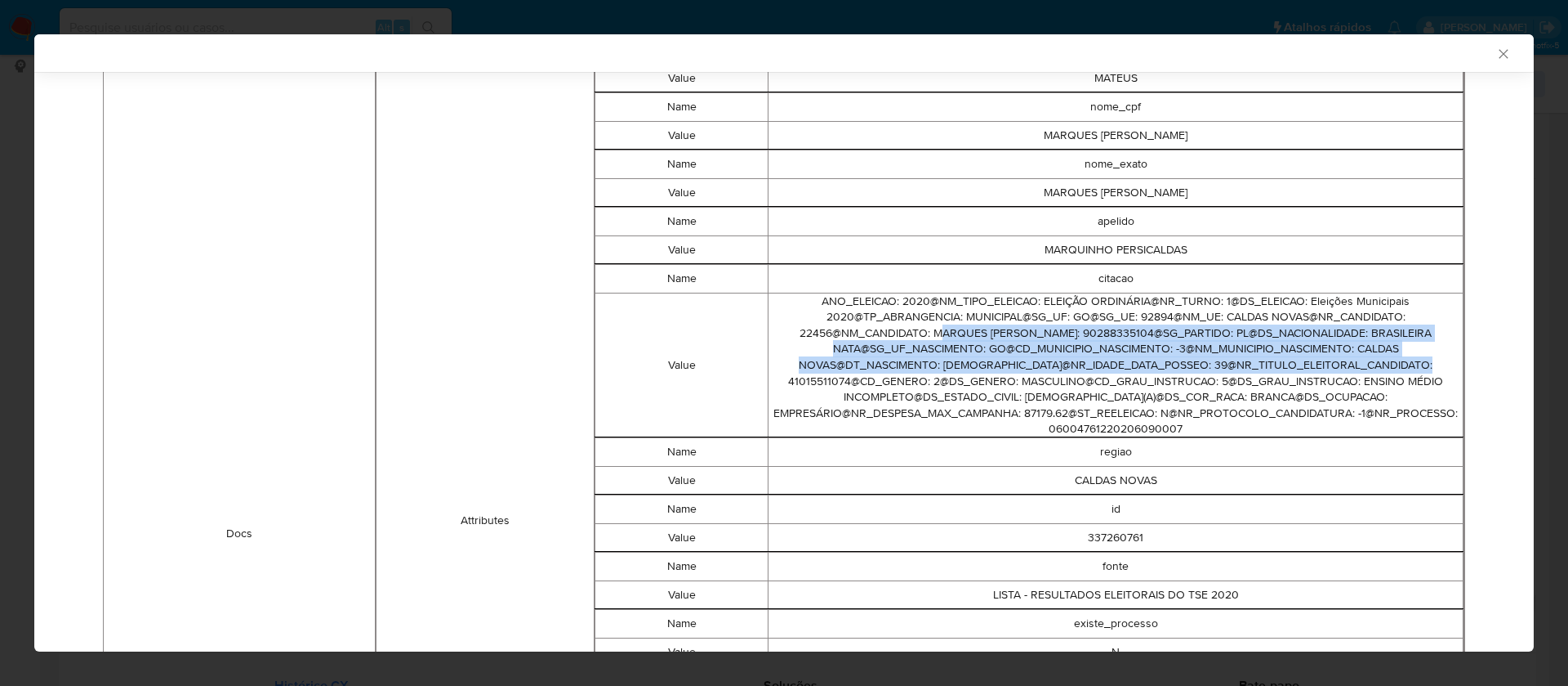
drag, startPoint x: 902, startPoint y: 333, endPoint x: 1343, endPoint y: 366, distance: 442.2
click at [1343, 366] on td "ANO_ELEICAO: 2020@NM_TIPO_ELEICAO: ELEIÇÃO ORDINÁRIA@NR_TURNO: 1@DS_ELEICAO: El…" at bounding box center [1116, 365] width 695 height 144
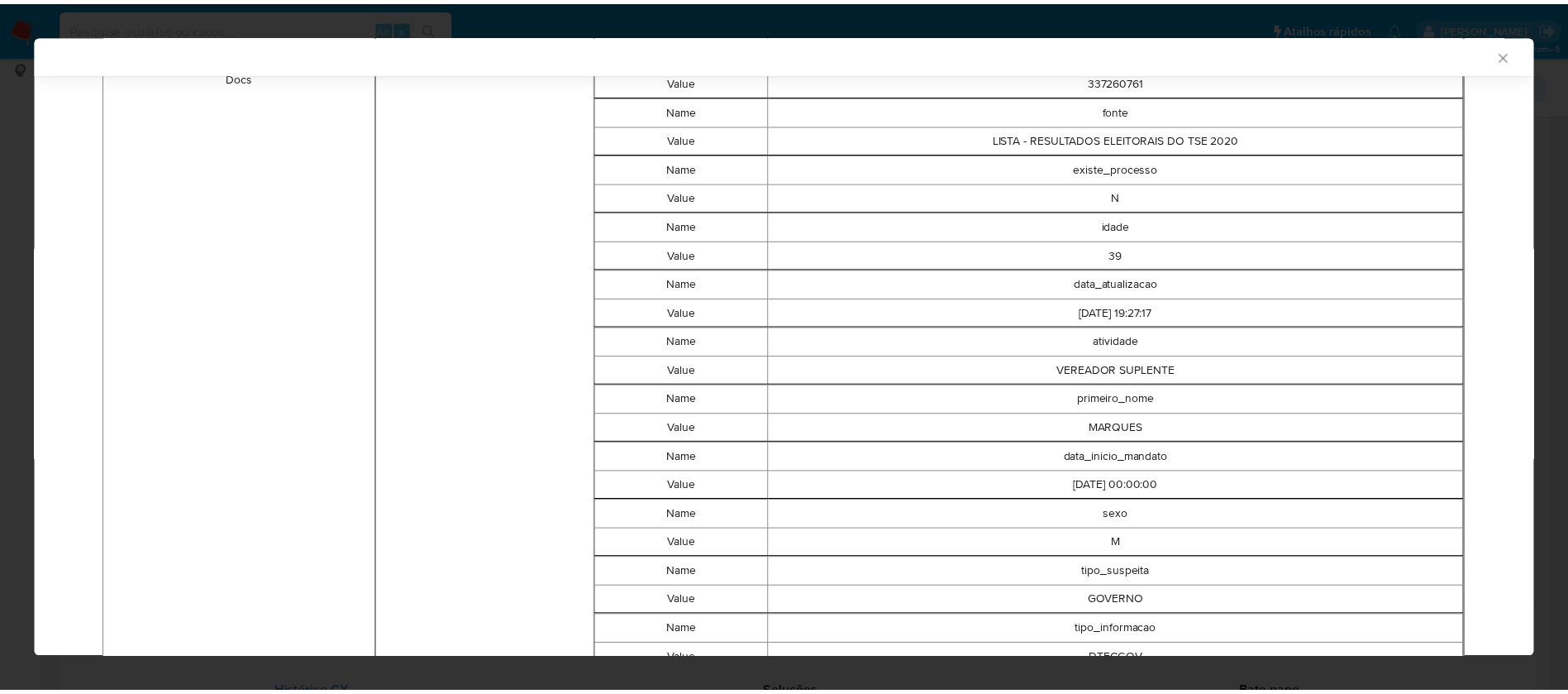
scroll to position [1361, 0]
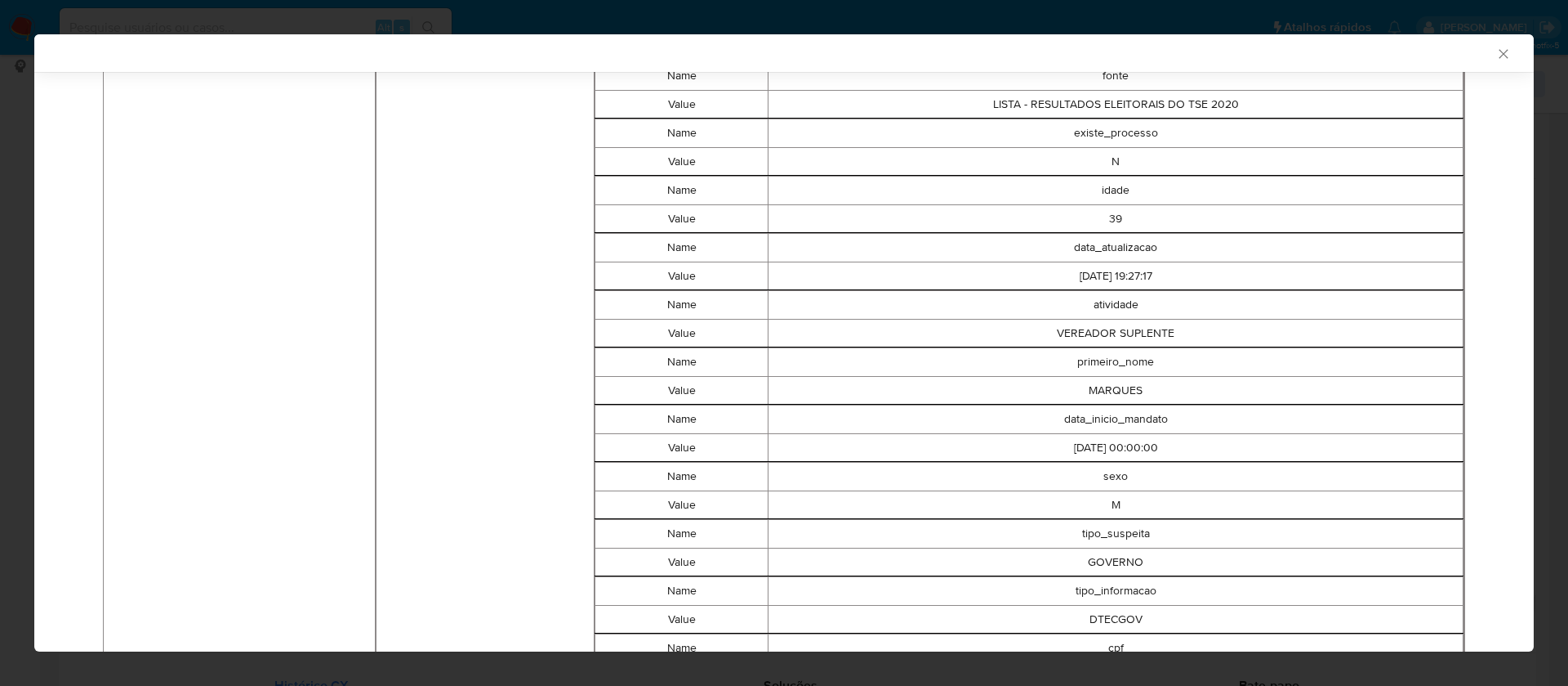
click at [1496, 59] on icon "Fechar a janela" at bounding box center [1504, 54] width 16 height 16
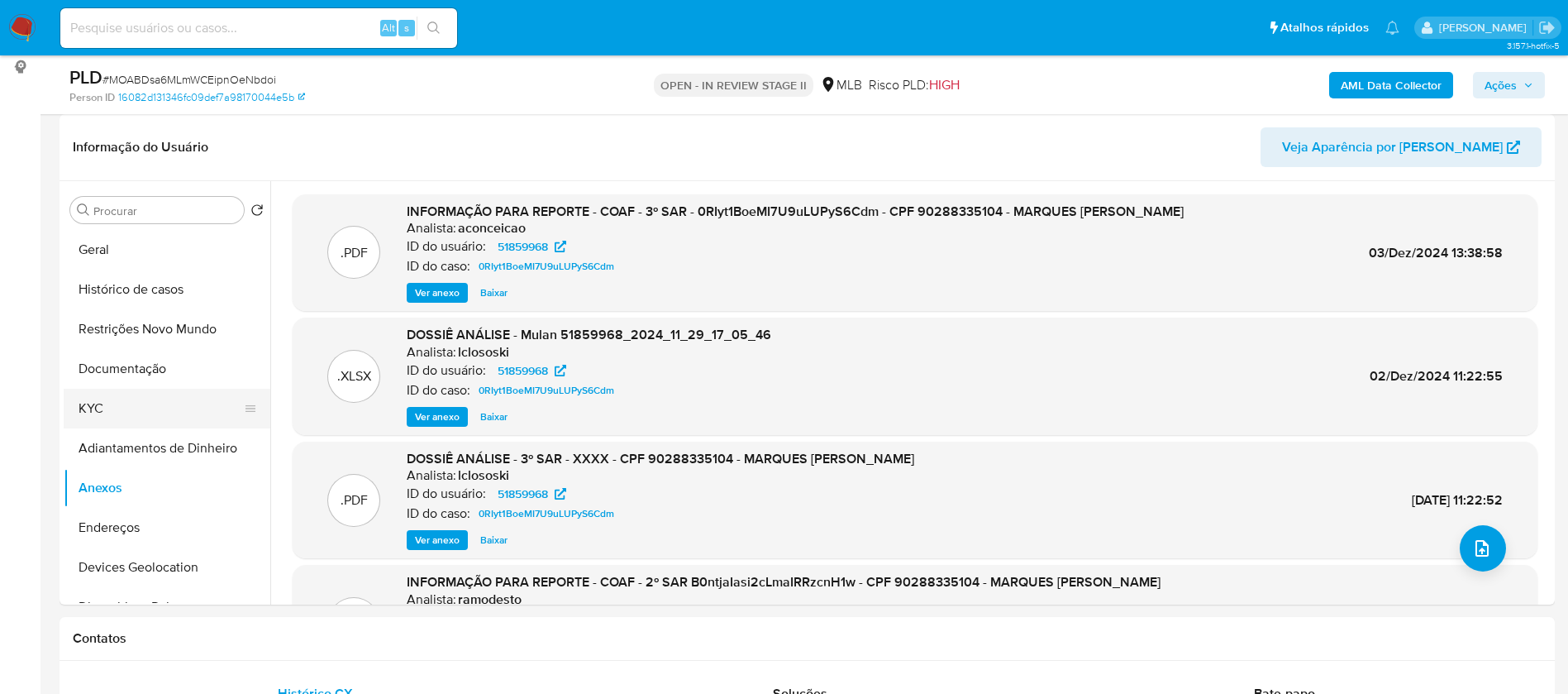
click at [112, 411] on button "KYC" at bounding box center [160, 409] width 193 height 40
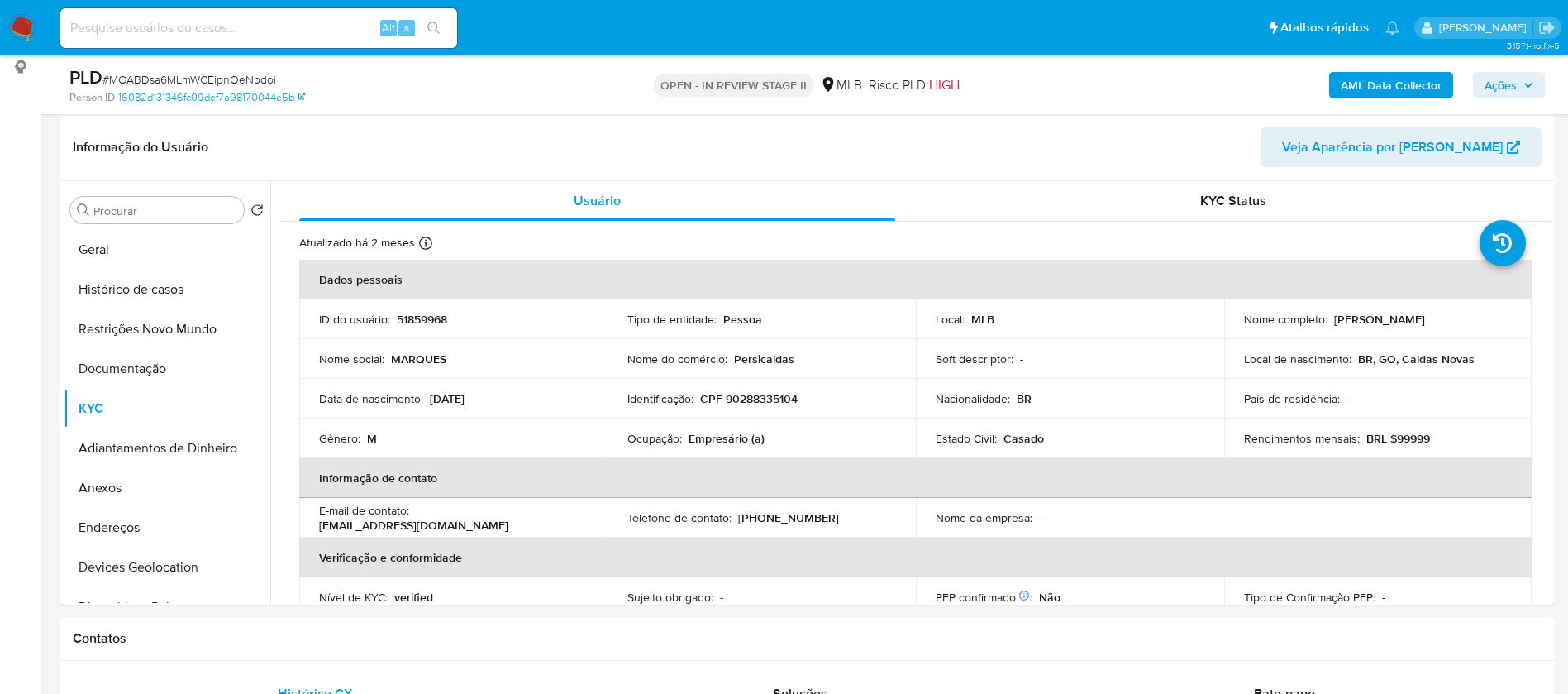
drag, startPoint x: 1444, startPoint y: 321, endPoint x: 1332, endPoint y: 319, distance: 112.0
click at [1332, 319] on div "Nome completo : [PERSON_NAME]" at bounding box center [1377, 319] width 269 height 15
copy p "[PERSON_NAME]"
click at [425, 318] on p "51859968" at bounding box center [421, 319] width 50 height 15
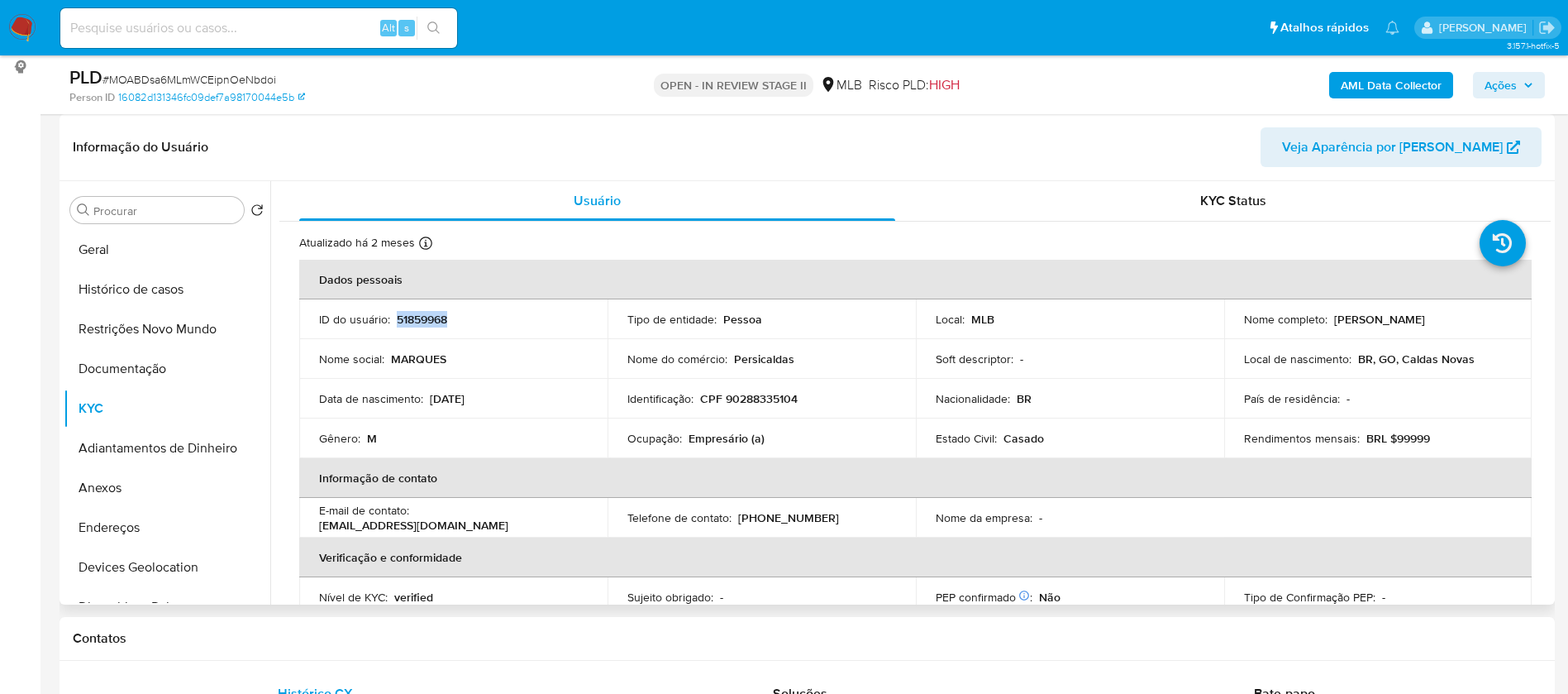
click at [425, 318] on p "51859968" at bounding box center [421, 319] width 50 height 15
copy p "51859968"
click at [173, 236] on button "Geral" at bounding box center [160, 250] width 193 height 40
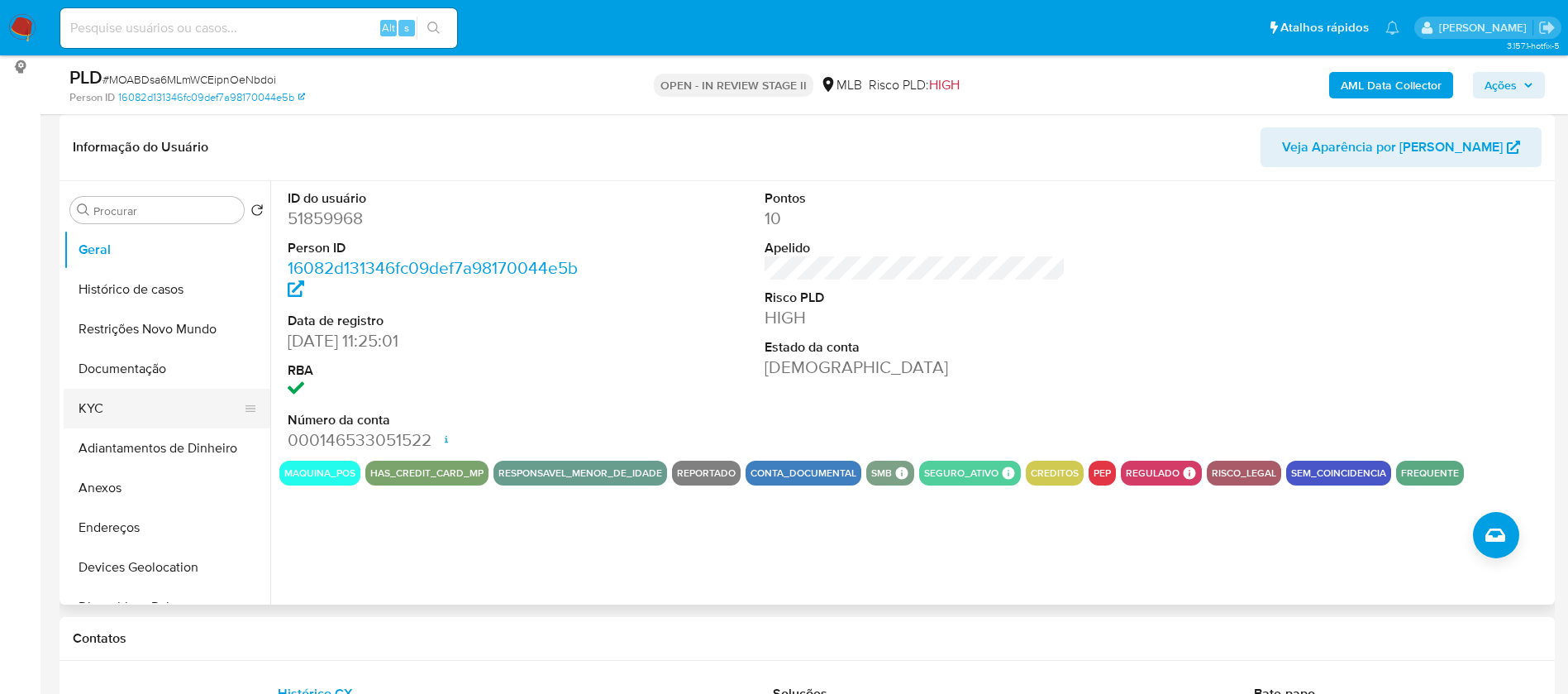
click at [89, 406] on button "KYC" at bounding box center [160, 409] width 193 height 40
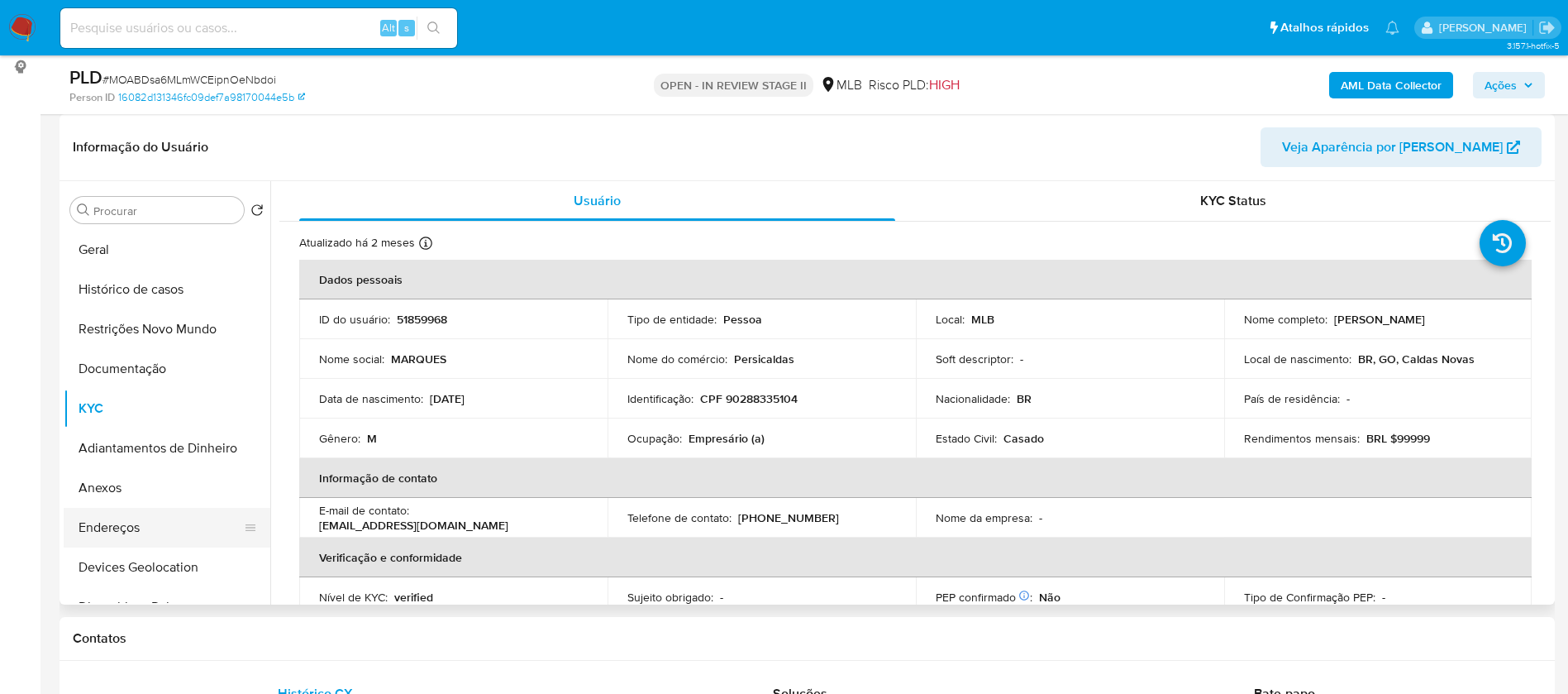
click at [144, 509] on button "Endereços" at bounding box center [160, 528] width 193 height 40
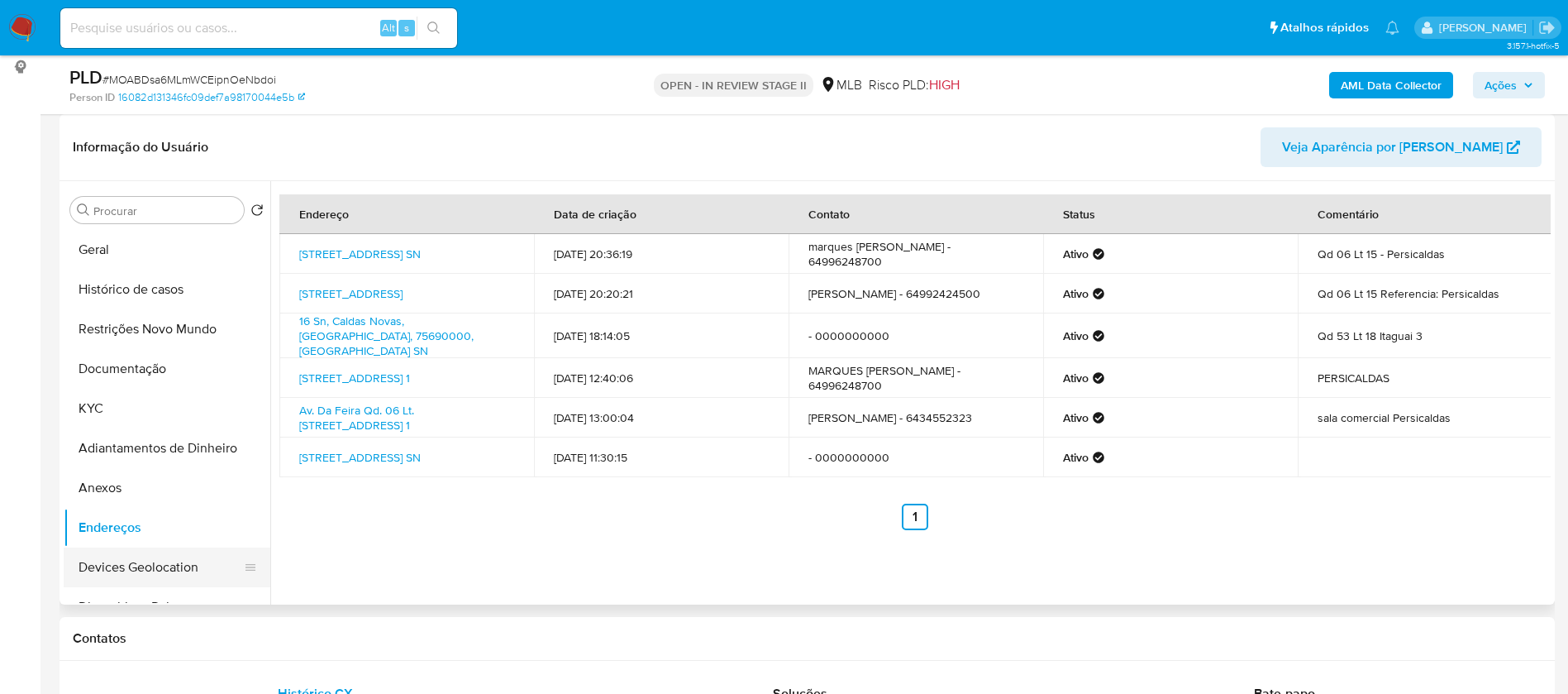
click at [172, 566] on button "Devices Geolocation" at bounding box center [160, 567] width 193 height 40
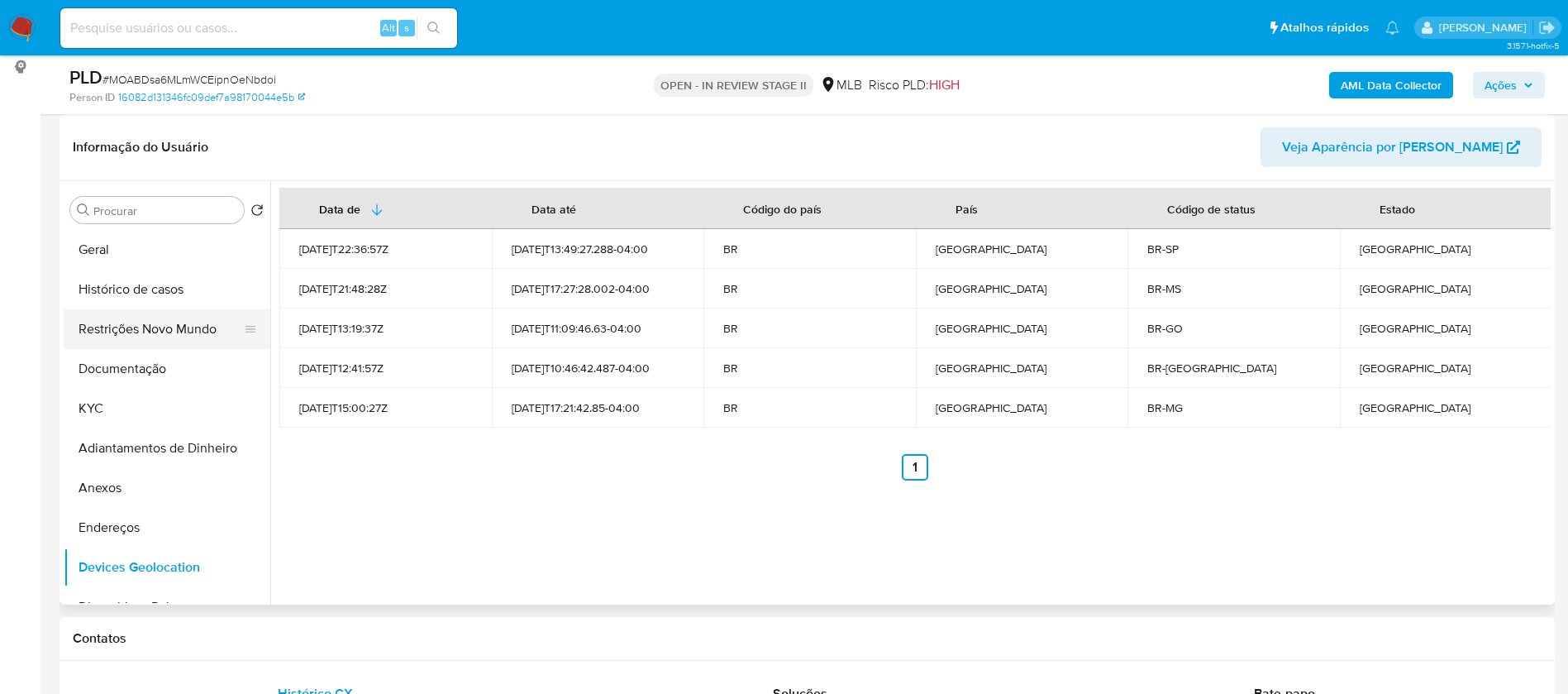
click at [175, 316] on button "Restrições Novo Mundo" at bounding box center [160, 329] width 193 height 40
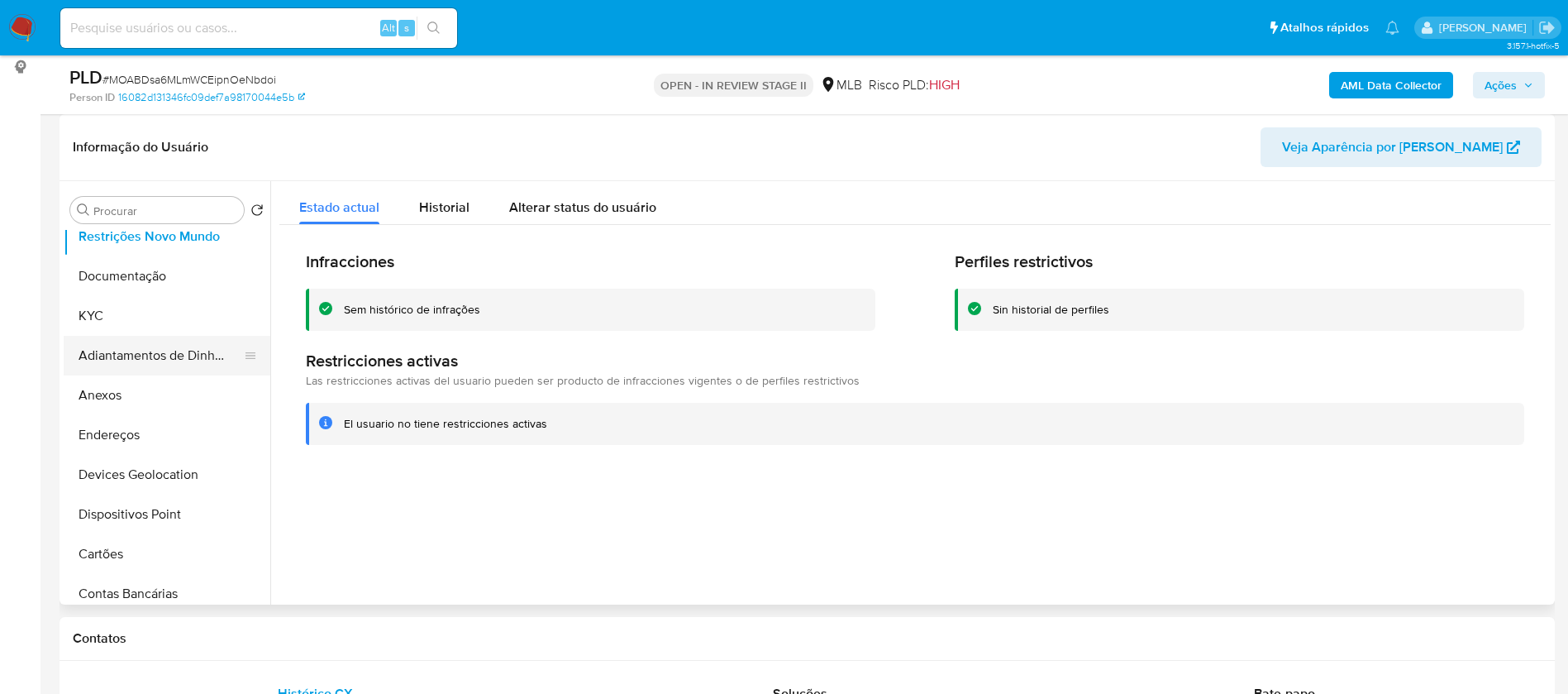
scroll to position [124, 0]
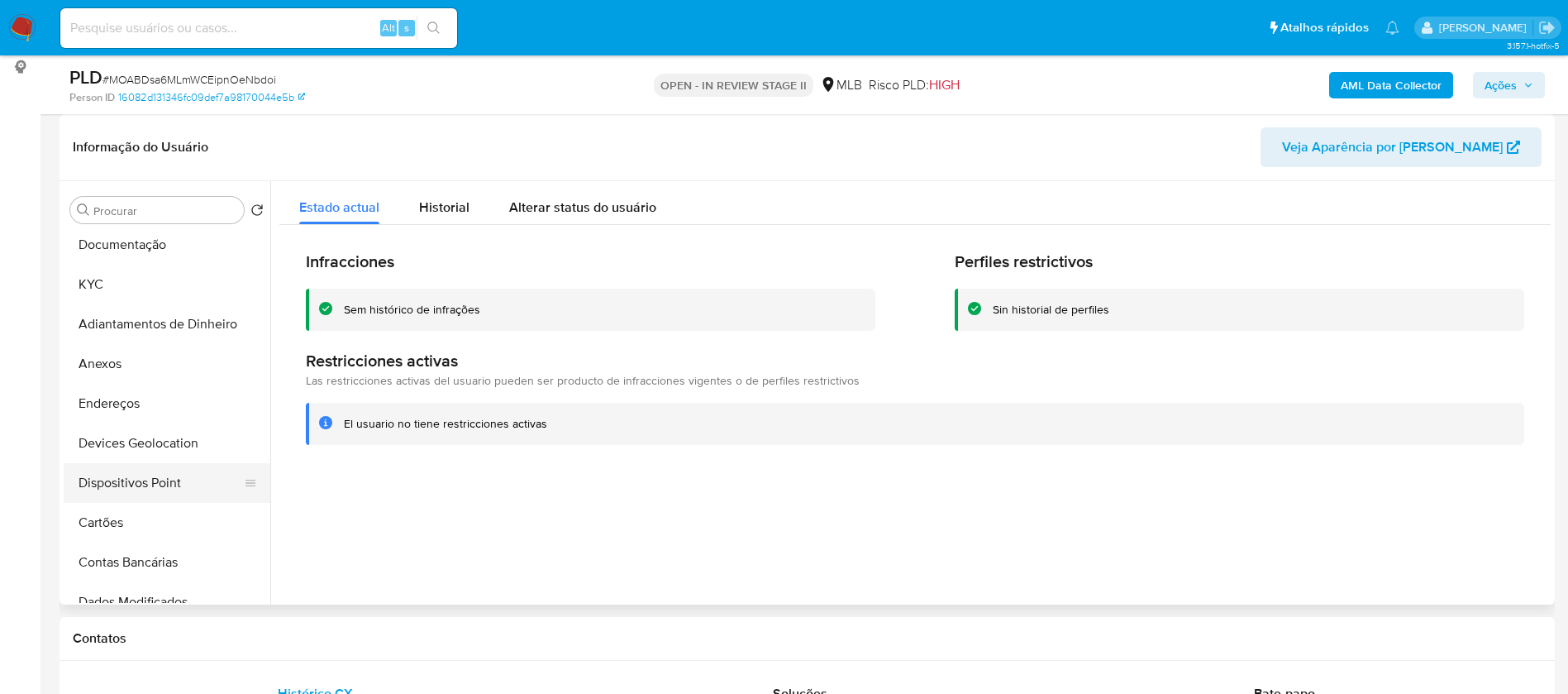
click at [190, 479] on button "Dispositivos Point" at bounding box center [160, 483] width 193 height 40
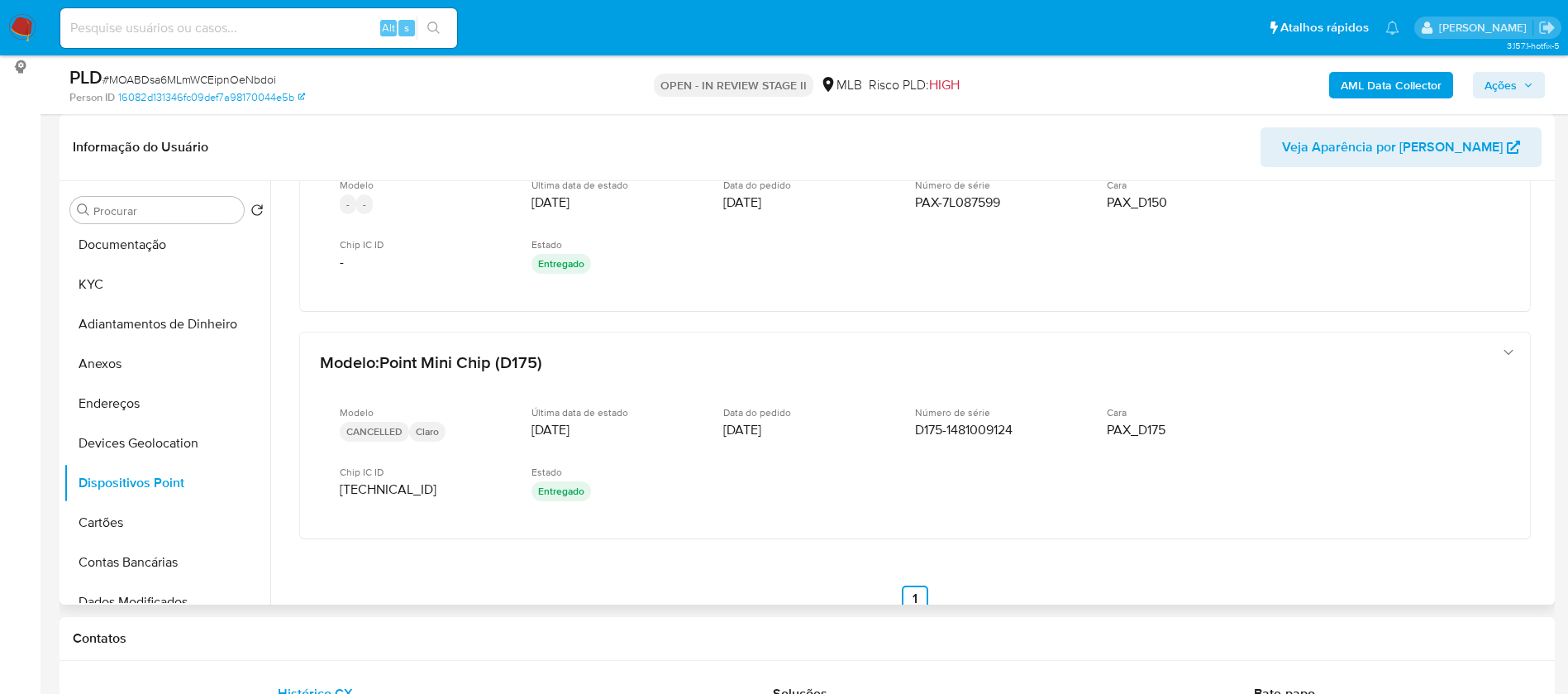
scroll to position [368, 0]
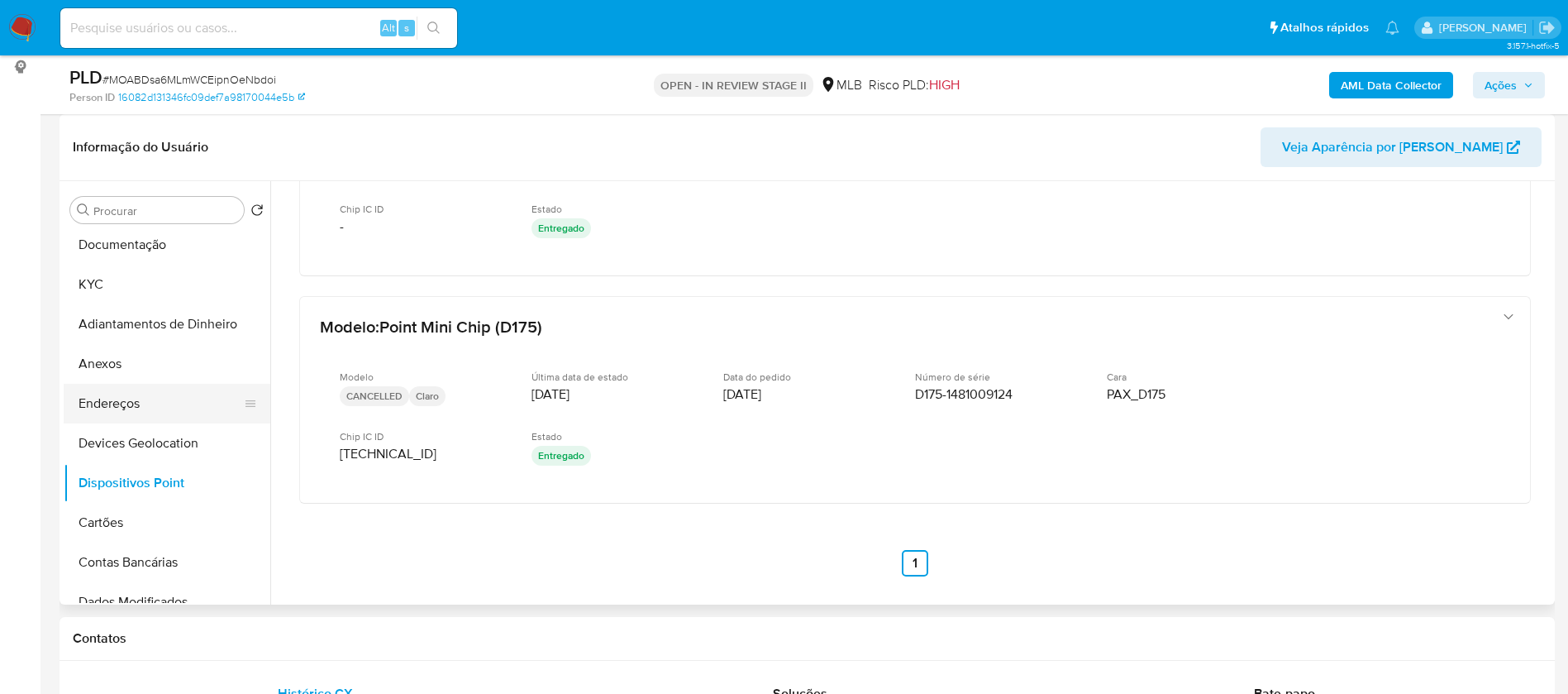
drag, startPoint x: 161, startPoint y: 394, endPoint x: 173, endPoint y: 393, distance: 12.0
click at [162, 395] on button "Endereços" at bounding box center [160, 404] width 193 height 40
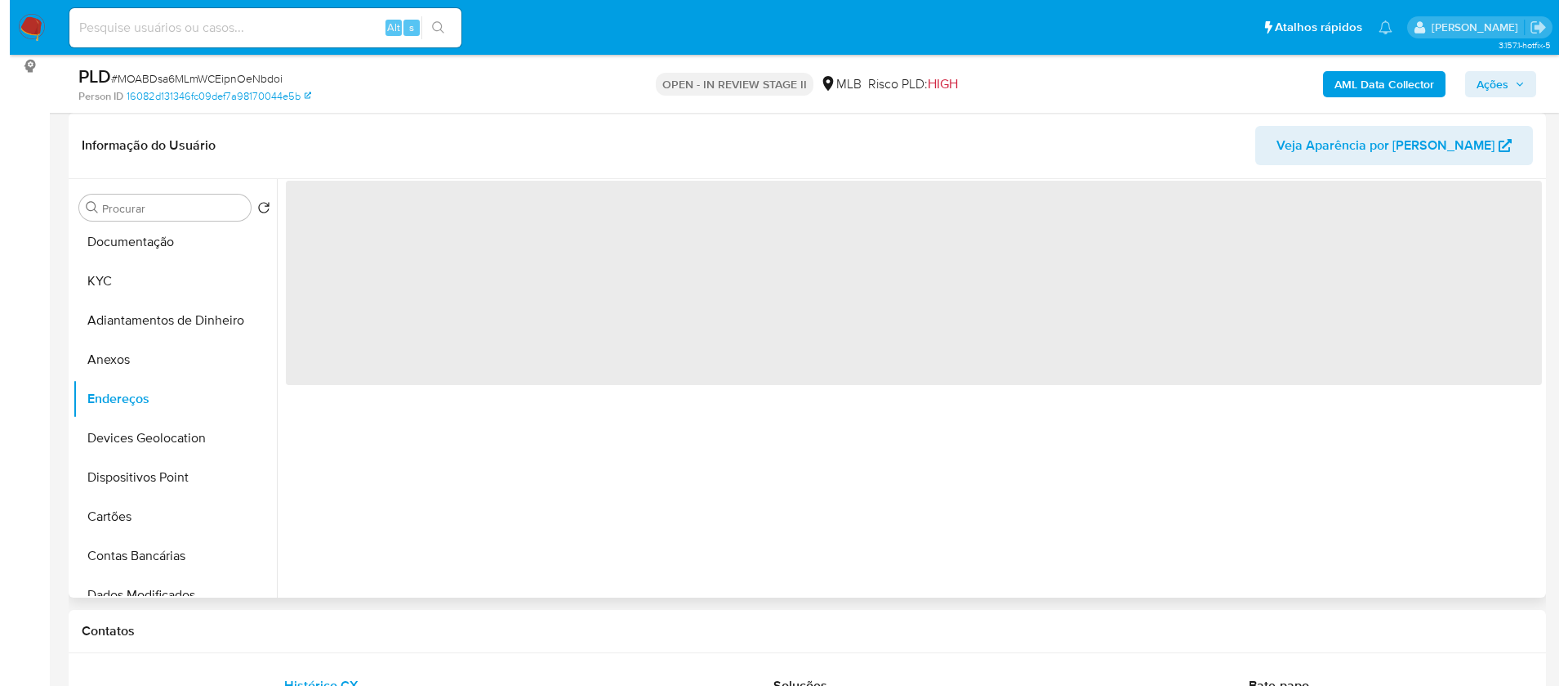
scroll to position [0, 0]
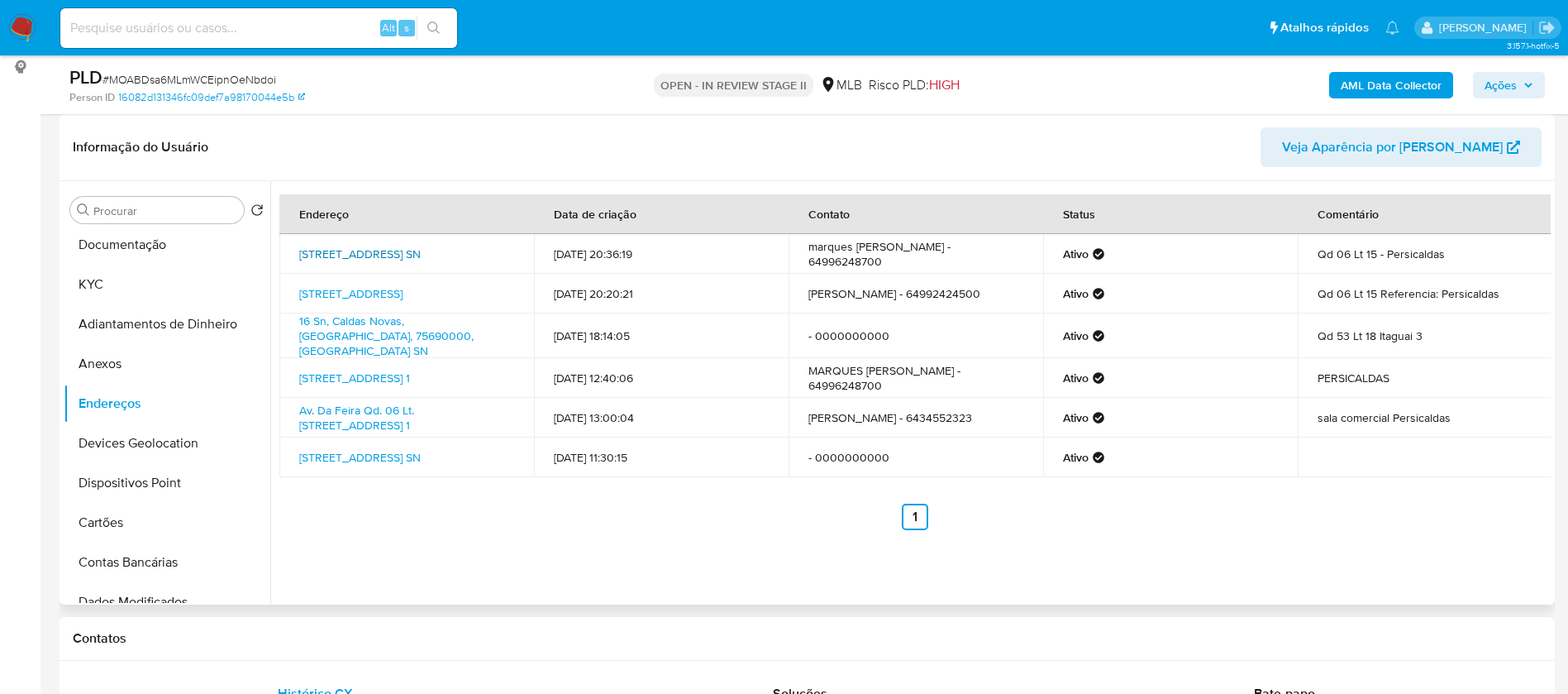
click at [391, 248] on link "[STREET_ADDRESS] SN" at bounding box center [359, 254] width 121 height 16
click at [139, 377] on button "Anexos" at bounding box center [160, 364] width 193 height 40
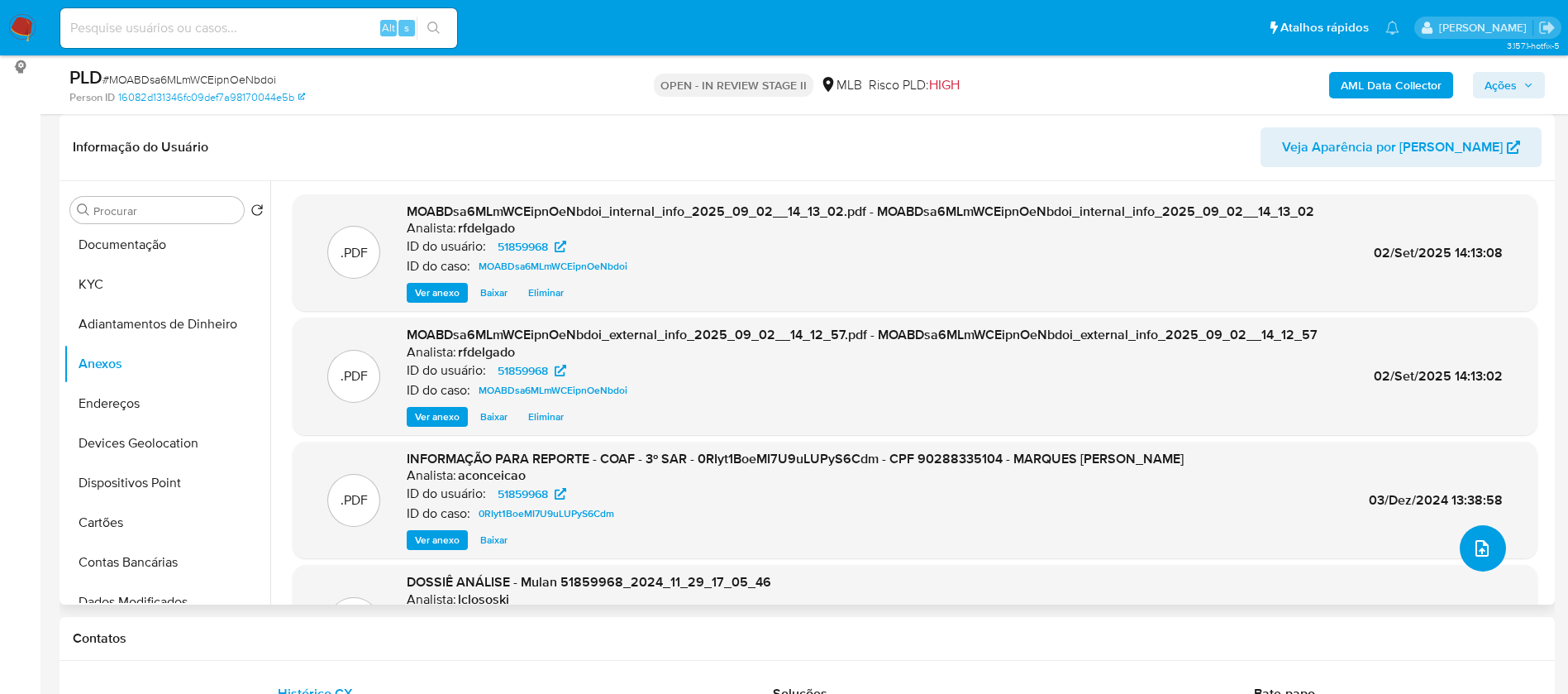
click at [1487, 544] on button "upload-file" at bounding box center [1482, 548] width 46 height 47
